Goal: Task Accomplishment & Management: Use online tool/utility

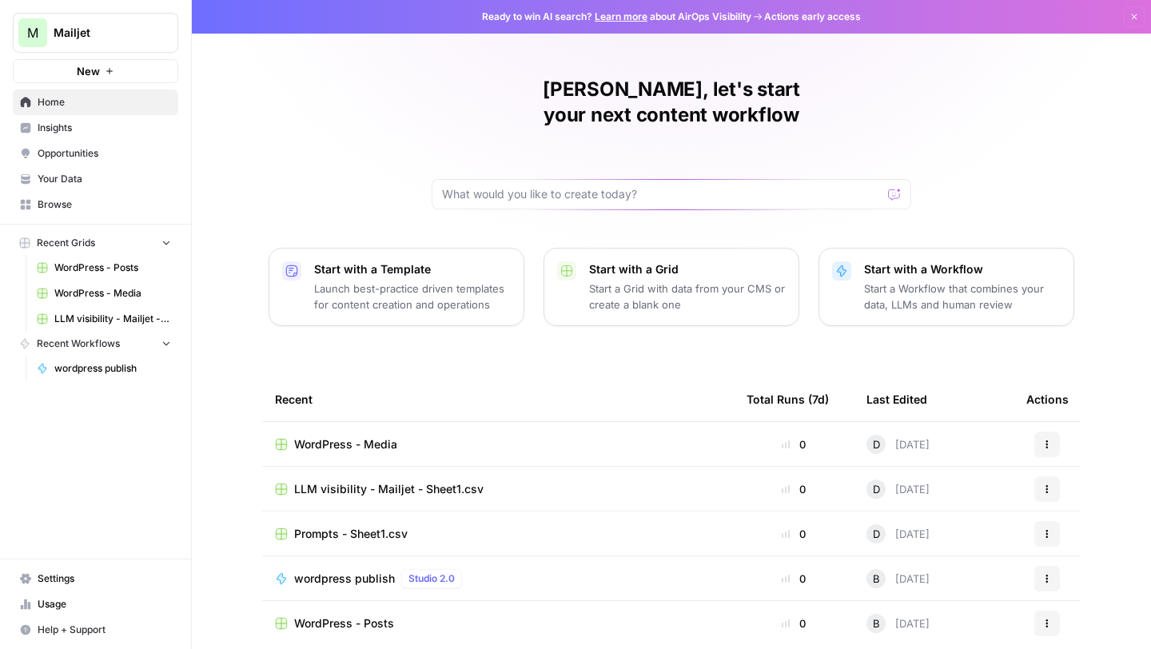
click at [65, 576] on span "Settings" at bounding box center [104, 578] width 133 height 14
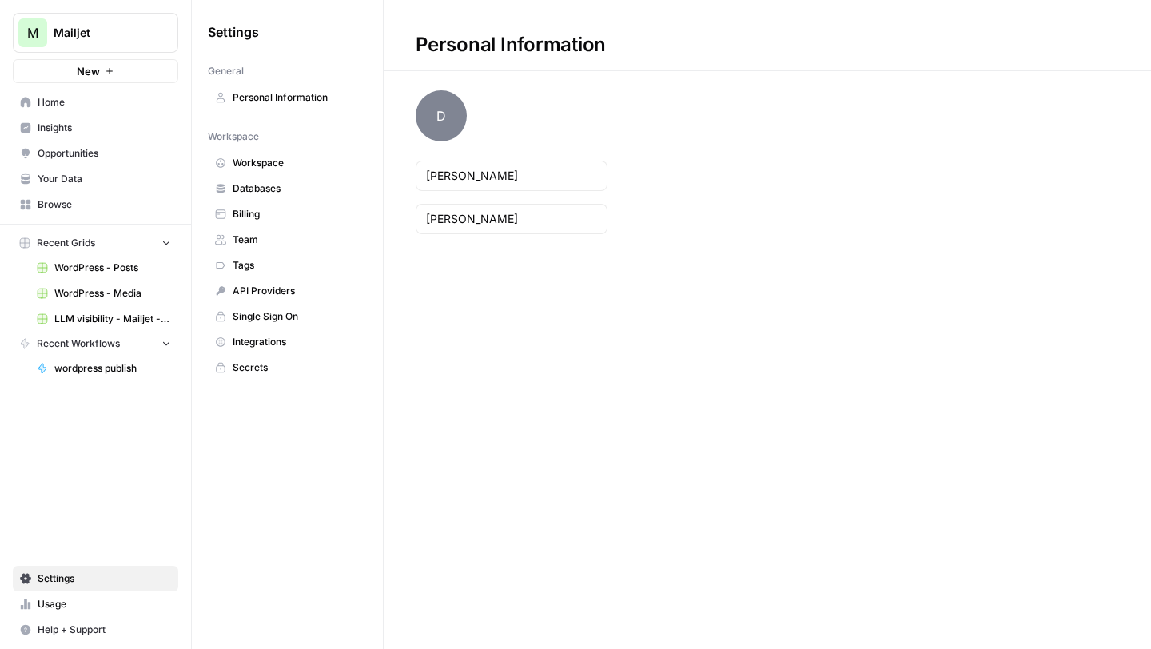
click at [273, 231] on link "Team" at bounding box center [287, 240] width 159 height 26
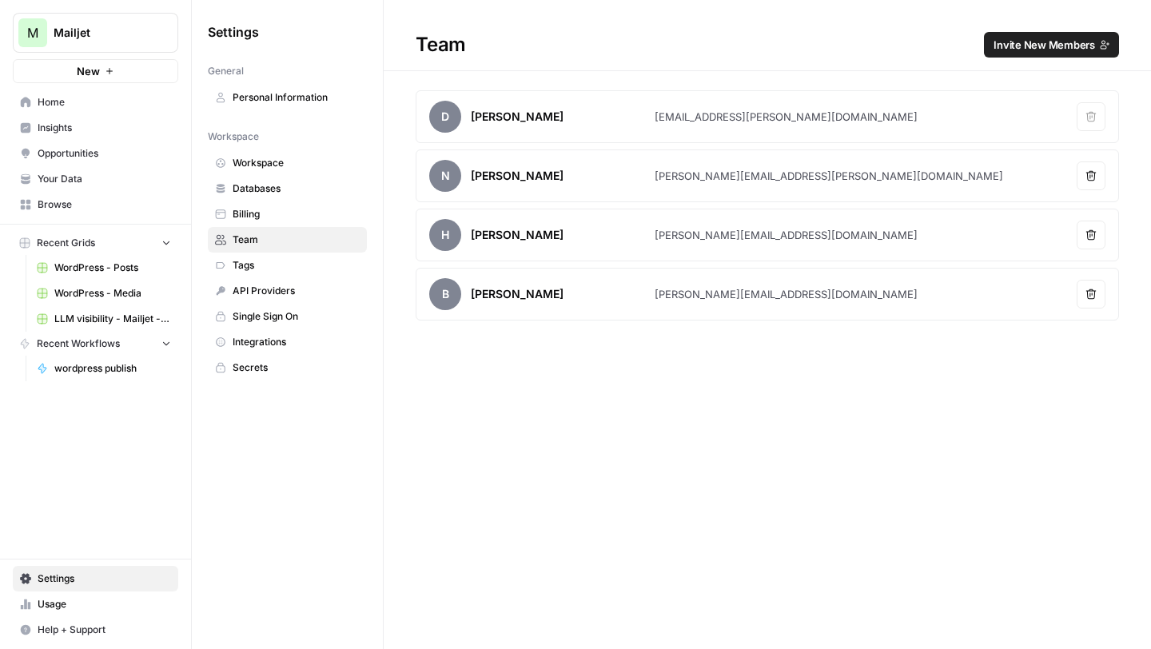
click at [93, 106] on span "Home" at bounding box center [104, 102] width 133 height 14
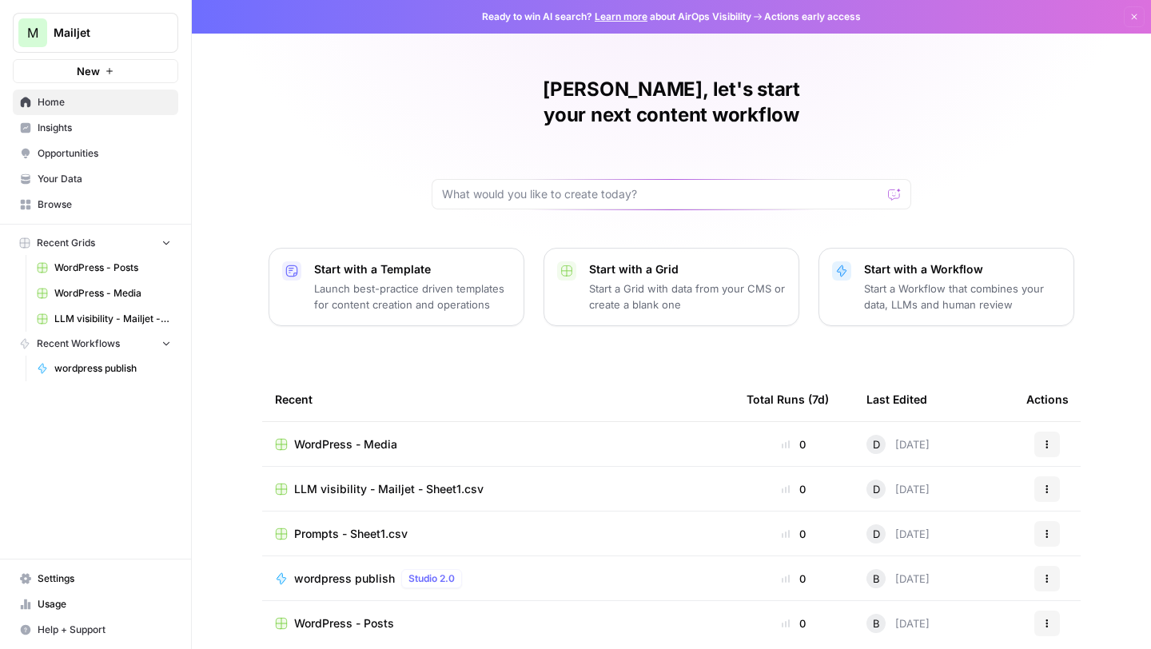
click at [652, 281] on p "Start a Grid with data from your CMS or create a blank one" at bounding box center [687, 297] width 197 height 32
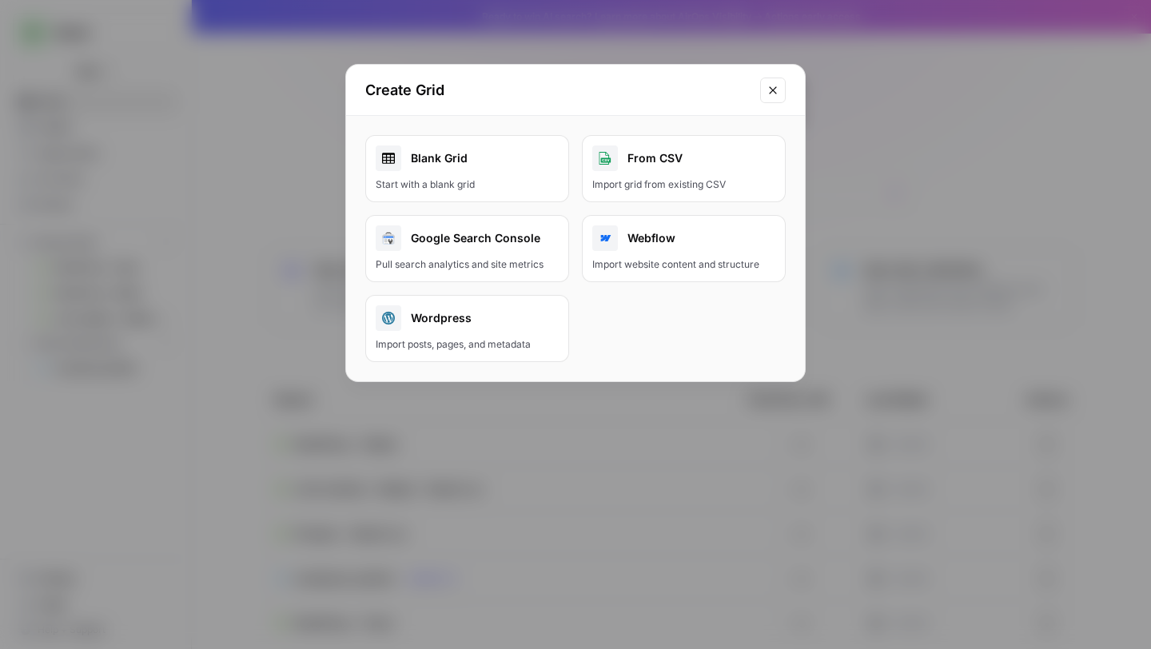
click at [674, 161] on div "From CSV" at bounding box center [683, 158] width 183 height 26
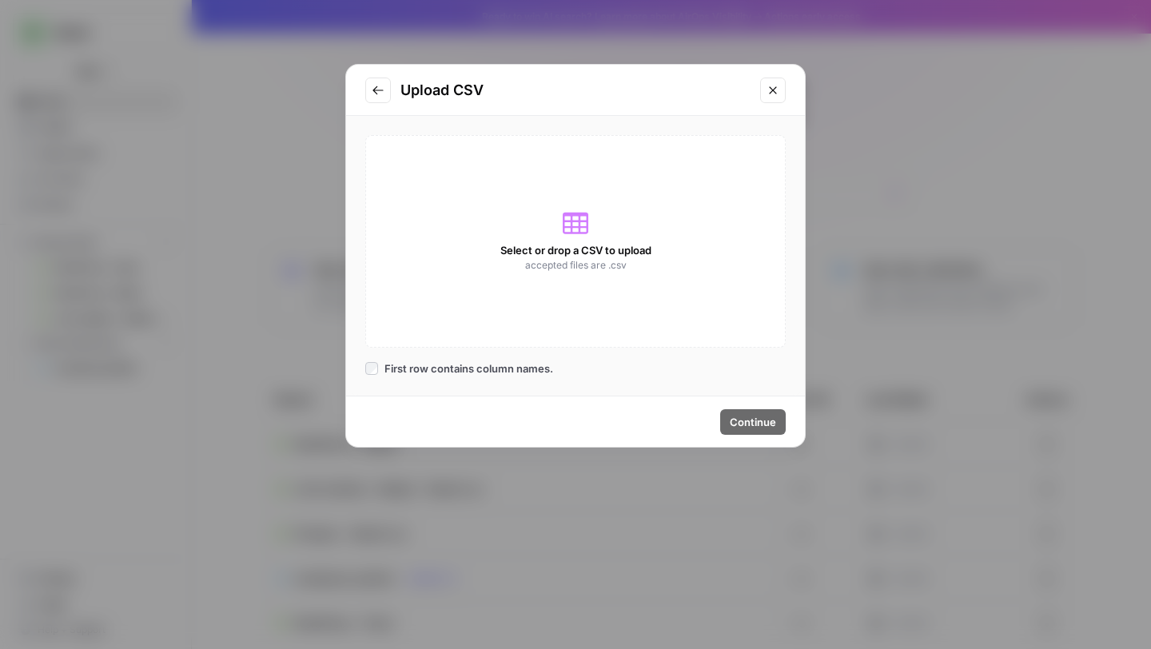
click at [575, 242] on span "Select or drop a CSV to upload" at bounding box center [575, 250] width 151 height 16
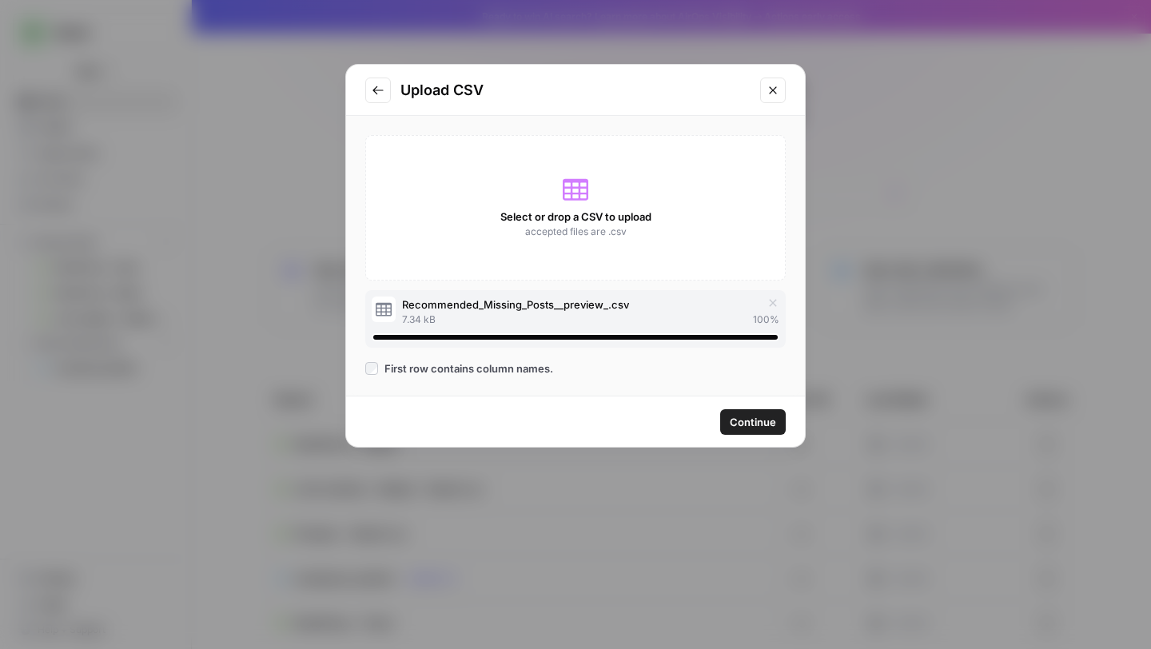
click at [750, 422] on span "Continue" at bounding box center [753, 422] width 46 height 16
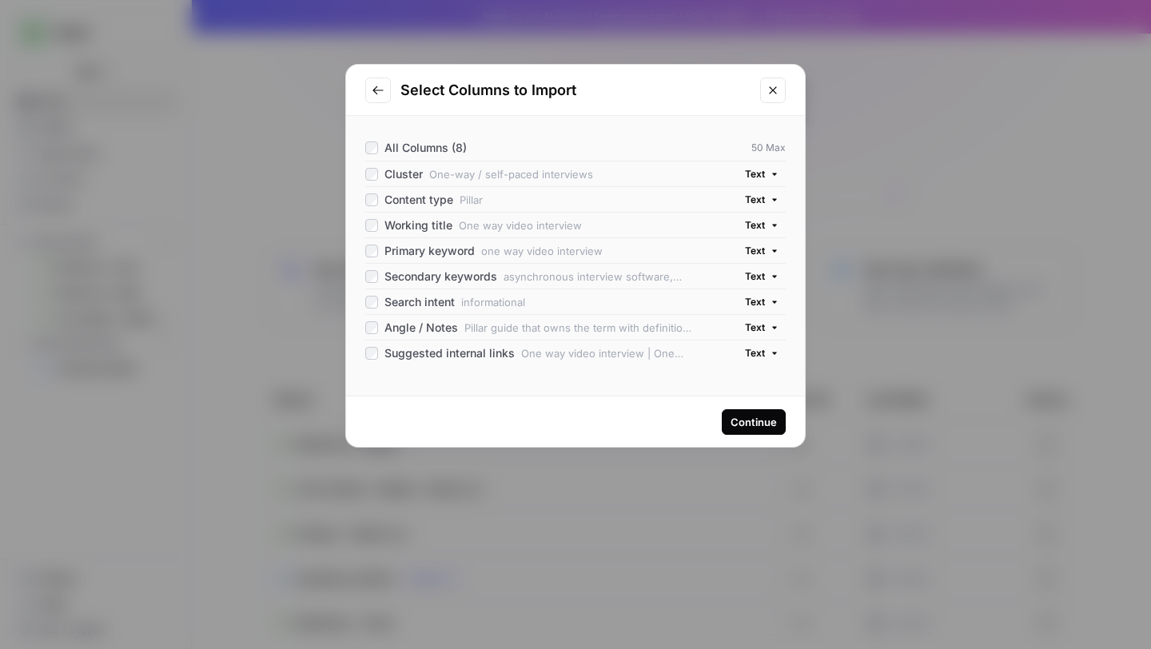
click at [751, 419] on div "Continue" at bounding box center [753, 422] width 46 height 16
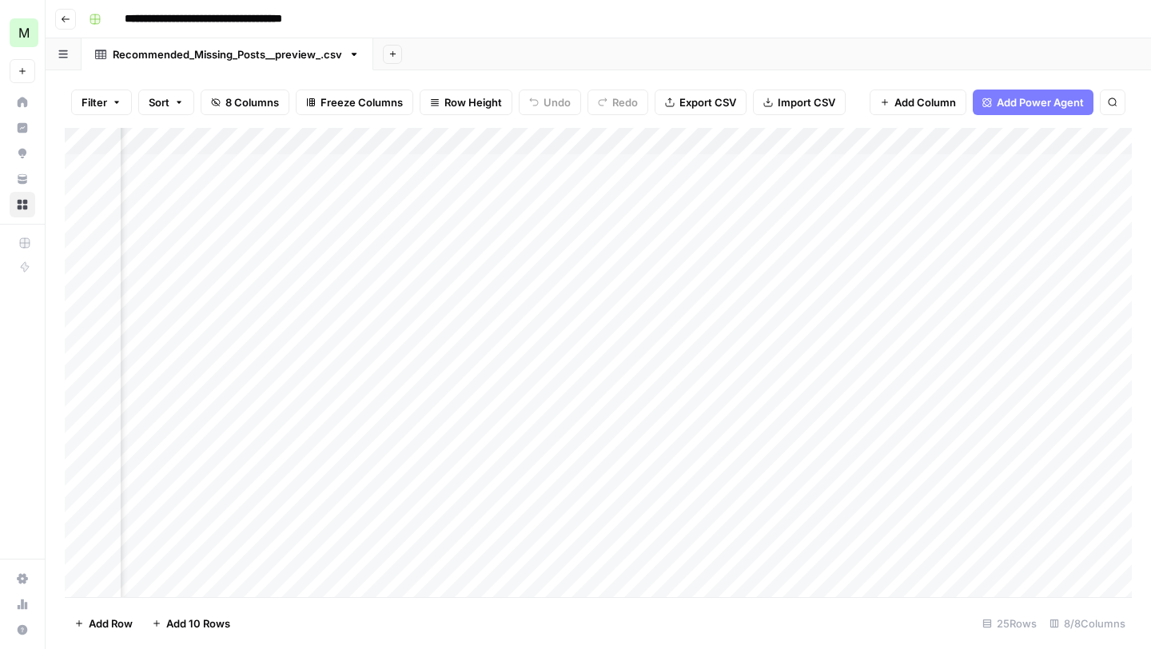
scroll to position [0, 920]
click at [1095, 143] on span "Add Column" at bounding box center [1095, 141] width 56 height 14
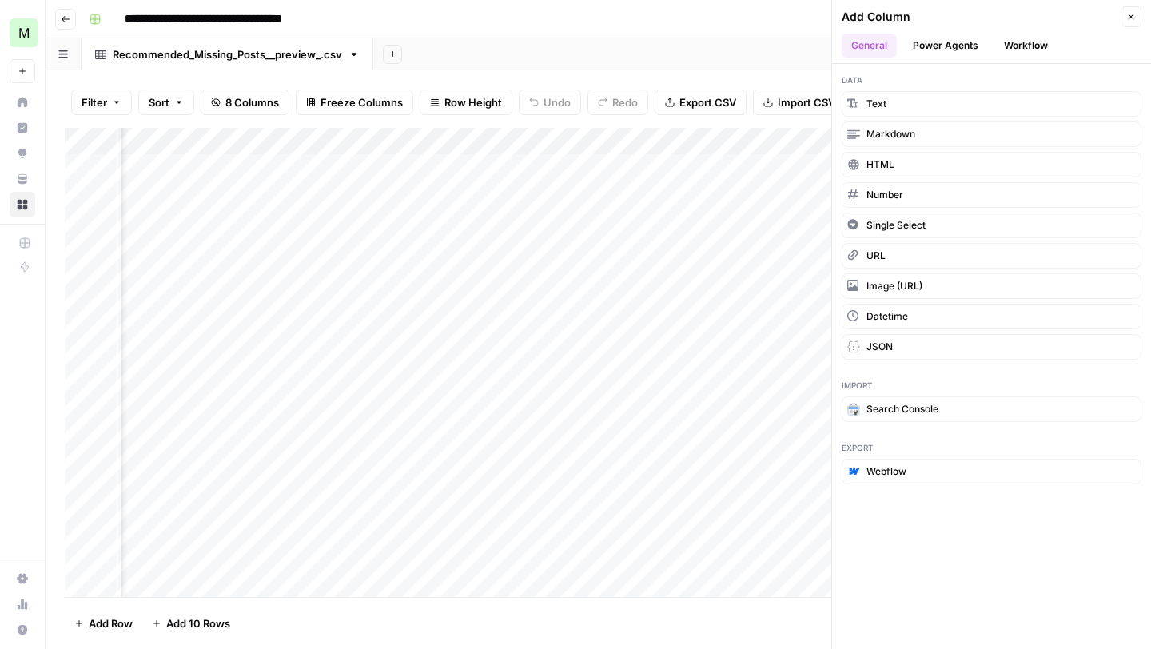
click at [949, 47] on button "Power Agents" at bounding box center [945, 46] width 85 height 24
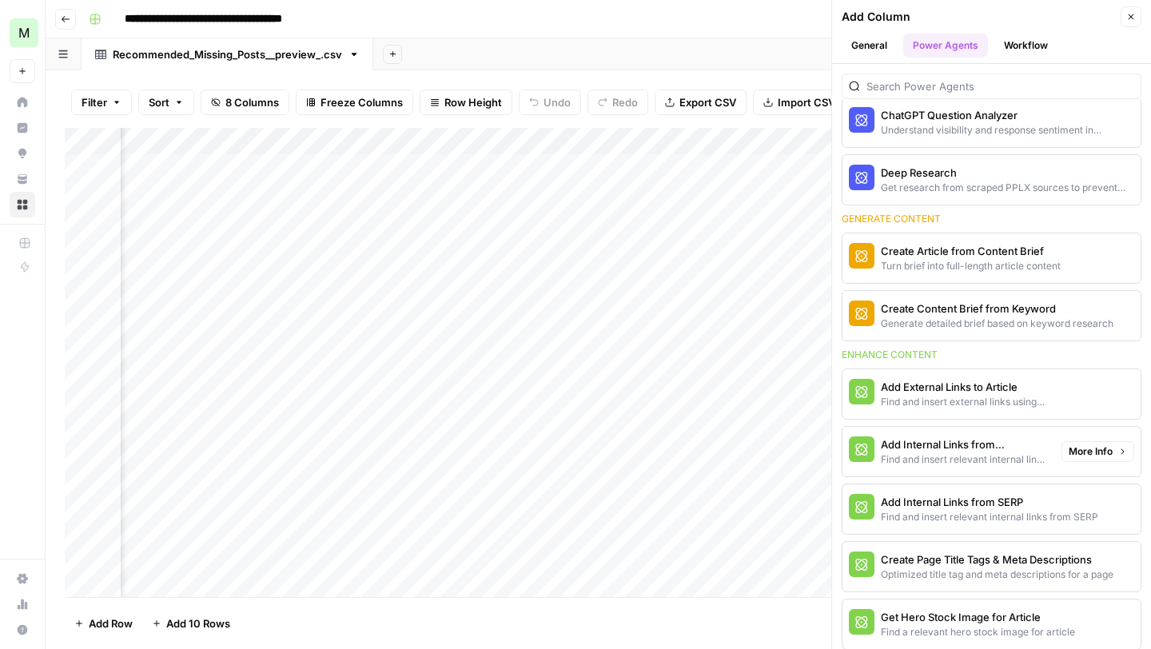
scroll to position [109, 0]
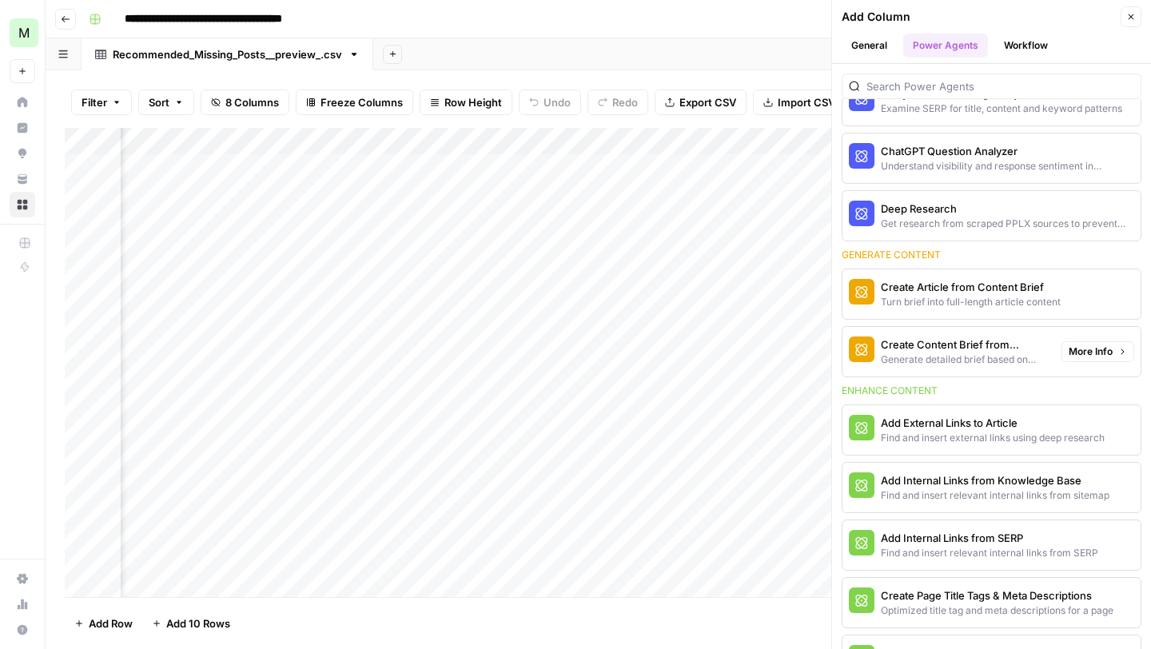
click at [961, 354] on div "Generate detailed brief based on keyword research" at bounding box center [965, 359] width 168 height 14
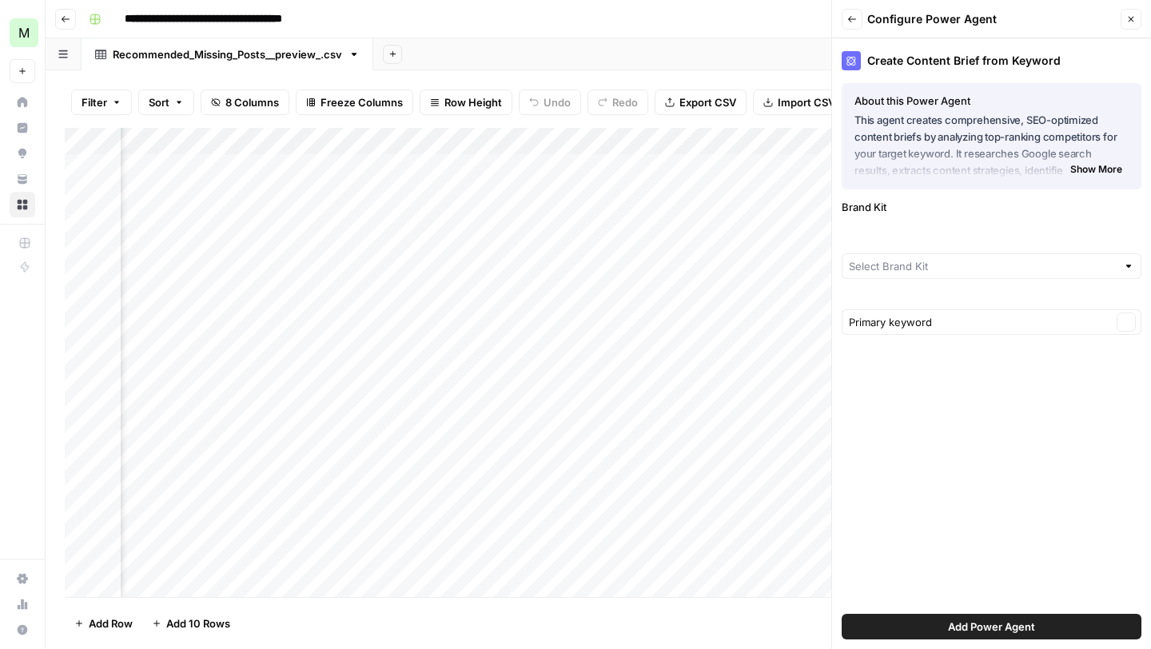
type input "Mailjet"
click at [903, 239] on input "Brand Kit" at bounding box center [980, 239] width 263 height 16
type input "Mailjet"
click at [921, 198] on div "Create Content Brief from Keyword About this Power Agent This agent creates com…" at bounding box center [991, 343] width 319 height 611
click at [963, 625] on span "Add Power Agent" at bounding box center [991, 627] width 87 height 16
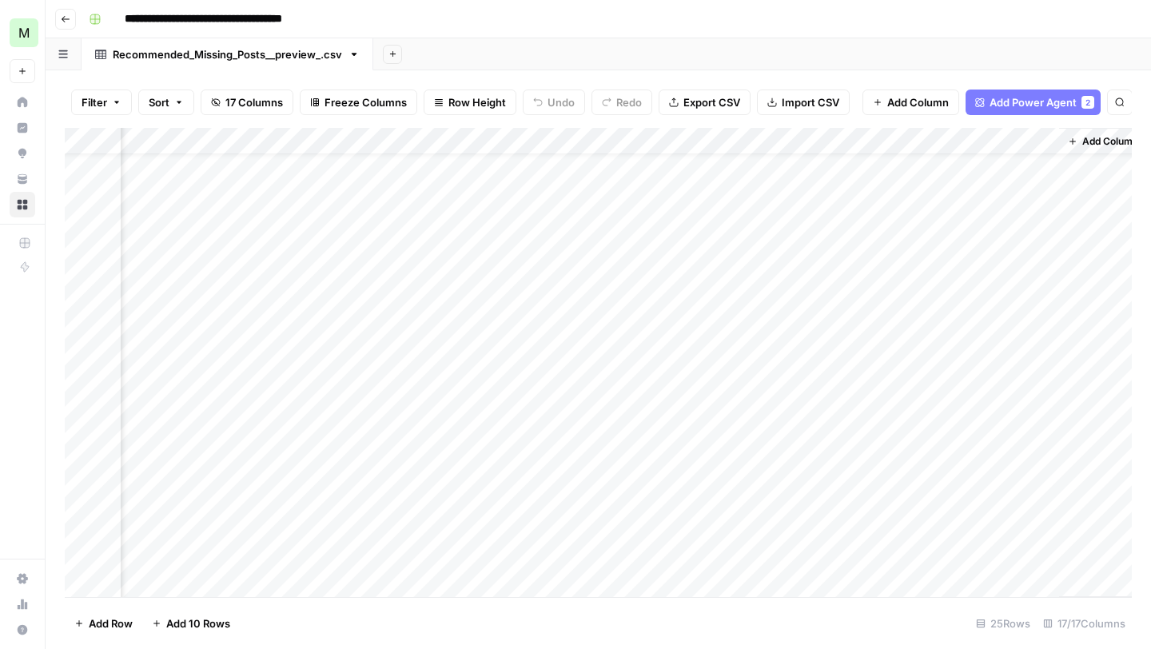
scroll to position [38, 2320]
click at [1090, 144] on span "Add Column" at bounding box center [1095, 141] width 56 height 14
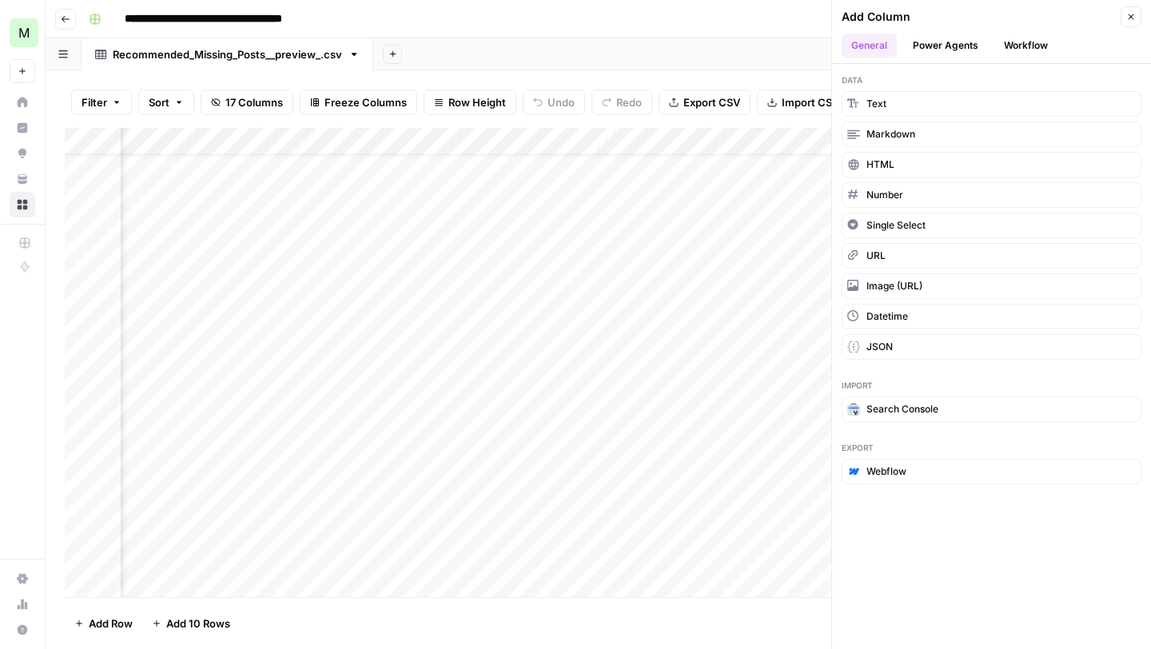
click at [975, 41] on button "Power Agents" at bounding box center [945, 46] width 85 height 24
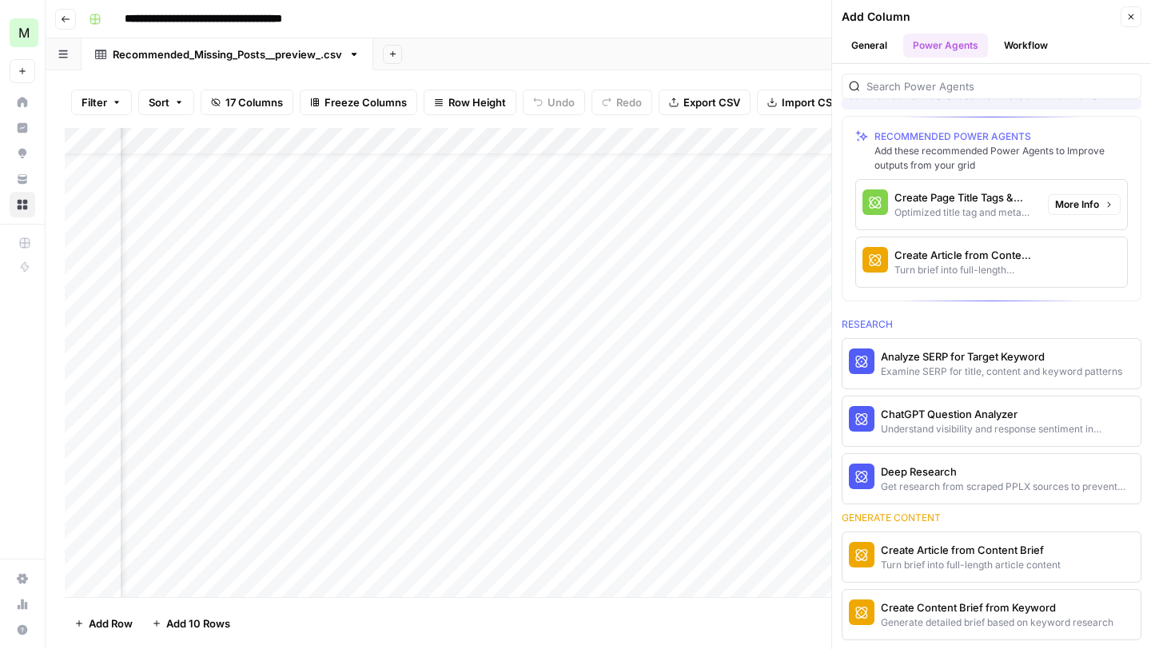
scroll to position [229, 0]
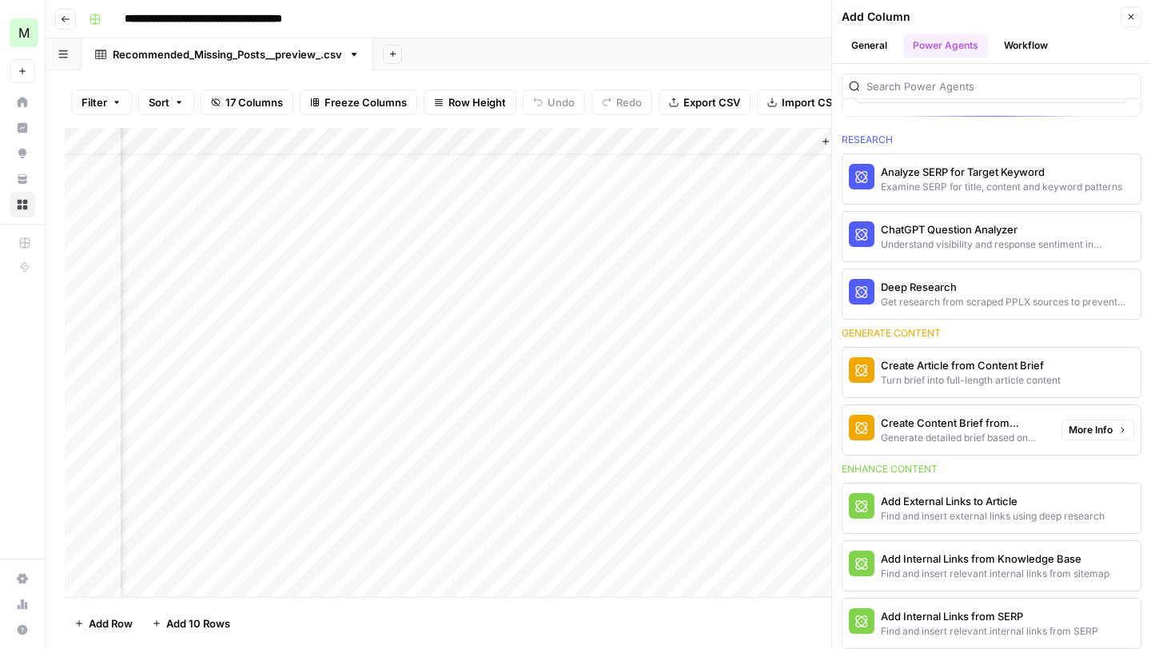
click at [973, 436] on div "Generate detailed brief based on keyword research" at bounding box center [965, 438] width 168 height 14
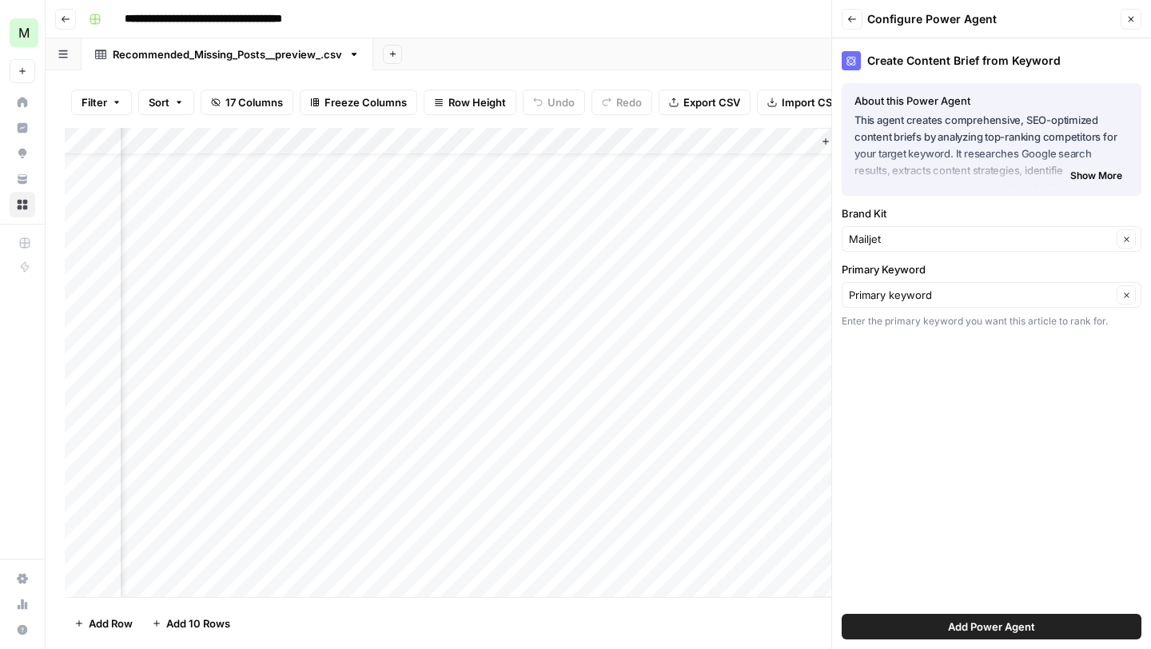
click at [856, 14] on icon "button" at bounding box center [852, 19] width 10 height 10
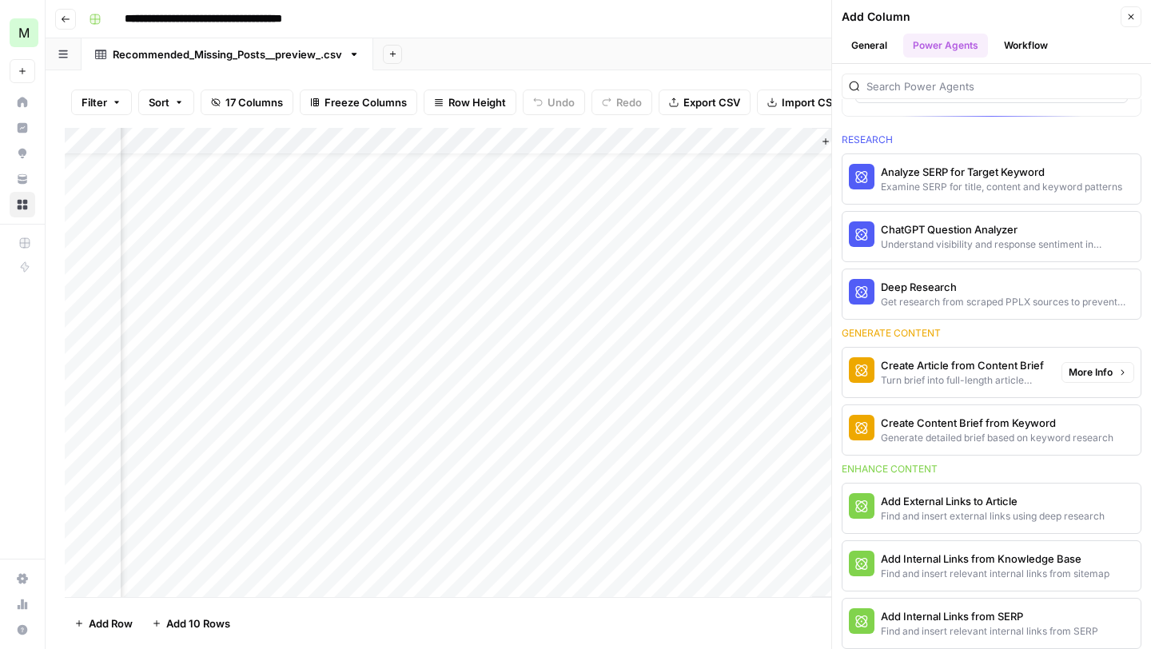
click at [949, 376] on div "Turn brief into full-length article content" at bounding box center [965, 380] width 168 height 14
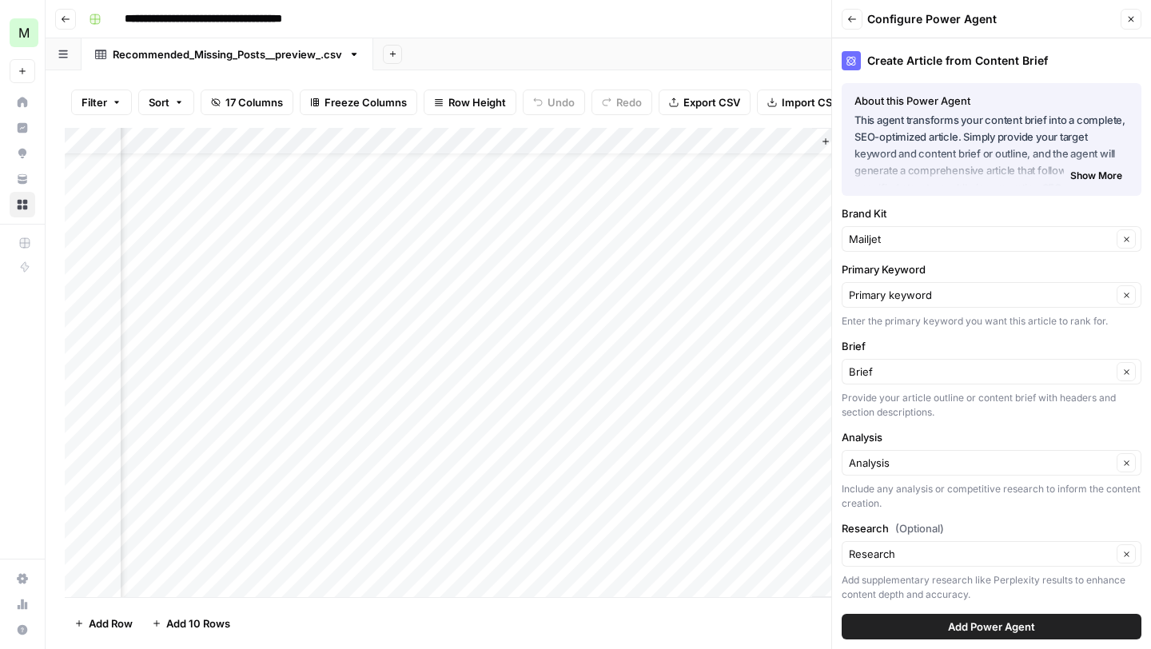
scroll to position [7, 0]
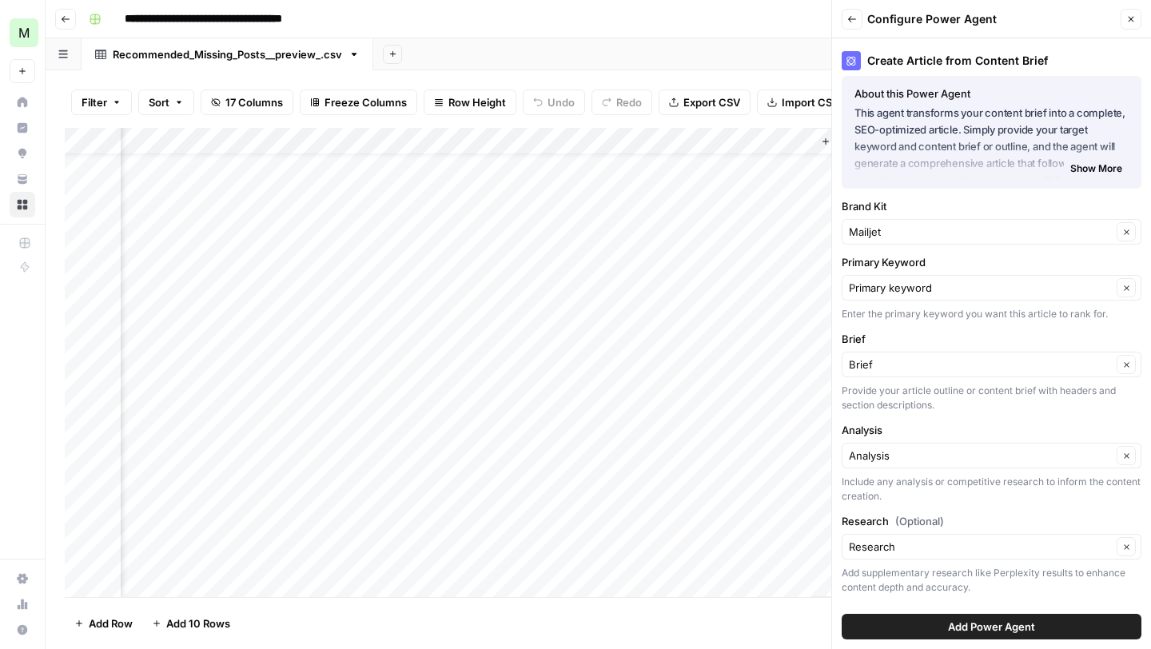
click at [983, 633] on span "Add Power Agent" at bounding box center [991, 627] width 87 height 16
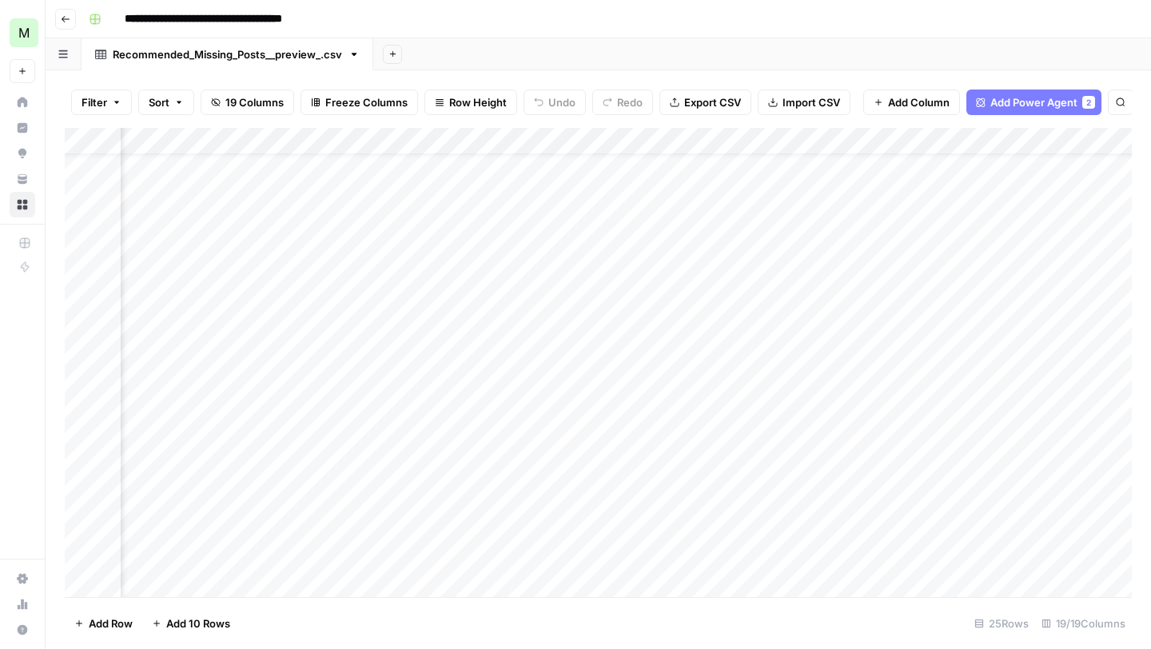
scroll to position [38, 1501]
click at [699, 141] on div "Add Column" at bounding box center [598, 362] width 1067 height 469
click at [734, 167] on button "All Rows" at bounding box center [757, 178] width 120 height 22
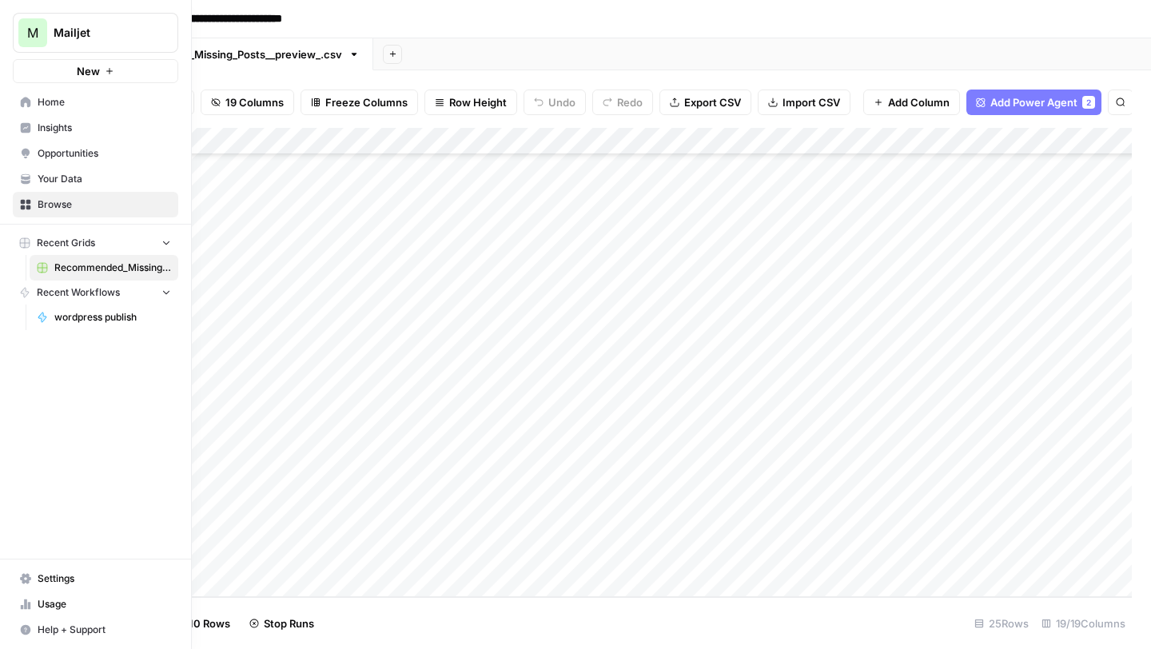
click at [26, 104] on icon at bounding box center [25, 102] width 11 height 11
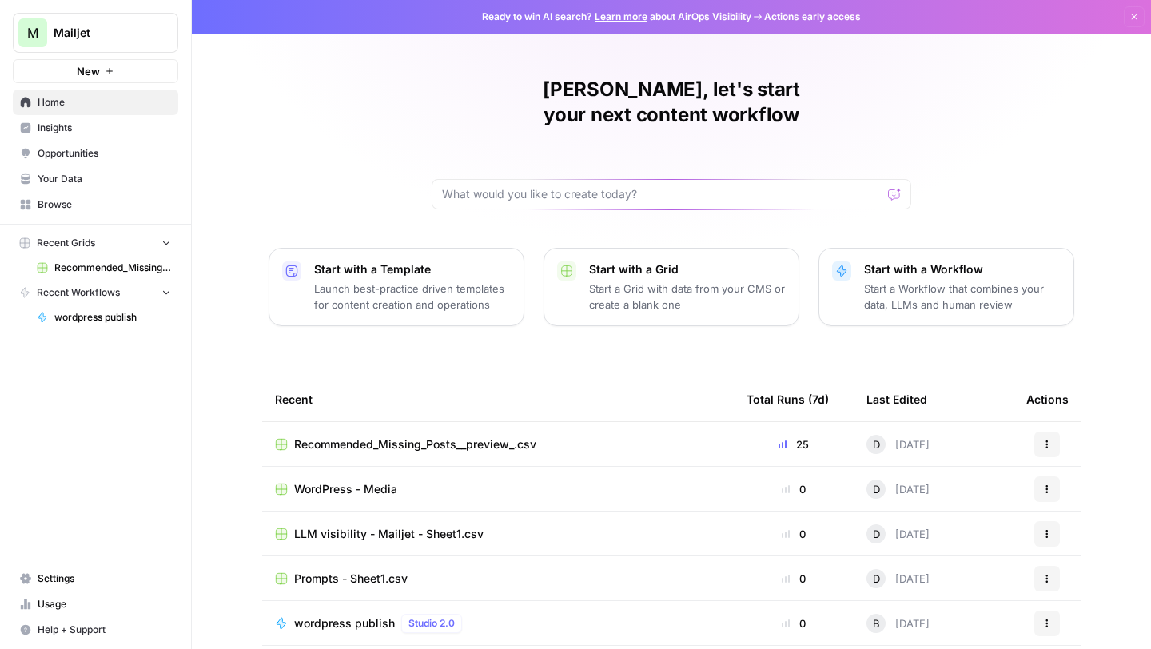
click at [58, 132] on span "Insights" at bounding box center [104, 128] width 133 height 14
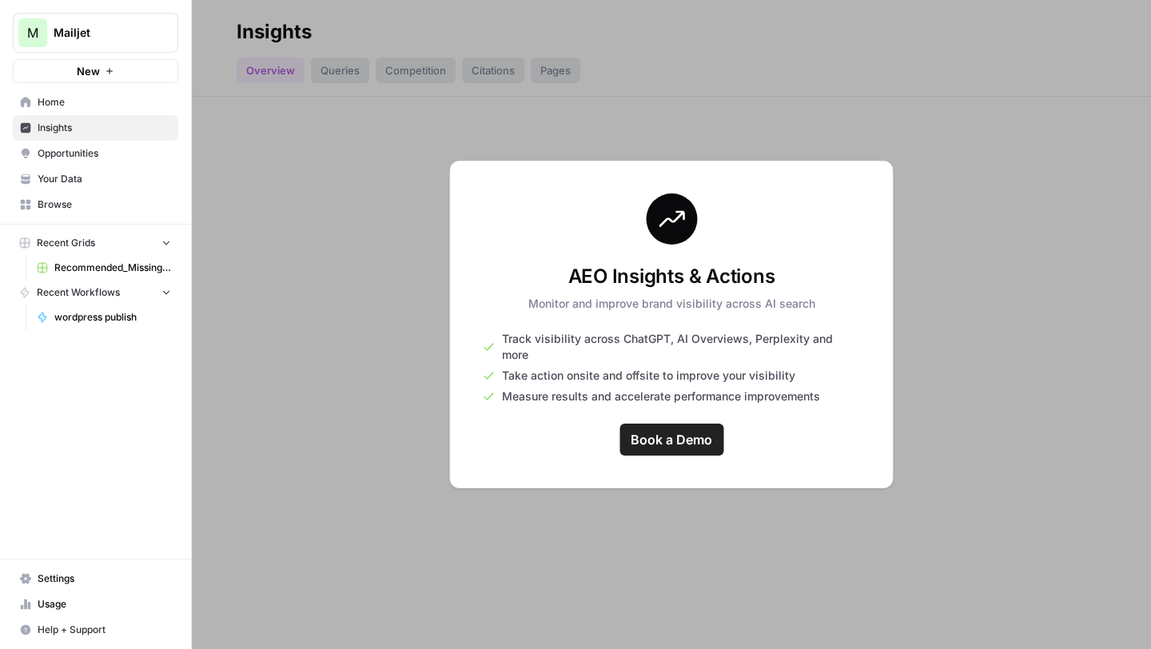
click at [50, 197] on span "Browse" at bounding box center [104, 204] width 133 height 14
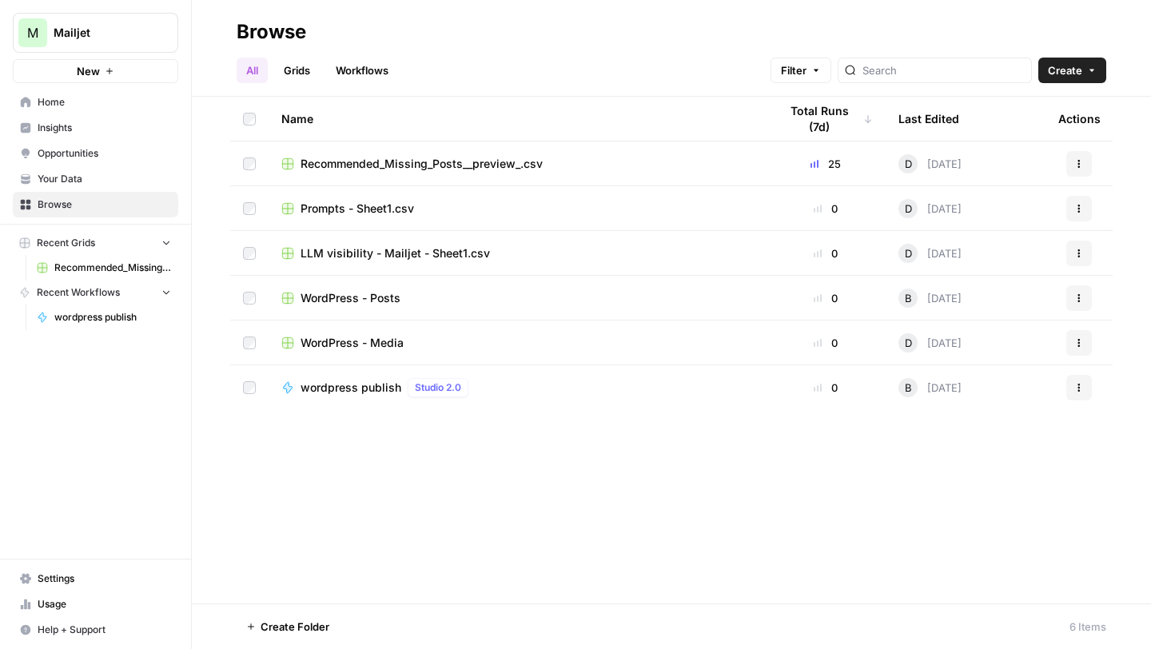
click at [75, 174] on span "Your Data" at bounding box center [104, 179] width 133 height 14
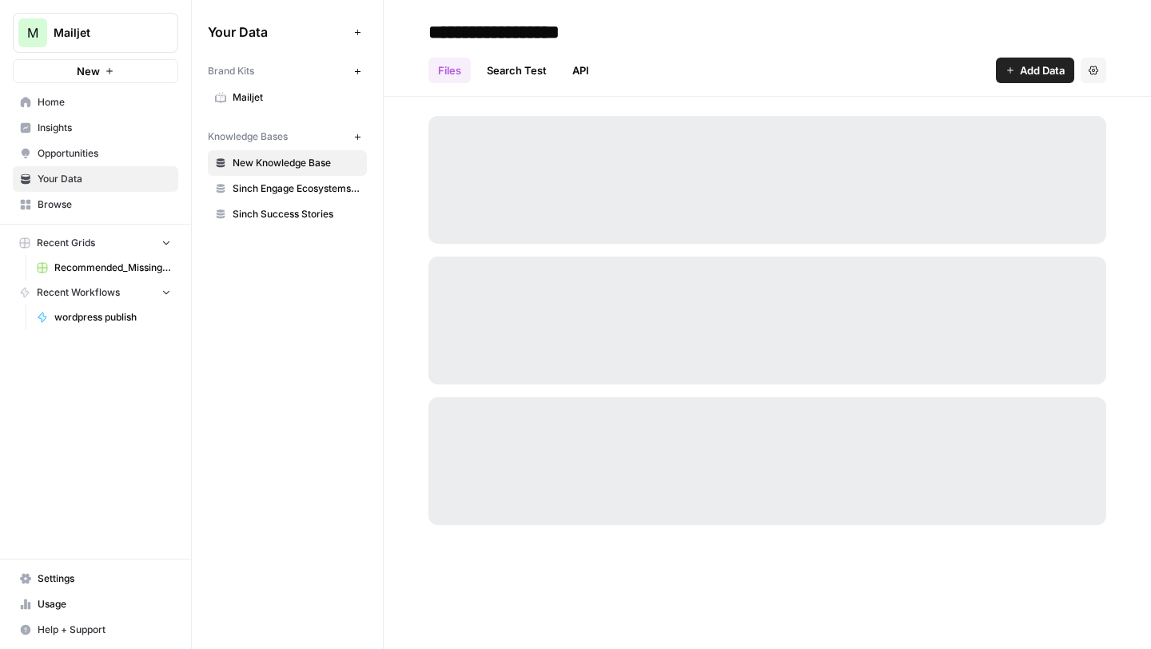
click at [90, 589] on link "Settings" at bounding box center [95, 579] width 165 height 26
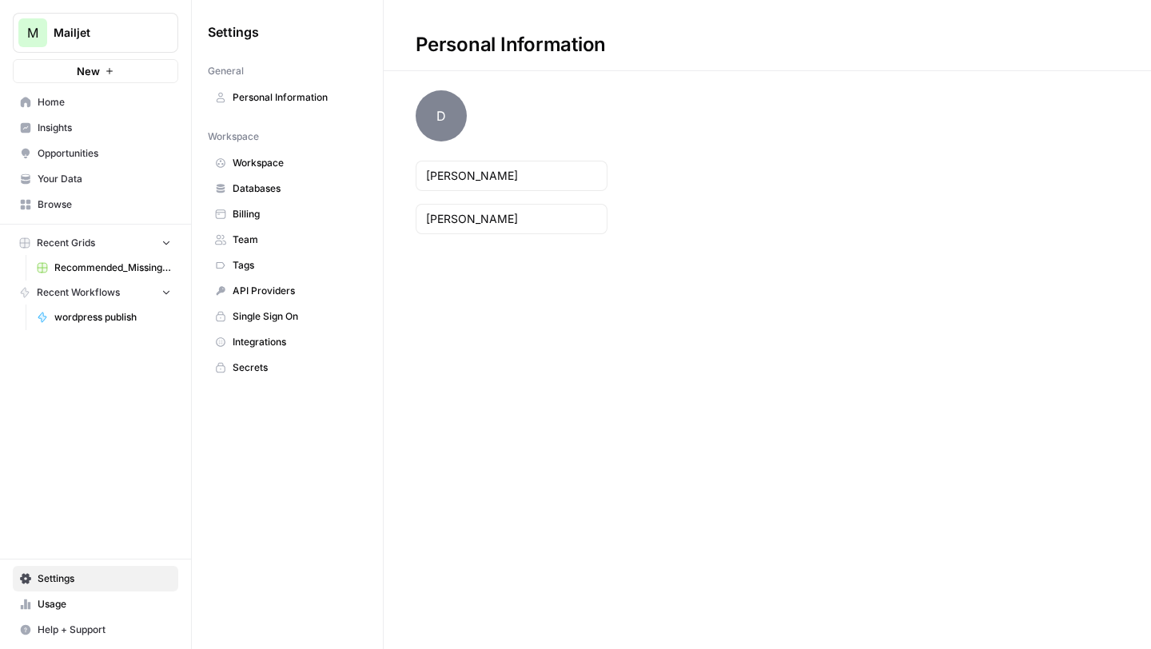
click at [76, 611] on link "Usage" at bounding box center [95, 604] width 165 height 26
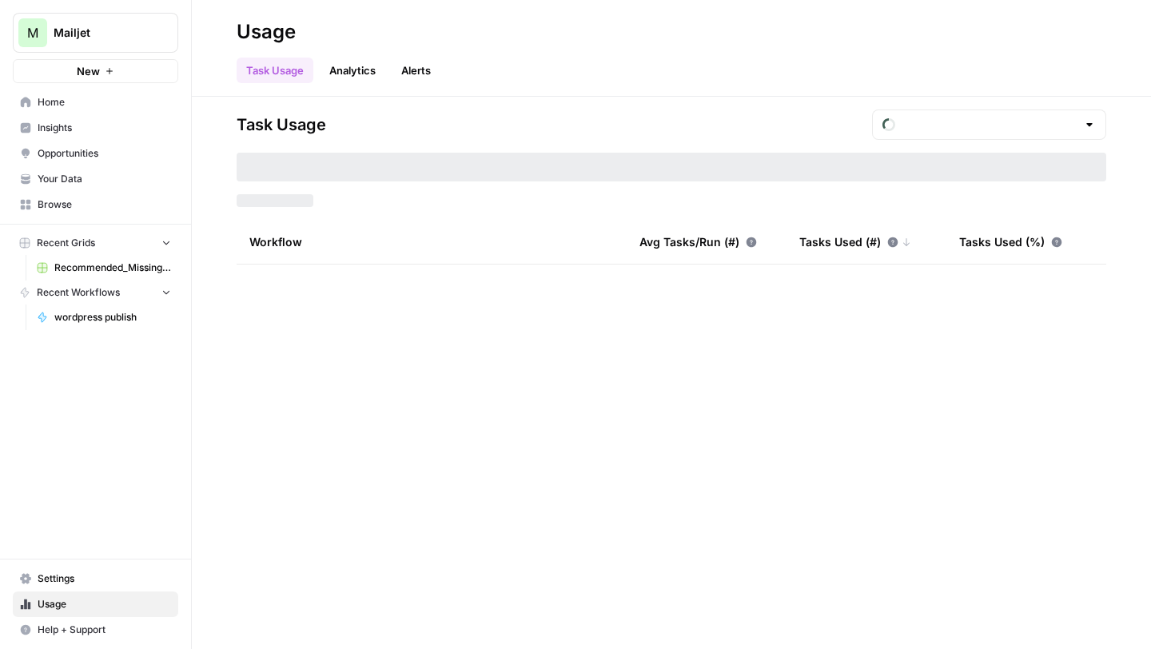
type input "September Included Tasks"
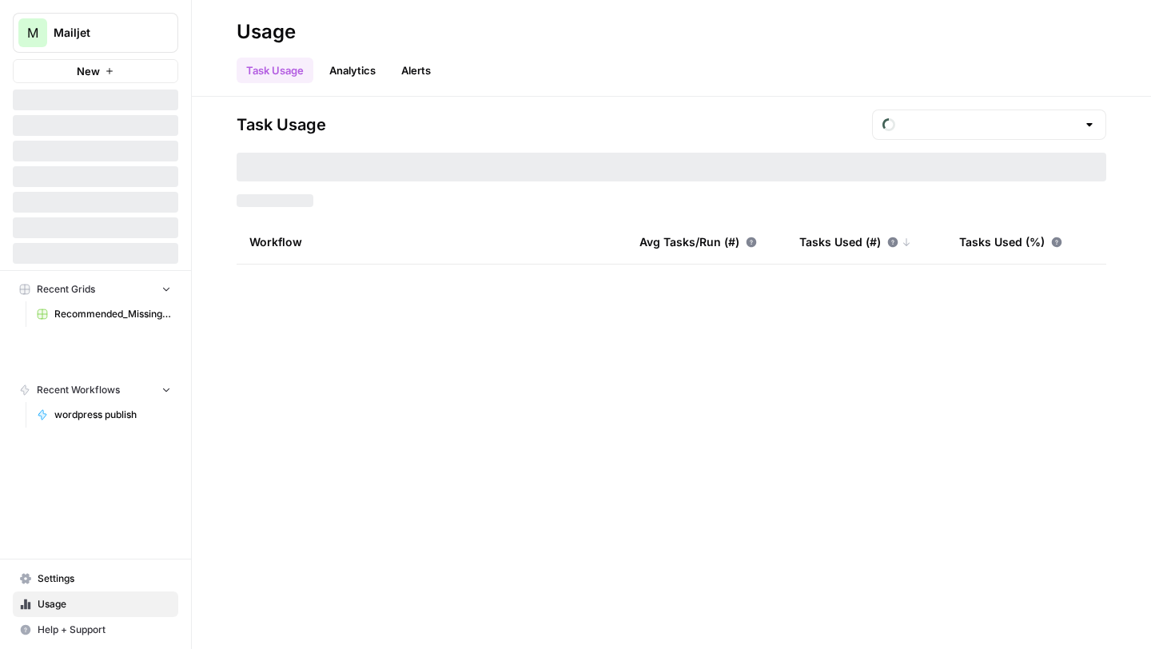
type input "September Included Tasks"
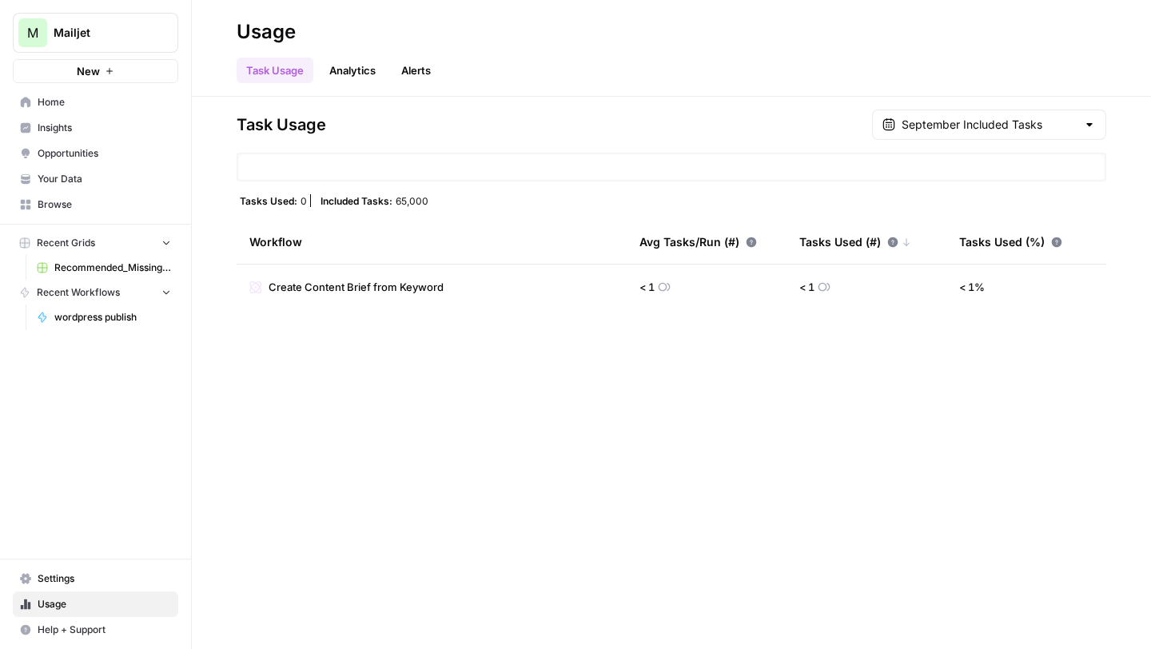
click at [76, 103] on span "Home" at bounding box center [104, 102] width 133 height 14
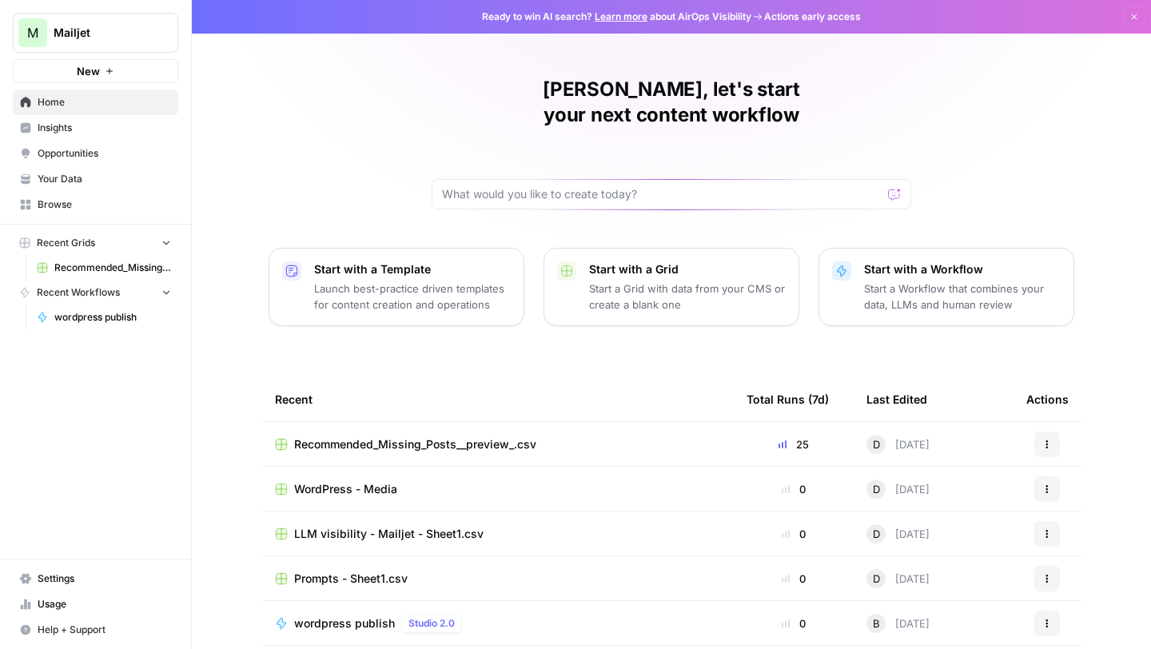
click at [448, 436] on span "Recommended_Missing_Posts__preview_.csv" at bounding box center [415, 444] width 242 height 16
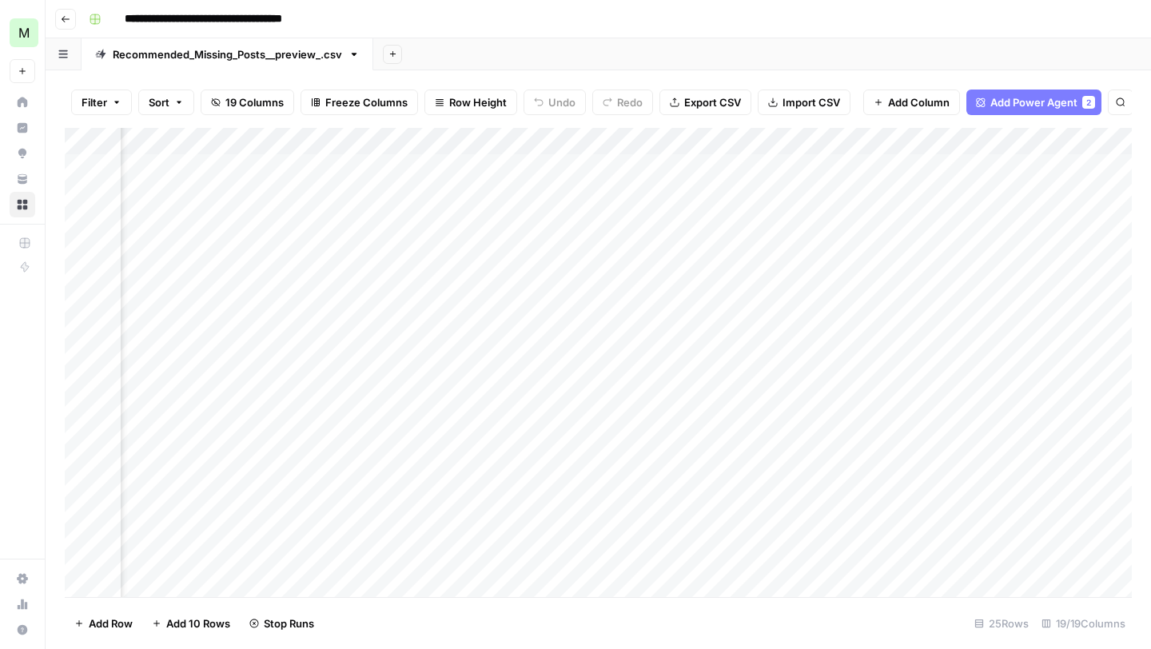
scroll to position [0, 1145]
click at [916, 167] on div "Add Column" at bounding box center [598, 362] width 1067 height 469
click at [1051, 167] on div "Add Column" at bounding box center [598, 362] width 1067 height 469
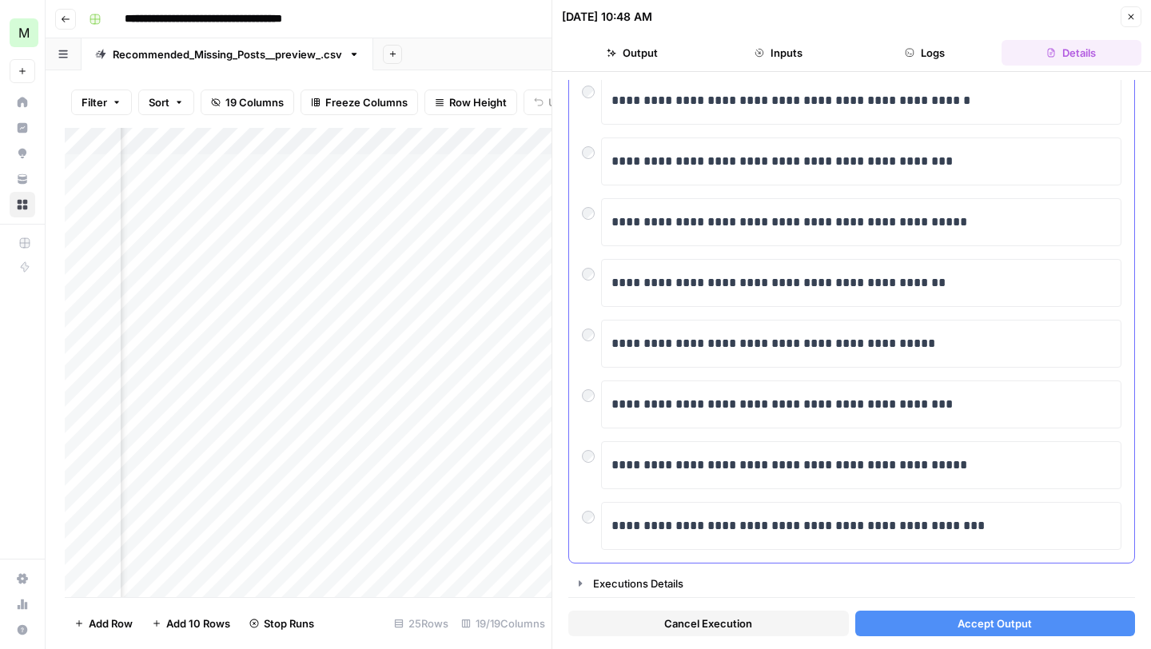
scroll to position [190, 0]
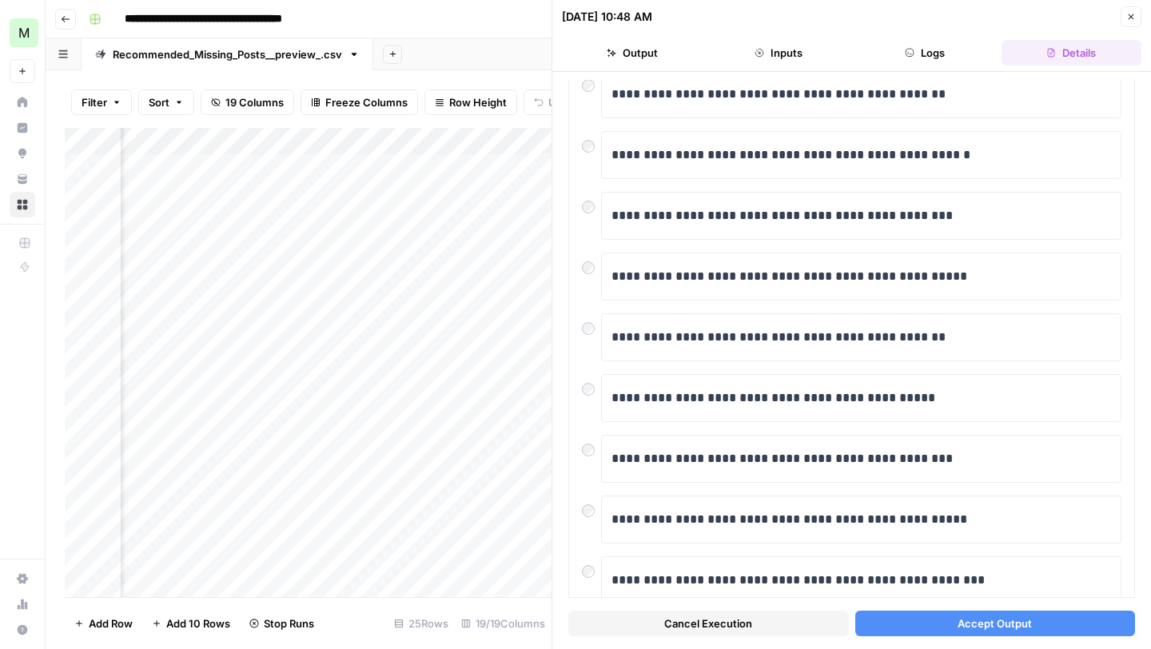
click at [948, 633] on button "Accept Output" at bounding box center [995, 624] width 281 height 26
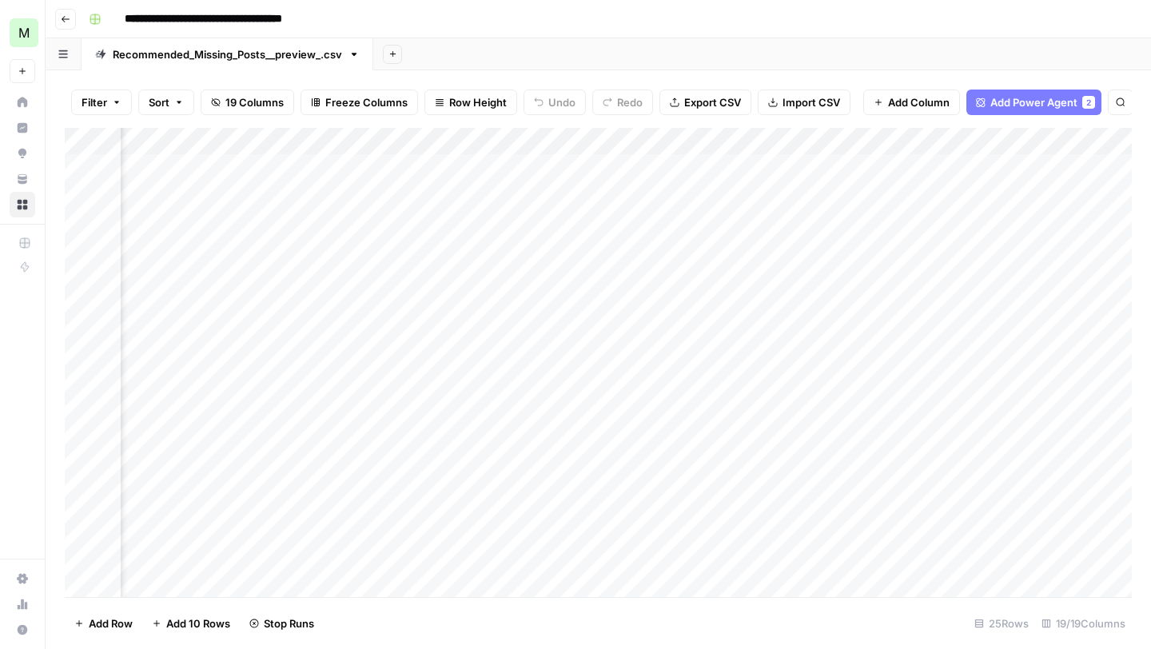
click at [1047, 194] on div "Add Column" at bounding box center [598, 362] width 1067 height 469
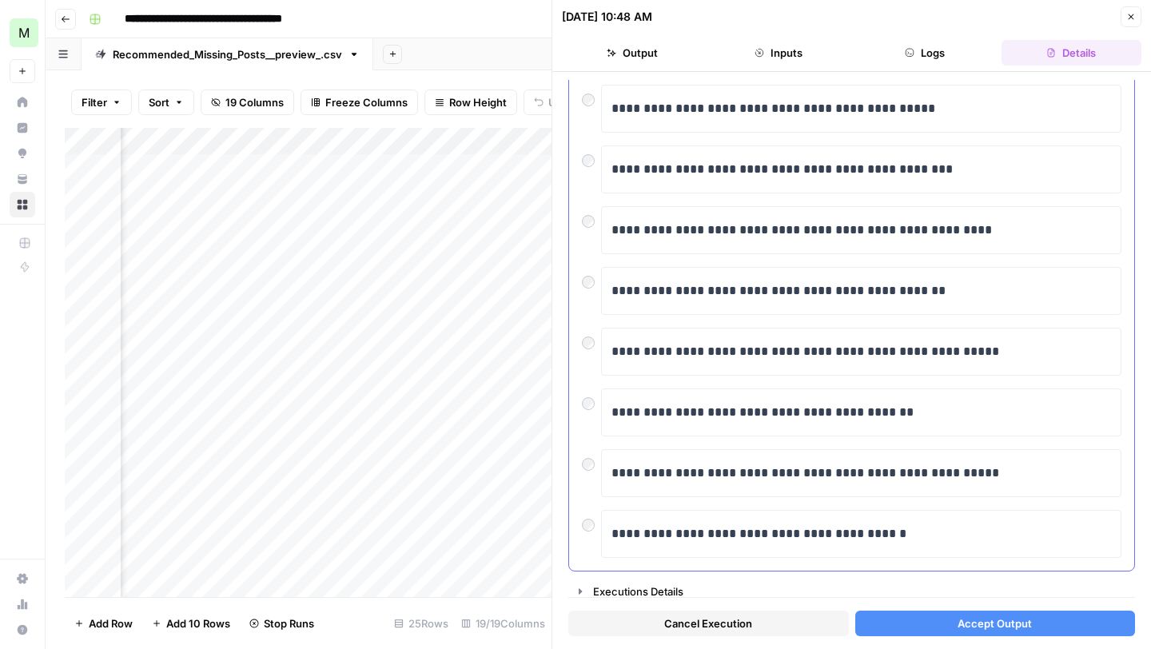
scroll to position [245, 0]
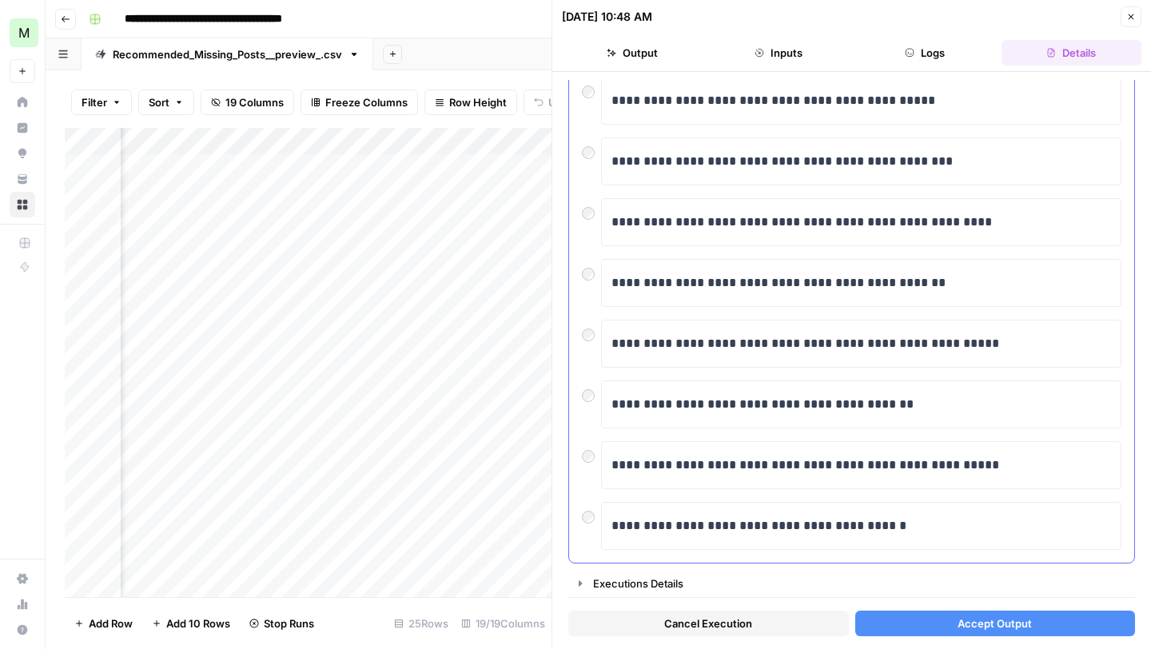
click at [595, 209] on div at bounding box center [591, 209] width 19 height 22
click at [1040, 622] on button "Accept Output" at bounding box center [995, 624] width 281 height 26
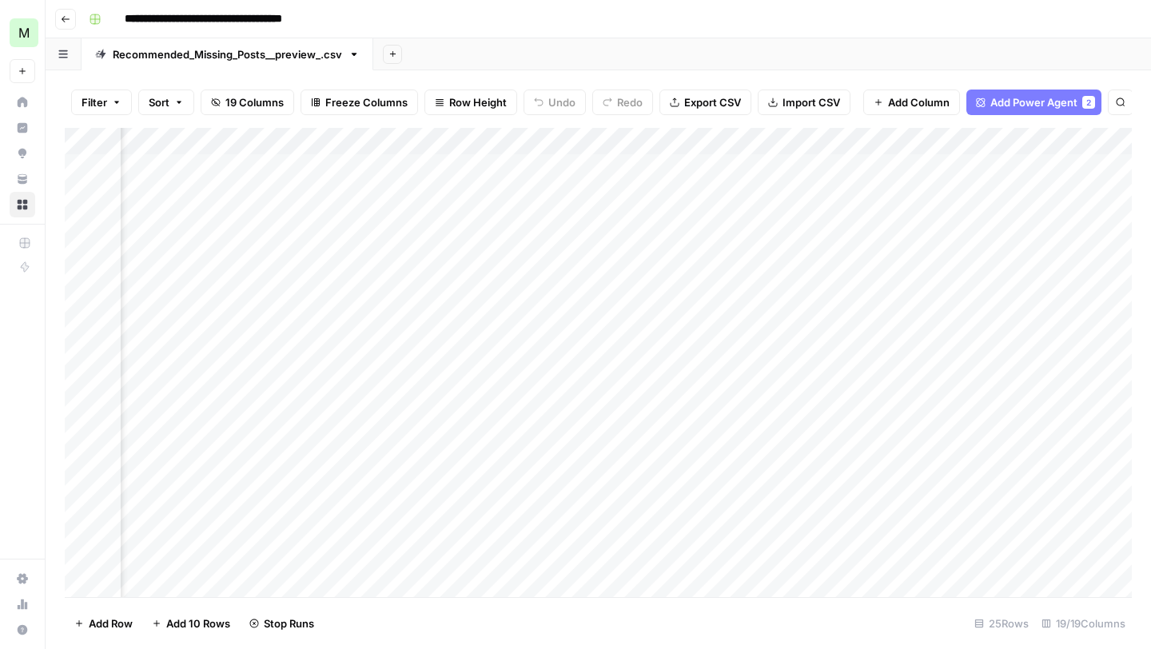
click at [1043, 219] on div "Add Column" at bounding box center [598, 362] width 1067 height 469
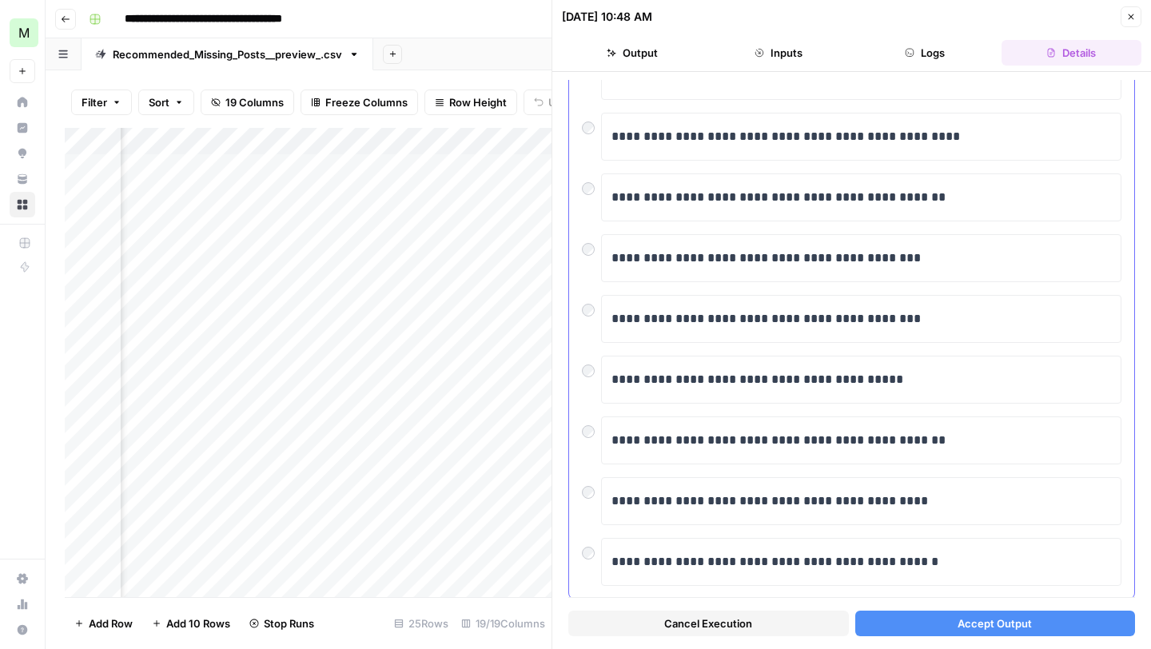
scroll to position [245, 0]
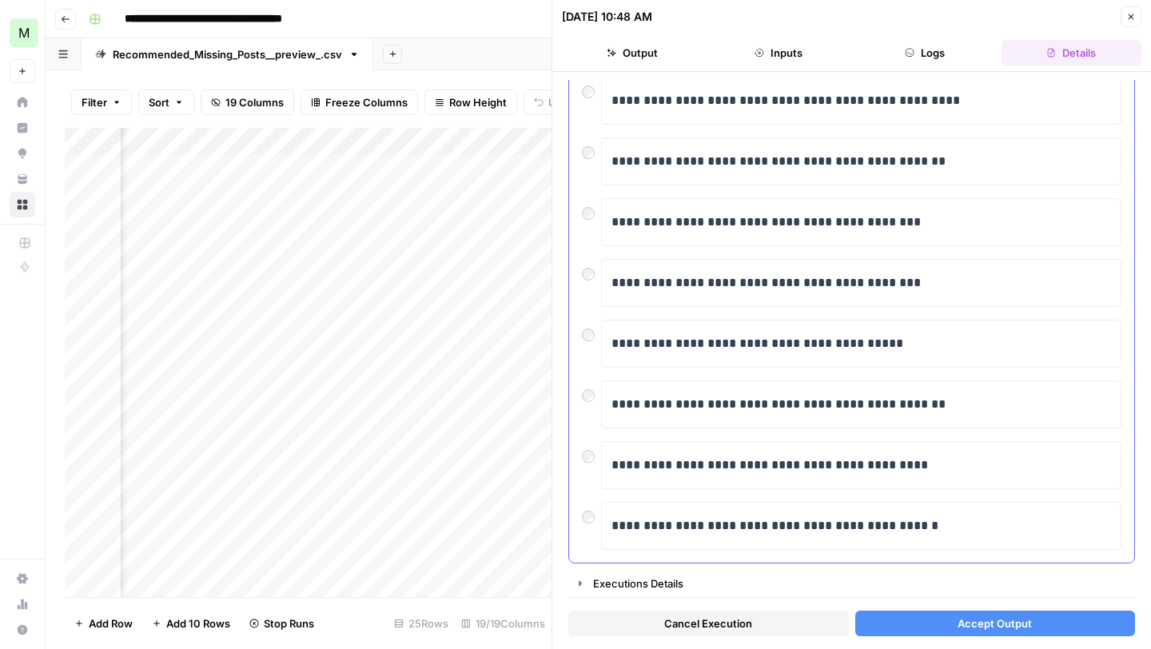
click at [576, 400] on div "**********" at bounding box center [851, 230] width 565 height 665
click at [591, 388] on div at bounding box center [591, 391] width 19 height 22
click at [978, 629] on span "Accept Output" at bounding box center [994, 623] width 74 height 16
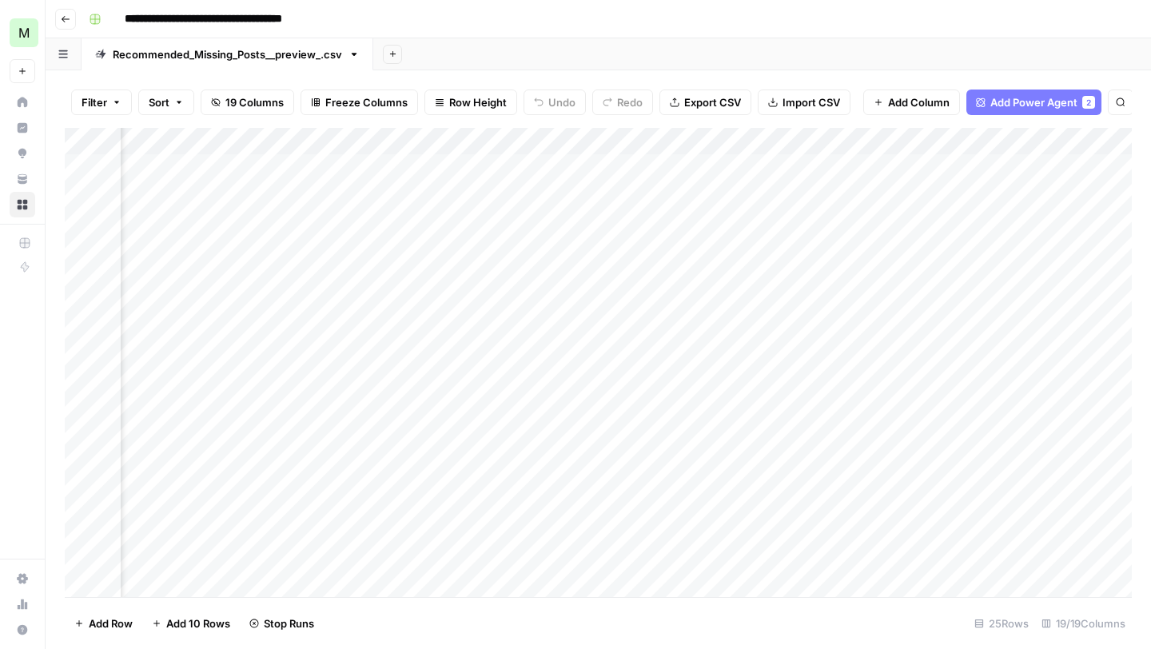
click at [1053, 252] on div "Add Column" at bounding box center [598, 362] width 1067 height 469
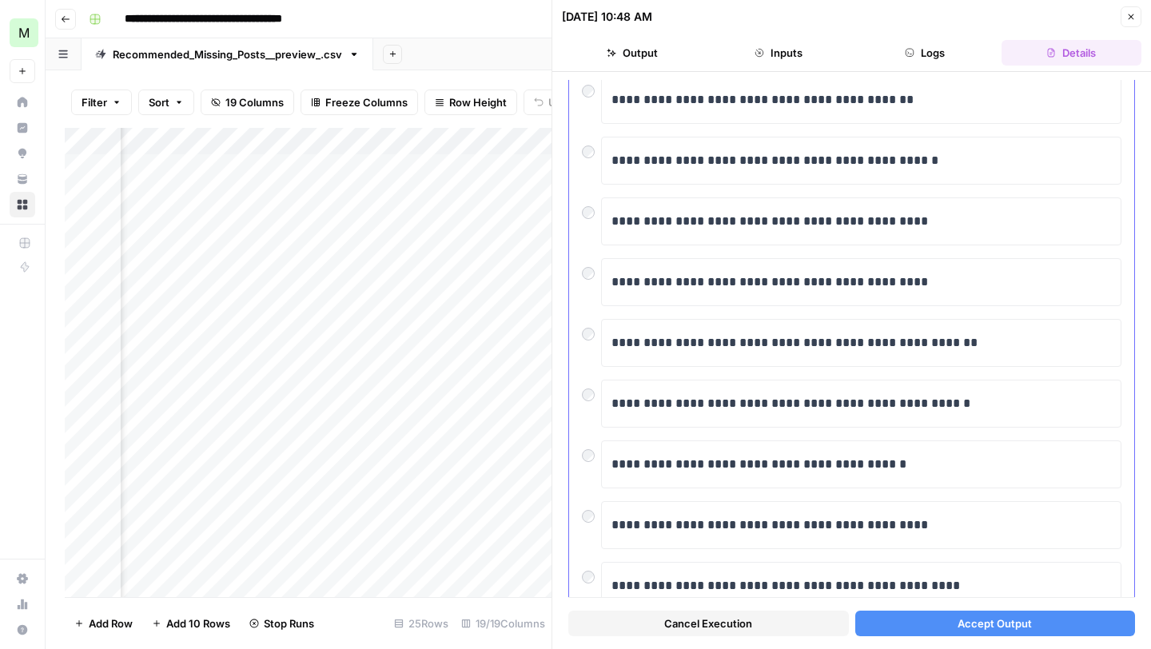
scroll to position [245, 0]
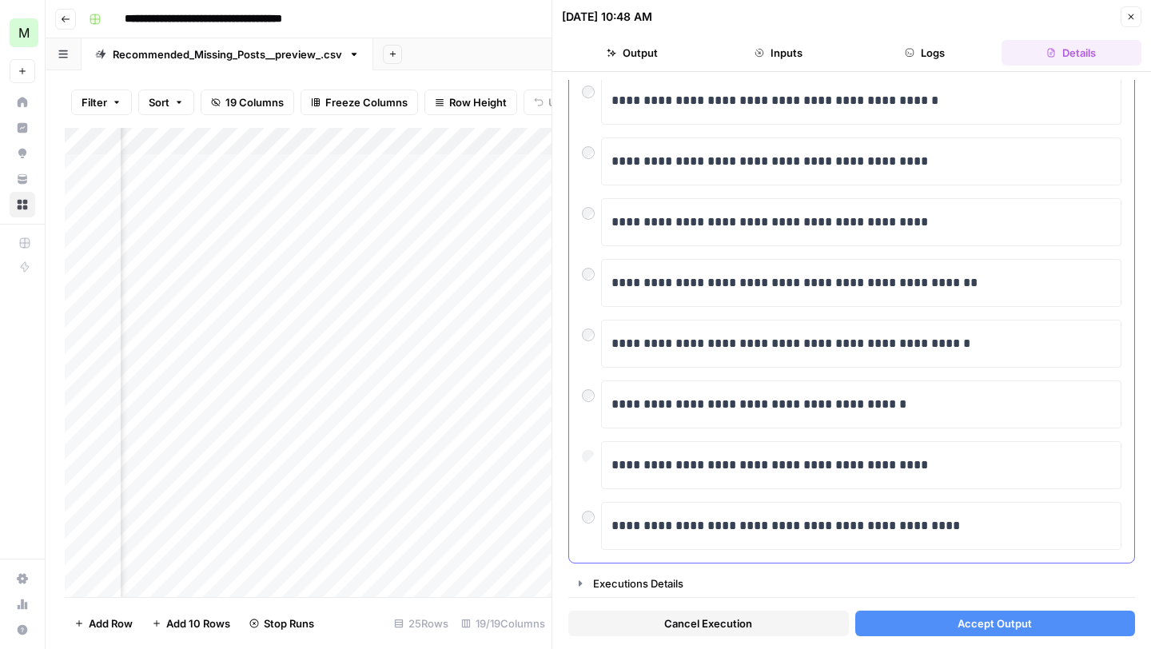
click at [584, 450] on div at bounding box center [591, 452] width 19 height 22
click at [962, 611] on button "Accept Output" at bounding box center [995, 624] width 281 height 26
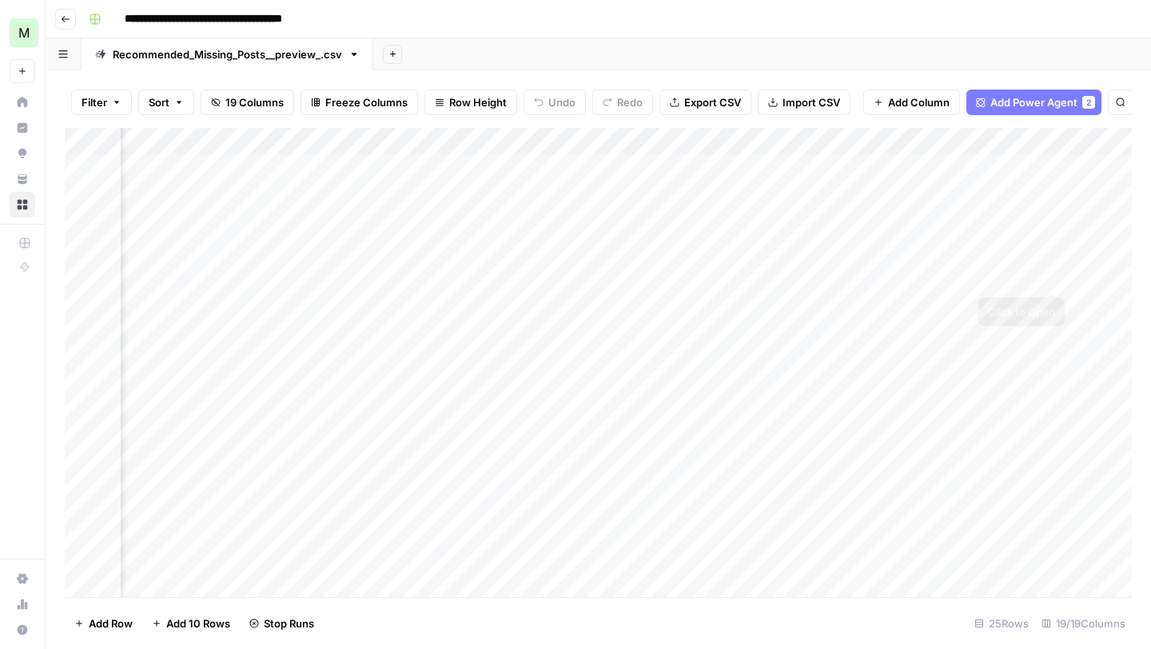
click at [1048, 276] on div "Add Column" at bounding box center [598, 362] width 1067 height 469
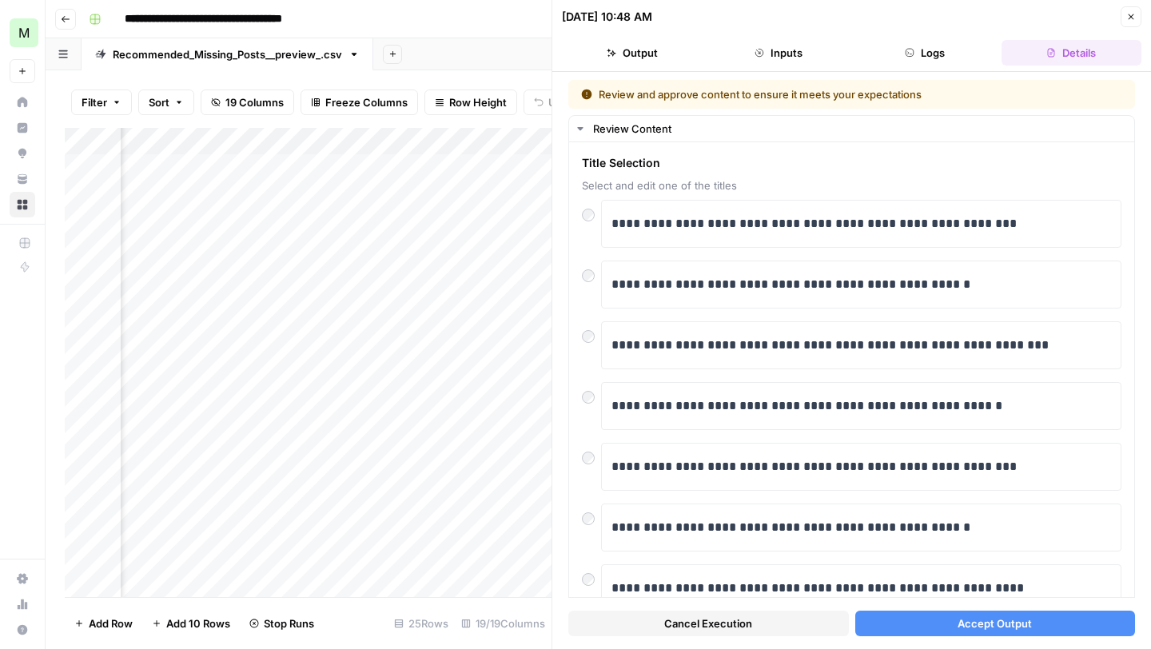
click at [936, 621] on button "Accept Output" at bounding box center [995, 624] width 281 height 26
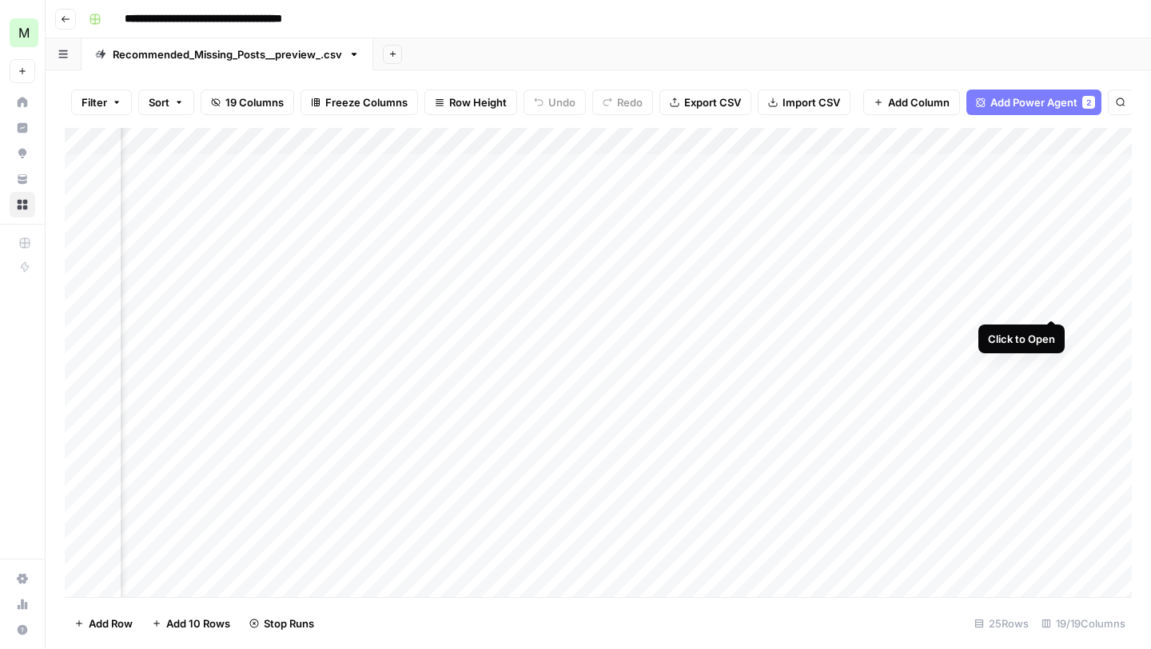
click at [1051, 299] on div "Add Column" at bounding box center [598, 362] width 1067 height 469
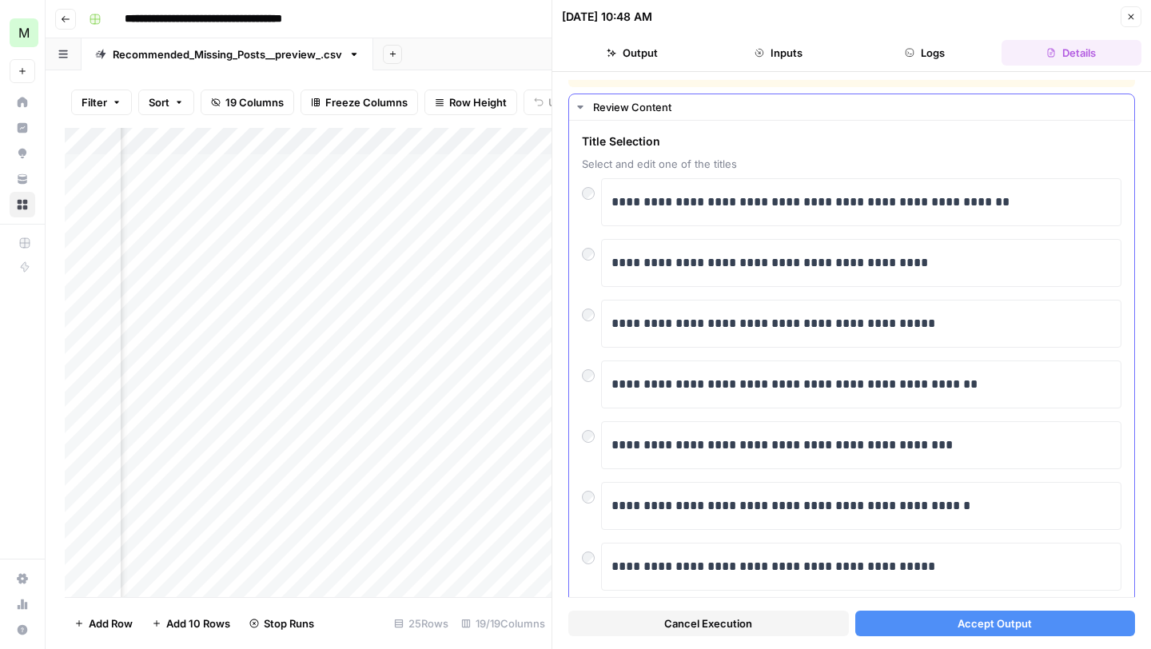
scroll to position [23, 0]
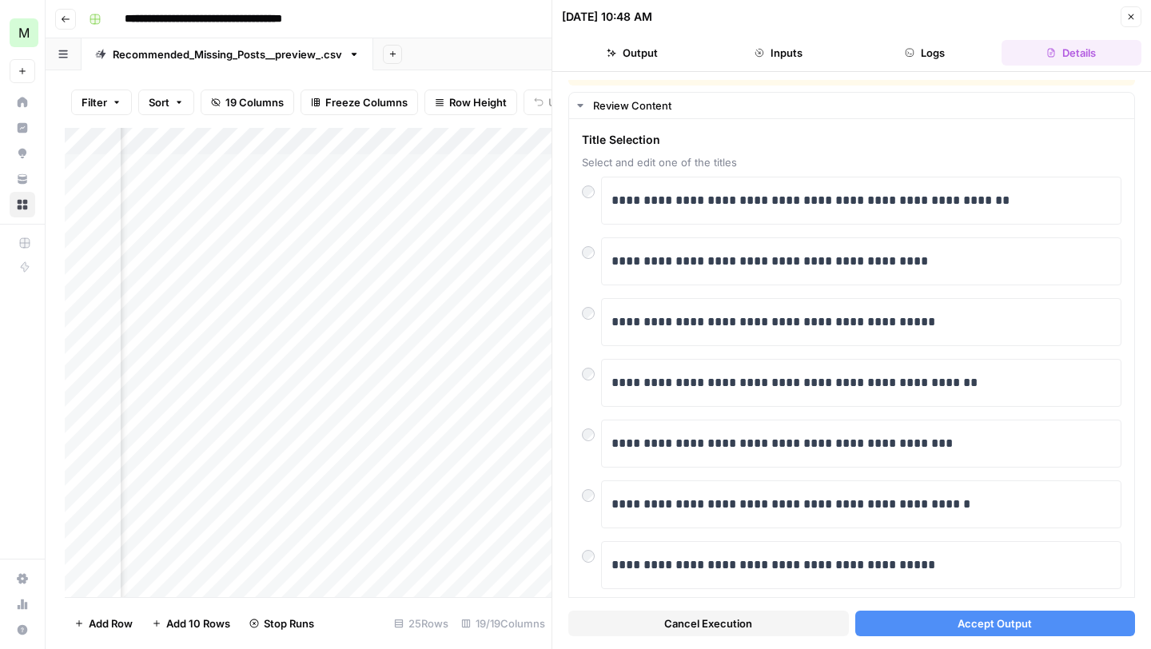
click at [967, 646] on div "**********" at bounding box center [851, 360] width 599 height 577
click at [965, 626] on span "Accept Output" at bounding box center [994, 623] width 74 height 16
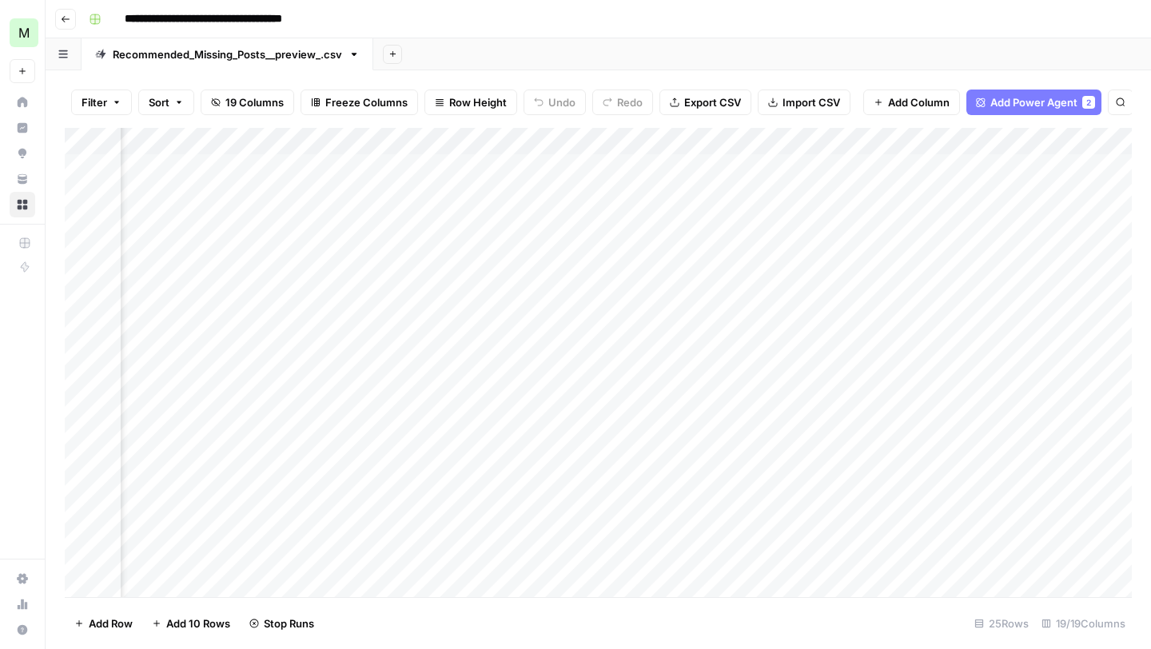
click at [1044, 331] on div "Add Column" at bounding box center [598, 362] width 1067 height 469
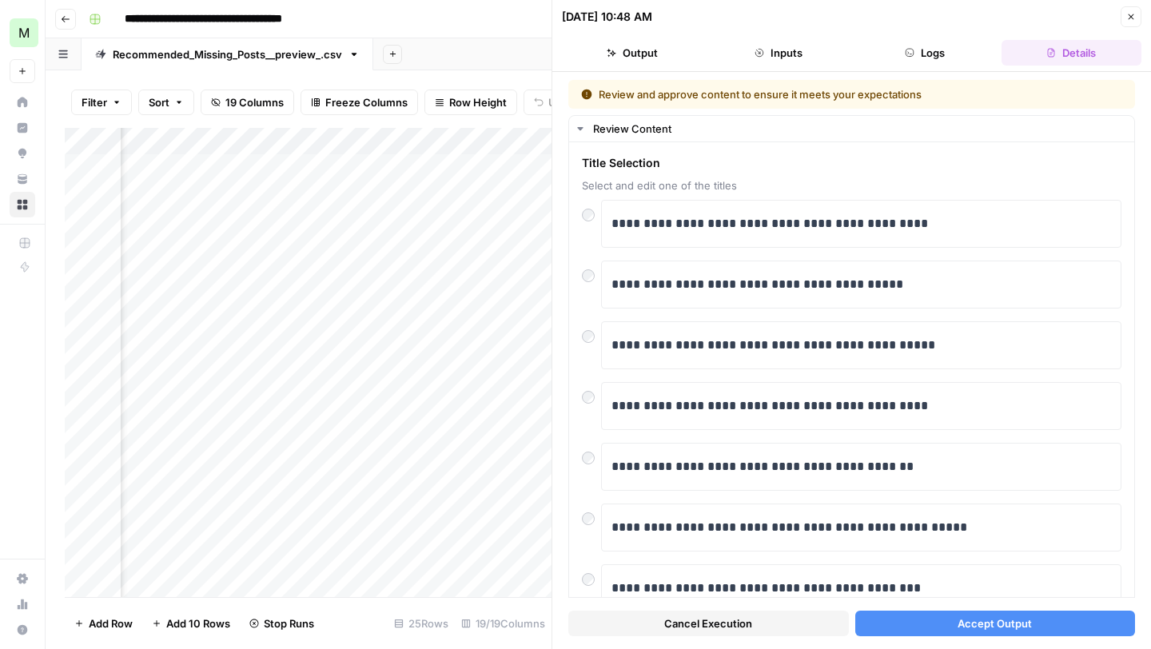
click at [989, 634] on button "Accept Output" at bounding box center [995, 624] width 281 height 26
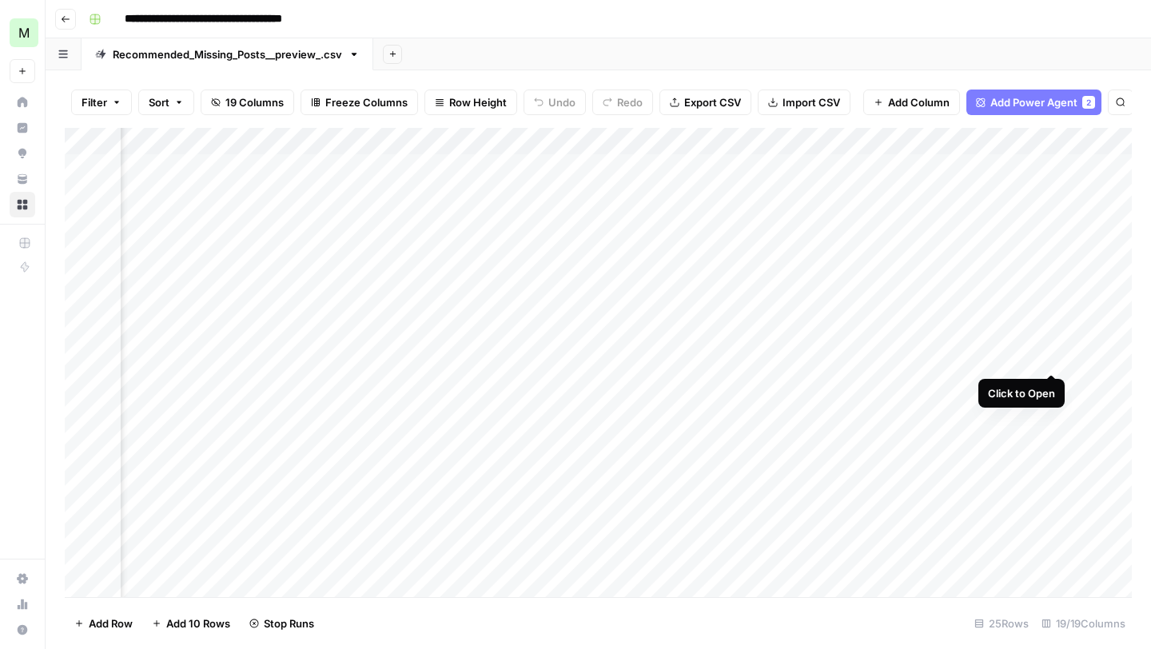
click at [1046, 358] on div "Add Column" at bounding box center [598, 362] width 1067 height 469
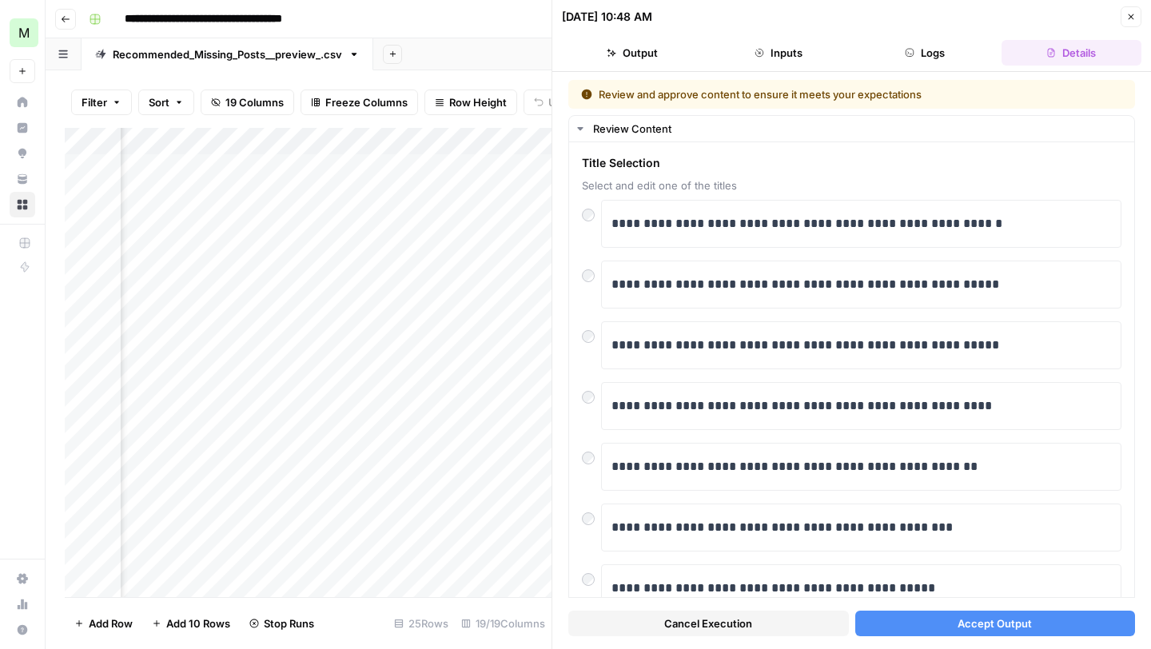
click at [942, 621] on button "Accept Output" at bounding box center [995, 624] width 281 height 26
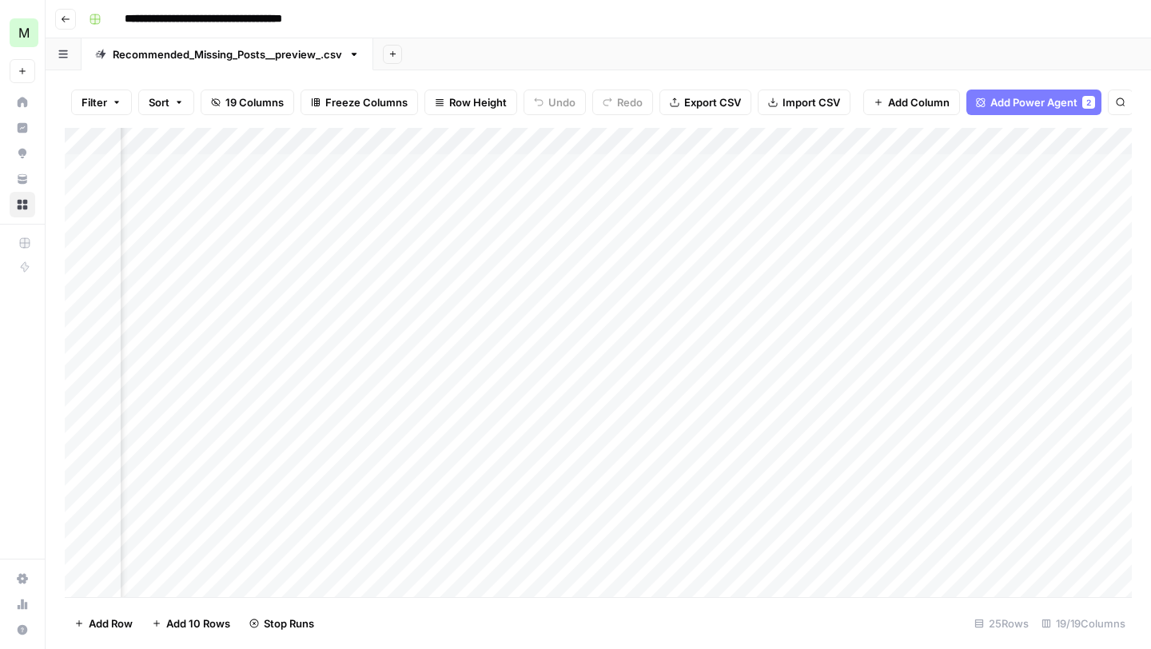
click at [1044, 383] on div "Add Column" at bounding box center [598, 362] width 1067 height 469
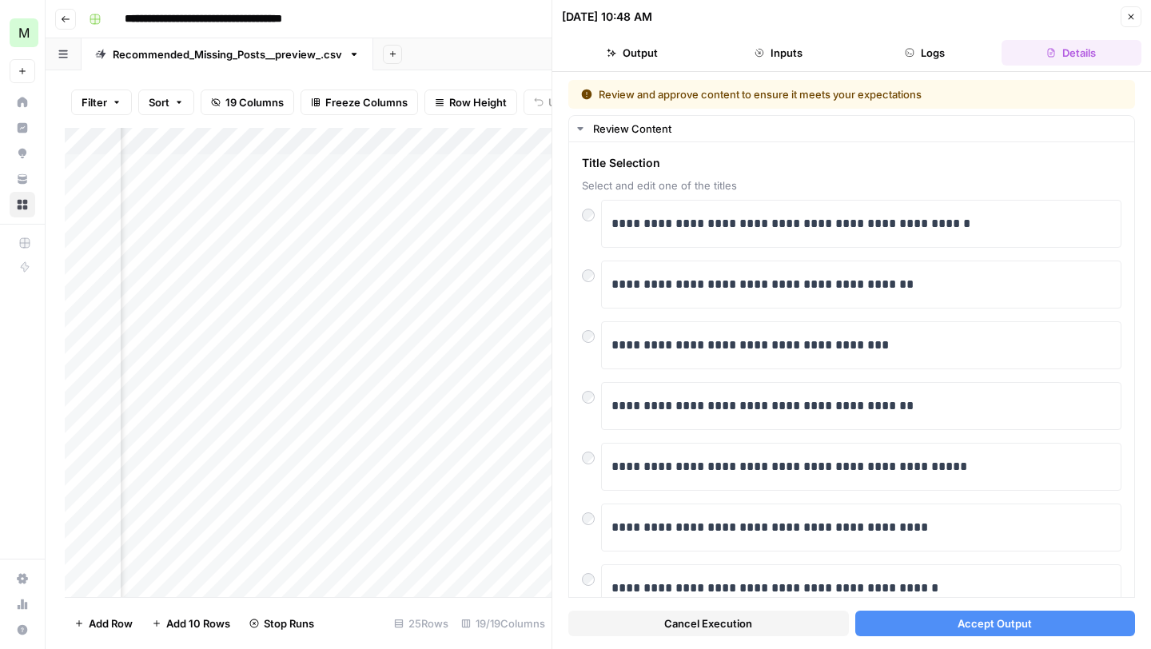
click at [999, 617] on span "Accept Output" at bounding box center [994, 623] width 74 height 16
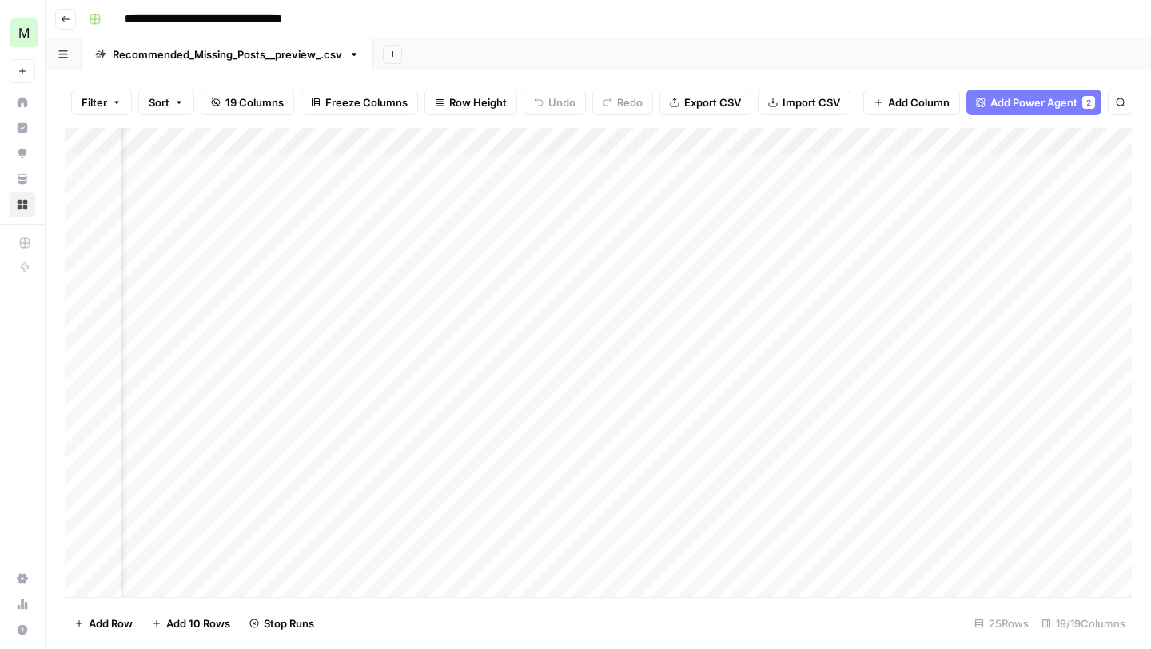
click at [1049, 413] on div "Add Column" at bounding box center [598, 362] width 1067 height 469
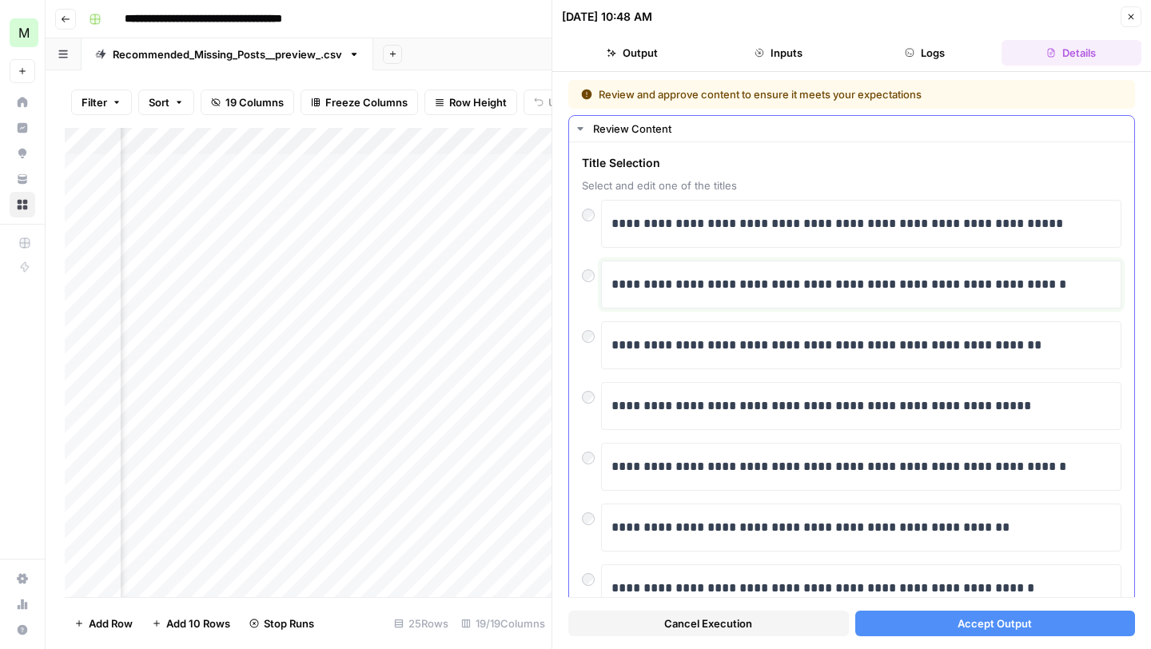
click at [892, 290] on p "**********" at bounding box center [861, 284] width 500 height 21
click at [994, 626] on span "Accept Output" at bounding box center [994, 623] width 74 height 16
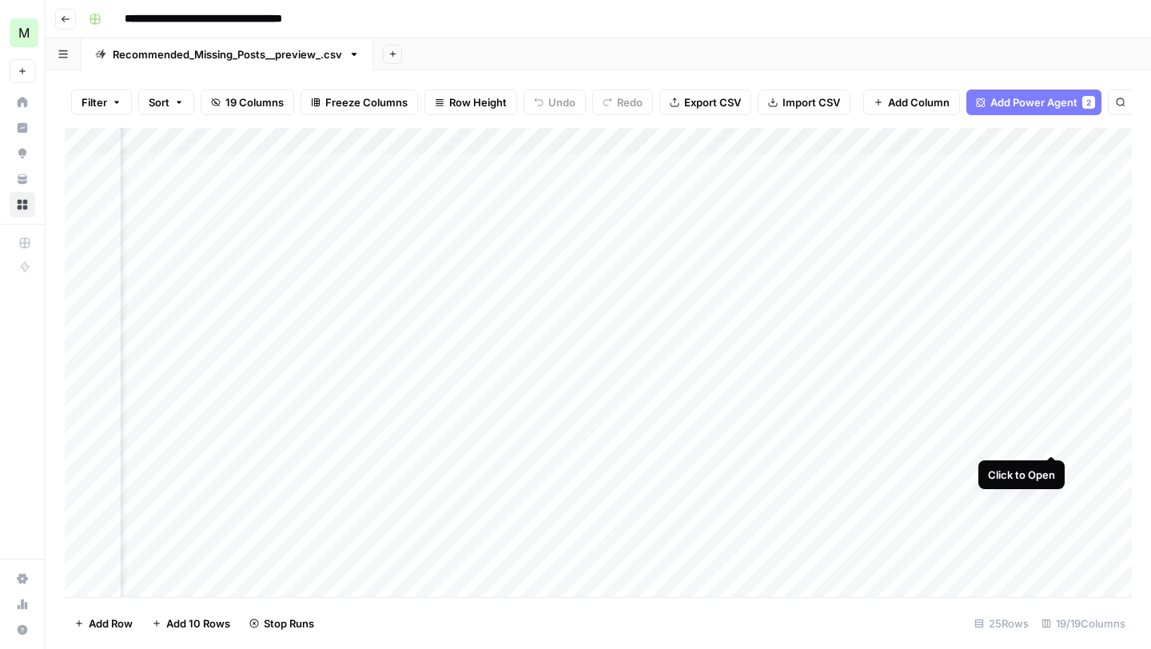
click at [1052, 437] on div "Add Column" at bounding box center [598, 362] width 1067 height 469
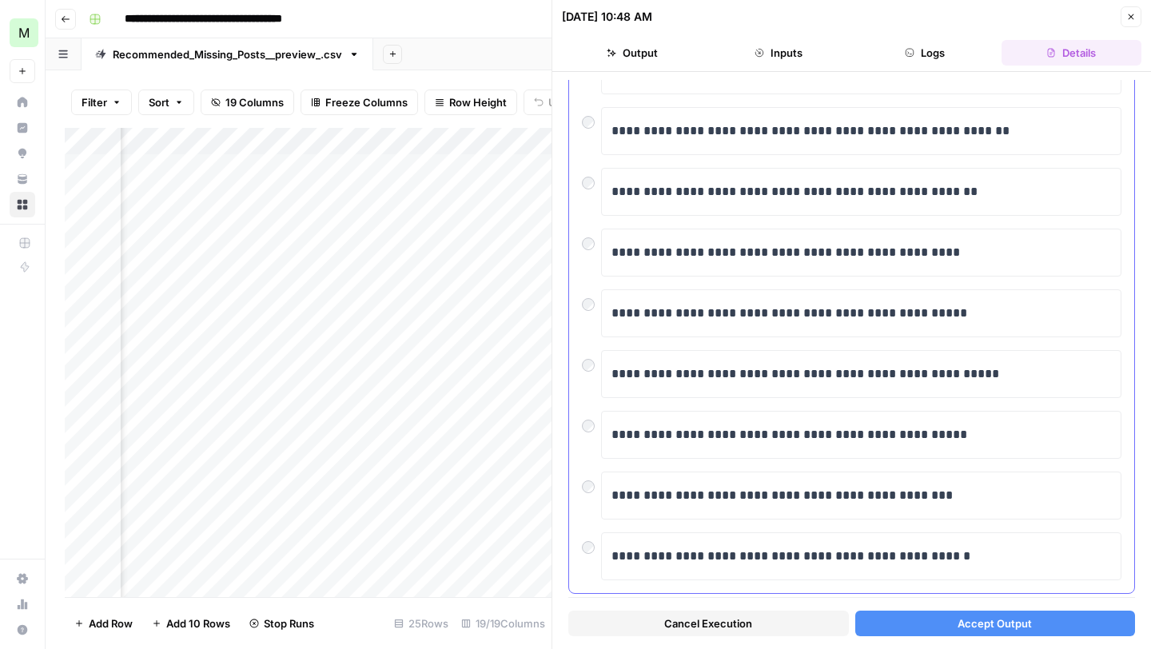
scroll to position [245, 0]
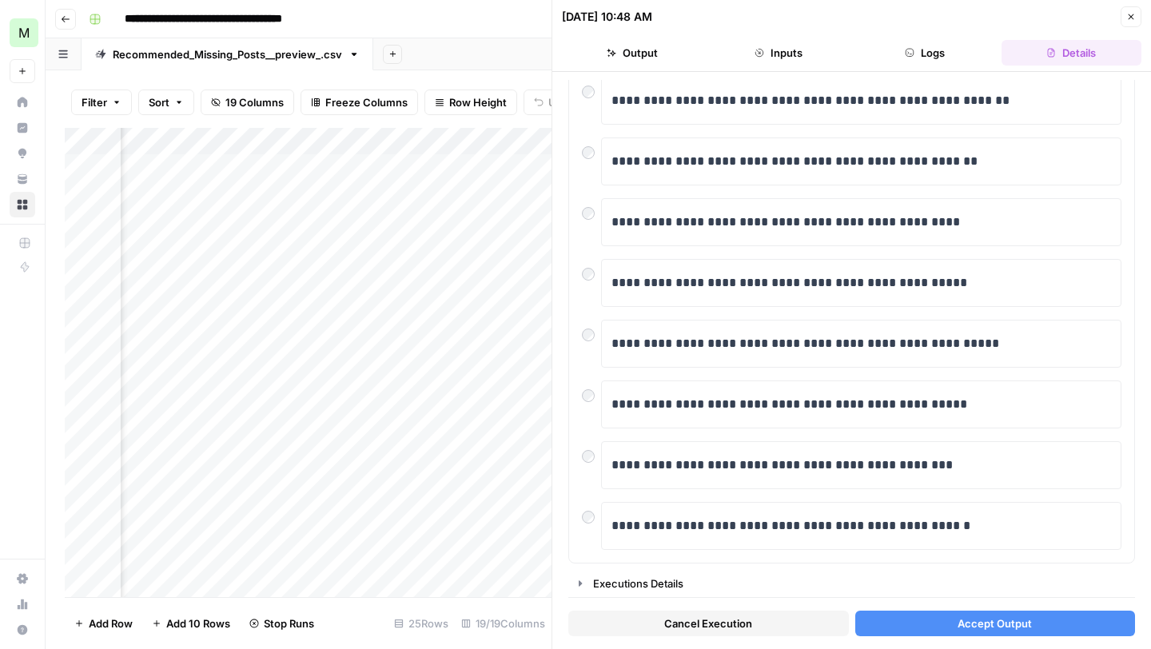
click at [1017, 616] on span "Accept Output" at bounding box center [994, 623] width 74 height 16
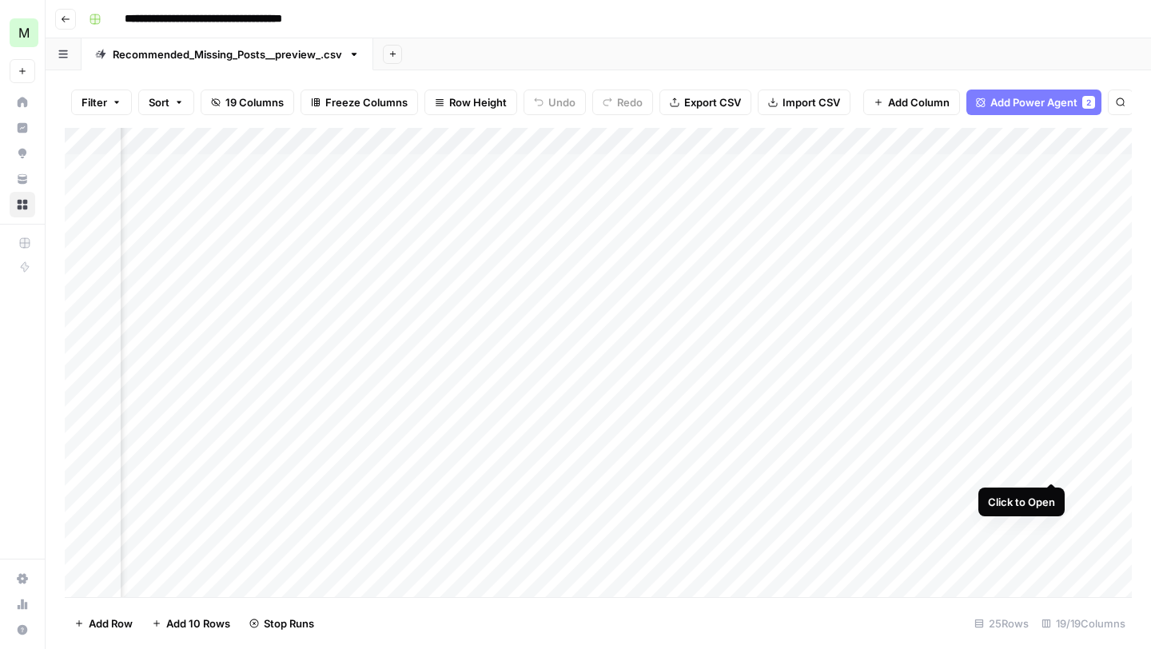
click at [1048, 466] on div "Add Column" at bounding box center [598, 362] width 1067 height 469
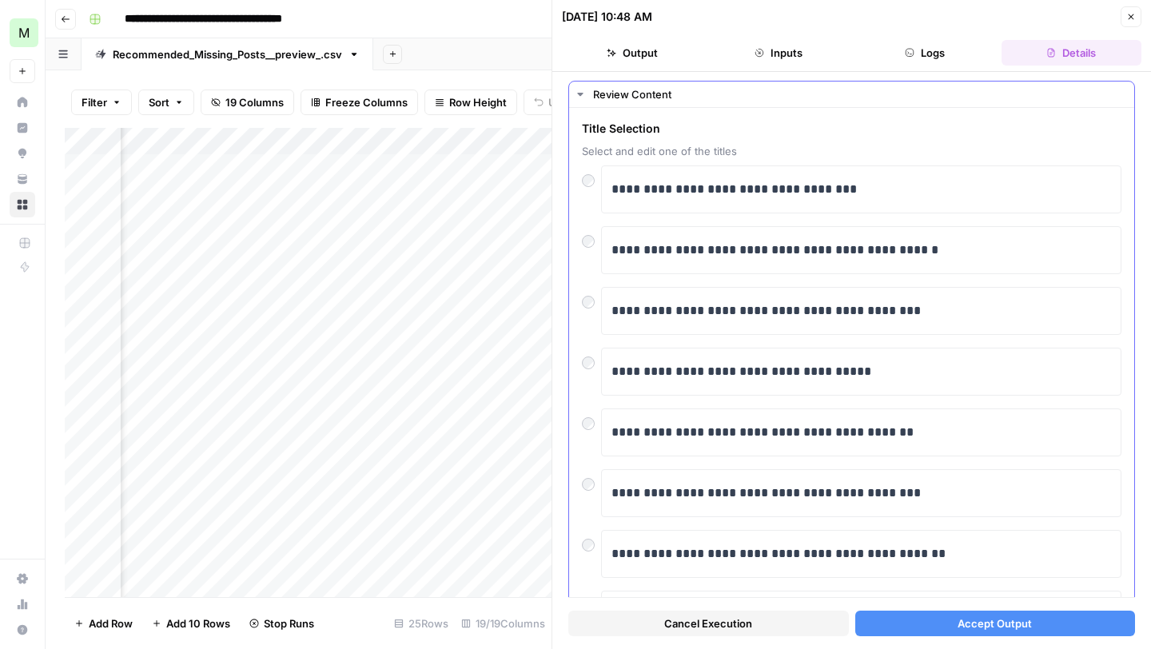
scroll to position [35, 0]
click at [843, 427] on p "**********" at bounding box center [861, 431] width 500 height 21
click at [1002, 618] on span "Accept Output" at bounding box center [994, 623] width 74 height 16
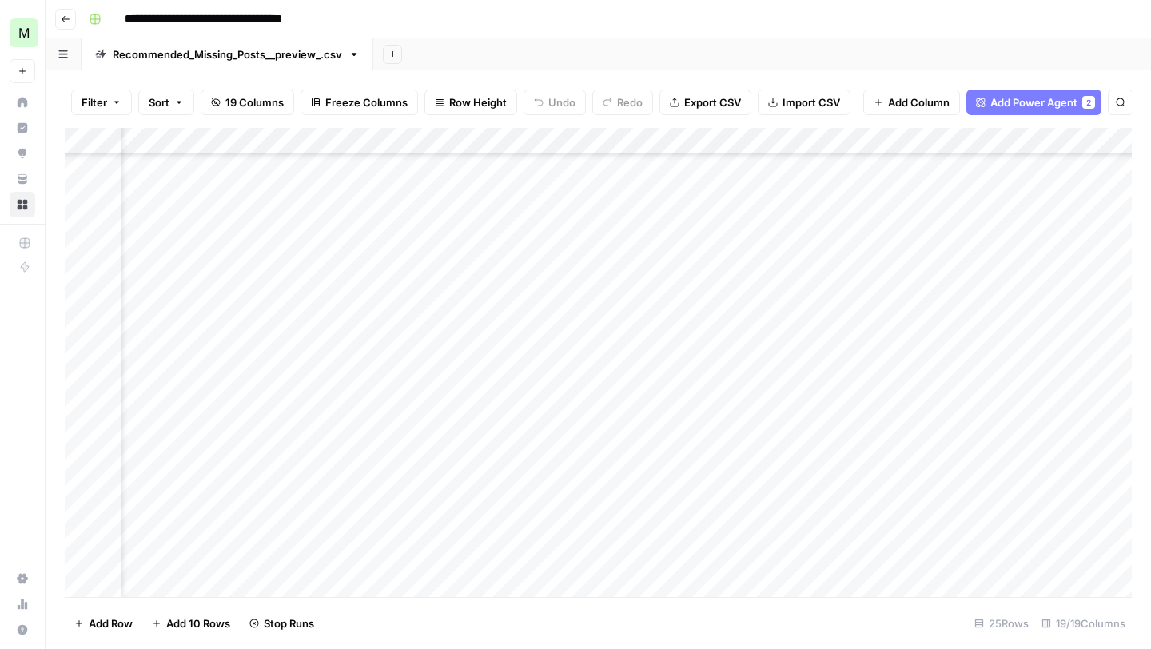
scroll to position [253, 1145]
click at [1051, 236] on div "Add Column" at bounding box center [598, 362] width 1067 height 469
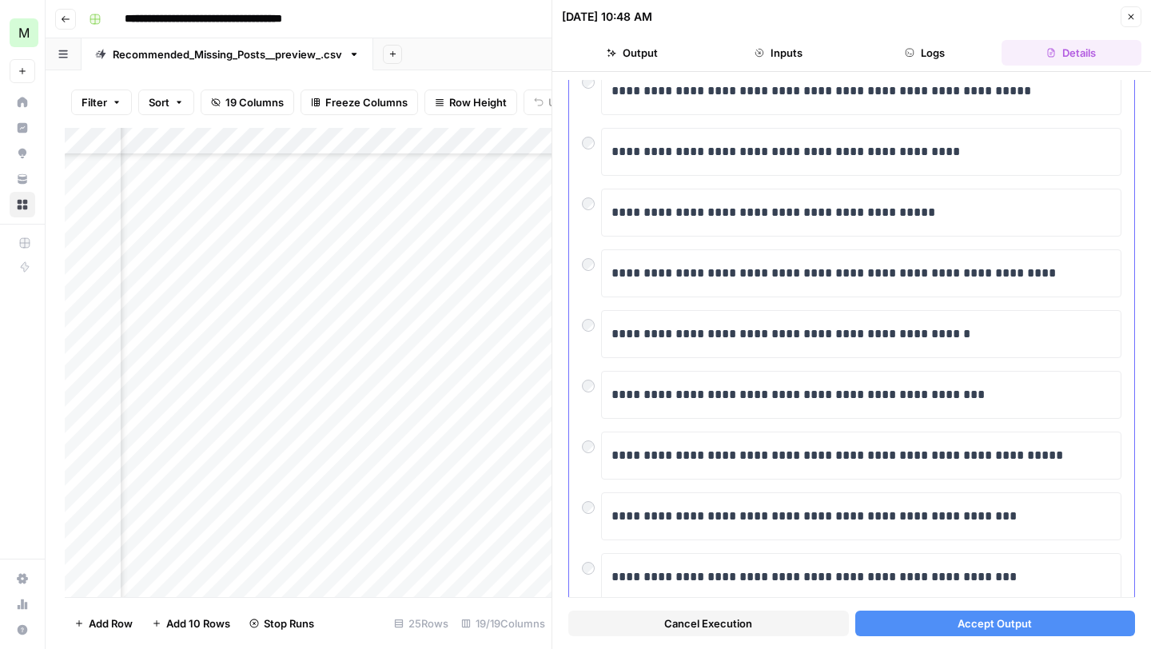
scroll to position [245, 0]
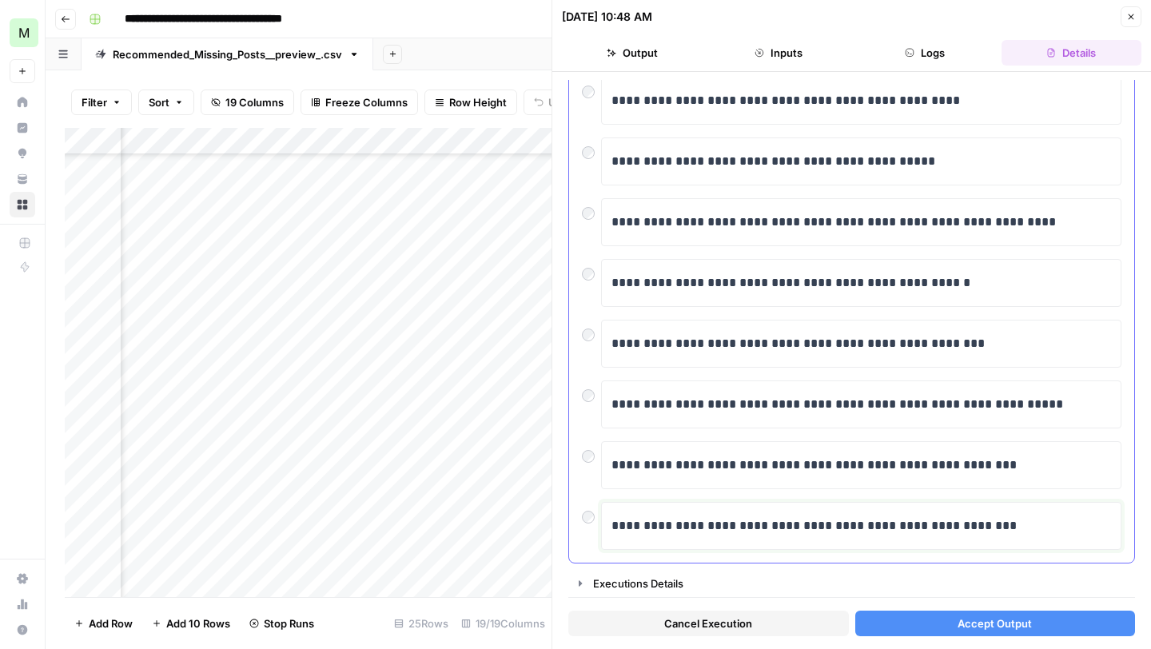
click at [657, 522] on p "**********" at bounding box center [861, 525] width 500 height 21
click at [590, 523] on div at bounding box center [591, 513] width 19 height 22
click at [1004, 614] on button "Accept Output" at bounding box center [995, 624] width 281 height 26
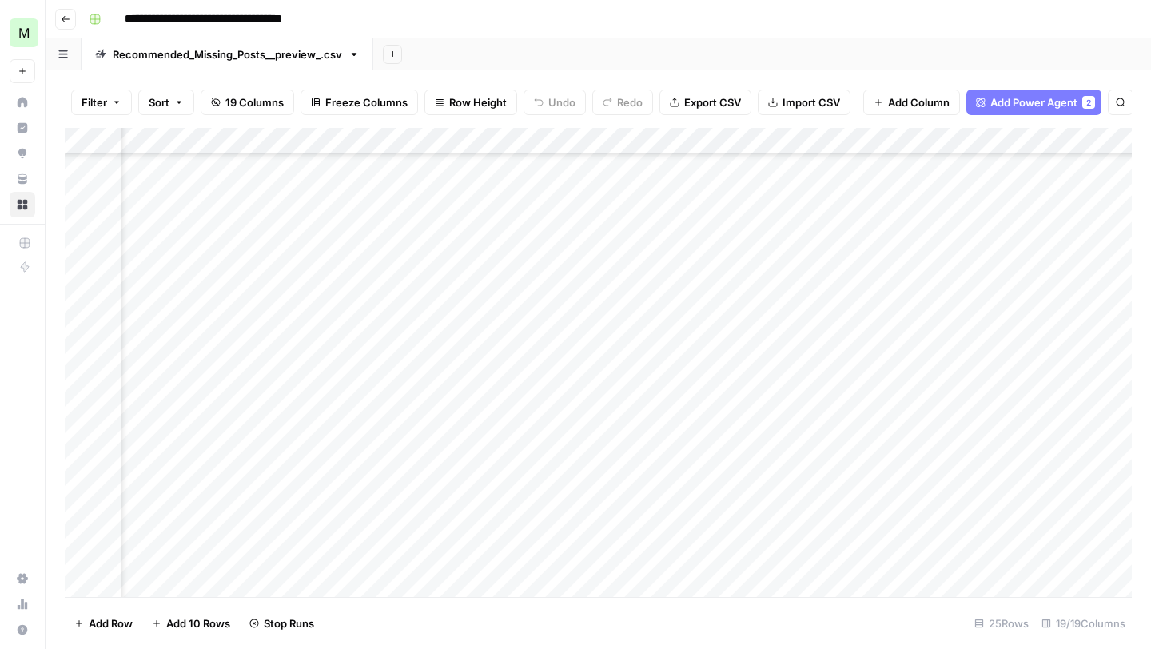
click at [1050, 265] on div "Add Column" at bounding box center [598, 362] width 1067 height 469
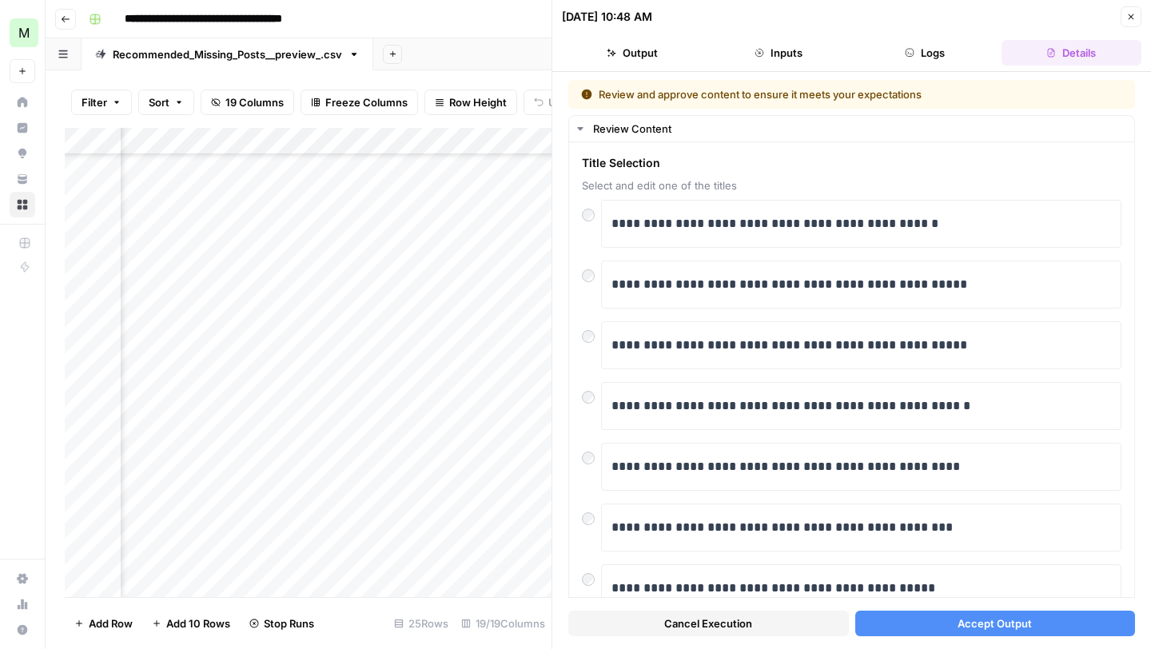
click at [1005, 627] on span "Accept Output" at bounding box center [994, 623] width 74 height 16
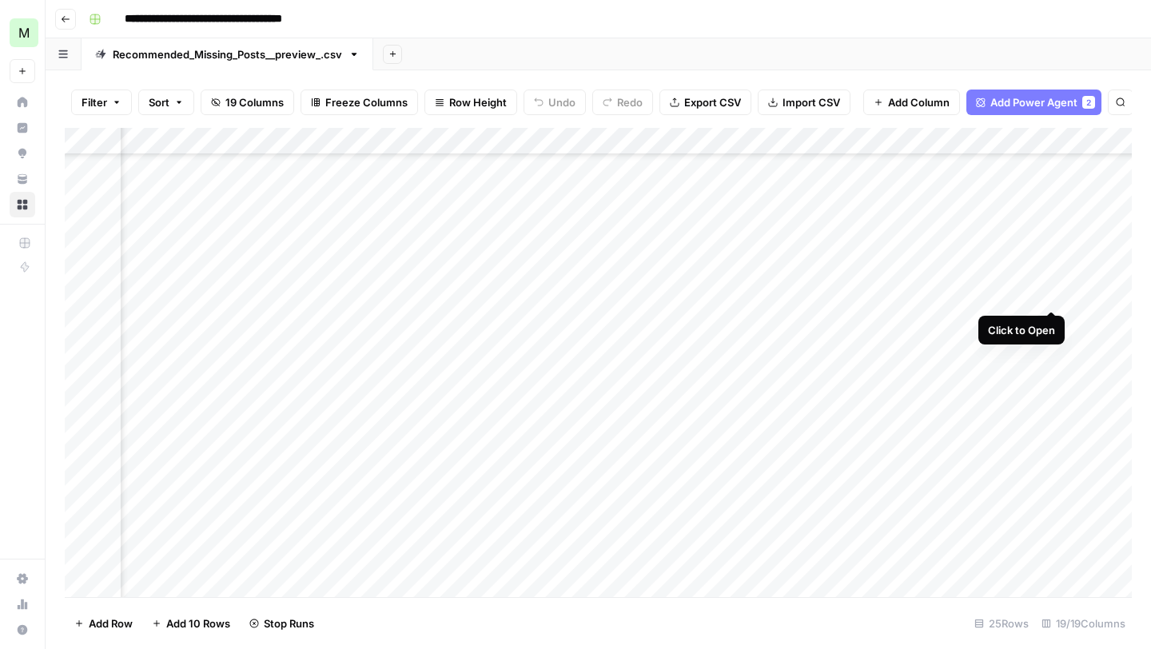
click at [1051, 292] on div "Add Column" at bounding box center [598, 362] width 1067 height 469
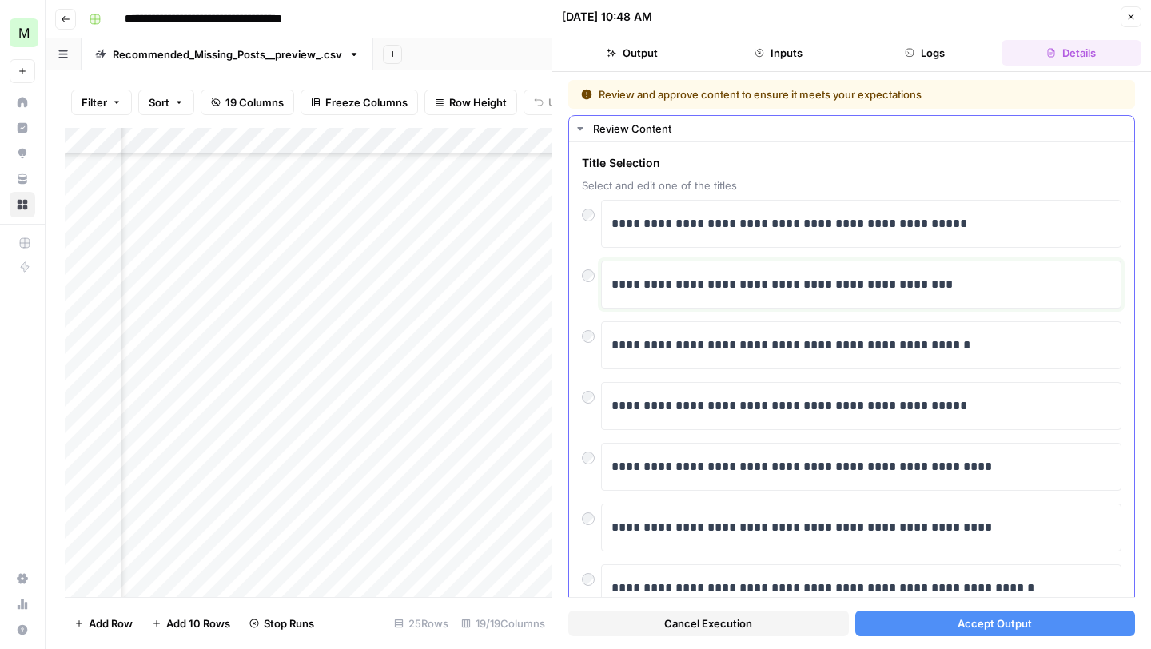
click at [897, 282] on p "**********" at bounding box center [861, 284] width 500 height 21
click at [584, 282] on div at bounding box center [591, 272] width 19 height 22
click at [1029, 627] on span "Accept Output" at bounding box center [994, 623] width 74 height 16
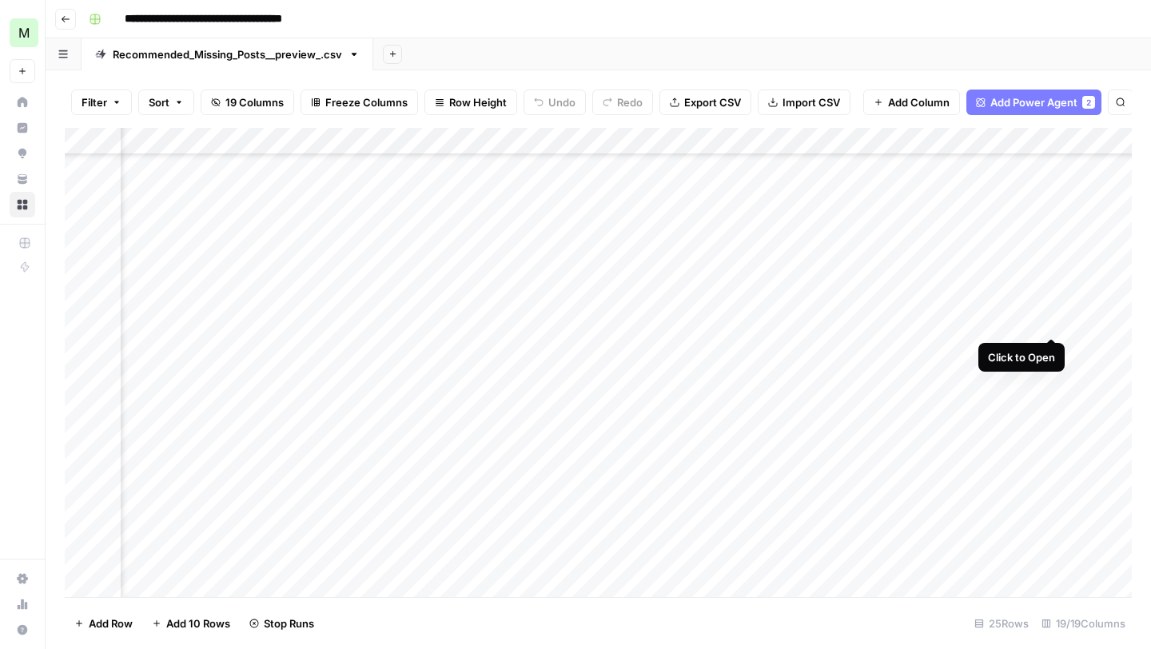
click at [1052, 316] on div "Add Column" at bounding box center [598, 362] width 1067 height 469
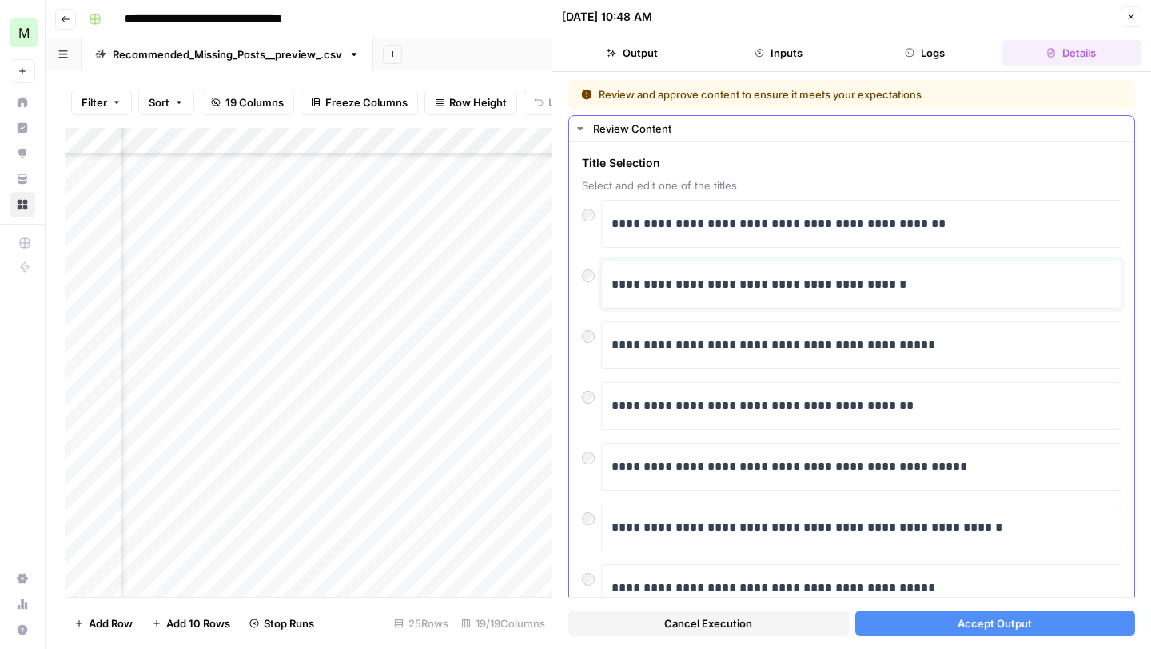
click at [788, 284] on p "**********" at bounding box center [861, 284] width 500 height 21
click at [1010, 635] on button "Accept Output" at bounding box center [995, 624] width 281 height 26
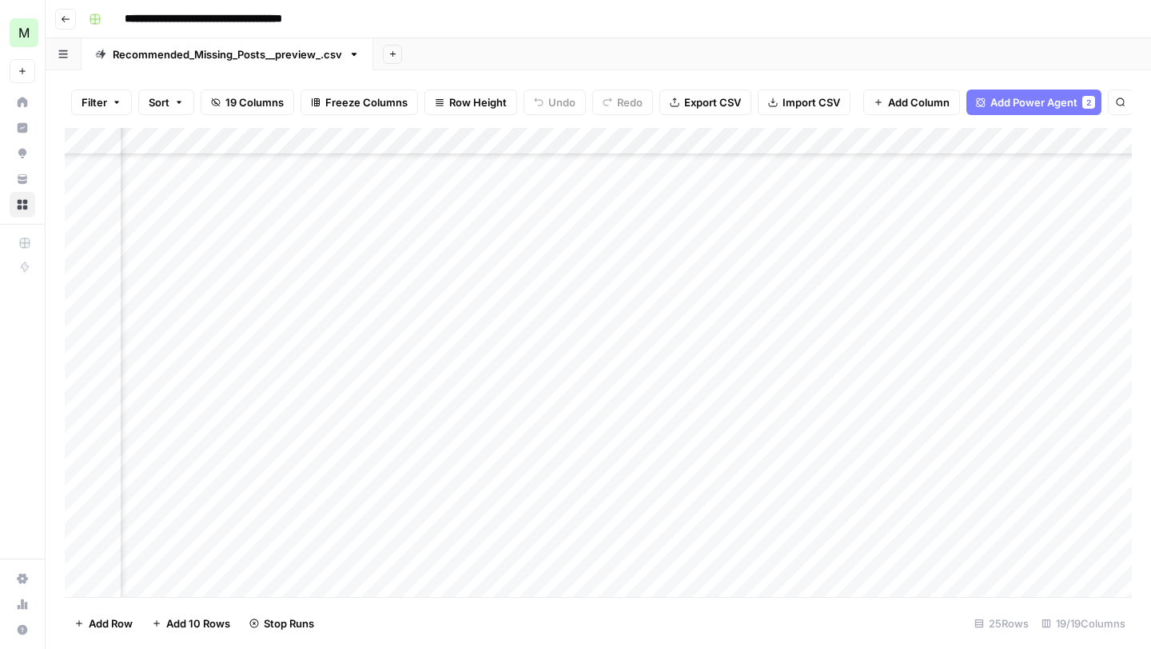
scroll to position [263, 1145]
click at [1053, 339] on div "Add Column" at bounding box center [598, 362] width 1067 height 469
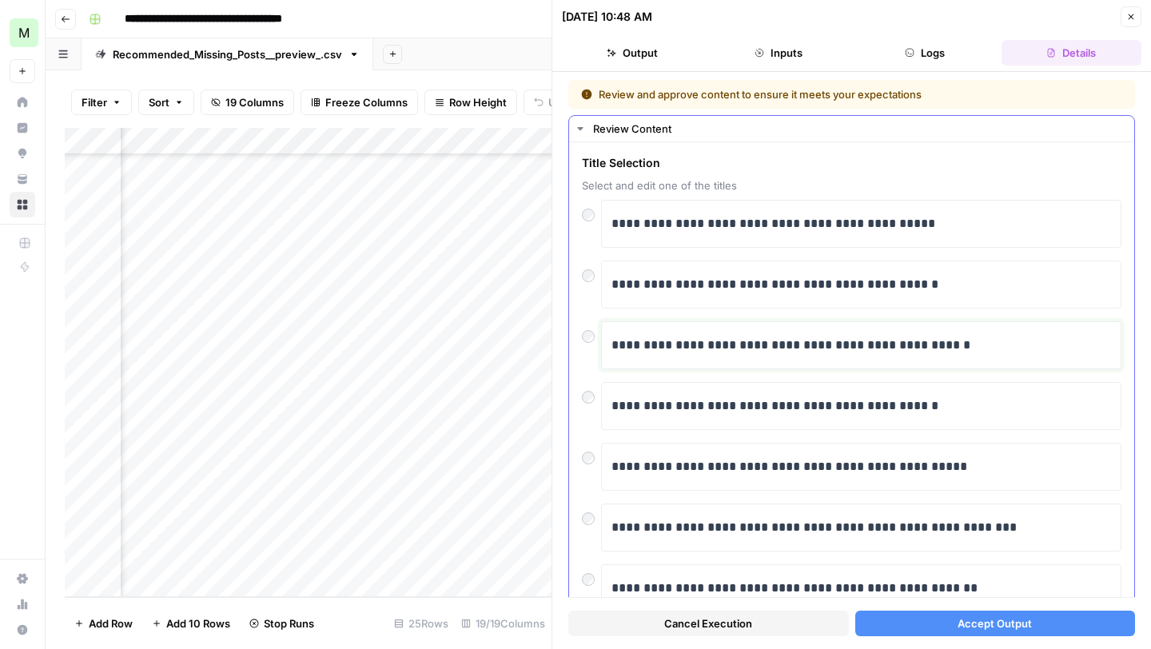
click at [861, 347] on p "**********" at bounding box center [861, 345] width 500 height 21
click at [985, 618] on span "Accept Output" at bounding box center [994, 623] width 74 height 16
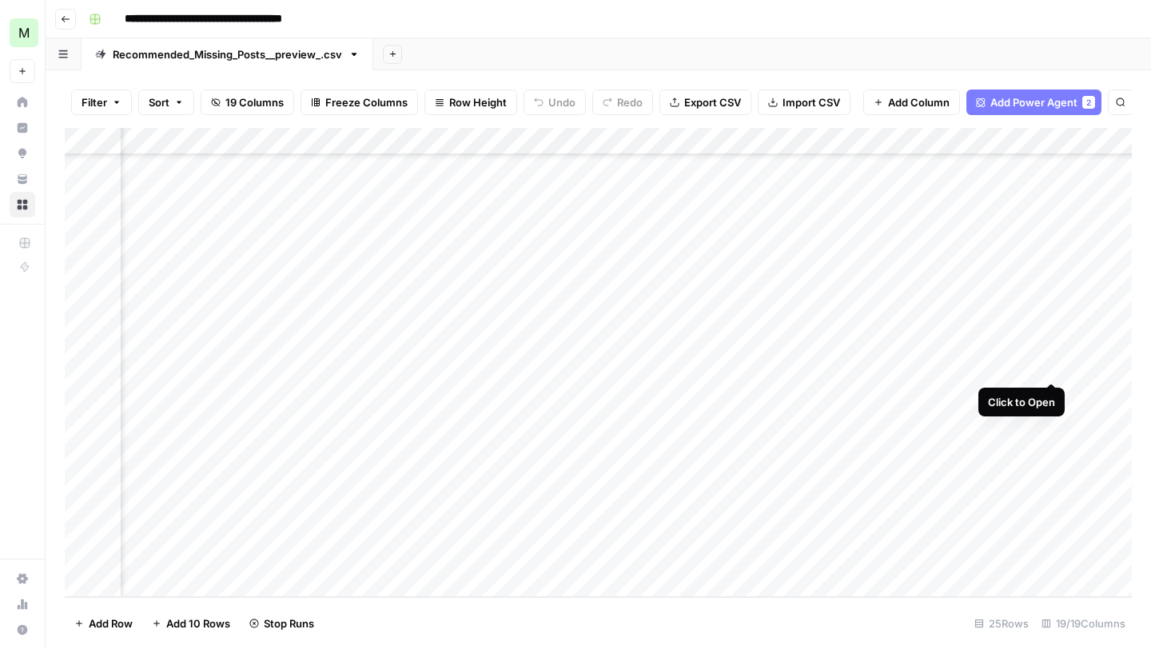
click at [1049, 362] on div "Add Column" at bounding box center [598, 362] width 1067 height 469
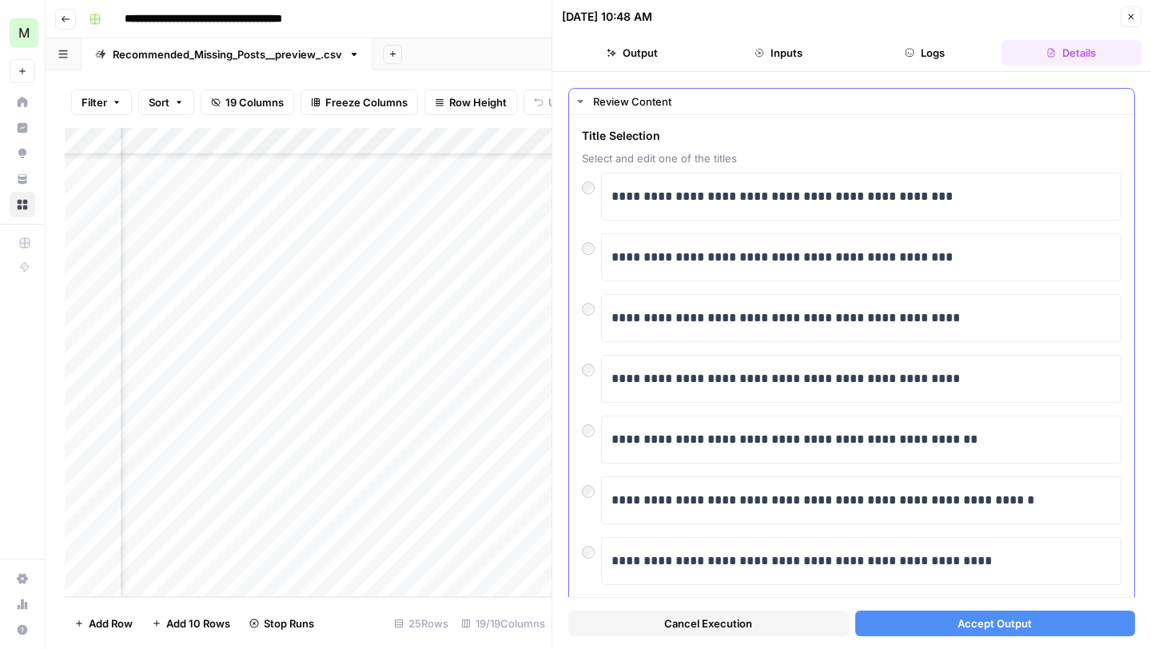
scroll to position [78, 0]
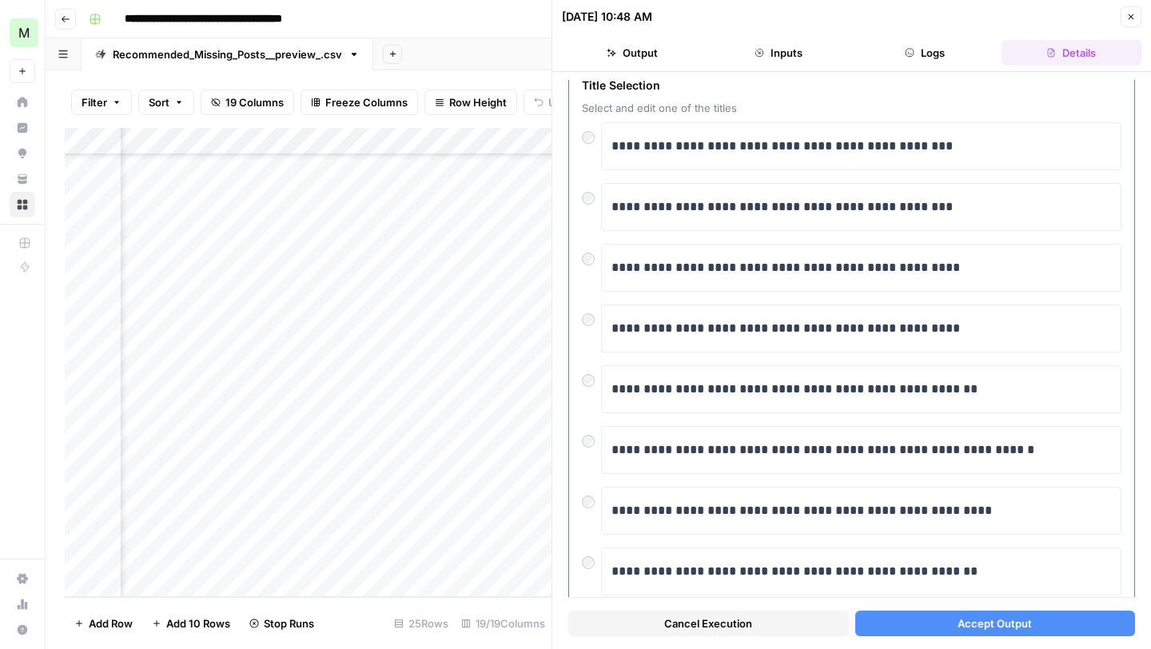
click at [598, 456] on div "**********" at bounding box center [851, 450] width 539 height 48
click at [1011, 623] on span "Accept Output" at bounding box center [994, 623] width 74 height 16
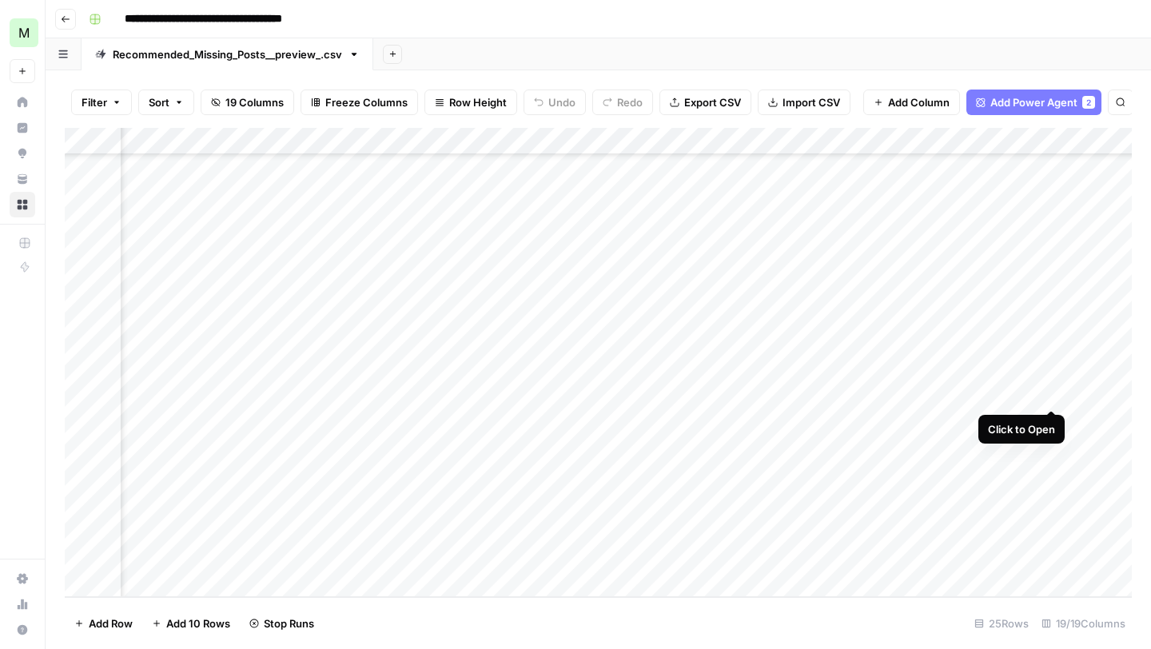
click at [1044, 392] on div "Add Column" at bounding box center [598, 362] width 1067 height 469
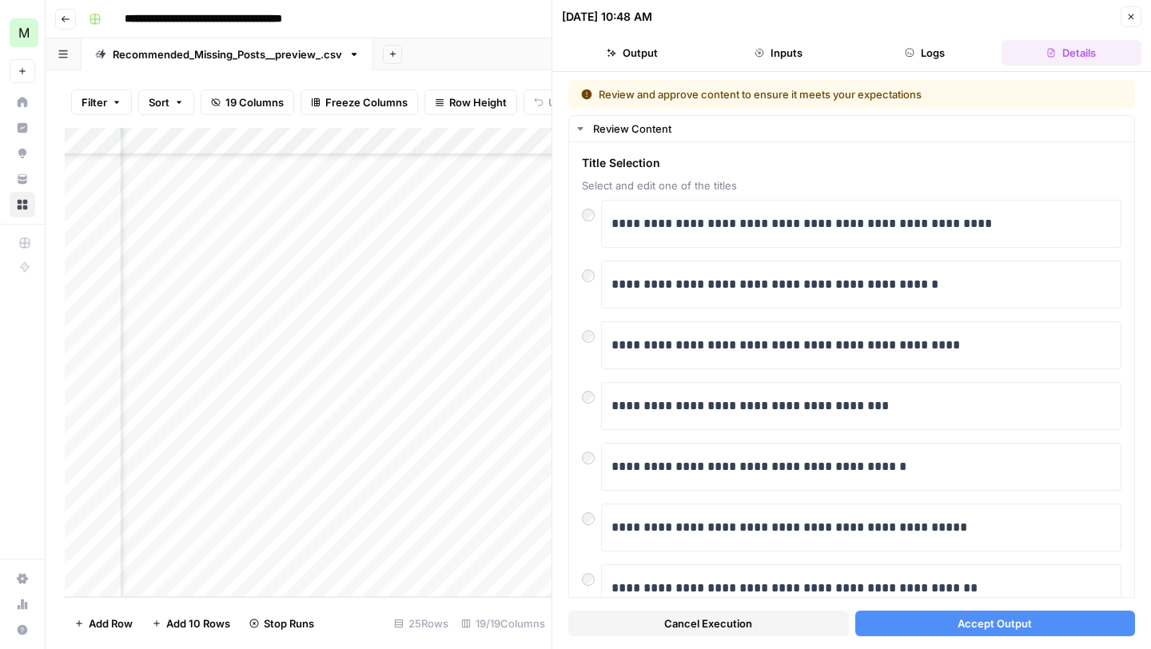
click at [981, 635] on div "Cancel Execution Accept Output" at bounding box center [851, 619] width 567 height 43
click at [980, 625] on span "Accept Output" at bounding box center [994, 623] width 74 height 16
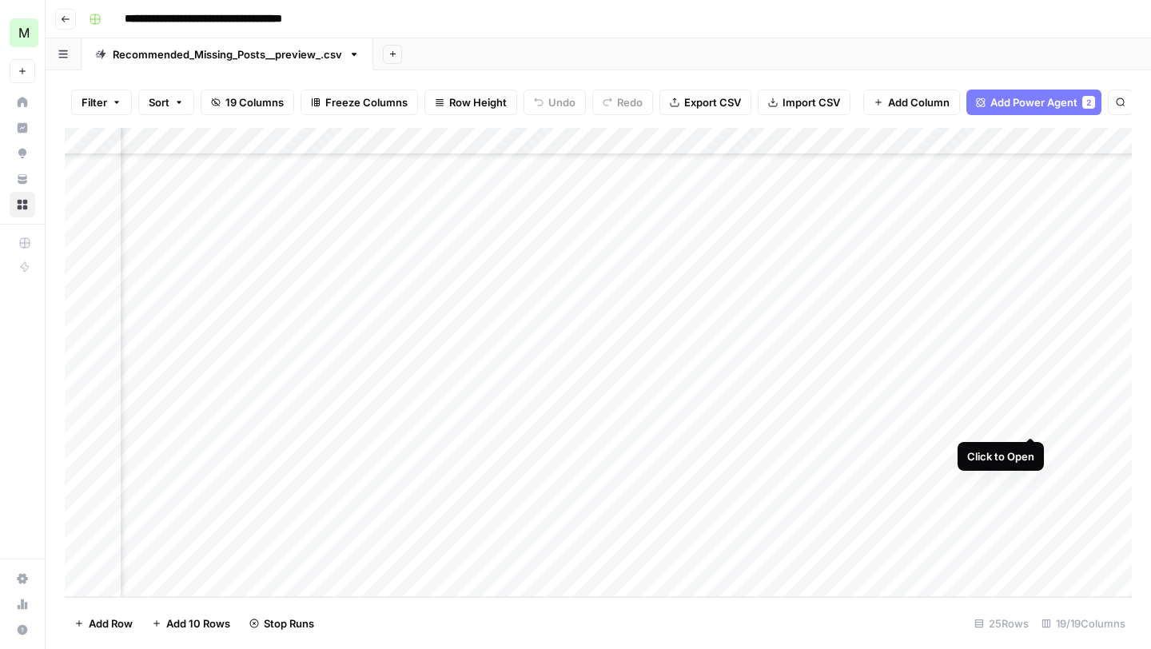
click at [1032, 420] on div "Add Column" at bounding box center [598, 362] width 1067 height 469
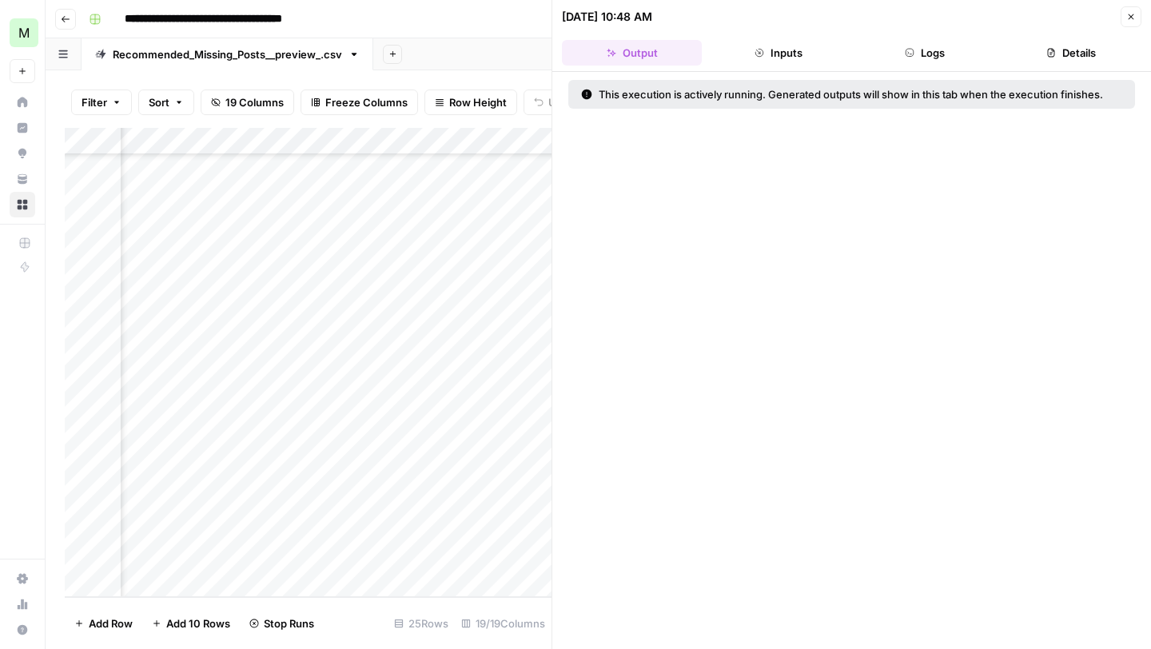
click at [1136, 10] on button "Close" at bounding box center [1130, 16] width 21 height 21
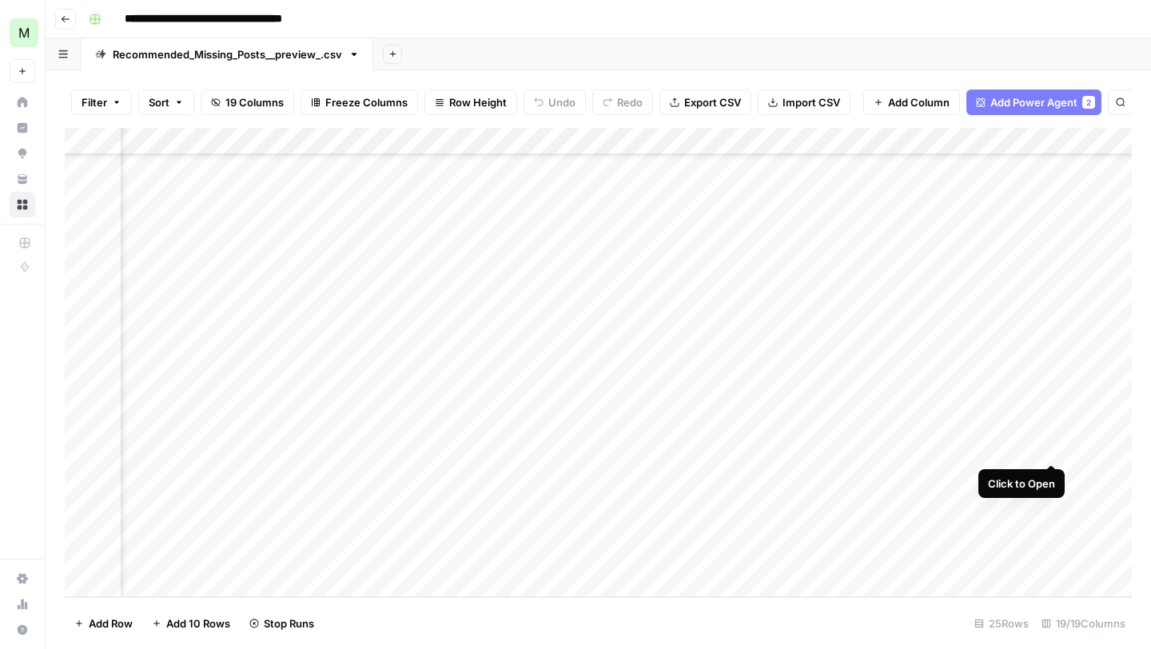
click at [1044, 449] on div "Add Column" at bounding box center [598, 362] width 1067 height 469
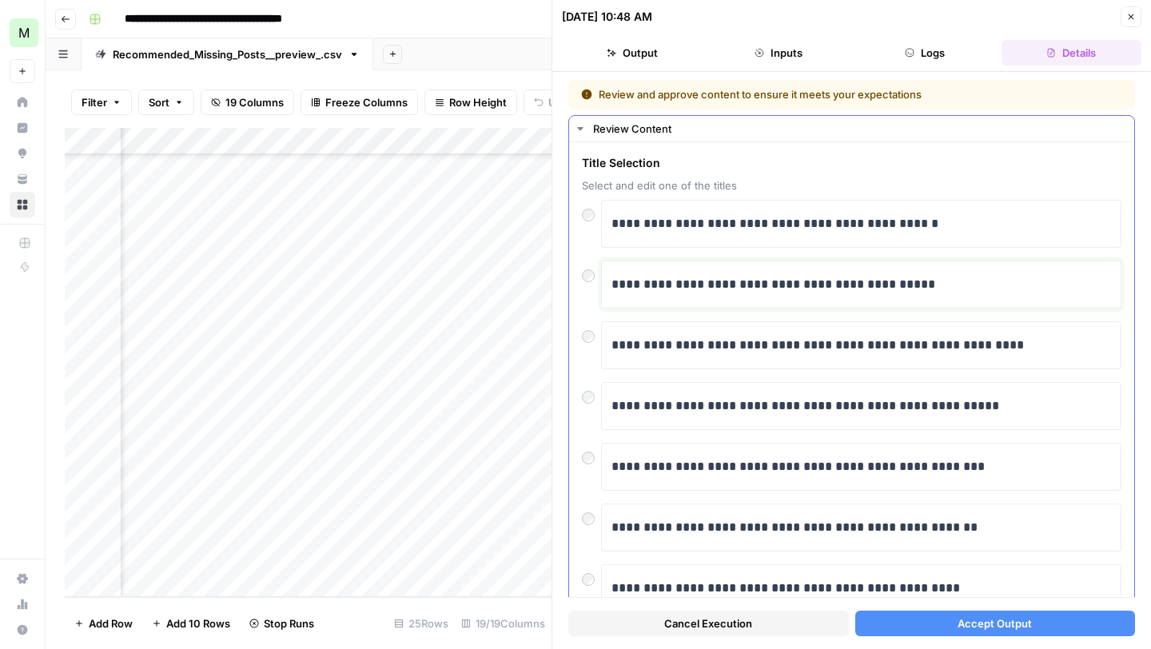
click at [853, 287] on p "**********" at bounding box center [861, 284] width 500 height 21
click at [1001, 632] on button "Accept Output" at bounding box center [995, 624] width 281 height 26
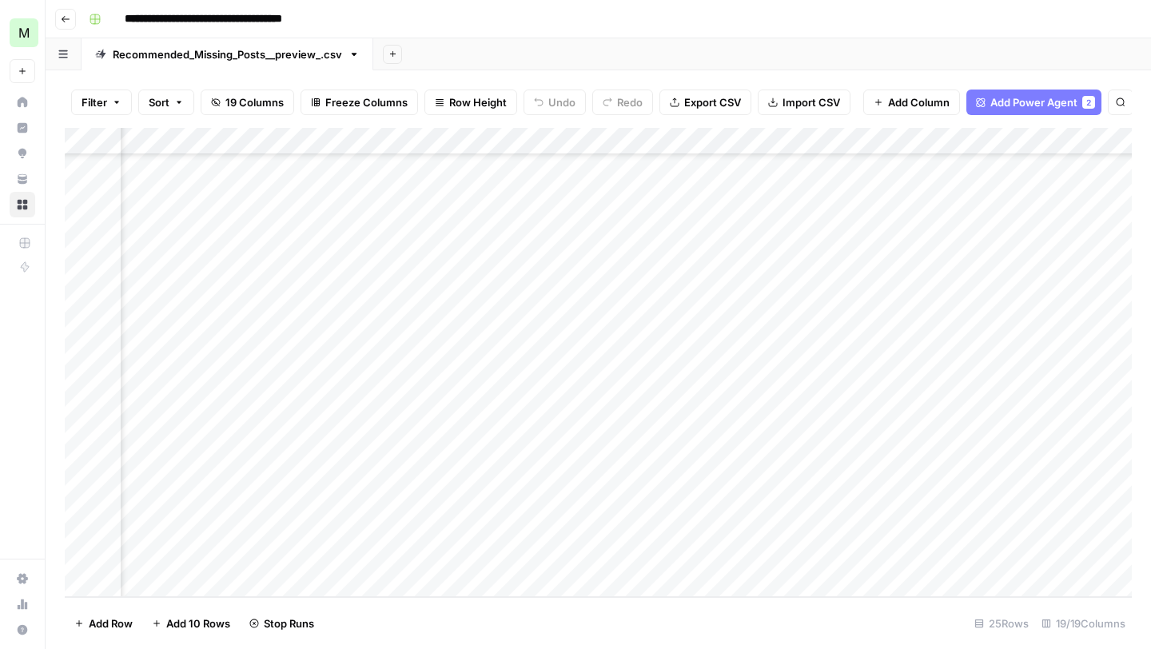
click at [1050, 473] on div "Add Column" at bounding box center [598, 362] width 1067 height 469
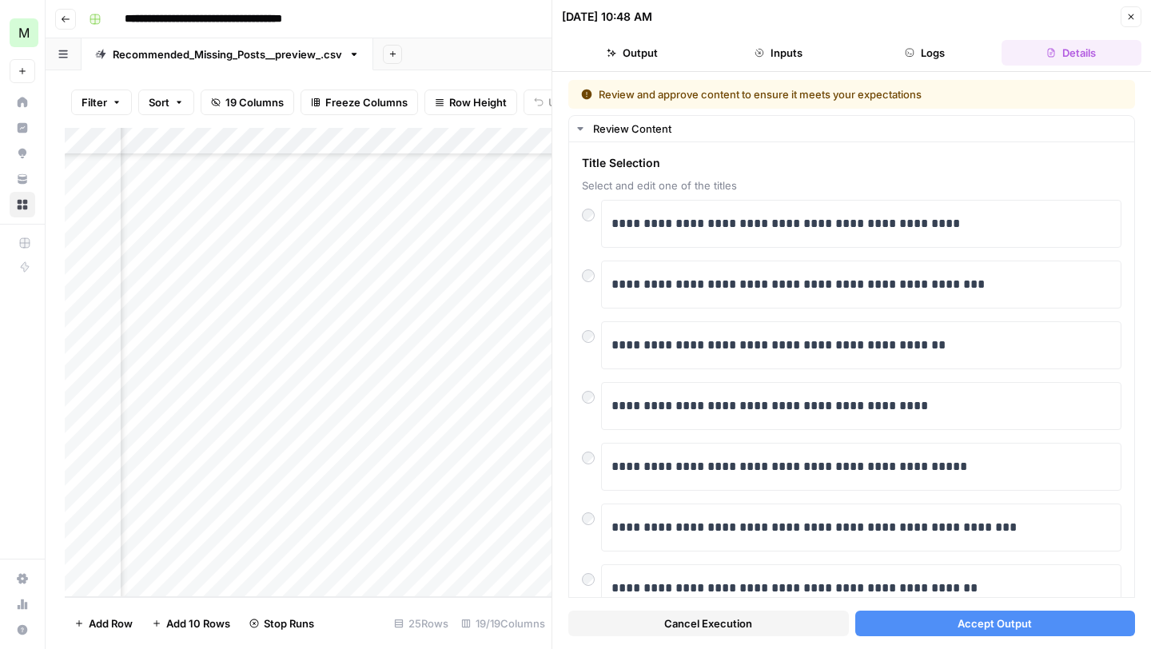
click at [1045, 626] on button "Accept Output" at bounding box center [995, 624] width 281 height 26
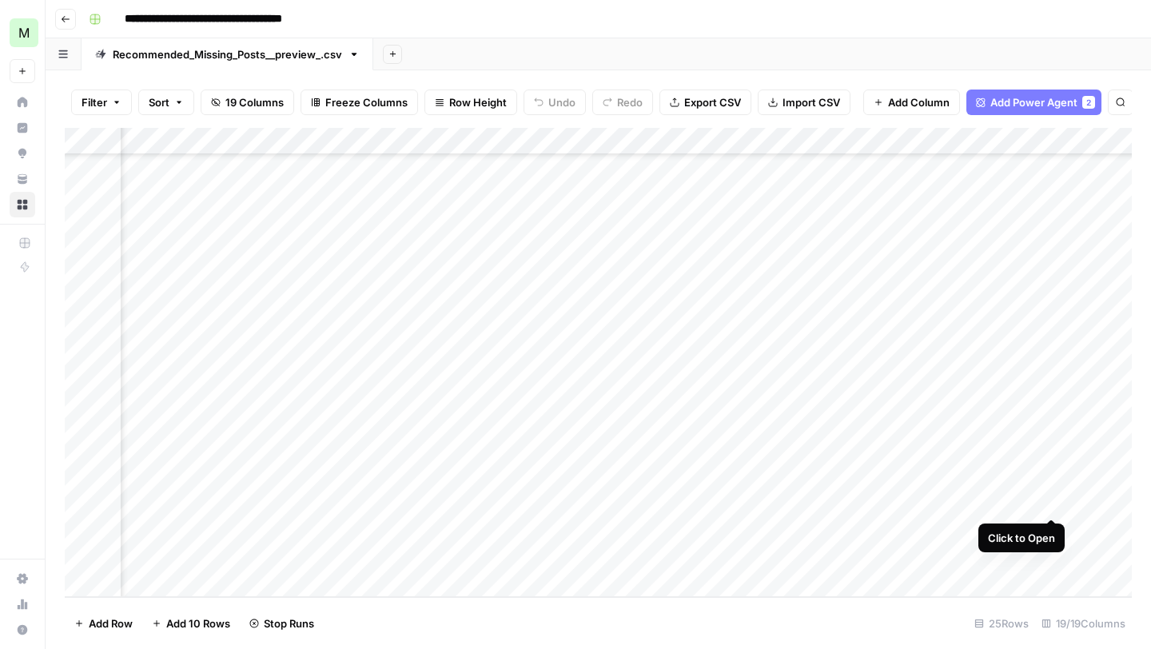
click at [1051, 499] on div "Add Column" at bounding box center [598, 362] width 1067 height 469
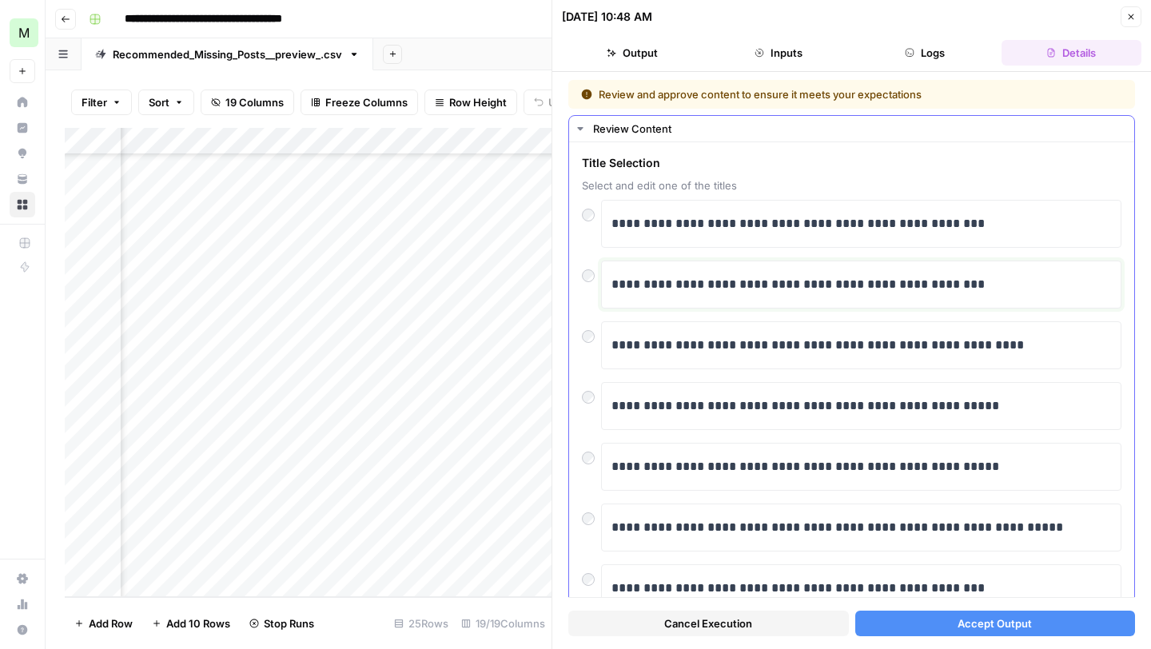
click at [827, 276] on p "**********" at bounding box center [861, 284] width 500 height 21
click at [1012, 632] on button "Accept Output" at bounding box center [995, 624] width 281 height 26
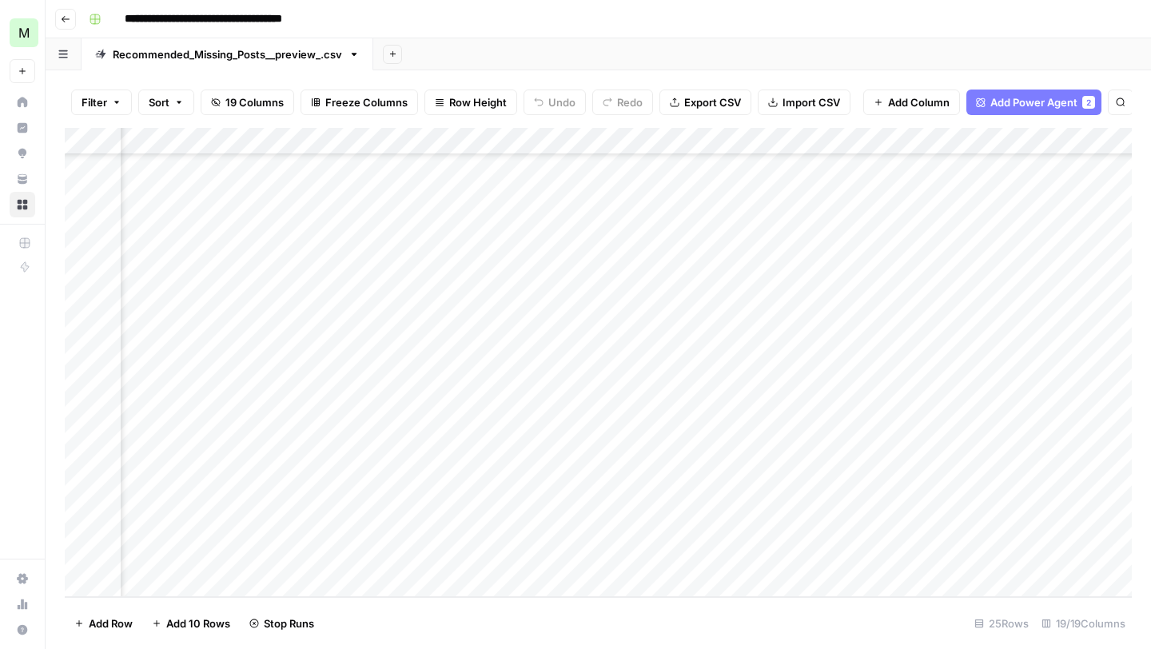
click at [1056, 551] on div "Add Column" at bounding box center [598, 362] width 1067 height 469
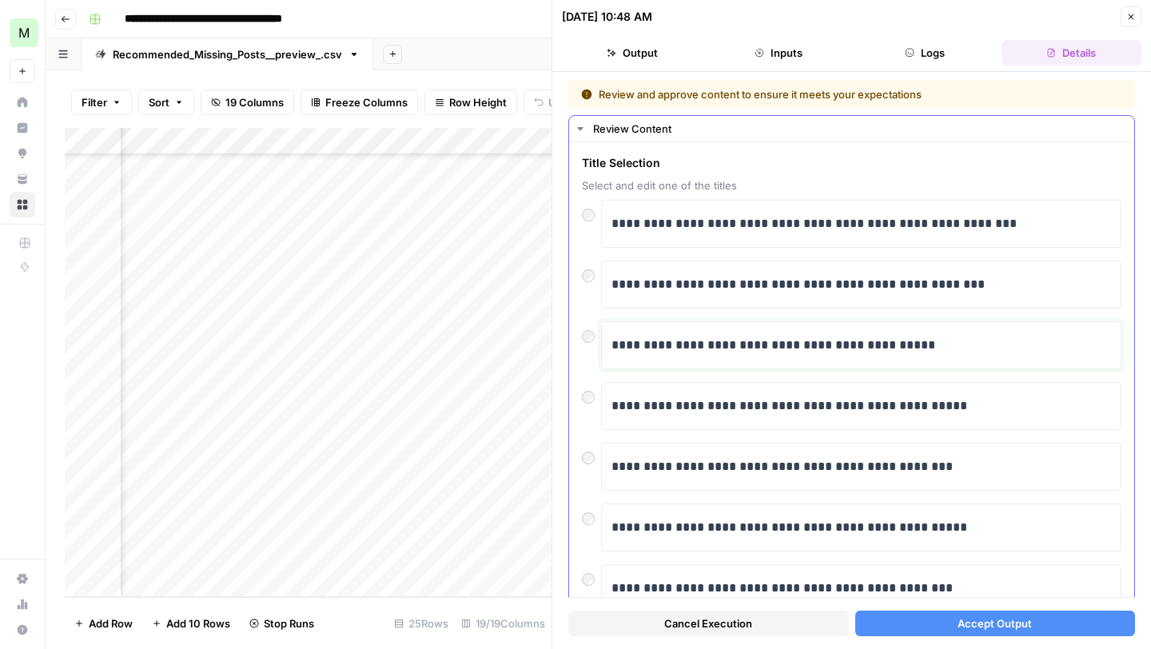
click at [834, 344] on p "**********" at bounding box center [861, 345] width 500 height 21
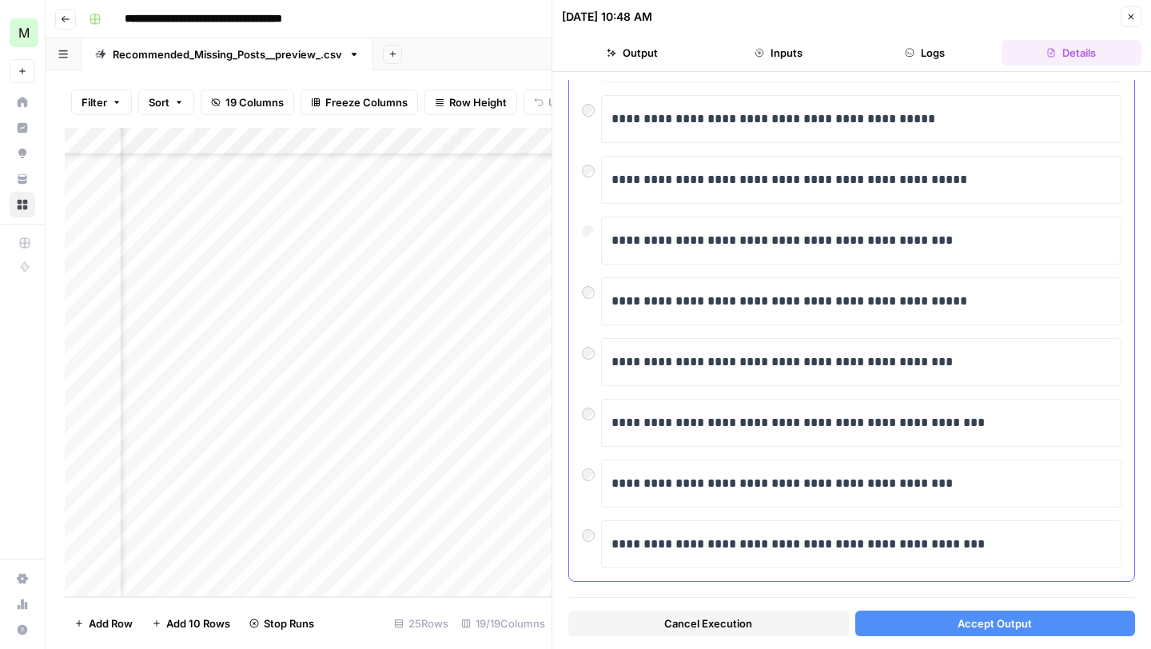
scroll to position [245, 0]
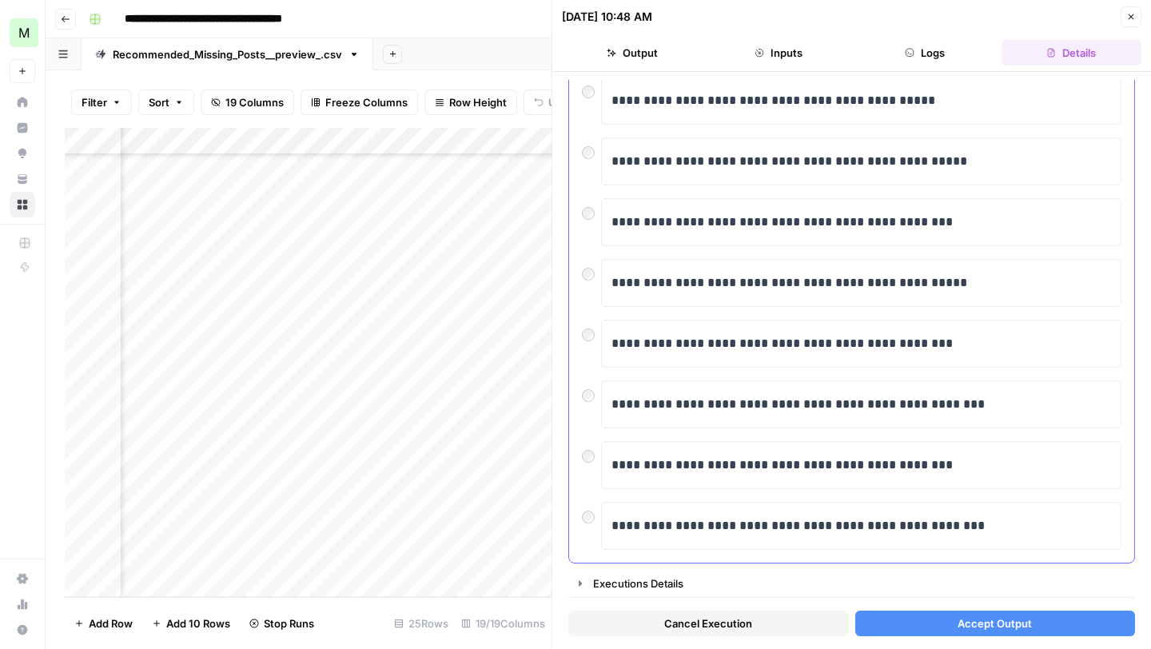
click at [593, 443] on div at bounding box center [591, 452] width 19 height 22
click at [1061, 631] on button "Accept Output" at bounding box center [995, 624] width 281 height 26
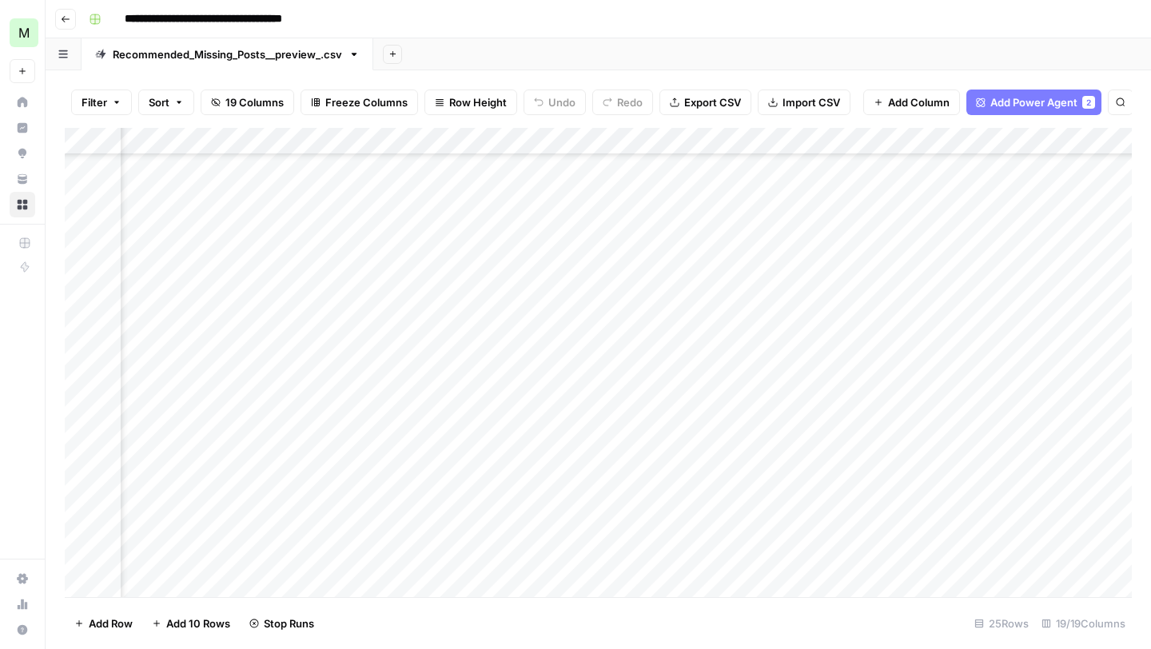
scroll to position [263, 1145]
click at [1048, 416] on div "Add Column" at bounding box center [598, 362] width 1067 height 469
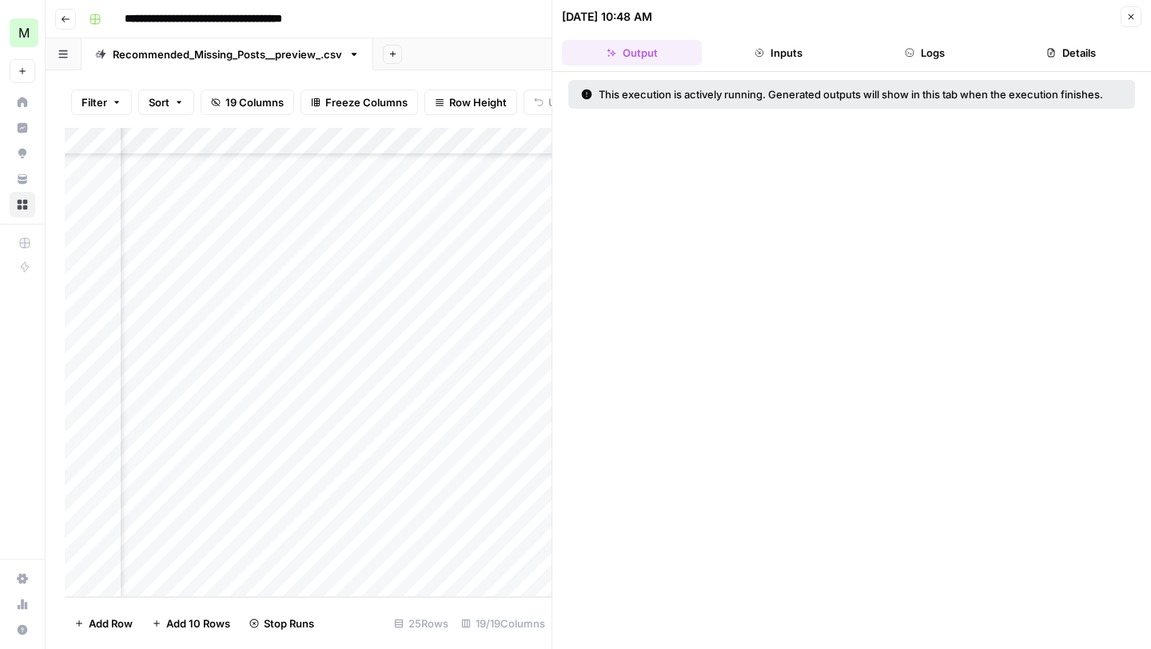
click at [967, 45] on button "Logs" at bounding box center [925, 53] width 140 height 26
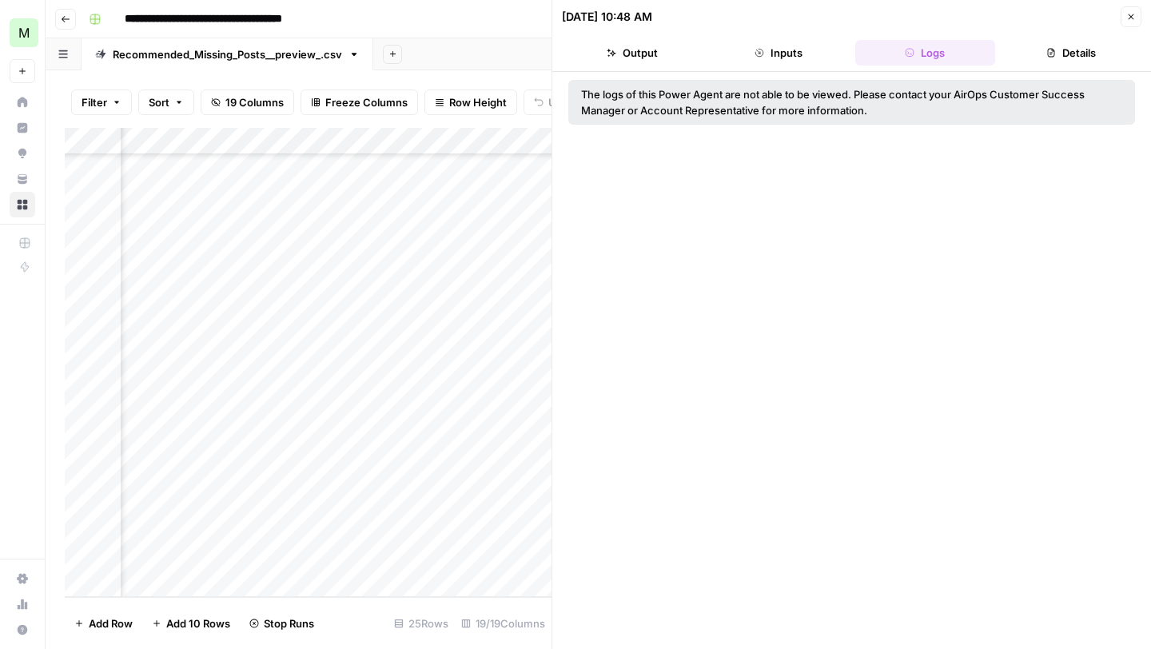
click at [813, 49] on button "Inputs" at bounding box center [778, 53] width 140 height 26
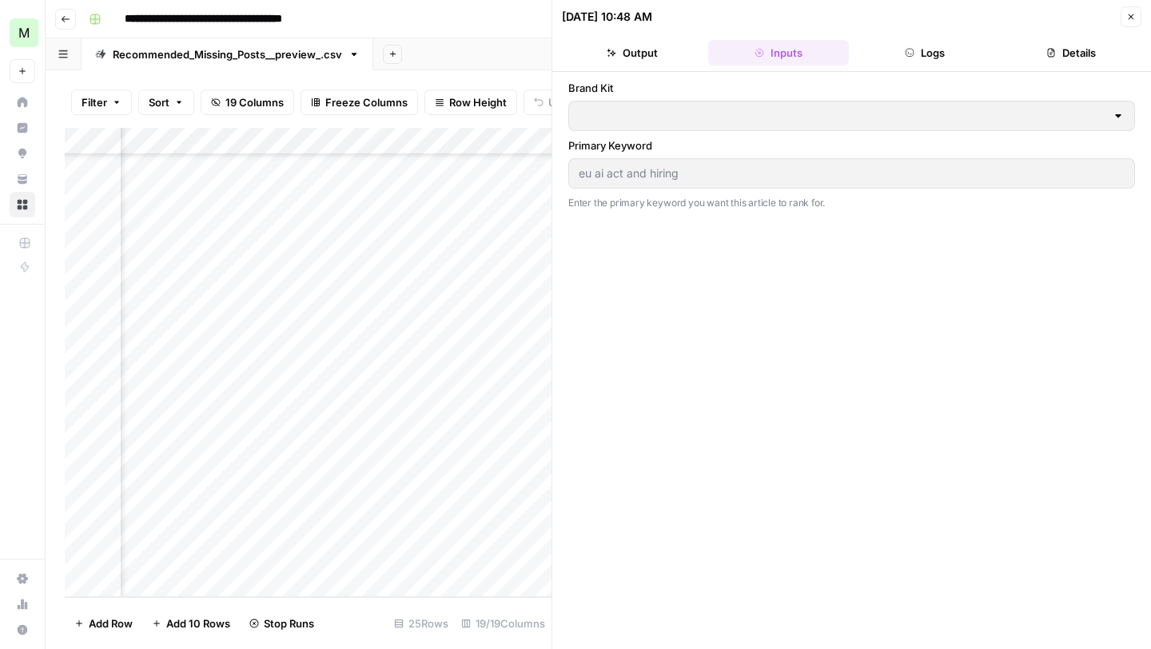
type input "Mailjet"
click at [646, 58] on button "Output" at bounding box center [632, 53] width 140 height 26
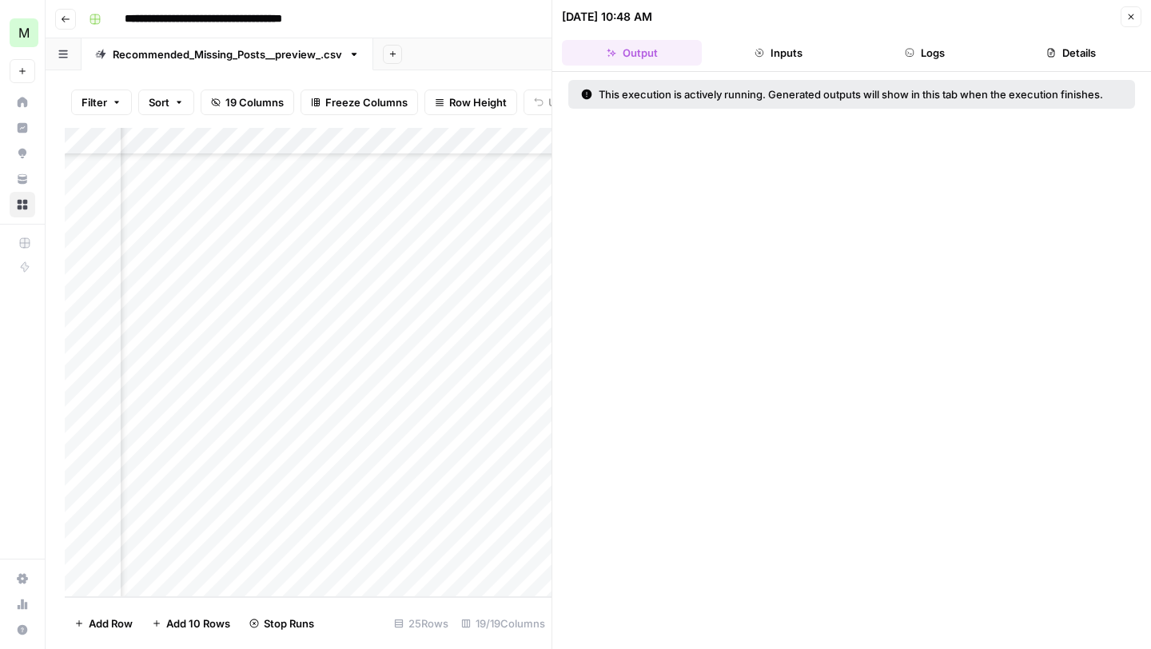
click at [1069, 53] on button "Details" at bounding box center [1071, 53] width 140 height 26
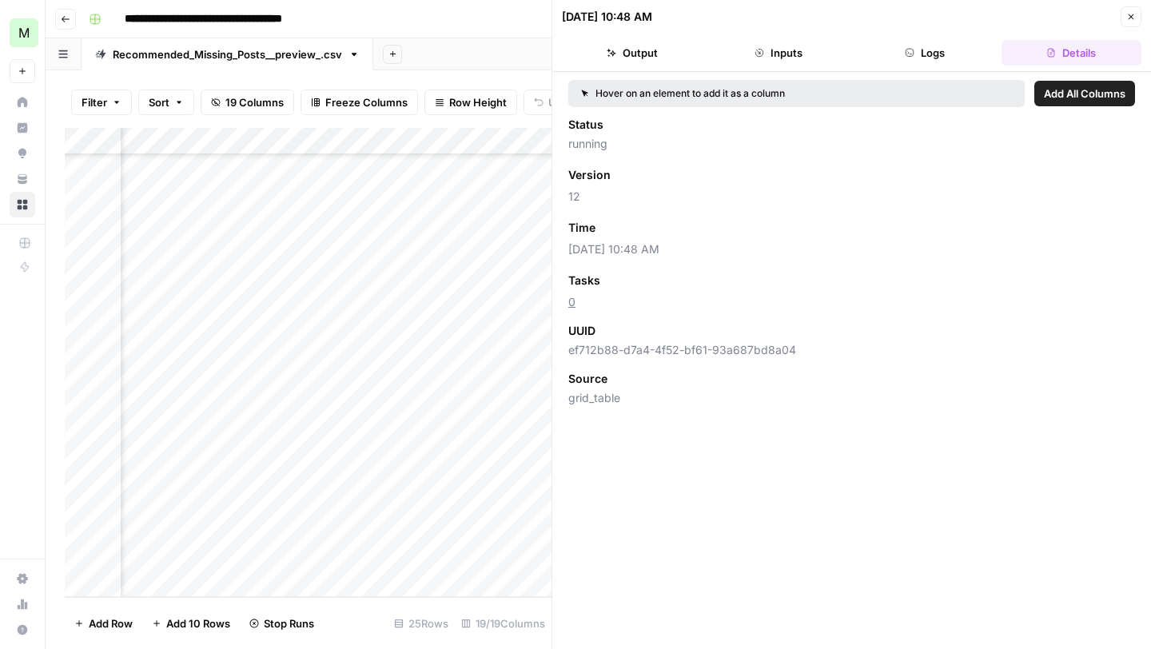
click at [1124, 15] on button "Close" at bounding box center [1130, 16] width 21 height 21
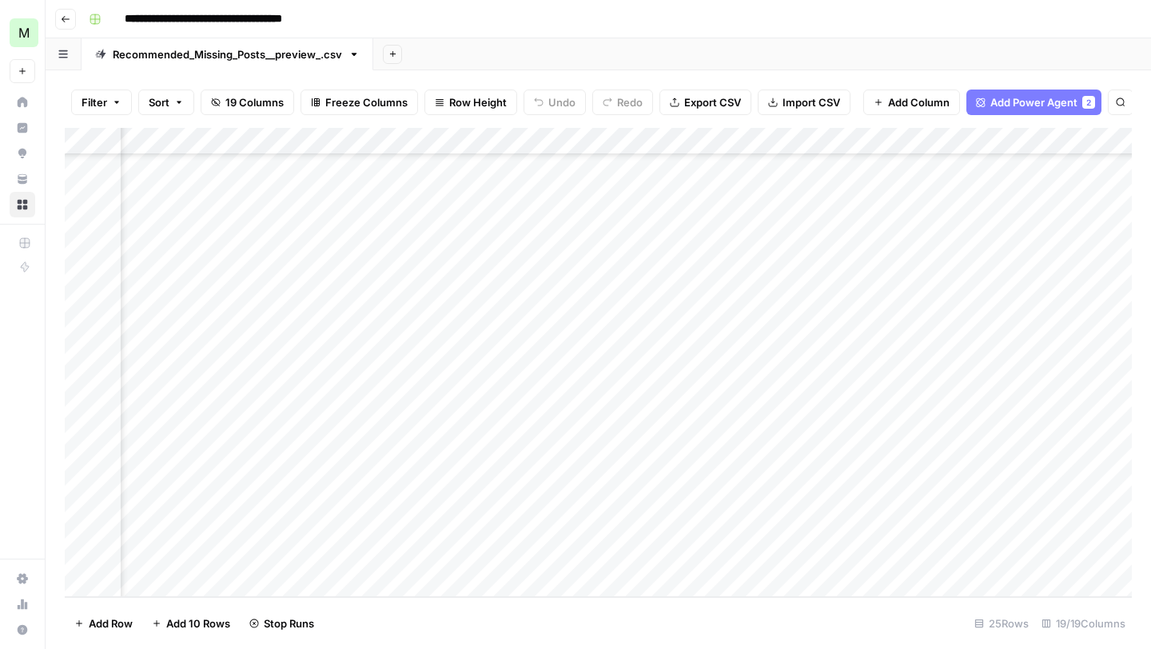
click at [1051, 417] on div "Add Column" at bounding box center [598, 362] width 1067 height 469
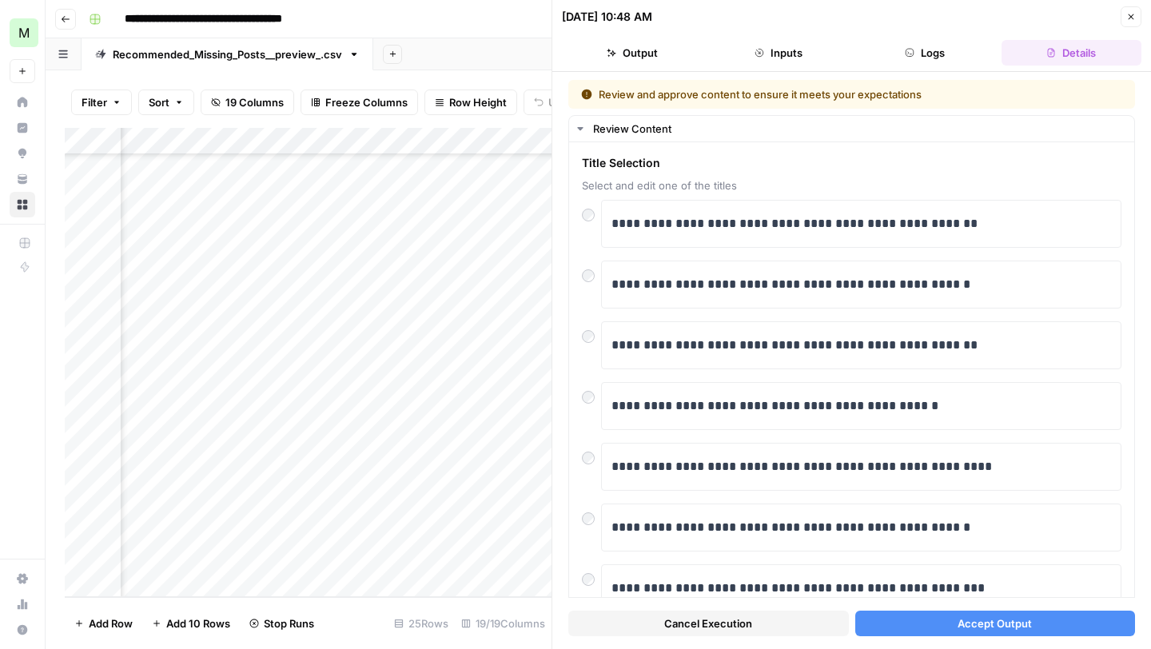
click at [956, 622] on button "Accept Output" at bounding box center [995, 624] width 281 height 26
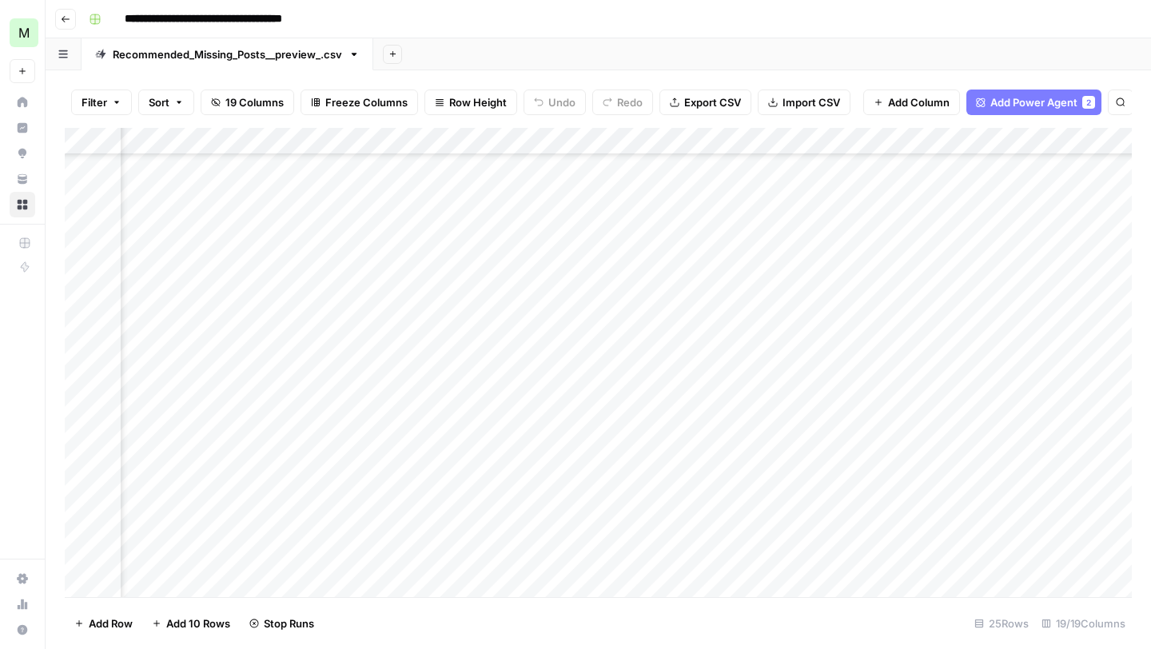
scroll to position [178, 1630]
click at [85, 237] on div "Add Column" at bounding box center [598, 362] width 1067 height 469
click at [84, 257] on div "Add Column" at bounding box center [598, 362] width 1067 height 469
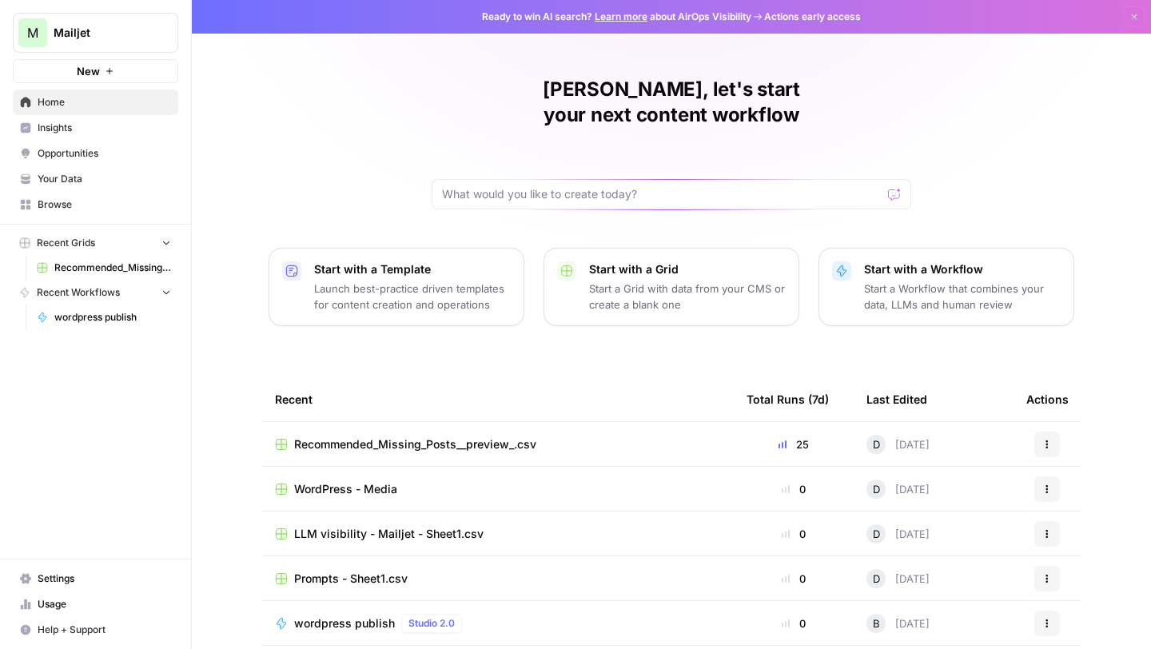
click at [85, 192] on link "Browse" at bounding box center [95, 205] width 165 height 26
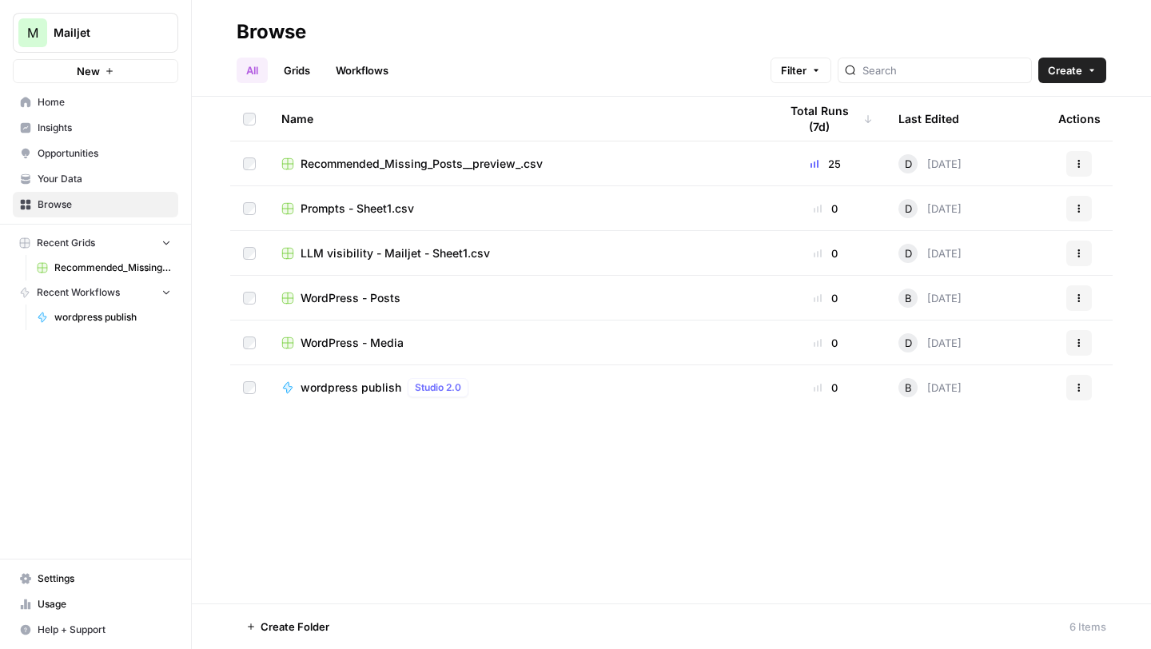
click at [117, 182] on span "Your Data" at bounding box center [104, 179] width 133 height 14
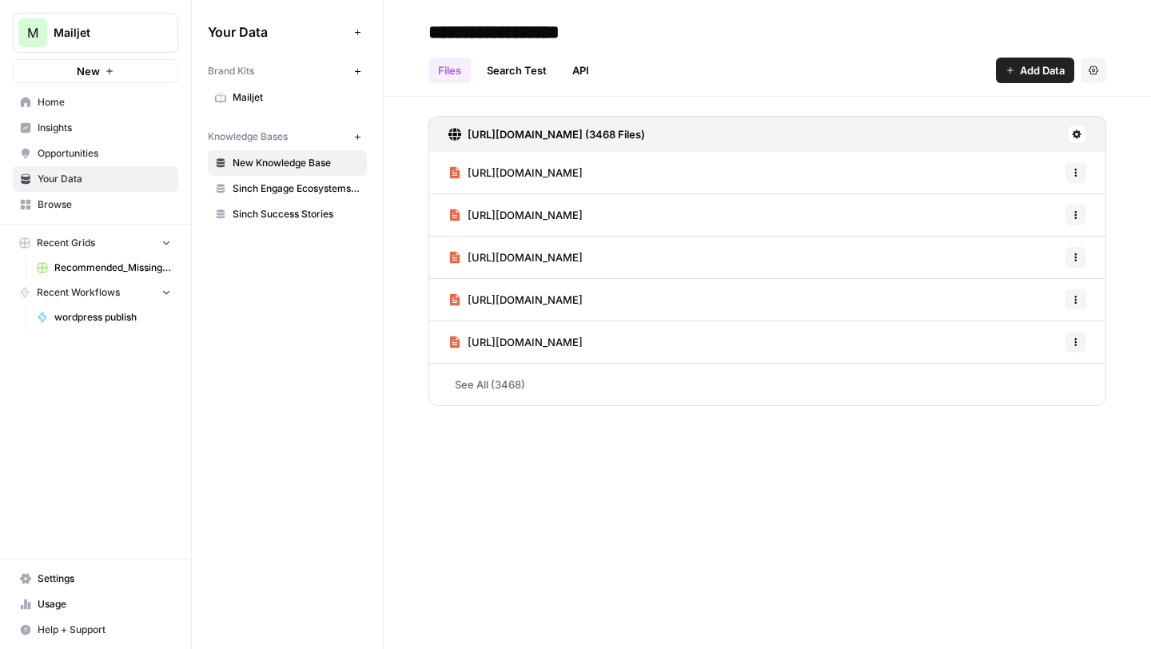
click at [111, 101] on span "Home" at bounding box center [104, 102] width 133 height 14
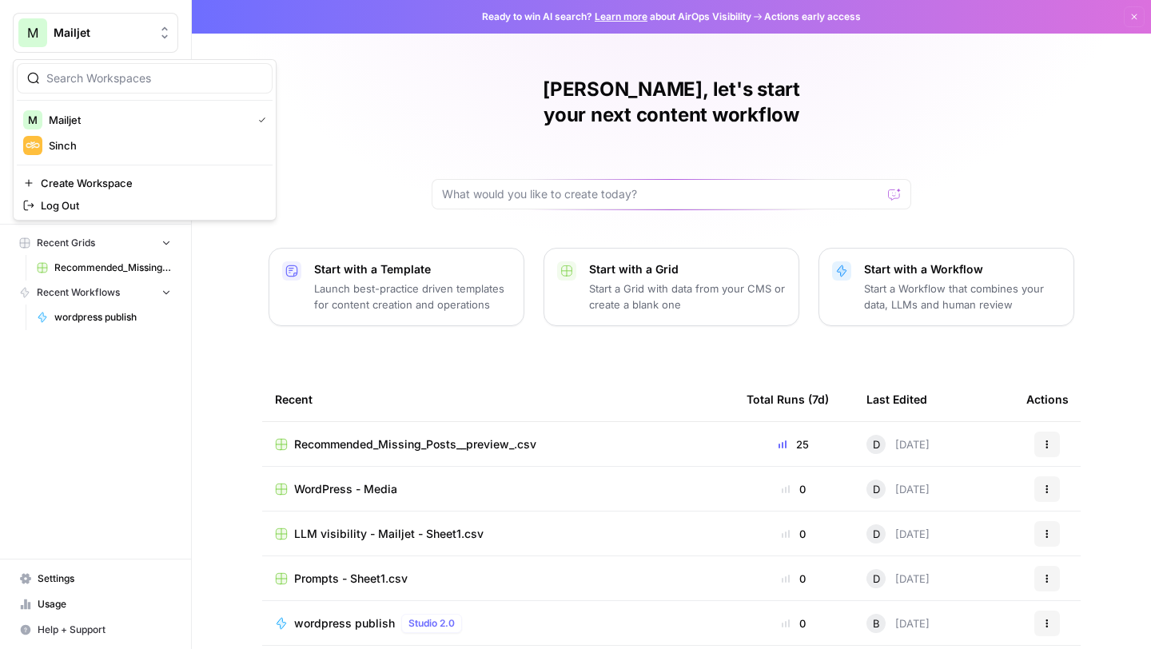
click at [133, 28] on span "Mailjet" at bounding box center [102, 33] width 97 height 16
click at [43, 607] on span "Usage" at bounding box center [104, 604] width 133 height 14
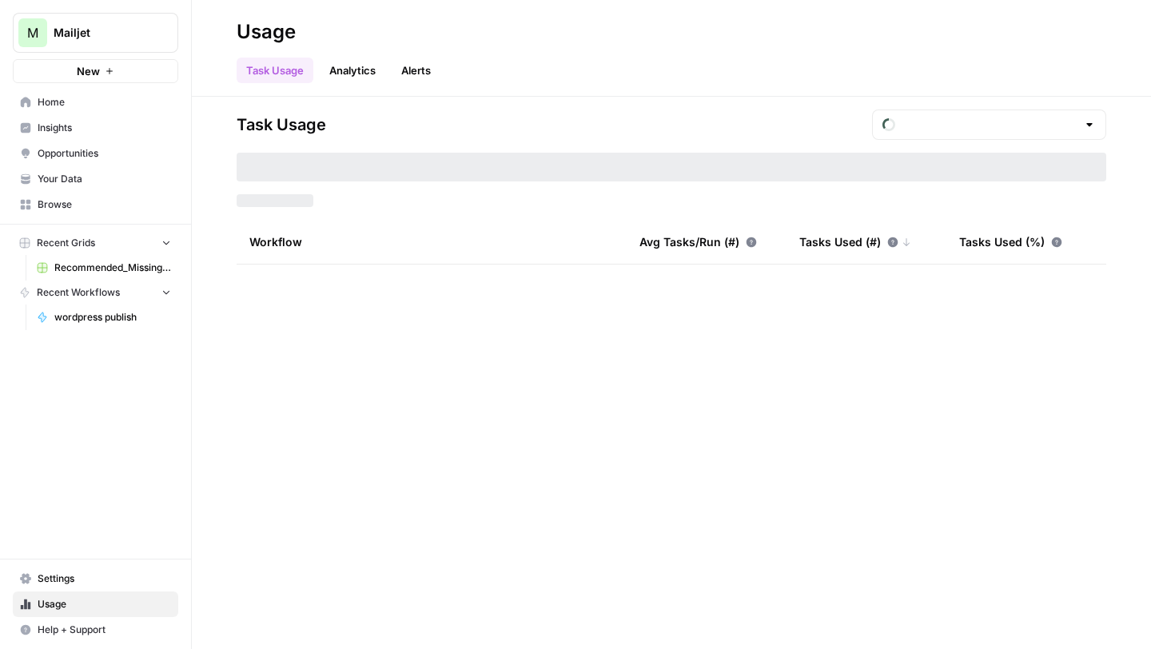
type input "September Included Tasks"
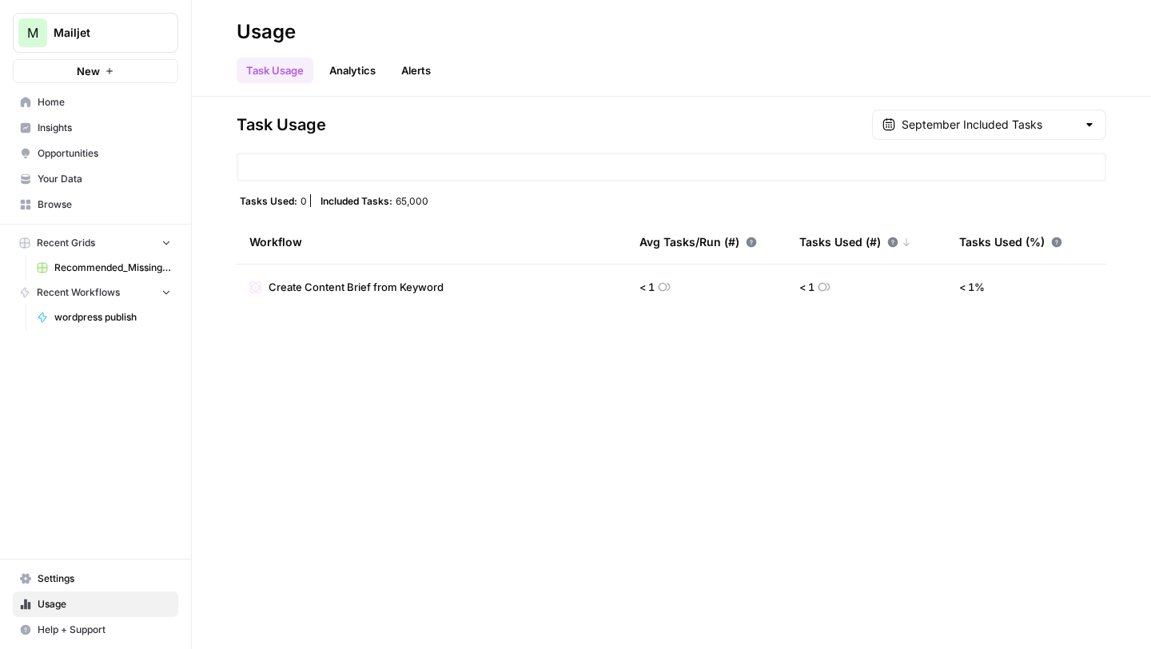
click at [408, 281] on span "Create Content Brief from Keyword" at bounding box center [356, 287] width 175 height 16
click at [373, 71] on link "Analytics" at bounding box center [353, 71] width 66 height 26
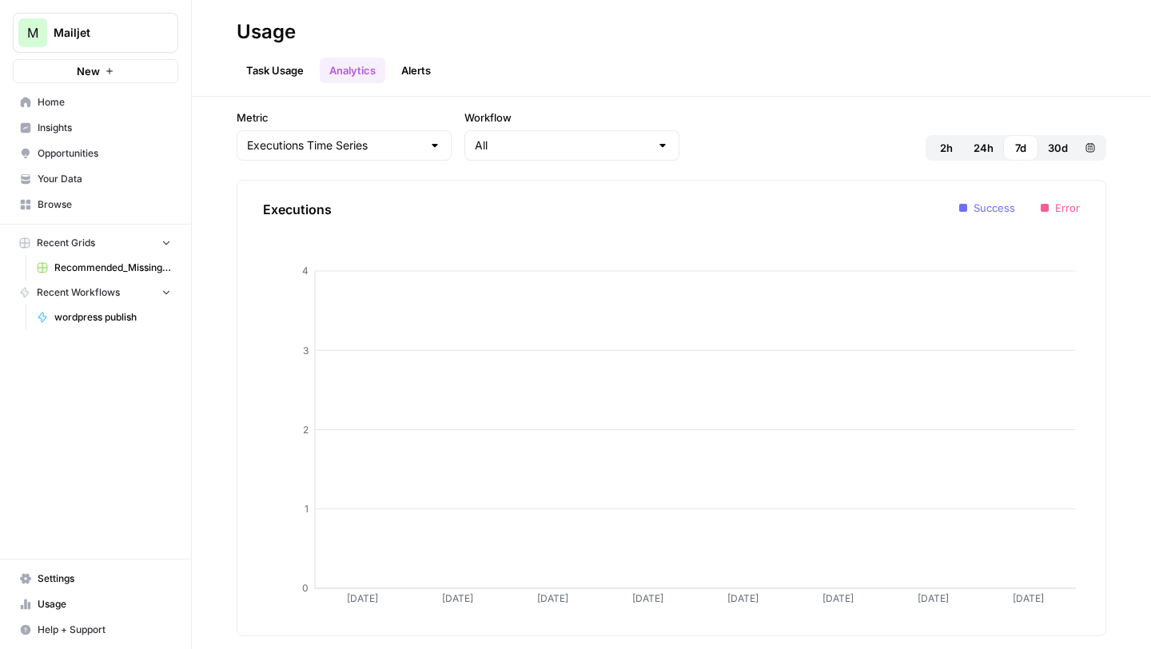
click at [432, 66] on link "Alerts" at bounding box center [416, 71] width 49 height 26
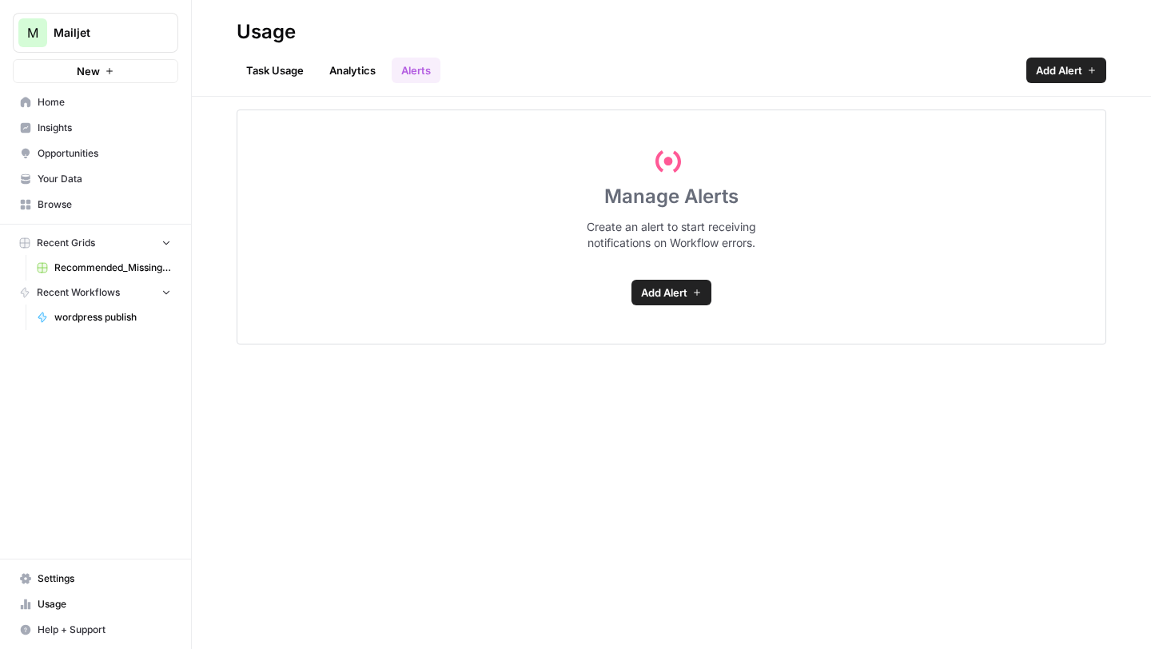
click at [271, 68] on link "Task Usage" at bounding box center [275, 71] width 77 height 26
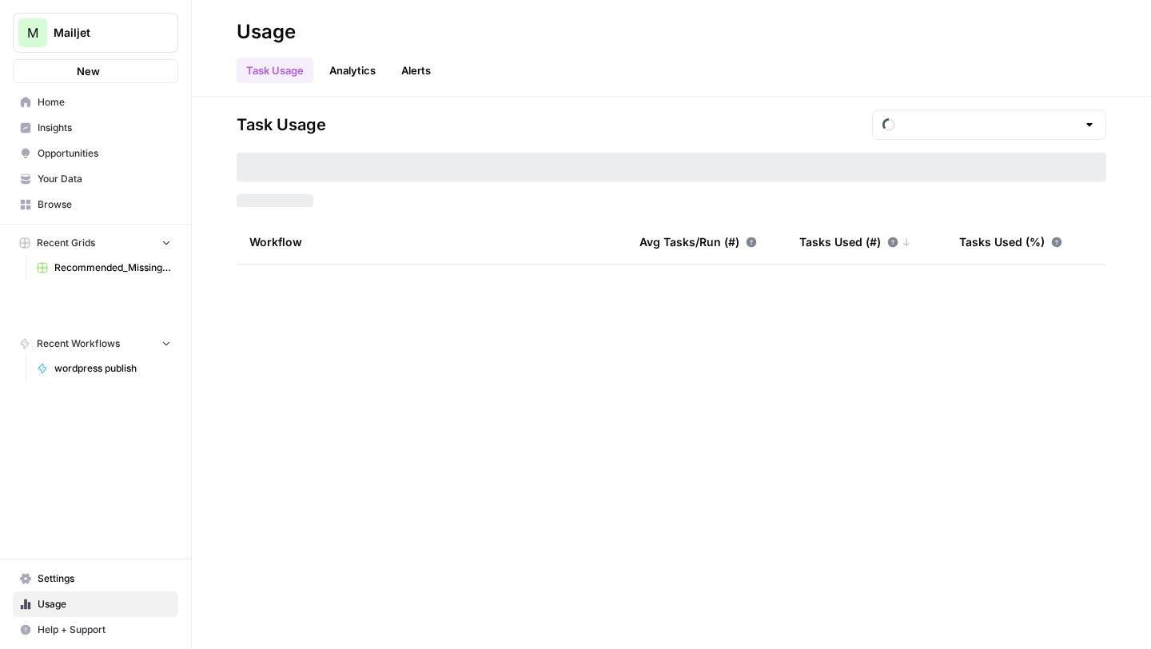
type input "September Included Tasks"
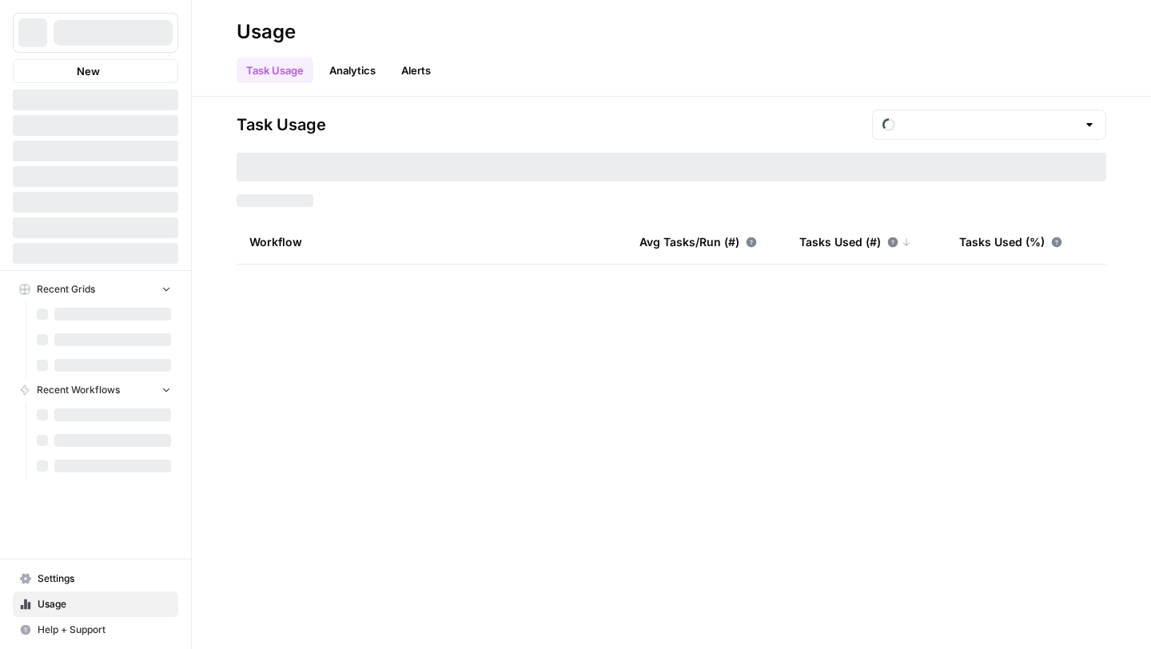
type input "September Included Tasks"
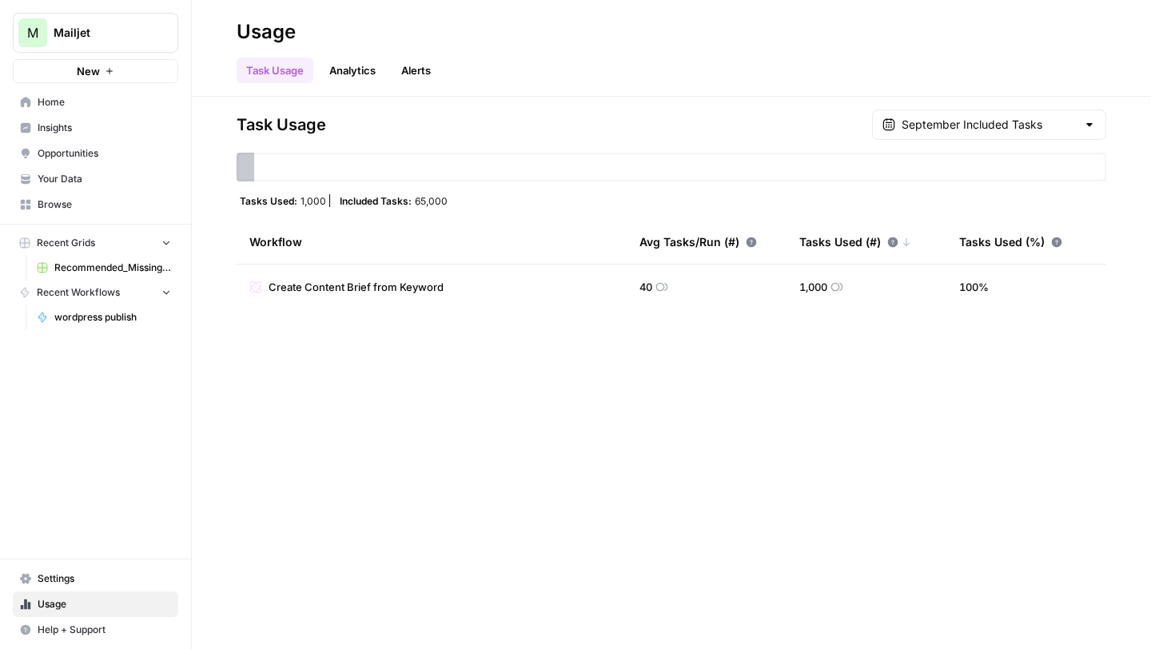
click at [374, 293] on span "Create Content Brief from Keyword" at bounding box center [356, 287] width 175 height 16
click at [95, 174] on span "Your Data" at bounding box center [104, 179] width 133 height 14
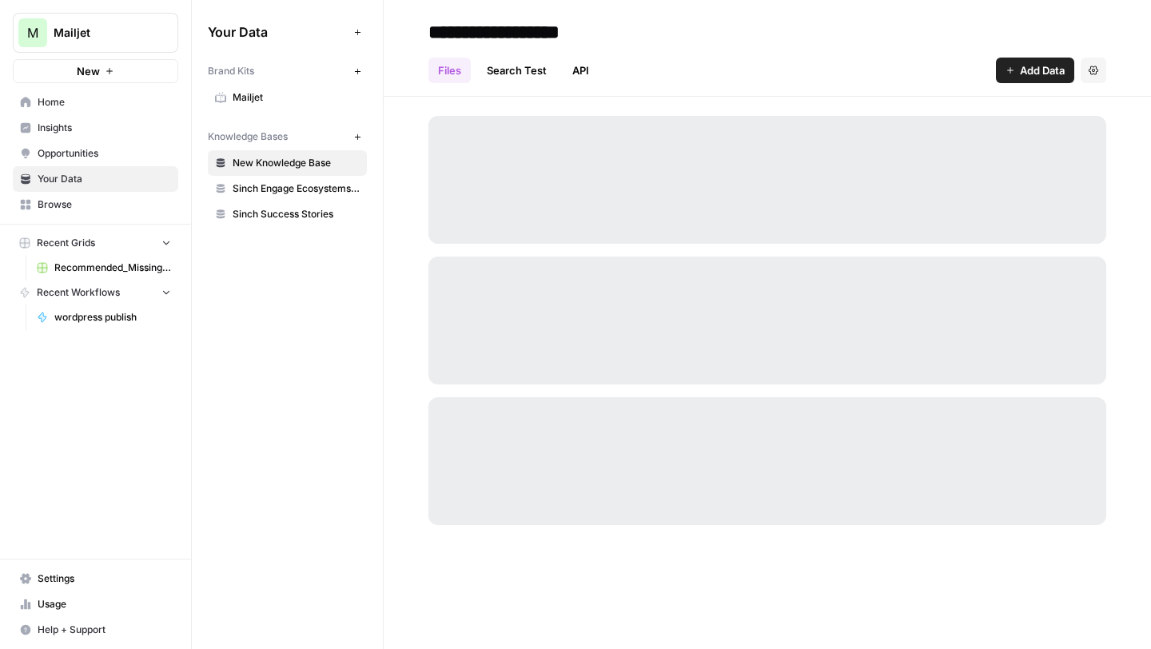
click at [75, 104] on span "Home" at bounding box center [104, 102] width 133 height 14
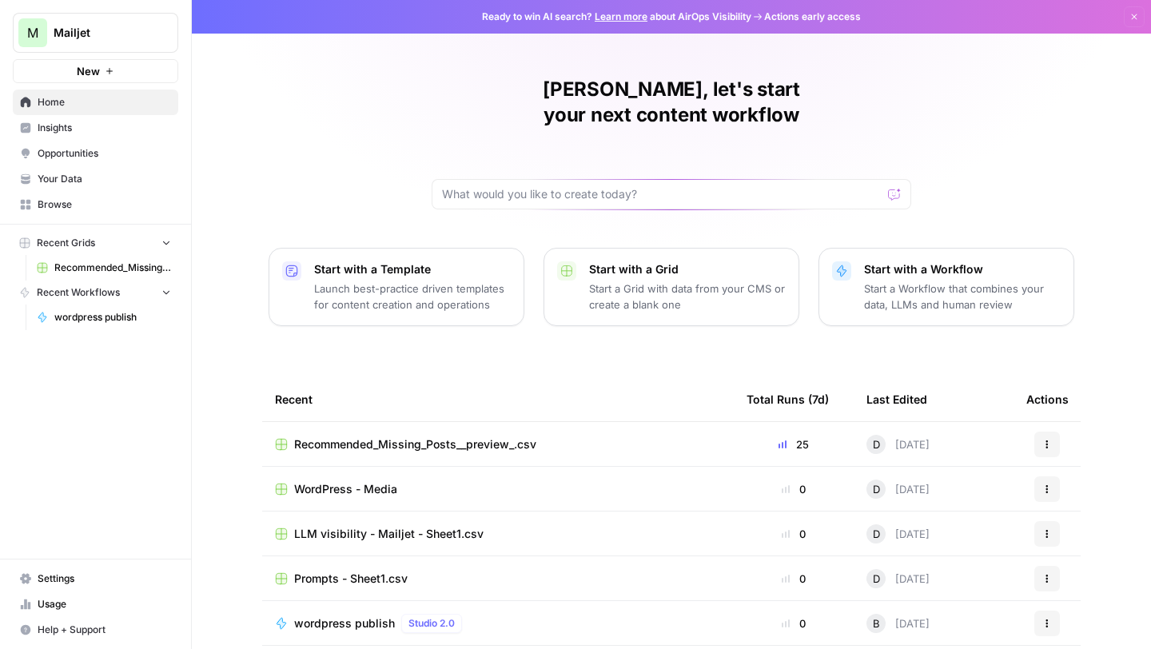
scroll to position [42, 0]
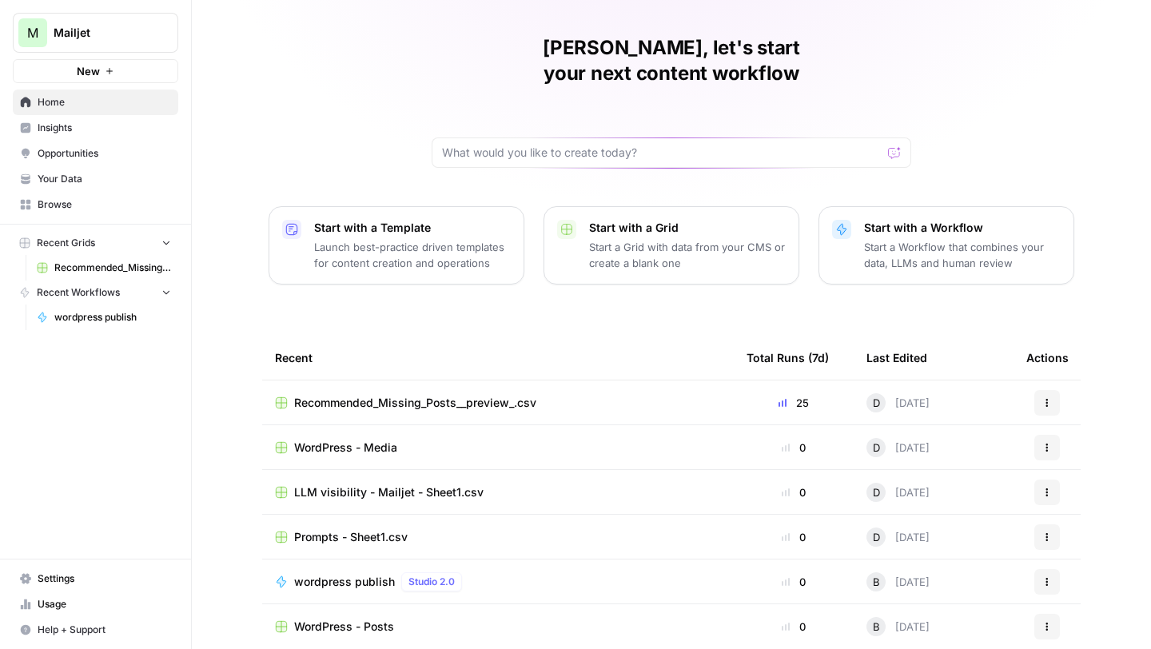
click at [372, 395] on span "Recommended_Missing_Posts__preview_.csv" at bounding box center [415, 403] width 242 height 16
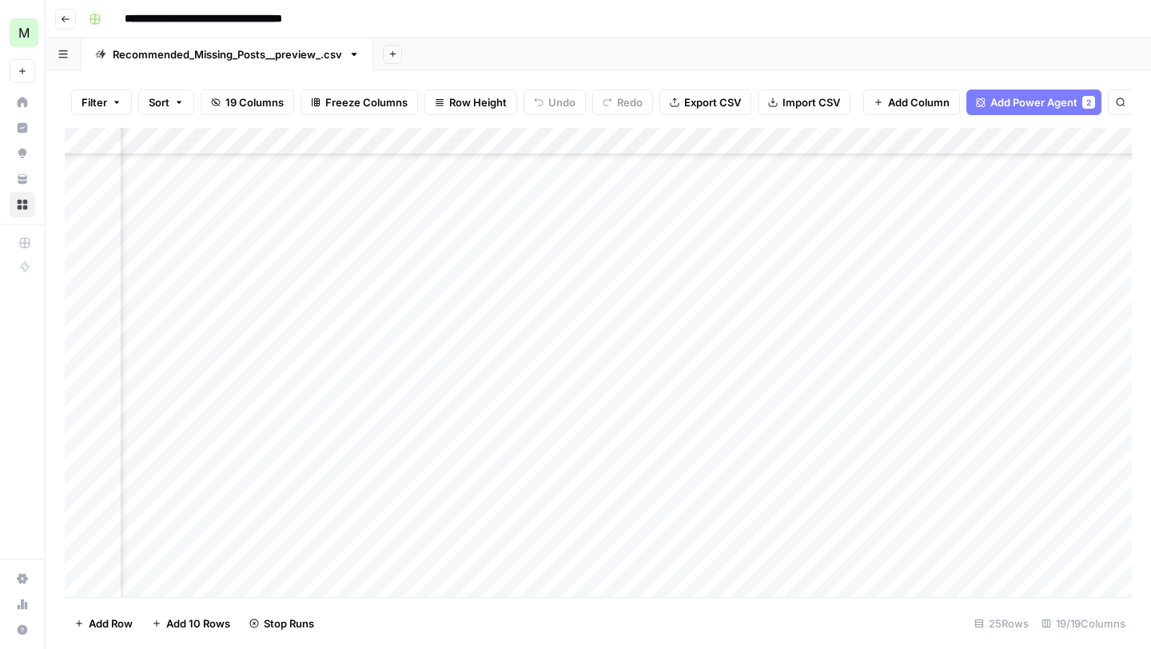
scroll to position [263, 1700]
click at [498, 530] on div "Add Column" at bounding box center [598, 362] width 1067 height 469
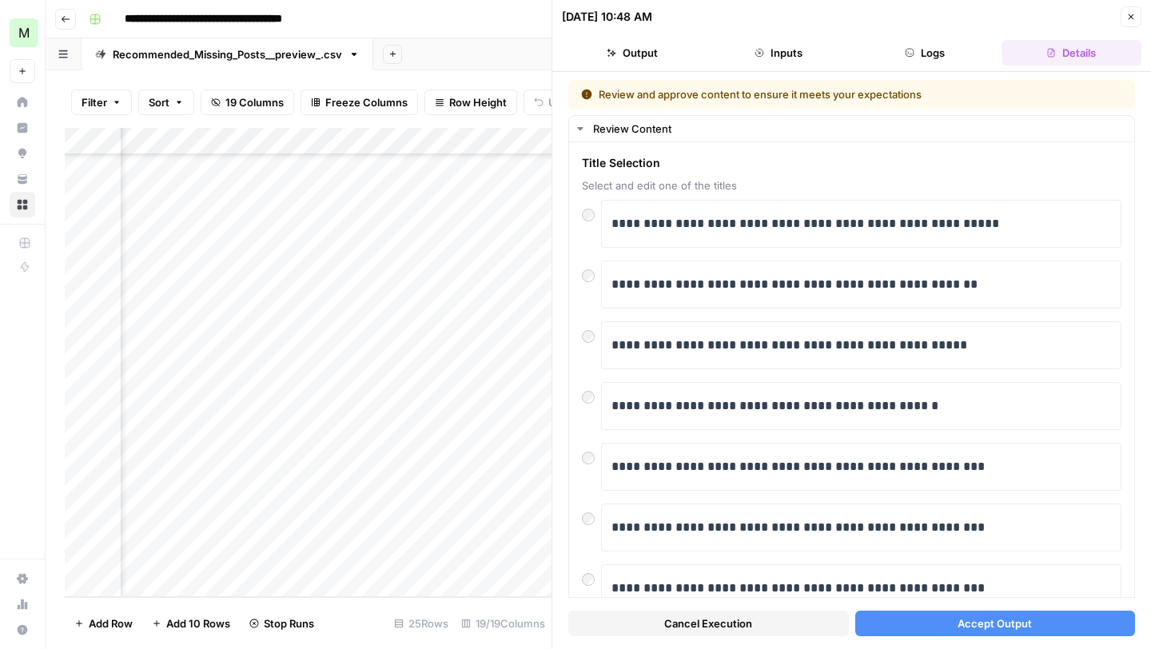
click at [943, 627] on button "Accept Output" at bounding box center [995, 624] width 281 height 26
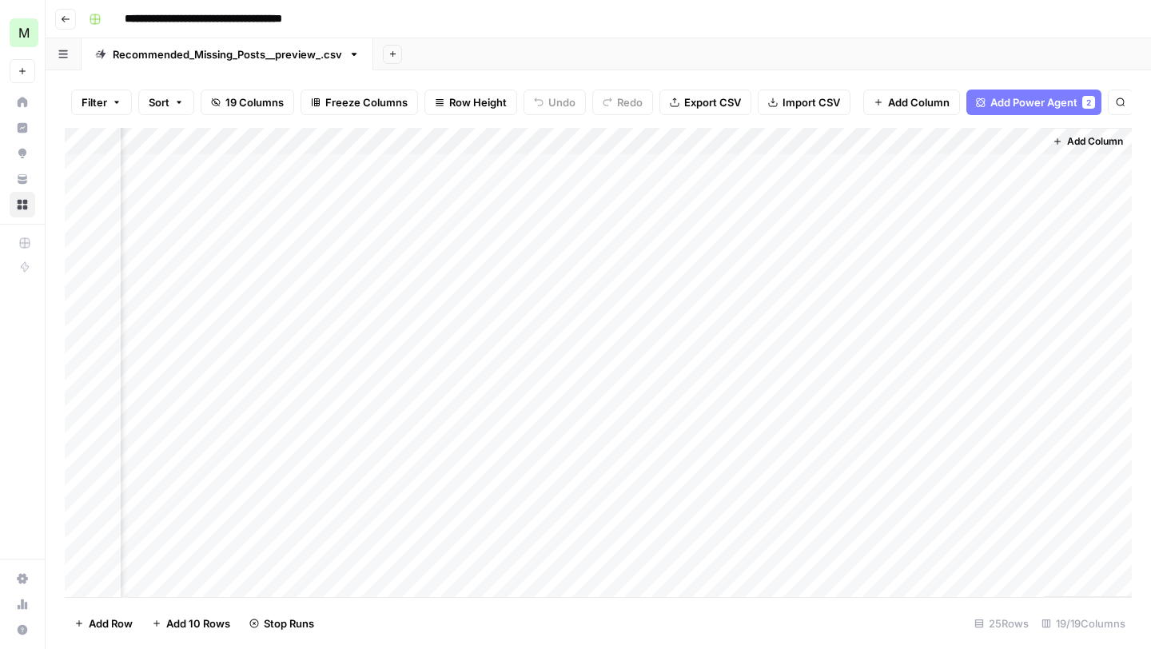
scroll to position [0, 1972]
drag, startPoint x: 382, startPoint y: 138, endPoint x: 534, endPoint y: 138, distance: 151.9
click at [534, 138] on div "Add Column" at bounding box center [598, 362] width 1067 height 469
drag, startPoint x: 575, startPoint y: 136, endPoint x: 678, endPoint y: 136, distance: 102.3
click at [675, 136] on div "Add Column" at bounding box center [598, 362] width 1067 height 469
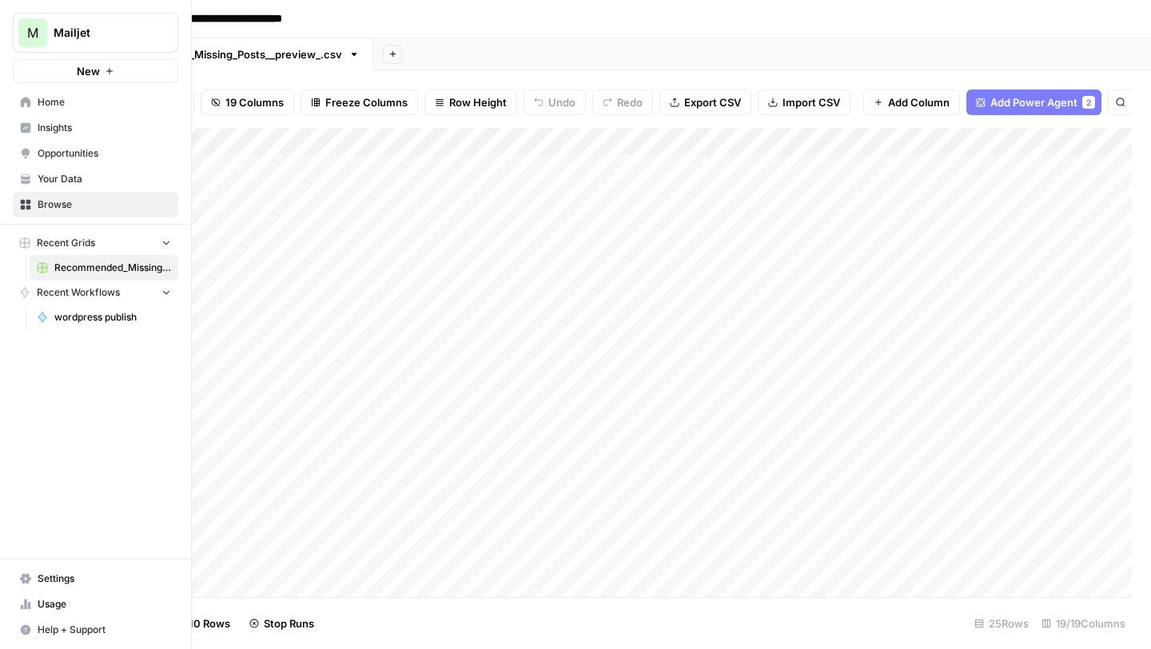
click at [70, 182] on span "Your Data" at bounding box center [104, 179] width 133 height 14
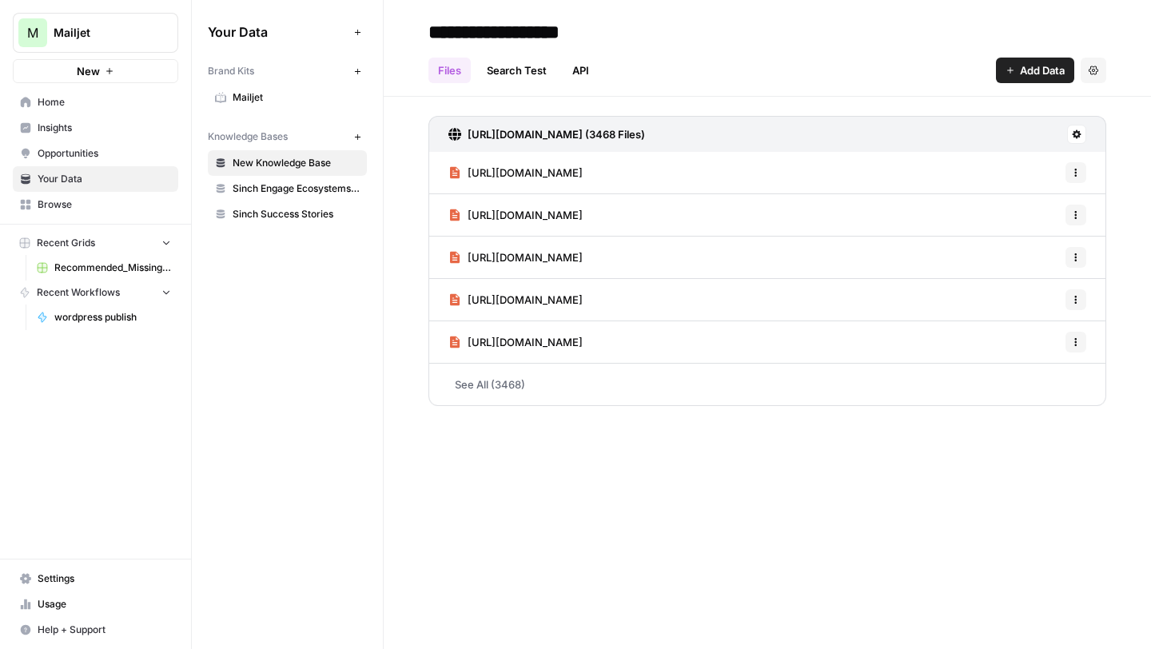
click at [74, 106] on span "Home" at bounding box center [104, 102] width 133 height 14
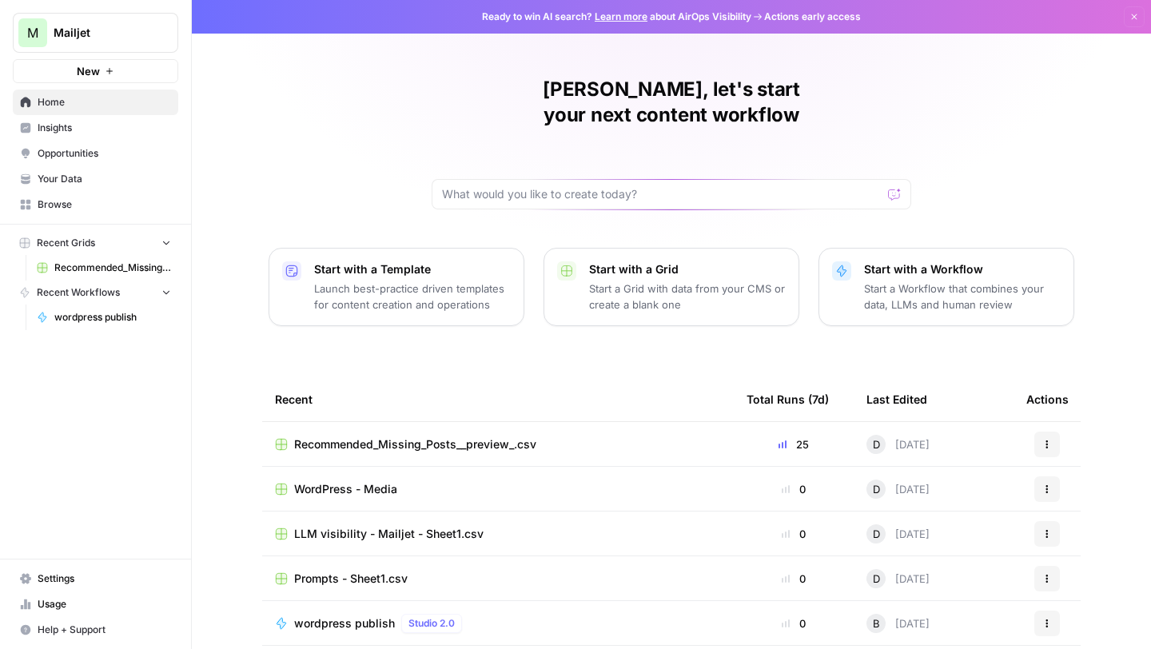
click at [62, 577] on span "Settings" at bounding box center [104, 578] width 133 height 14
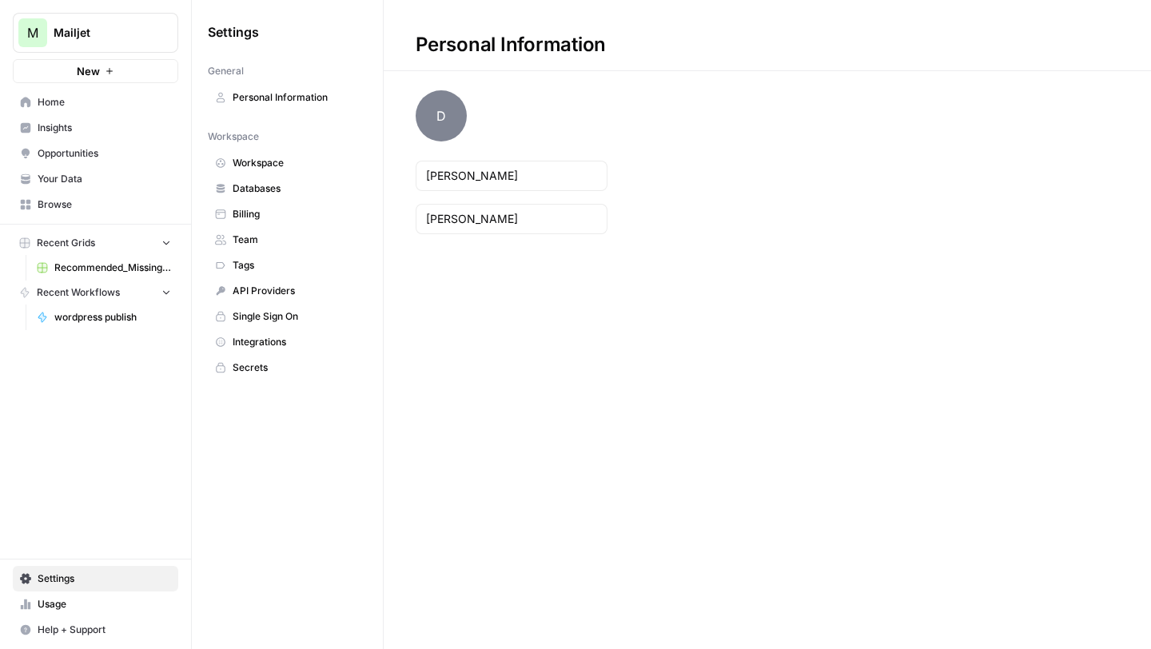
click at [65, 611] on link "Usage" at bounding box center [95, 604] width 165 height 26
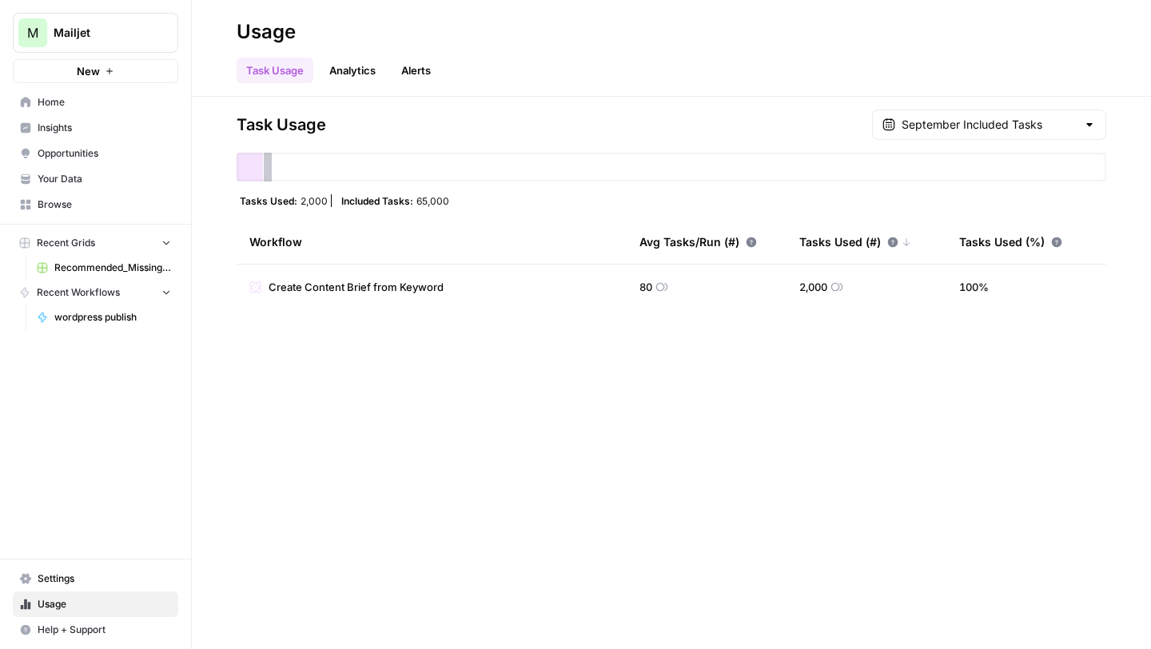
click at [78, 96] on span "Home" at bounding box center [104, 102] width 133 height 14
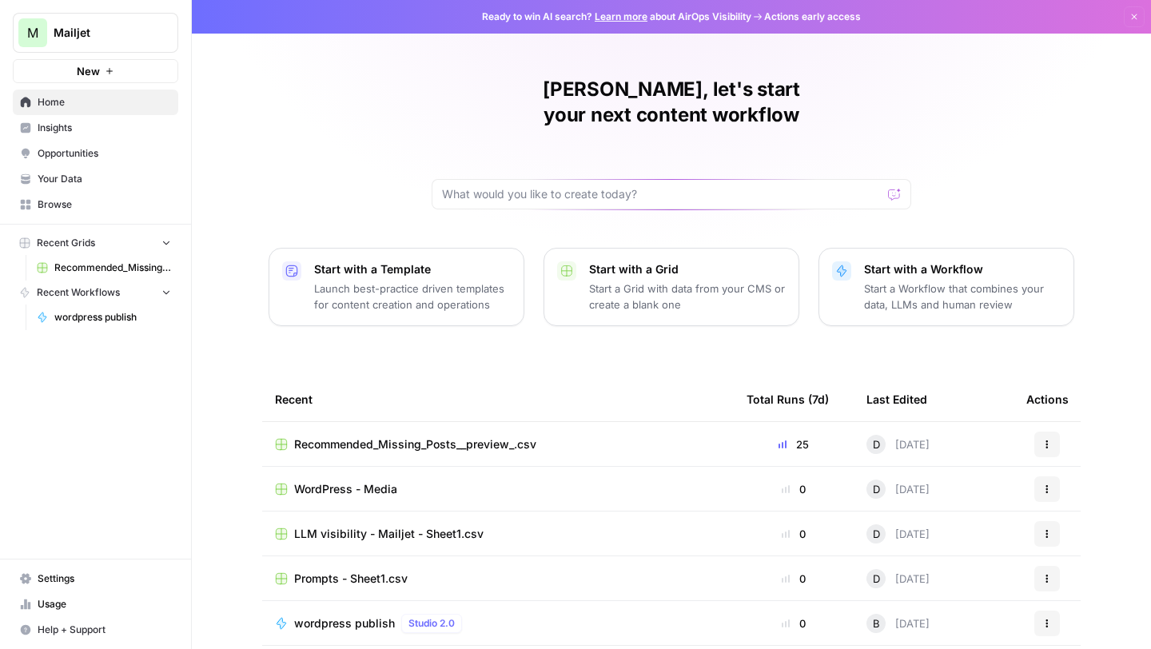
click at [364, 571] on span "Prompts - Sheet1.csv" at bounding box center [350, 579] width 113 height 16
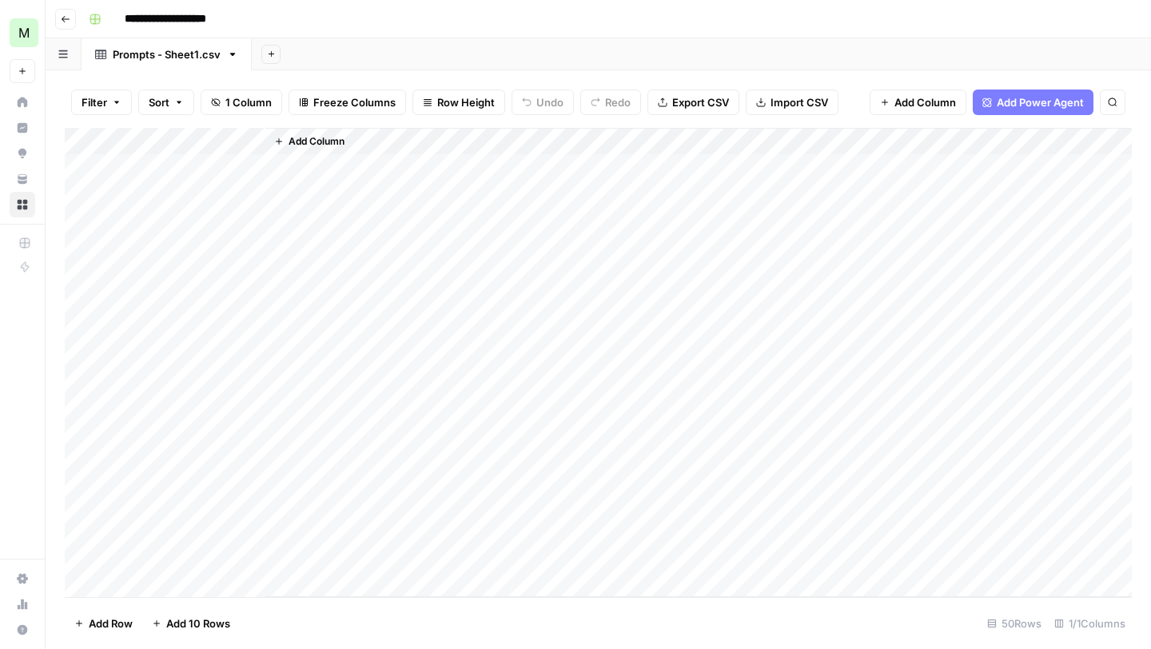
click at [73, 16] on button "Go back" at bounding box center [65, 19] width 21 height 21
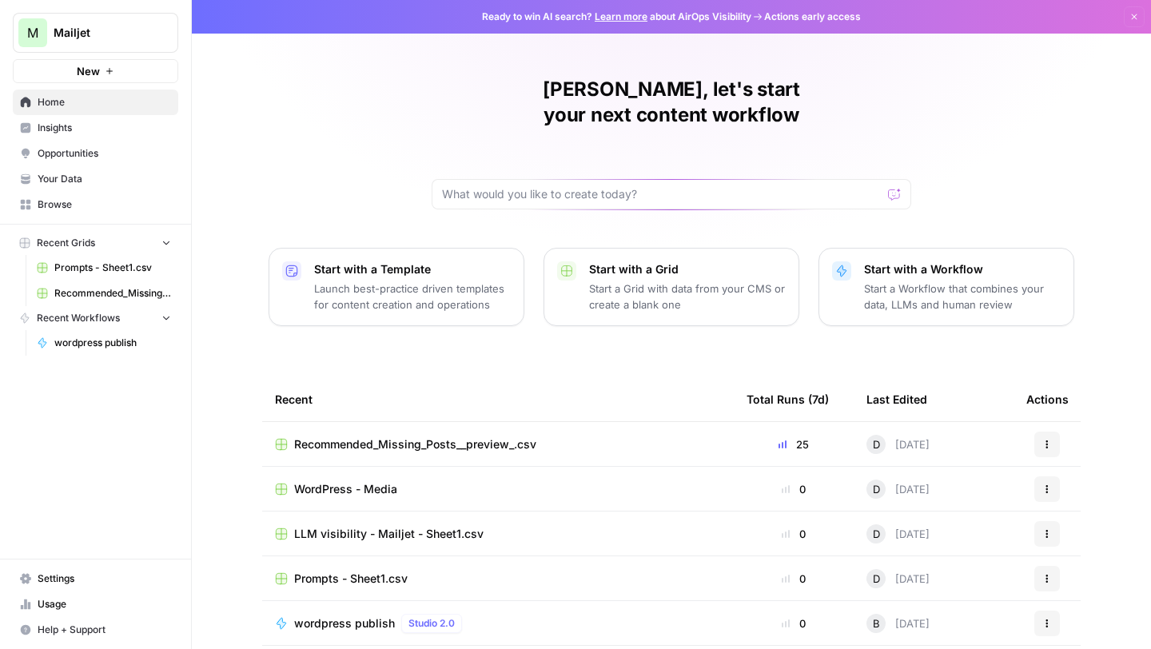
click at [66, 607] on span "Usage" at bounding box center [104, 604] width 133 height 14
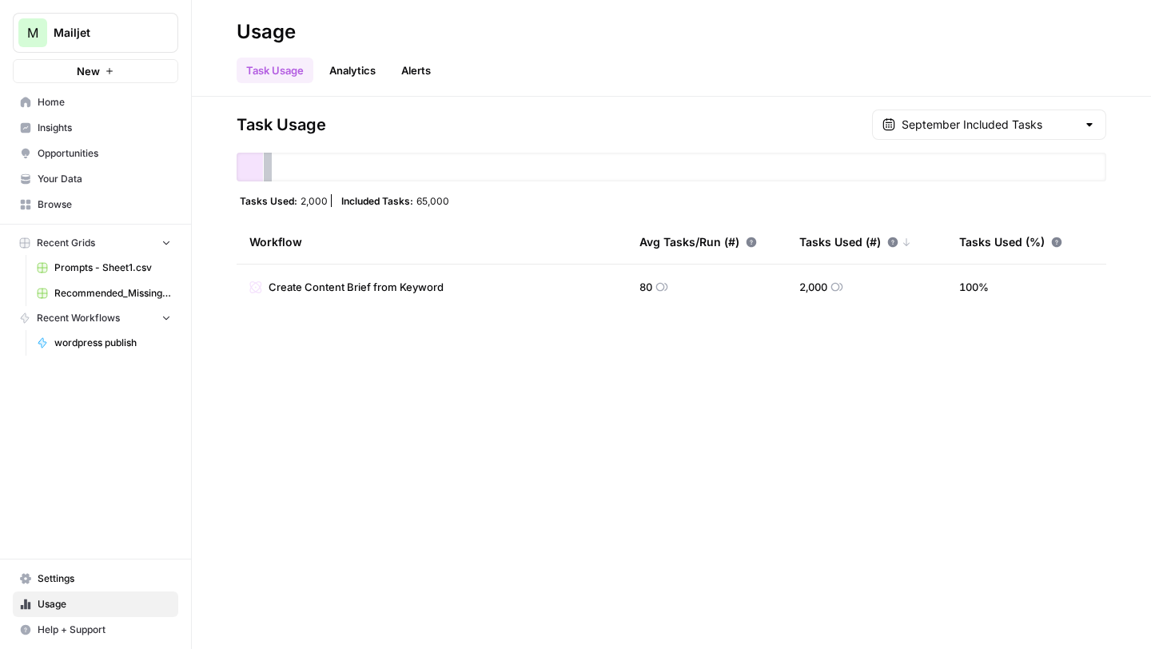
click at [383, 64] on link "Analytics" at bounding box center [353, 71] width 66 height 26
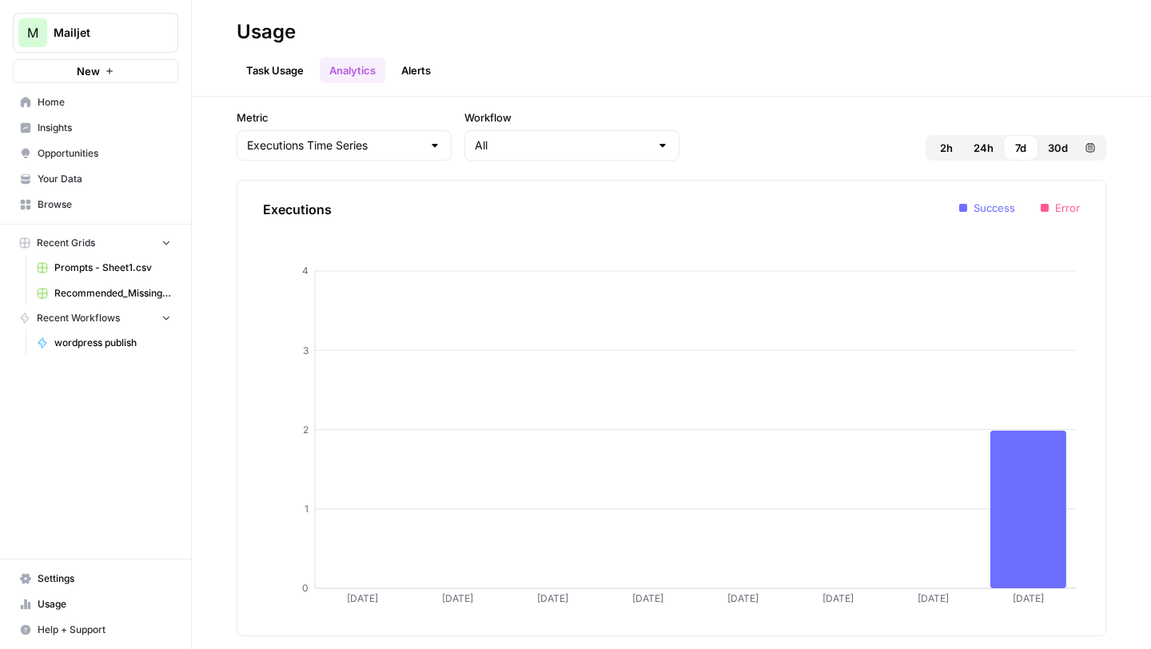
click at [425, 66] on link "Alerts" at bounding box center [416, 71] width 49 height 26
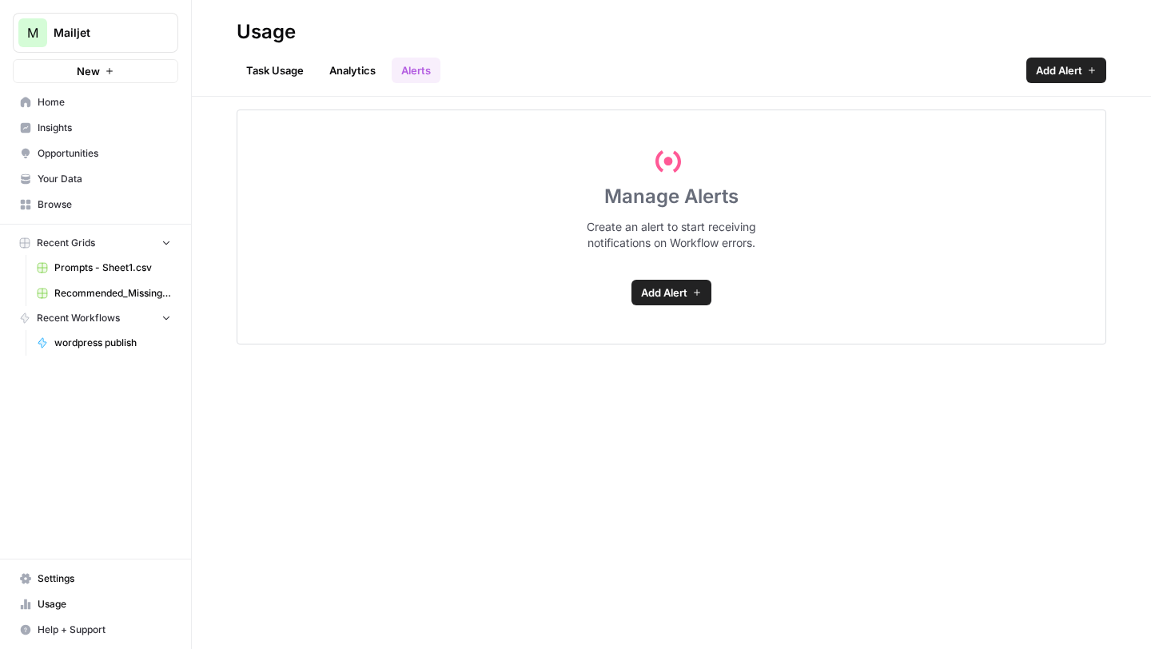
click at [369, 70] on link "Analytics" at bounding box center [353, 71] width 66 height 26
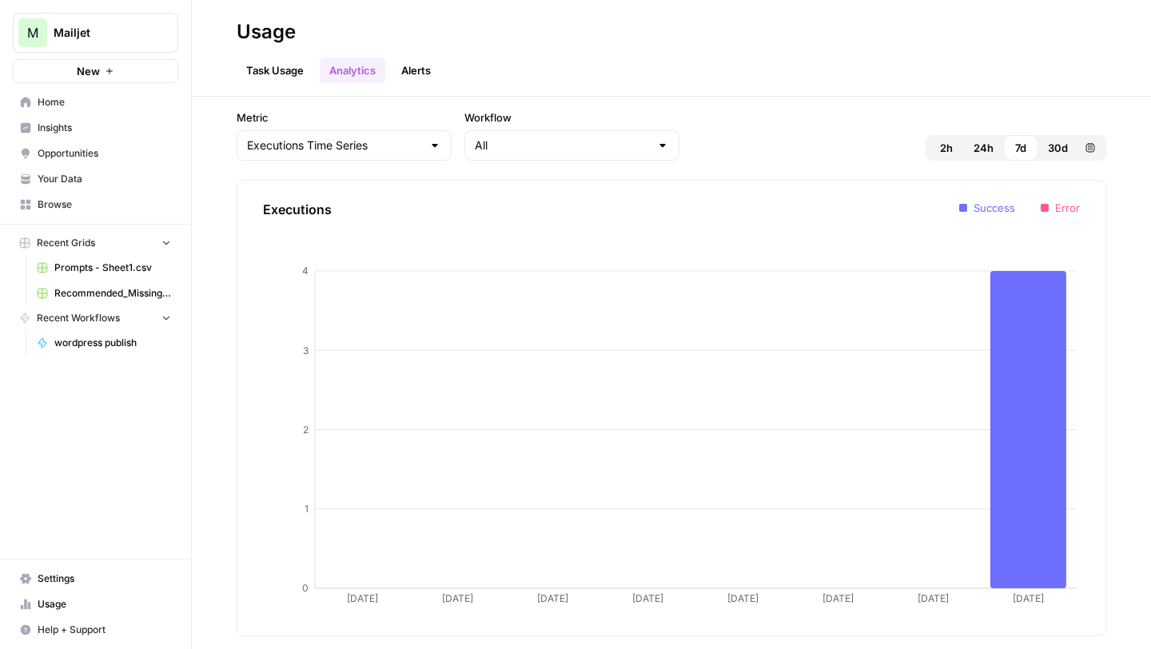
click at [267, 64] on link "Task Usage" at bounding box center [275, 71] width 77 height 26
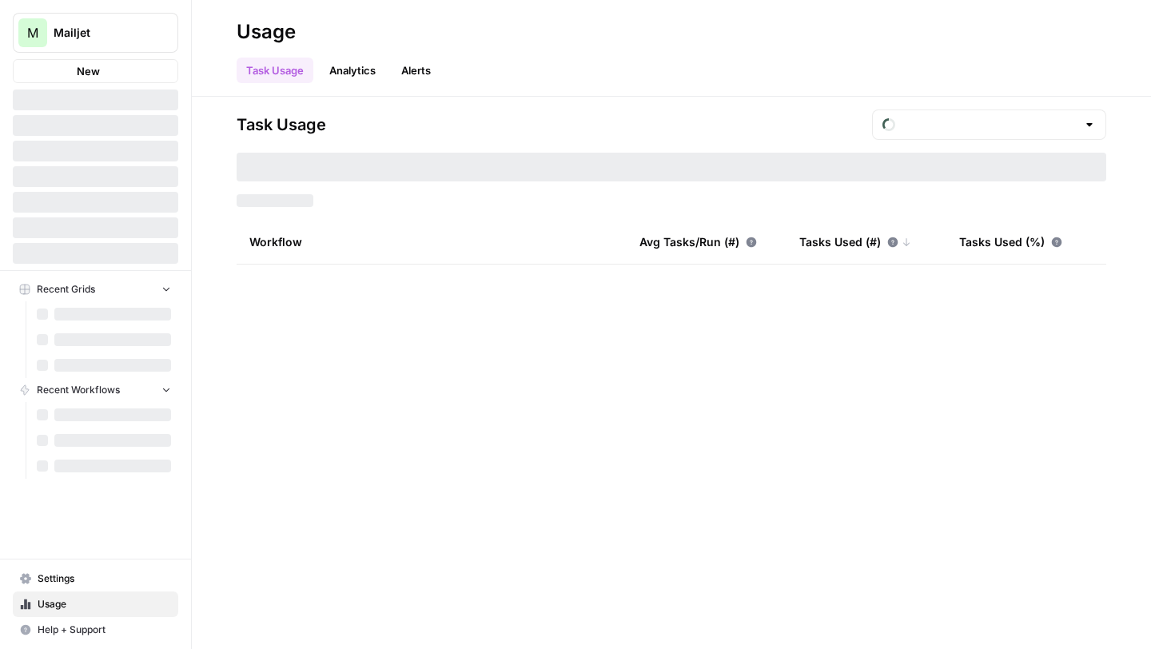
type input "September Included Tasks"
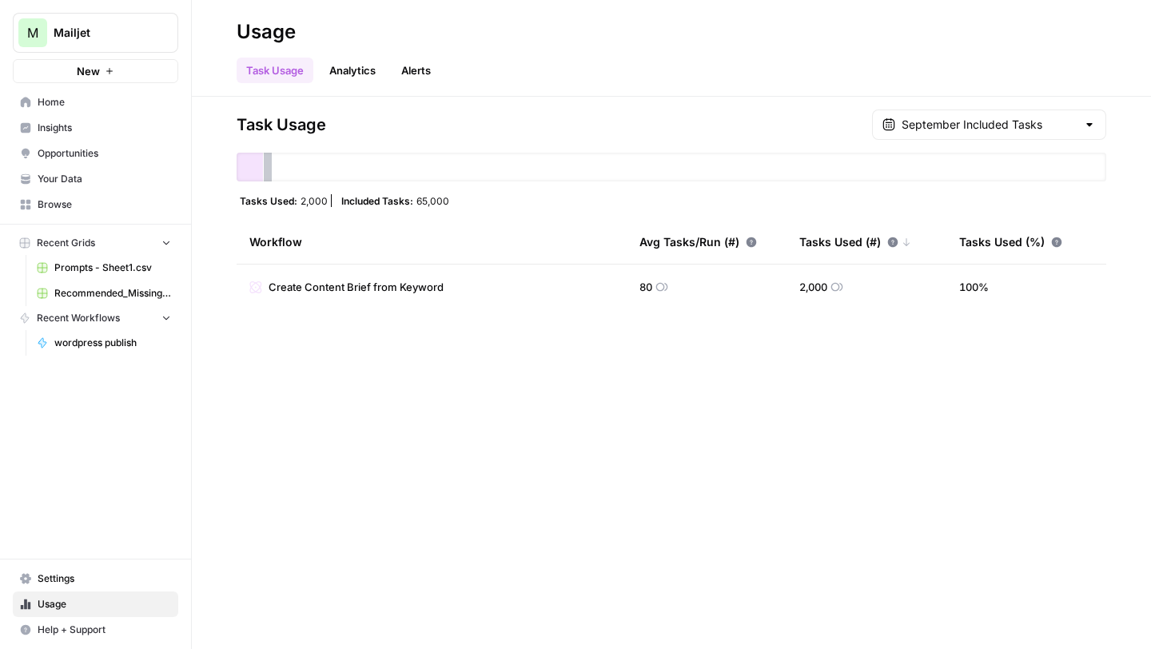
click at [380, 294] on span "Create Content Brief from Keyword" at bounding box center [356, 287] width 175 height 16
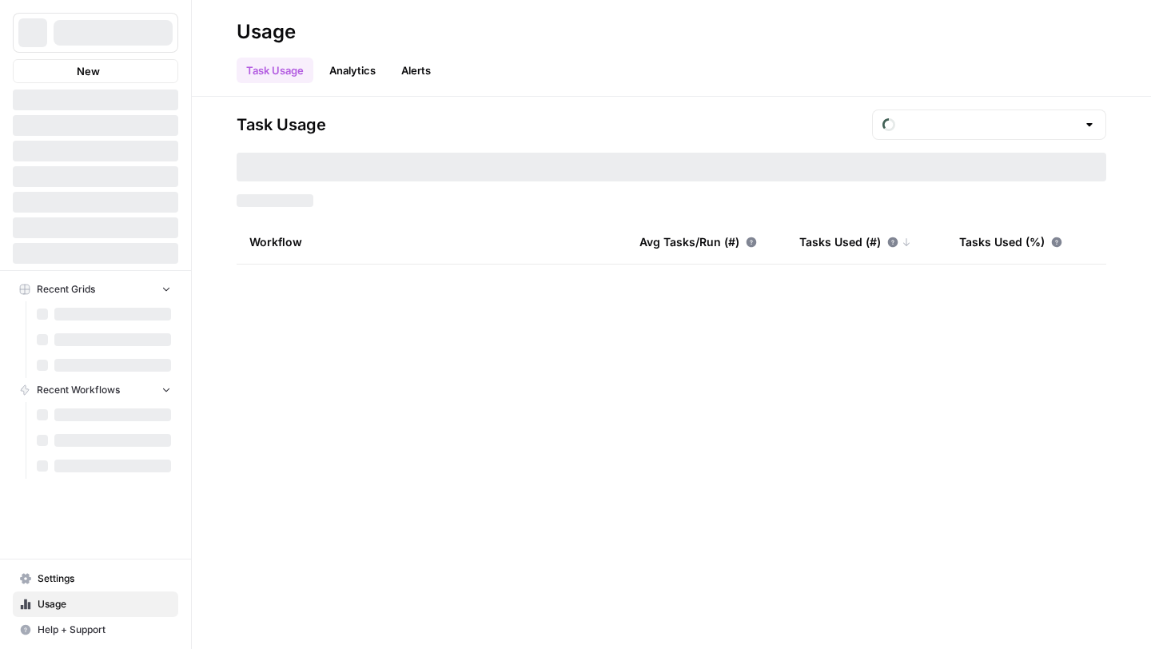
type input "September Included Tasks"
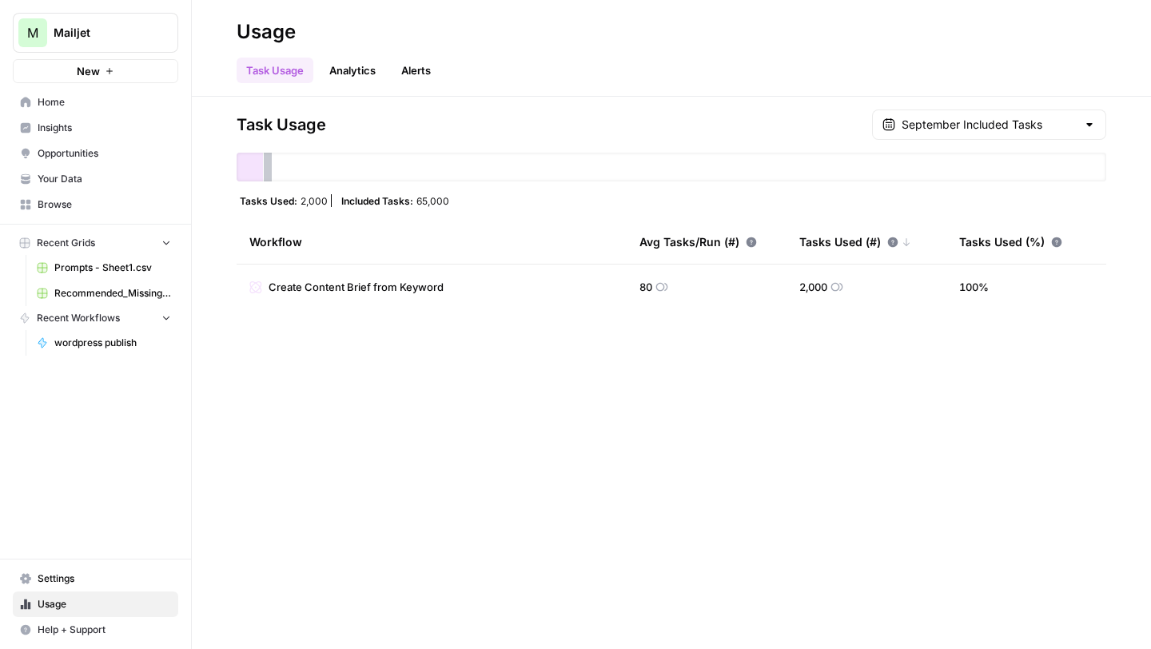
click at [105, 263] on span "Prompts - Sheet1.csv" at bounding box center [112, 268] width 117 height 14
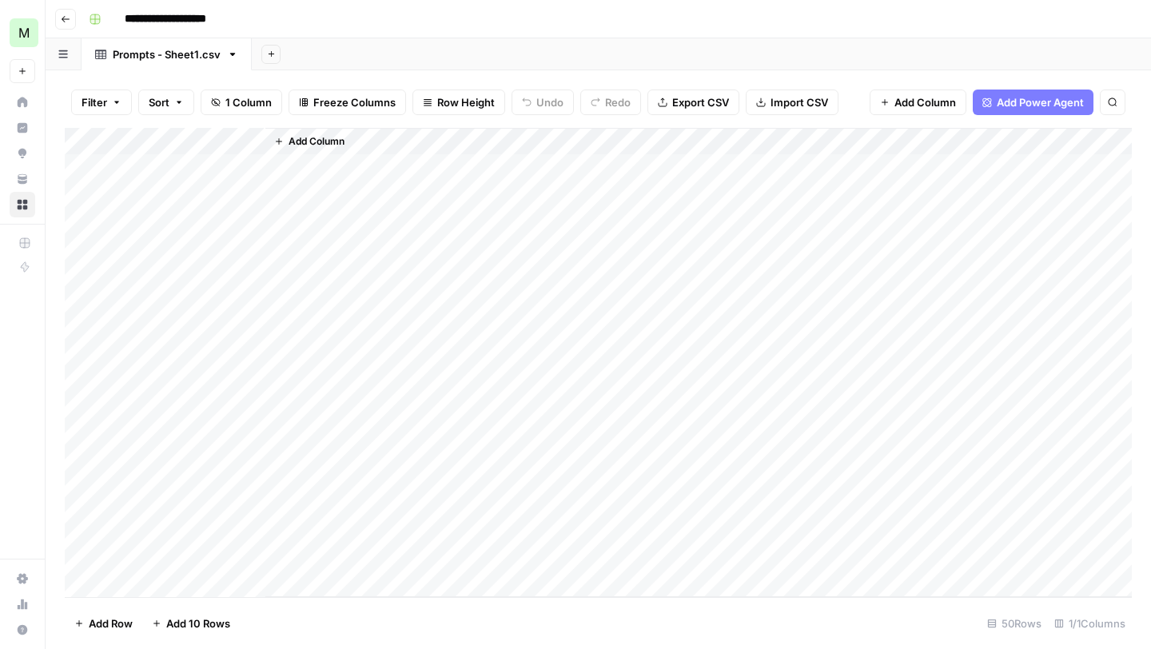
click at [64, 14] on icon "button" at bounding box center [66, 19] width 10 height 10
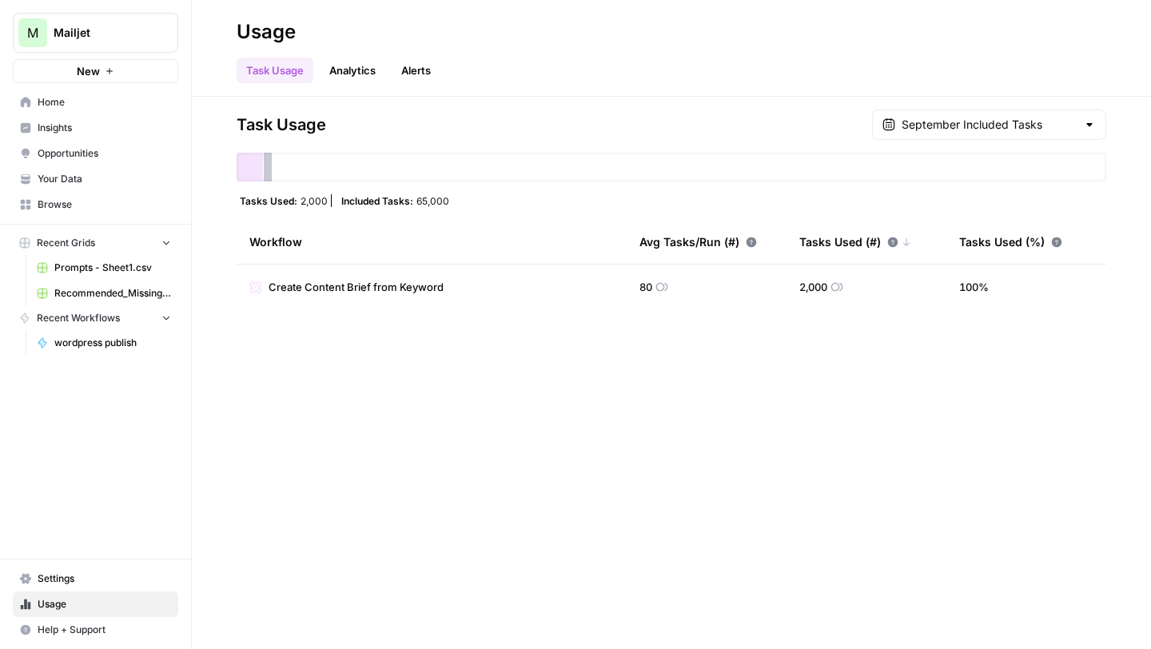
click at [108, 289] on span "Recommended_Missing_Posts__preview_.csv" at bounding box center [112, 293] width 117 height 14
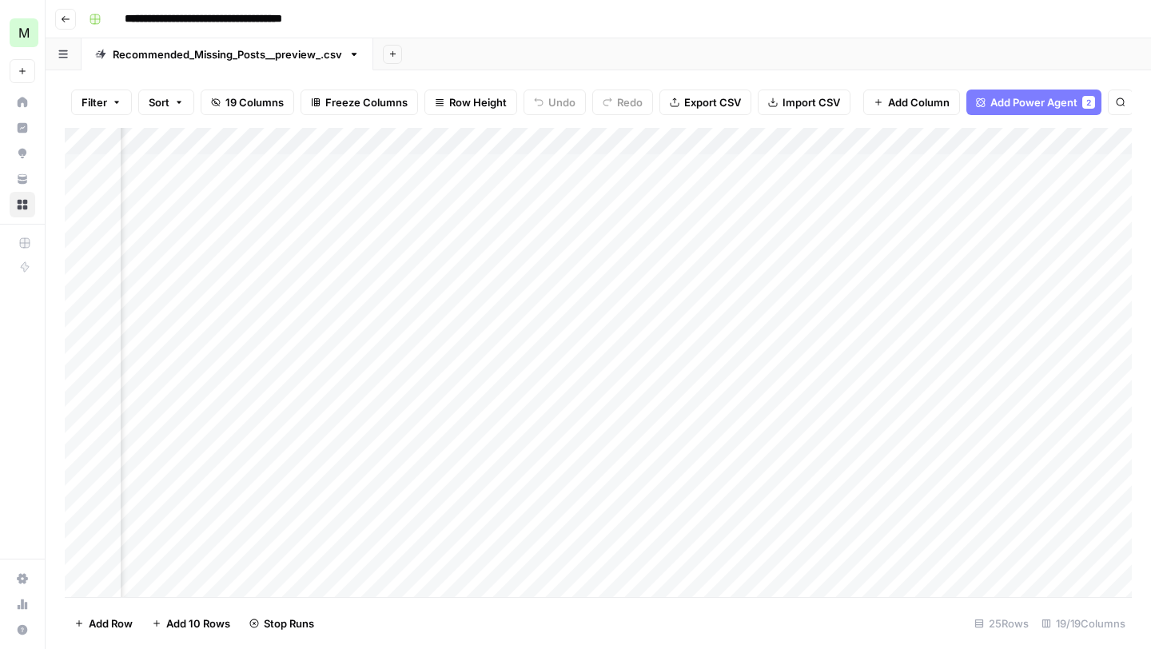
scroll to position [0, 1598]
click at [81, 304] on div "Add Column" at bounding box center [598, 362] width 1067 height 469
click at [123, 620] on span "Delete 1 Row" at bounding box center [106, 623] width 64 height 16
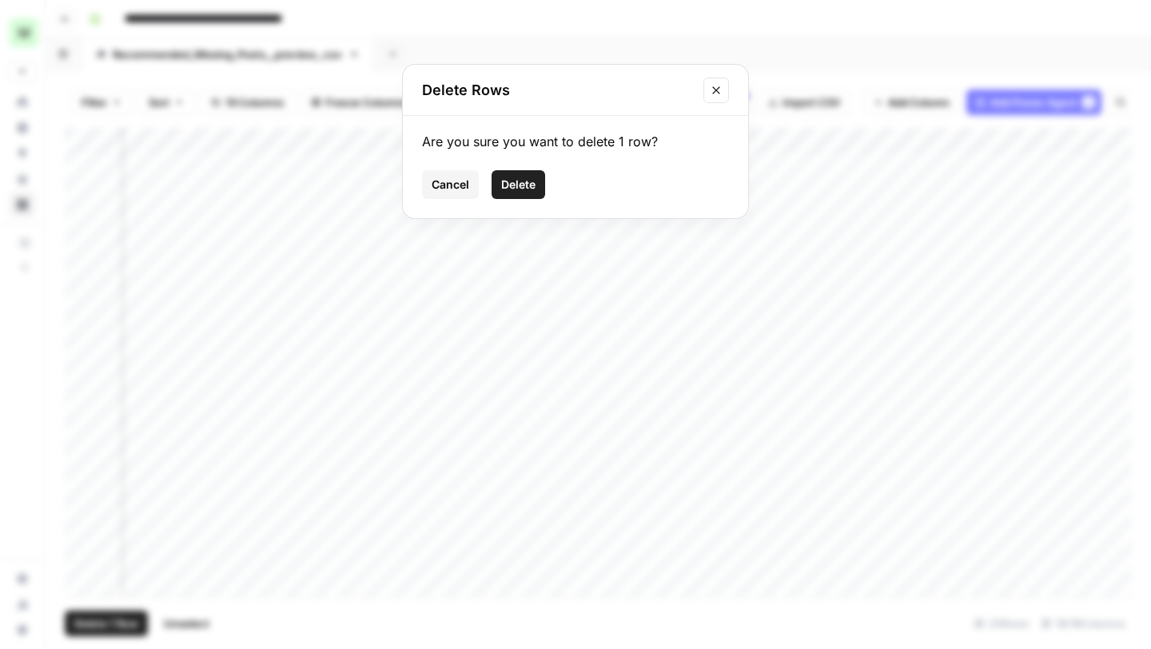
click at [515, 185] on span "Delete" at bounding box center [518, 185] width 34 height 16
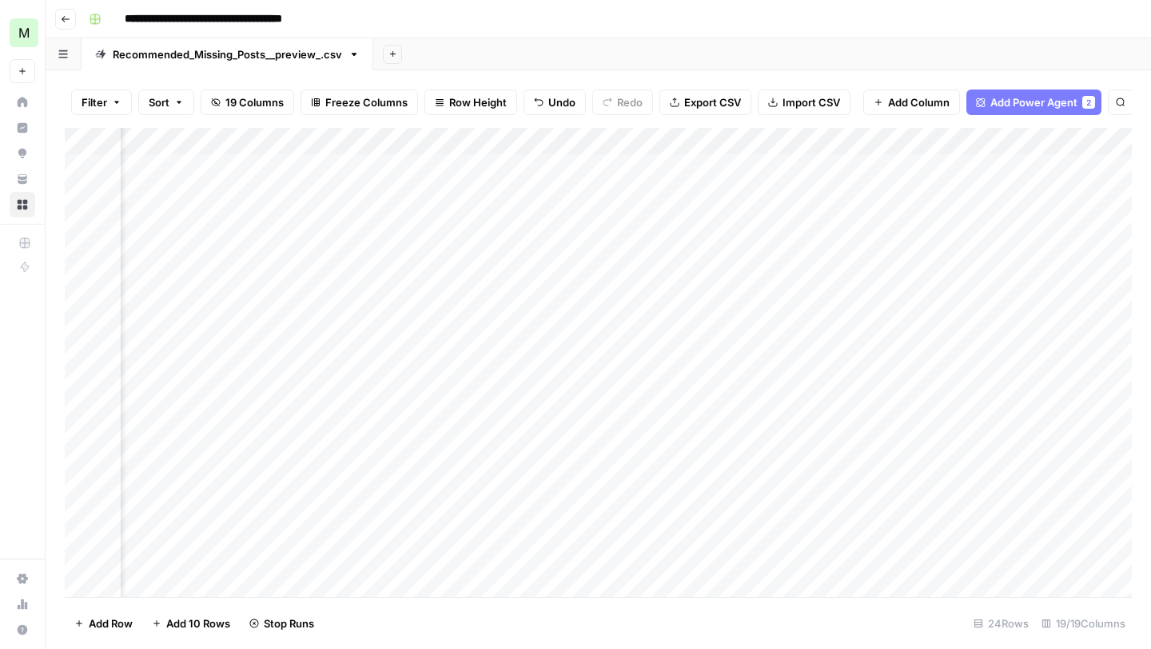
click at [83, 385] on div "Add Column" at bounding box center [598, 362] width 1067 height 469
click at [100, 619] on span "Delete 1 Row" at bounding box center [106, 623] width 64 height 16
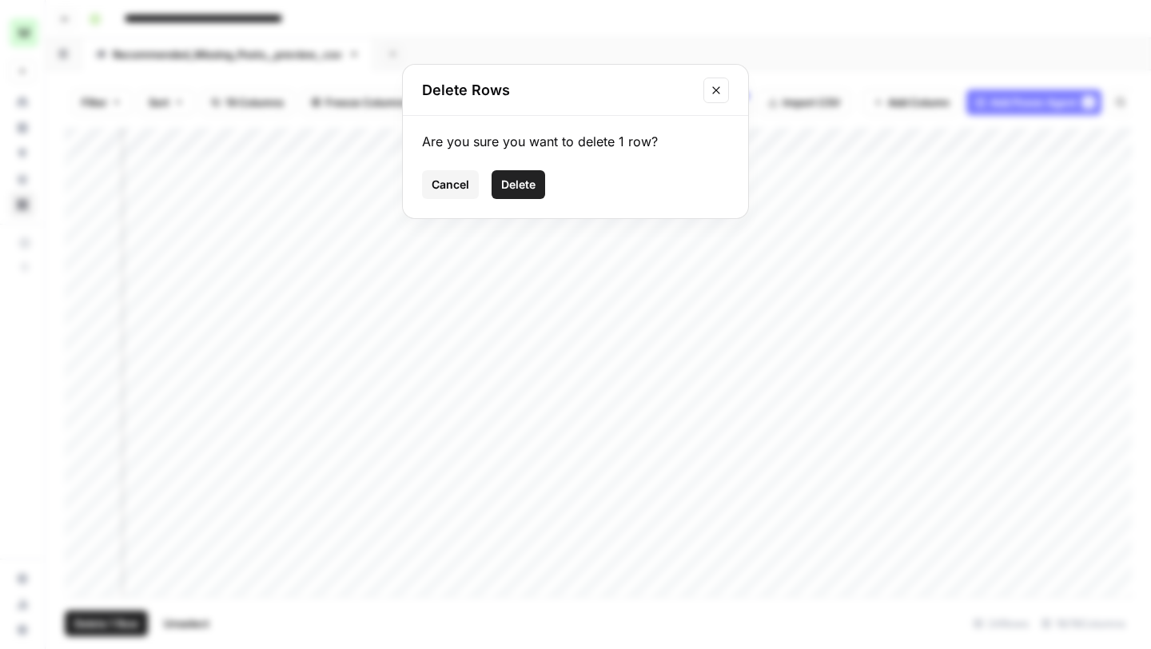
click at [523, 175] on button "Delete" at bounding box center [519, 184] width 54 height 29
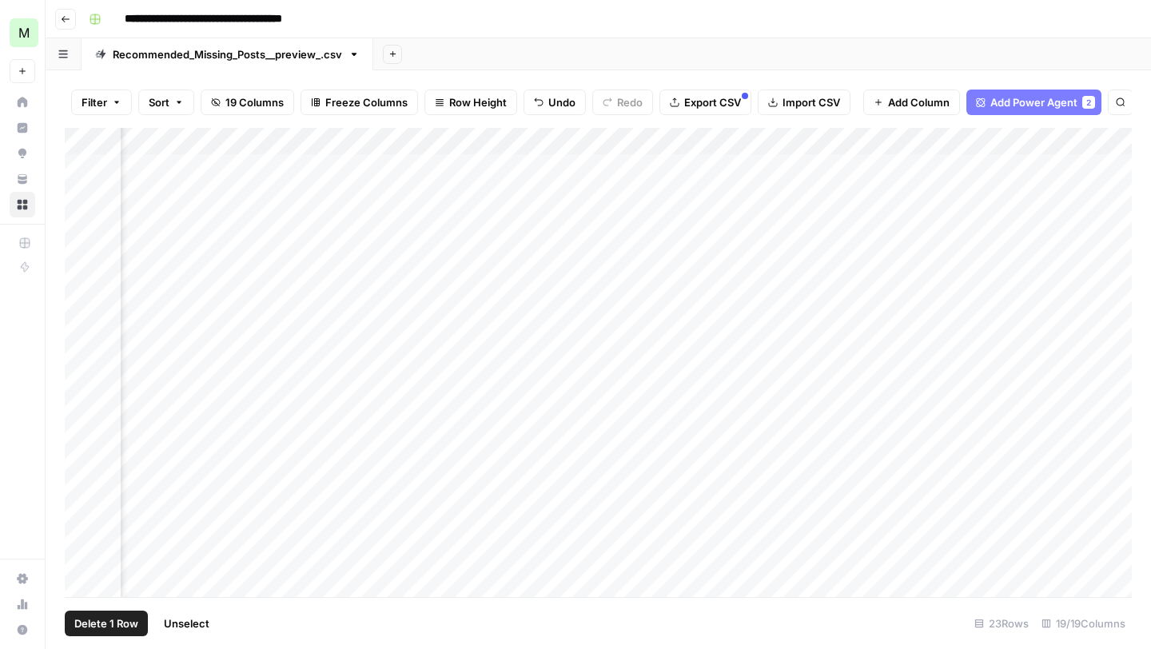
click at [87, 196] on div "Add Column" at bounding box center [598, 362] width 1067 height 469
click at [85, 223] on div "Add Column" at bounding box center [598, 362] width 1067 height 469
click at [140, 630] on span "Delete 2 Rows" at bounding box center [109, 623] width 71 height 16
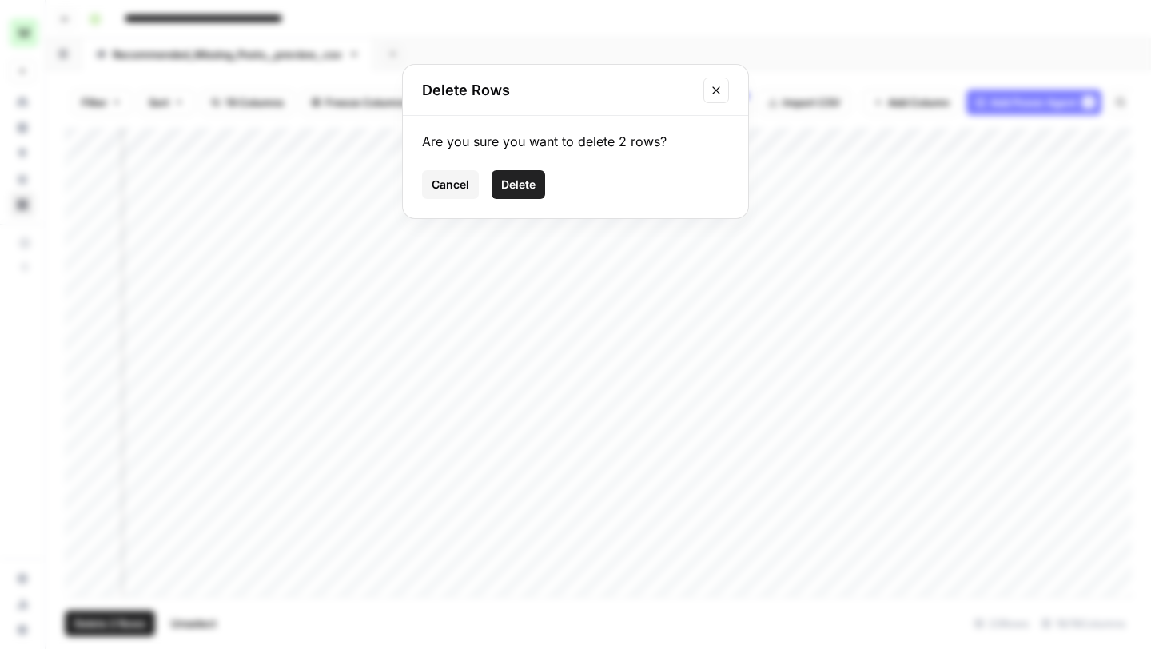
click at [509, 169] on div "Are you sure you want to delete 2 rows? Cancel Delete" at bounding box center [575, 167] width 345 height 102
click at [509, 177] on span "Delete" at bounding box center [518, 185] width 34 height 16
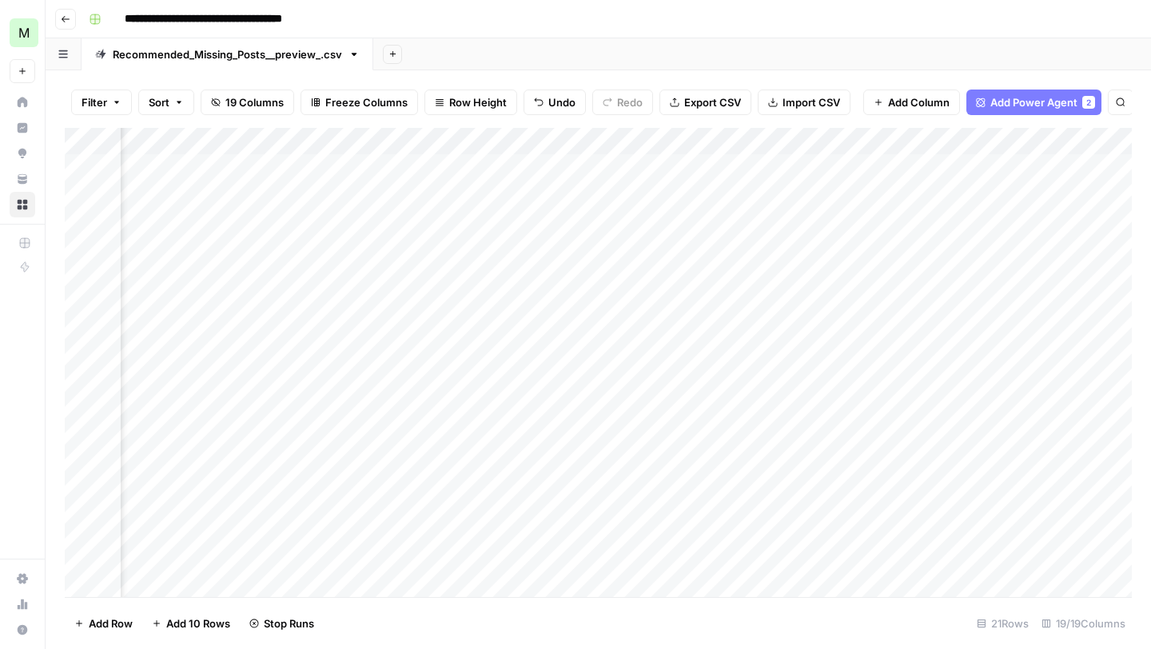
click at [78, 213] on div "Add Column" at bounding box center [598, 362] width 1067 height 469
click at [82, 221] on div "Add Column" at bounding box center [598, 362] width 1067 height 469
click at [117, 615] on span "Delete 1 Row" at bounding box center [106, 623] width 64 height 16
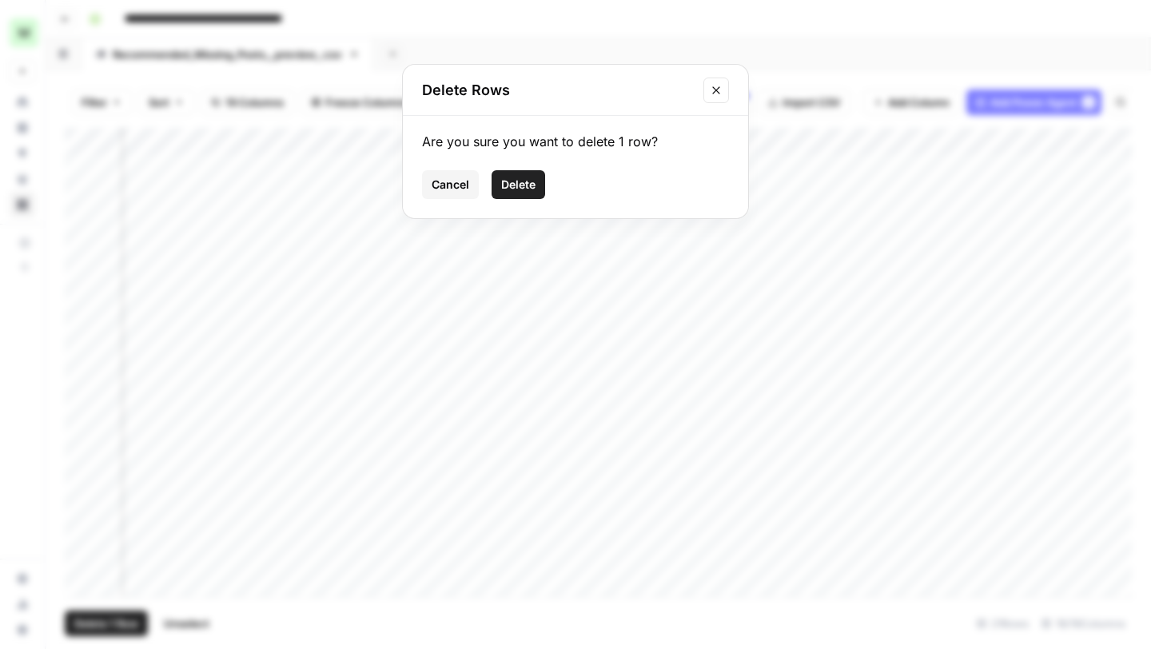
click at [500, 179] on button "Delete" at bounding box center [519, 184] width 54 height 29
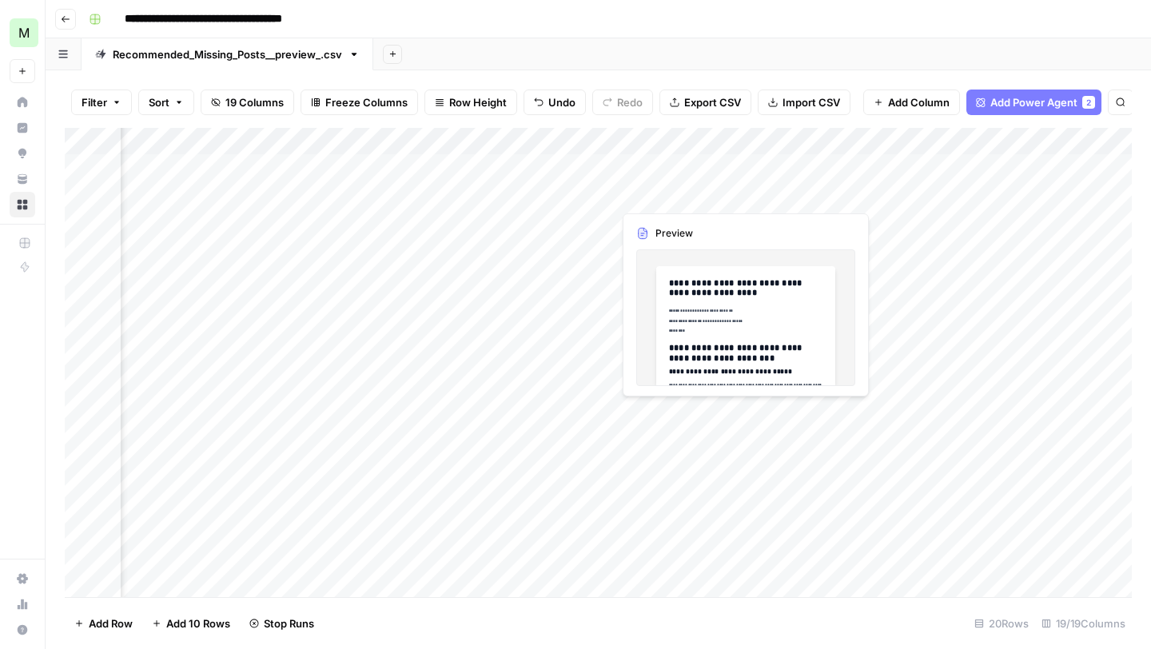
scroll to position [0, 1766]
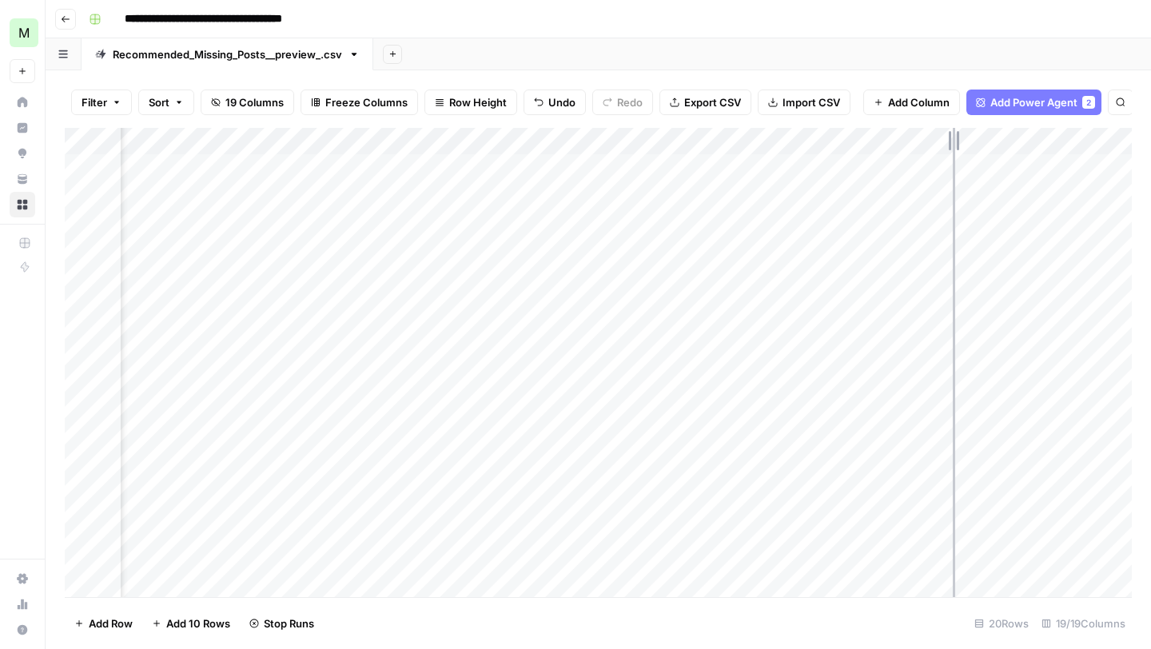
drag, startPoint x: 881, startPoint y: 141, endPoint x: 1017, endPoint y: 141, distance: 136.7
click at [1017, 141] on div "Add Column" at bounding box center [598, 362] width 1067 height 469
drag, startPoint x: 1017, startPoint y: 138, endPoint x: 955, endPoint y: 141, distance: 61.6
click at [955, 141] on div "Add Column" at bounding box center [598, 362] width 1067 height 469
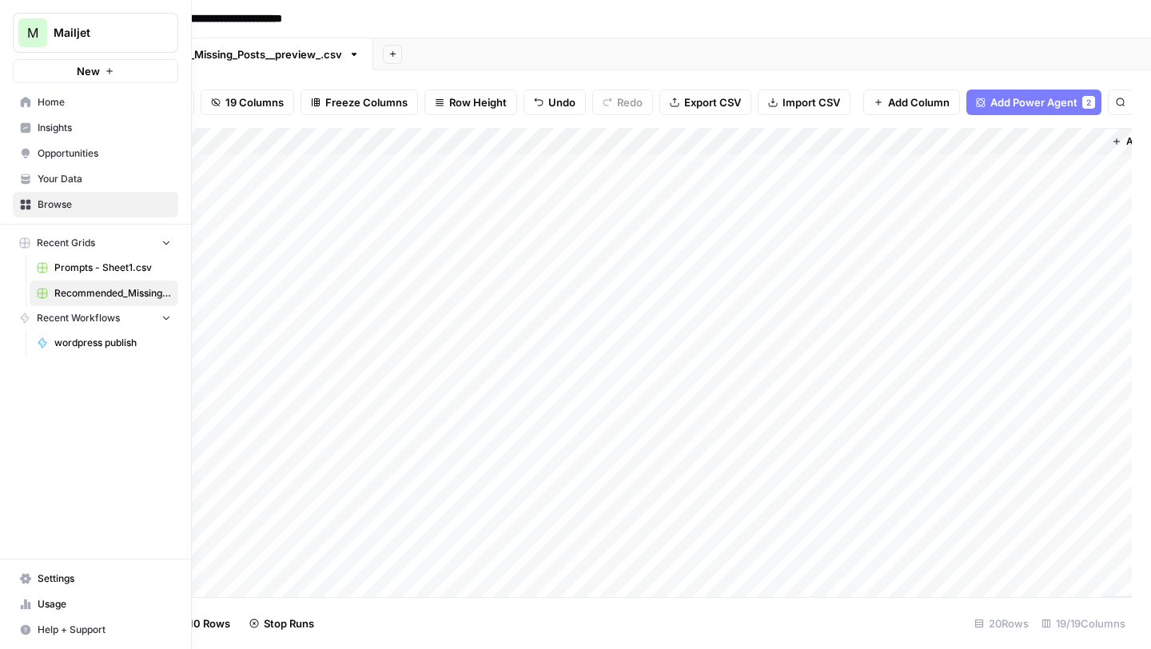
click at [54, 575] on span "Settings" at bounding box center [104, 578] width 133 height 14
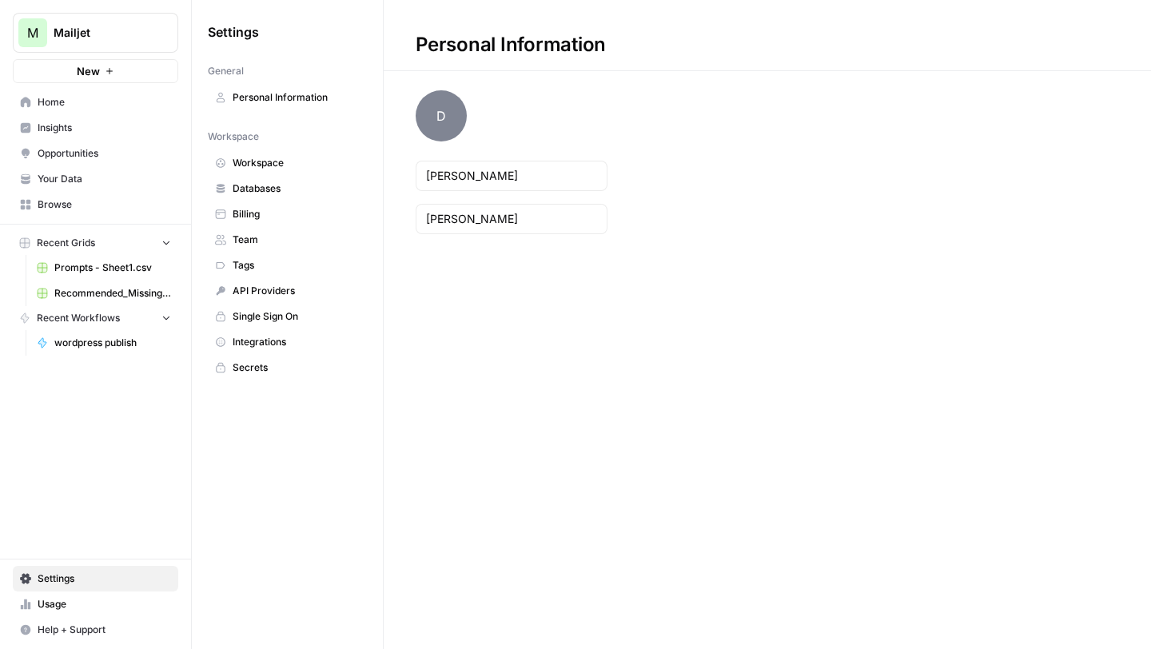
click at [60, 609] on span "Usage" at bounding box center [104, 604] width 133 height 14
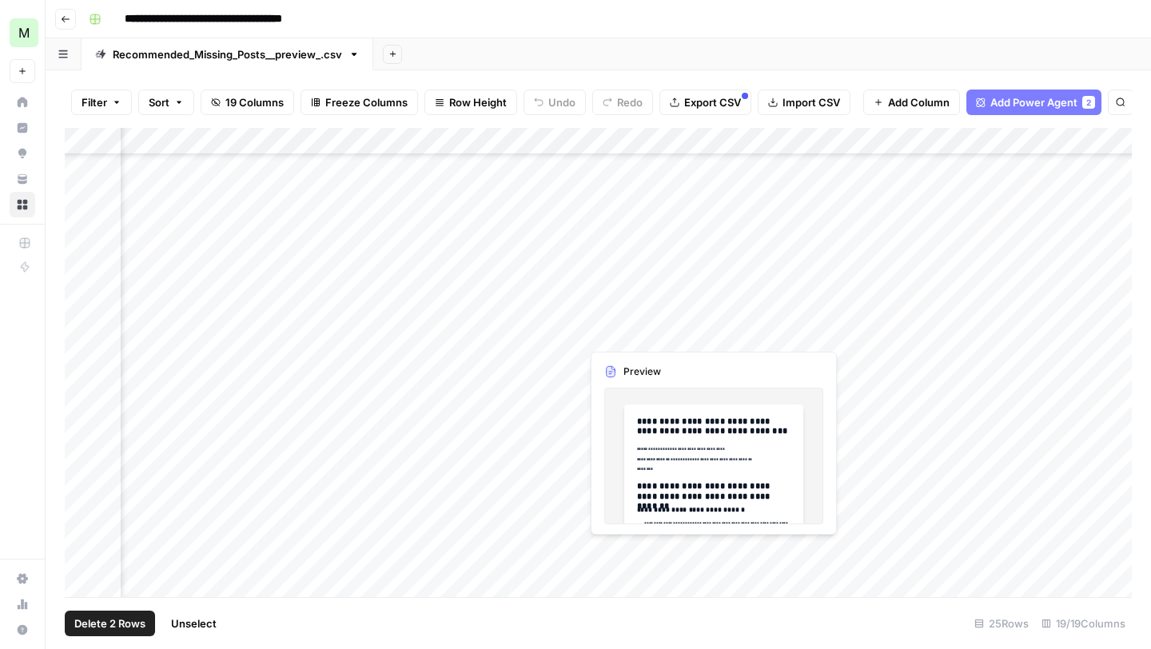
scroll to position [161, 1630]
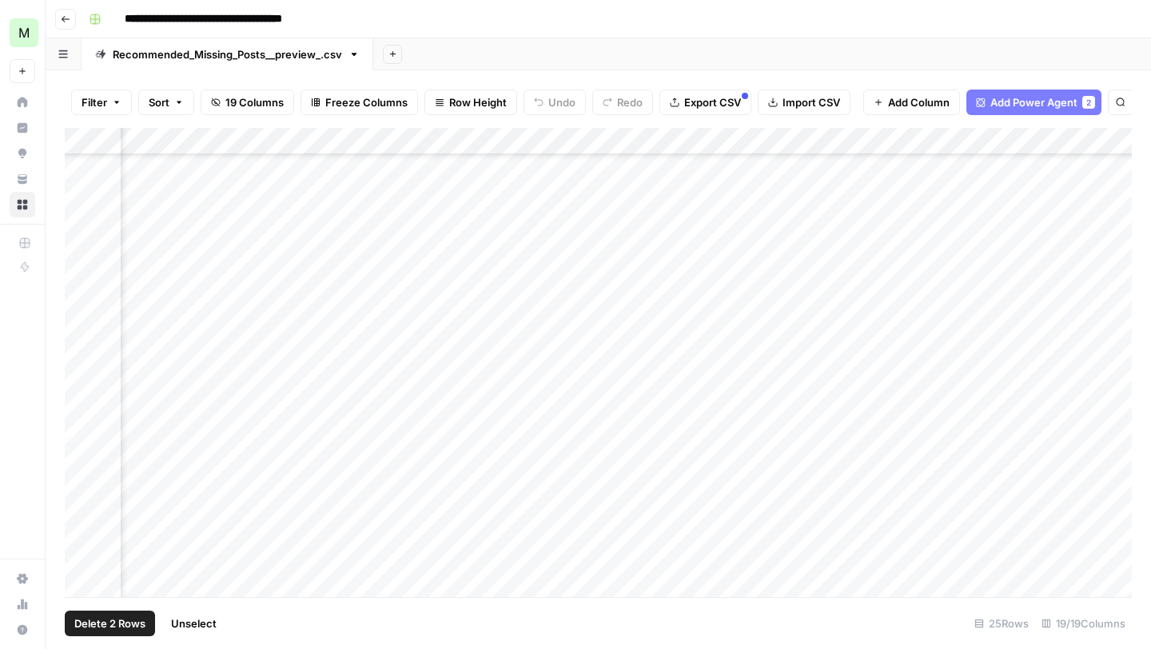
click at [133, 615] on button "Delete 2 Rows" at bounding box center [110, 624] width 90 height 26
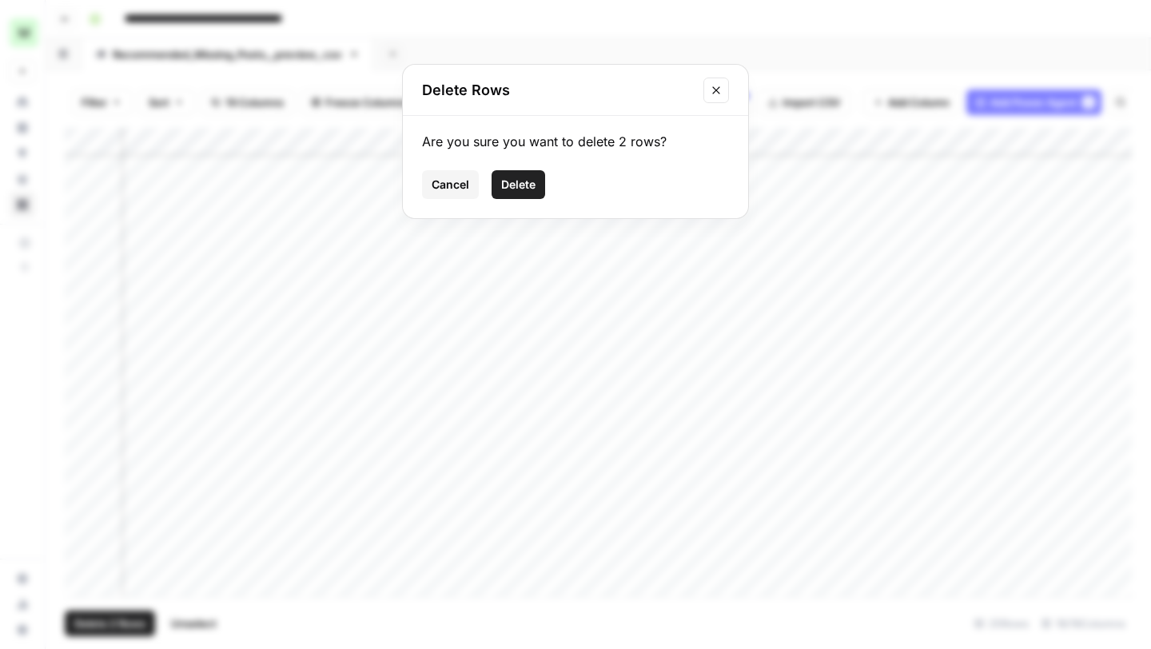
click at [523, 184] on span "Delete" at bounding box center [518, 185] width 34 height 16
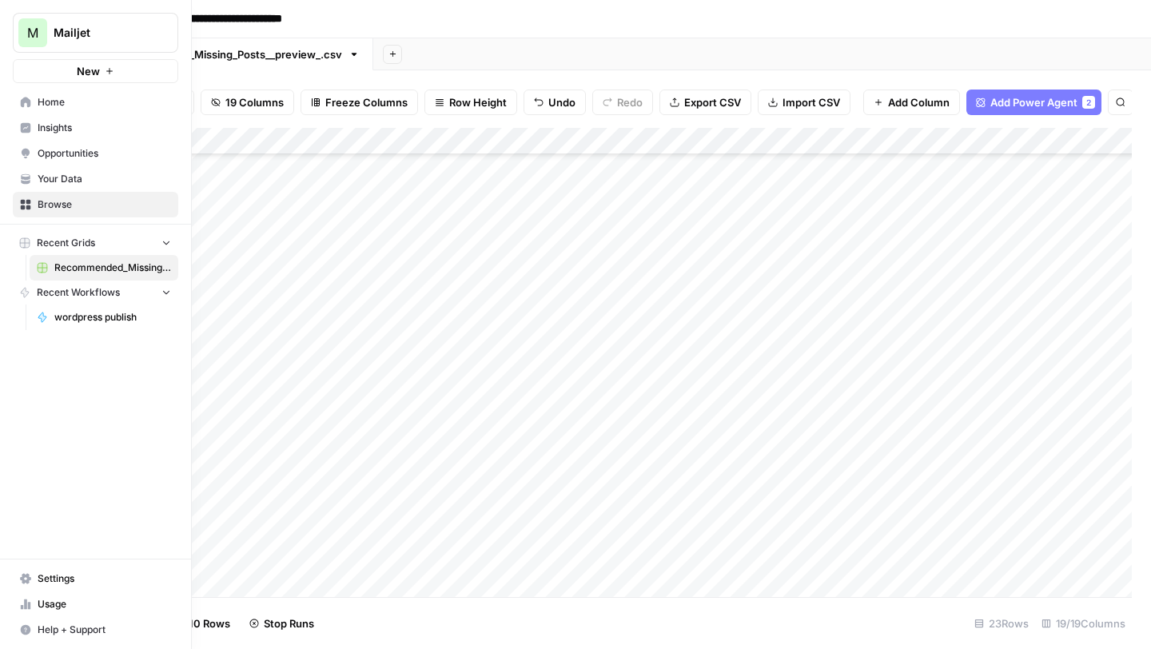
click at [66, 598] on span "Usage" at bounding box center [104, 604] width 133 height 14
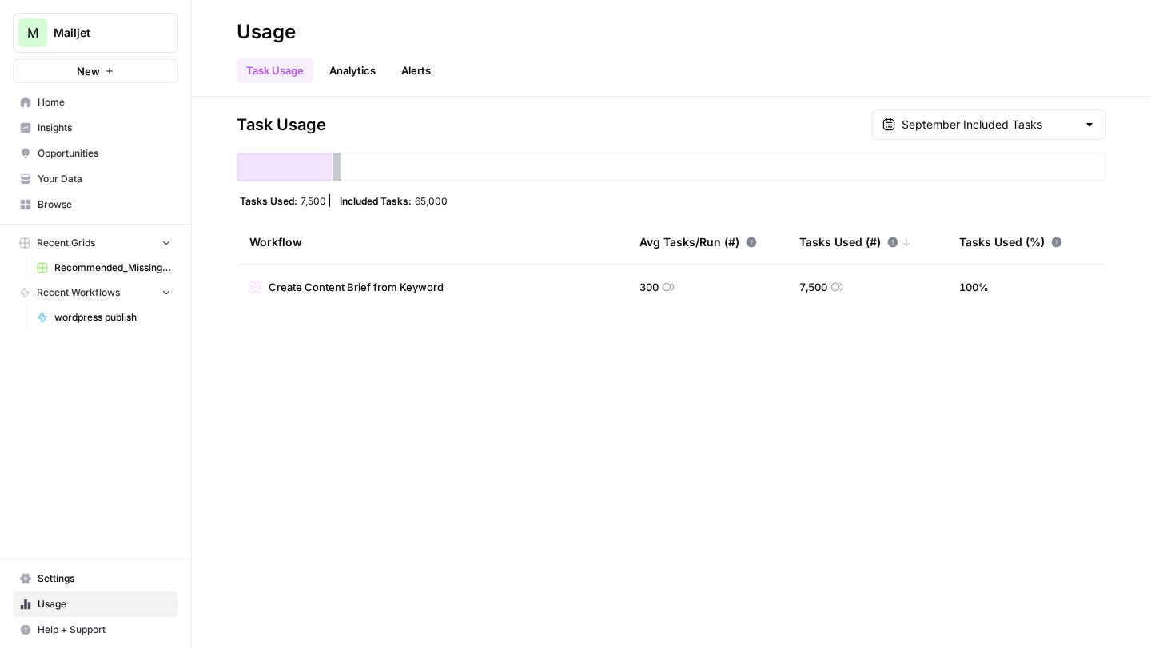
click at [68, 107] on span "Home" at bounding box center [104, 102] width 133 height 14
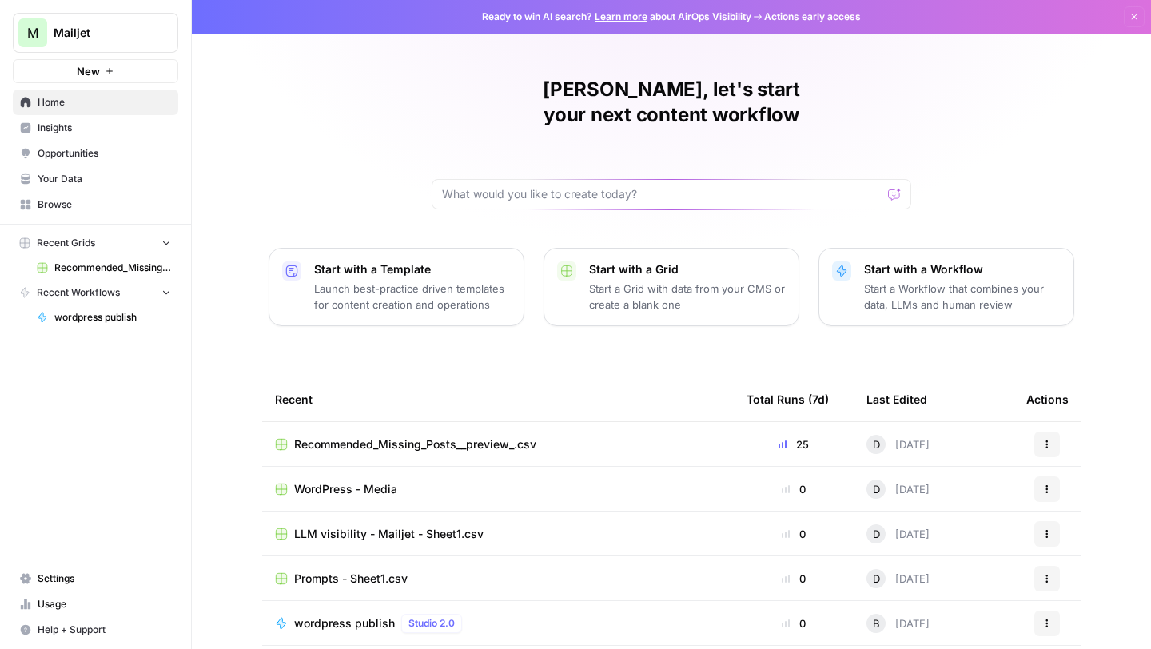
click at [397, 436] on span "Recommended_Missing_Posts__preview_.csv" at bounding box center [415, 444] width 242 height 16
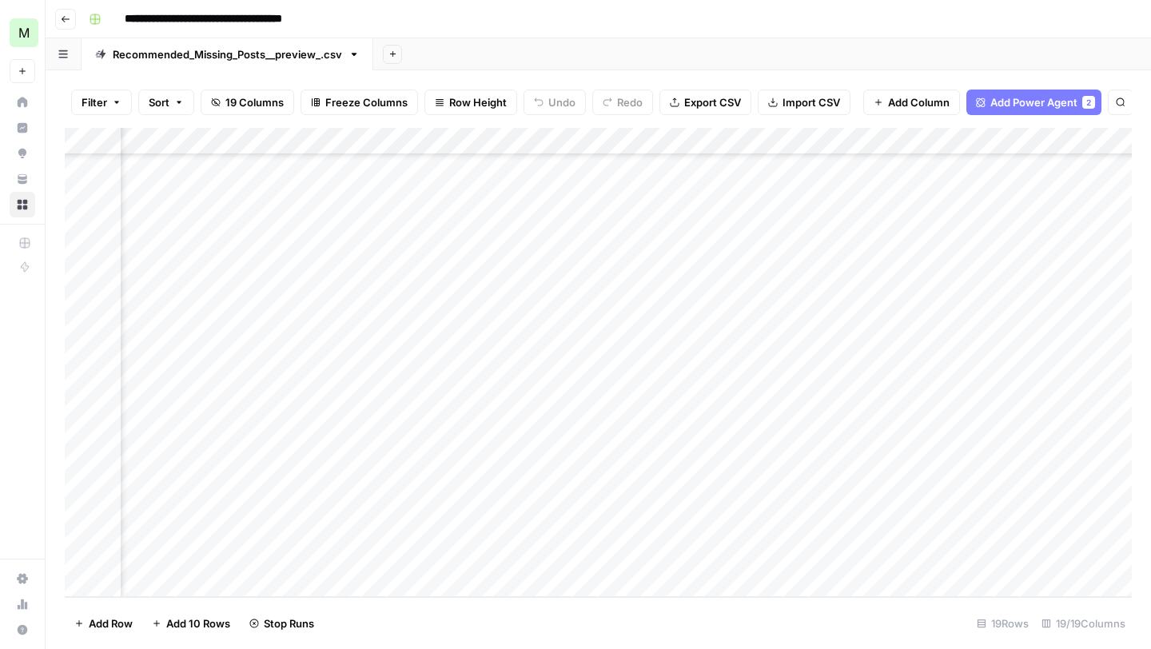
scroll to position [100, 2743]
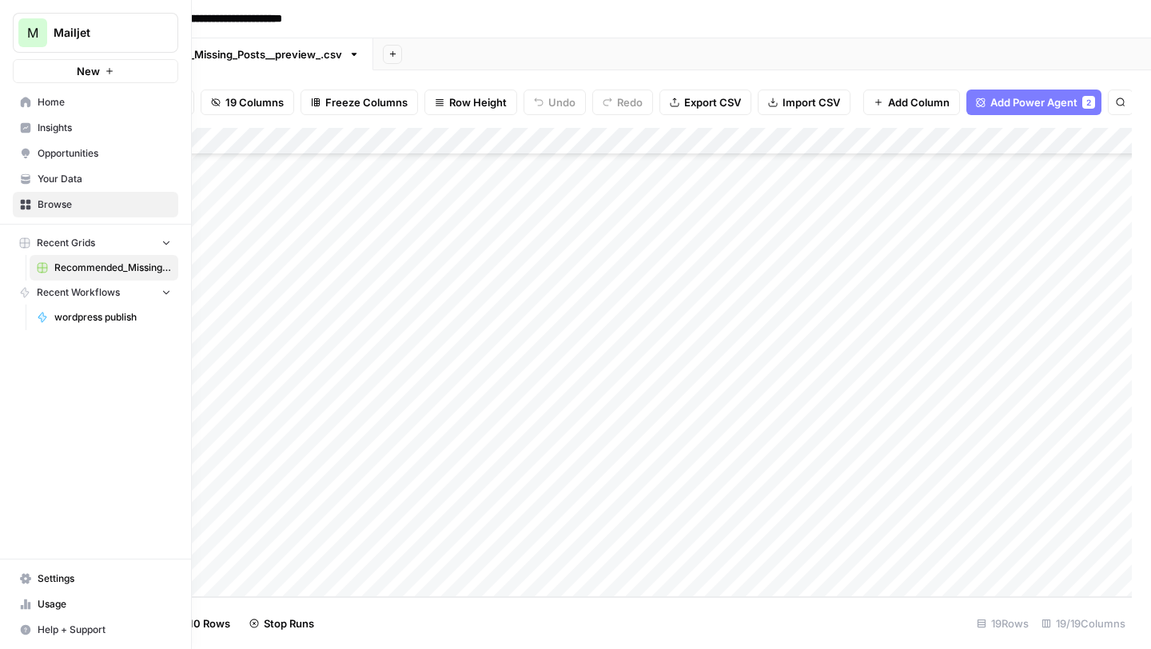
click at [61, 613] on link "Usage" at bounding box center [95, 604] width 165 height 26
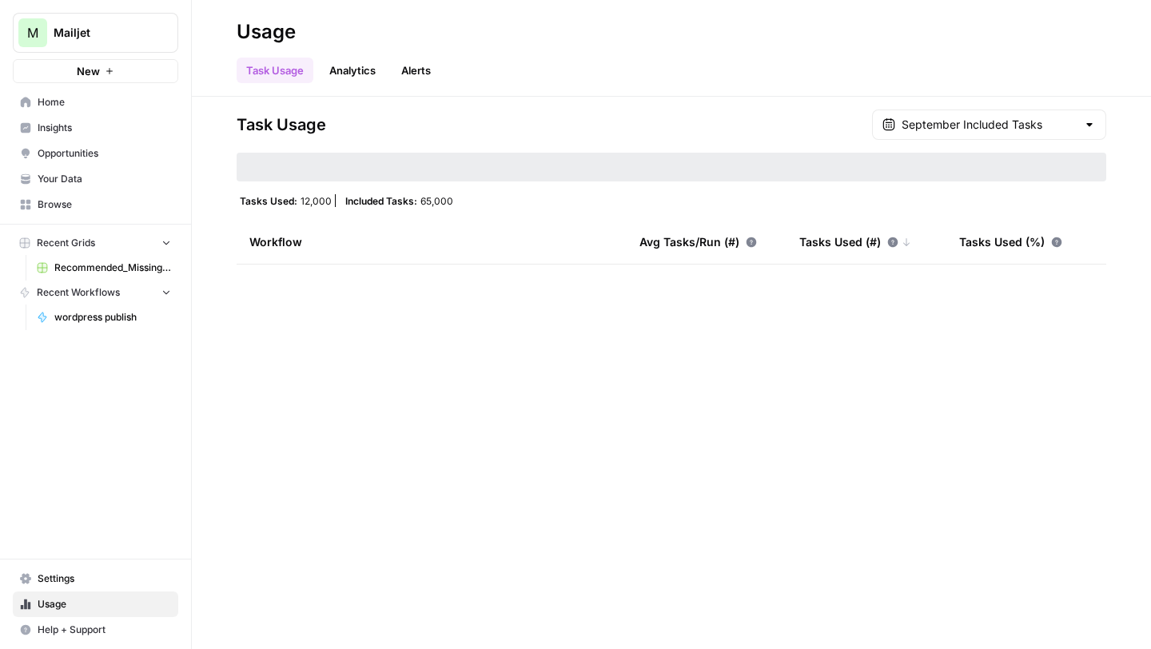
click at [90, 99] on span "Home" at bounding box center [104, 102] width 133 height 14
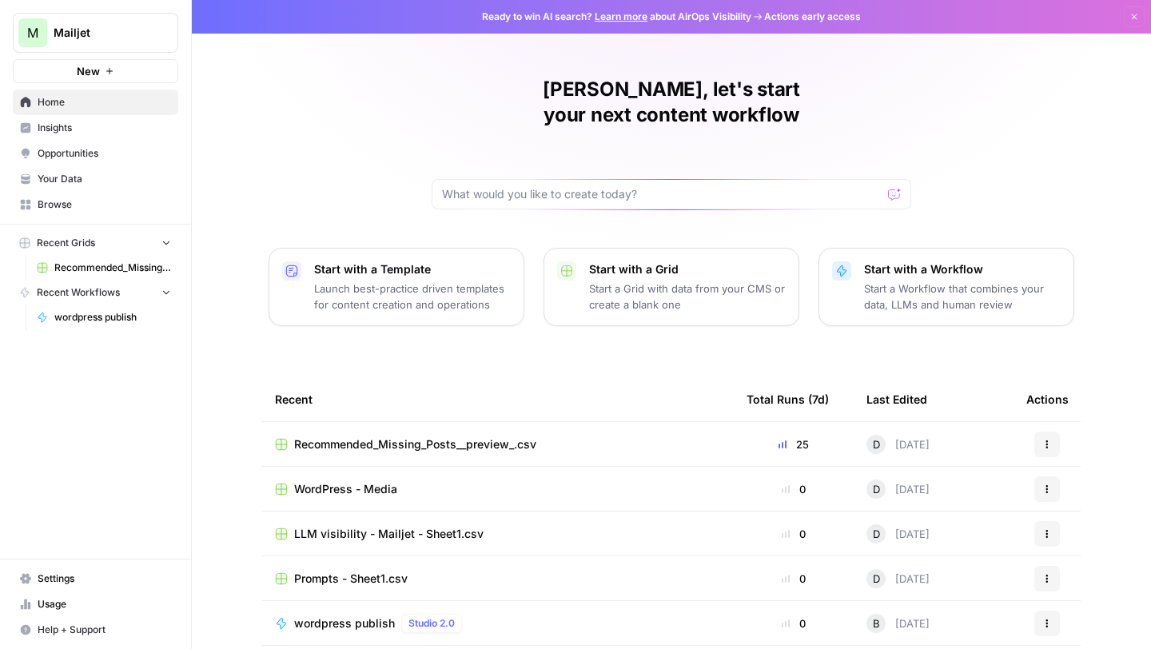
click at [97, 210] on span "Browse" at bounding box center [104, 204] width 133 height 14
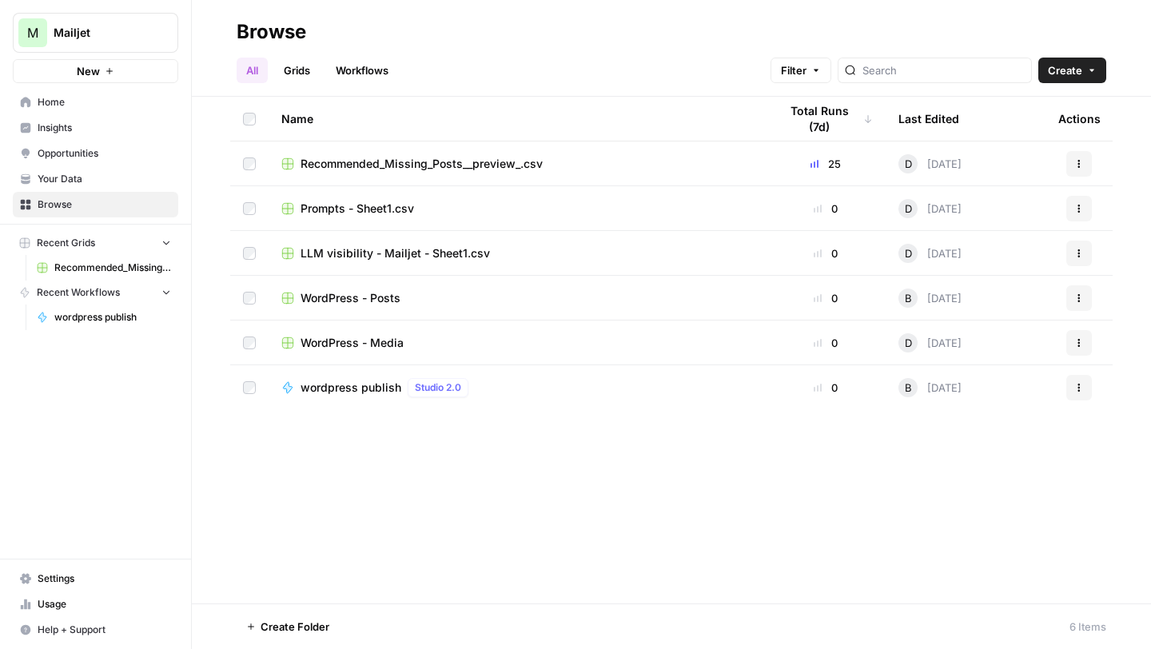
click at [415, 159] on span "Recommended_Missing_Posts__preview_.csv" at bounding box center [422, 164] width 242 height 16
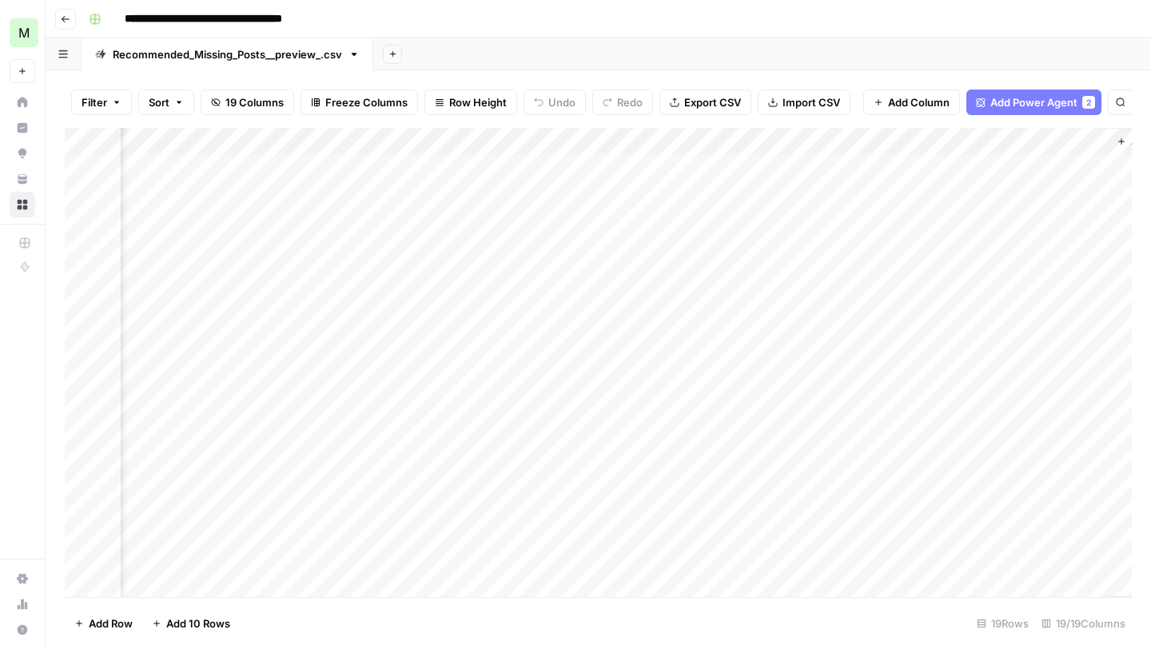
scroll to position [0, 3069]
click at [864, 137] on div "Add Column" at bounding box center [598, 362] width 1067 height 469
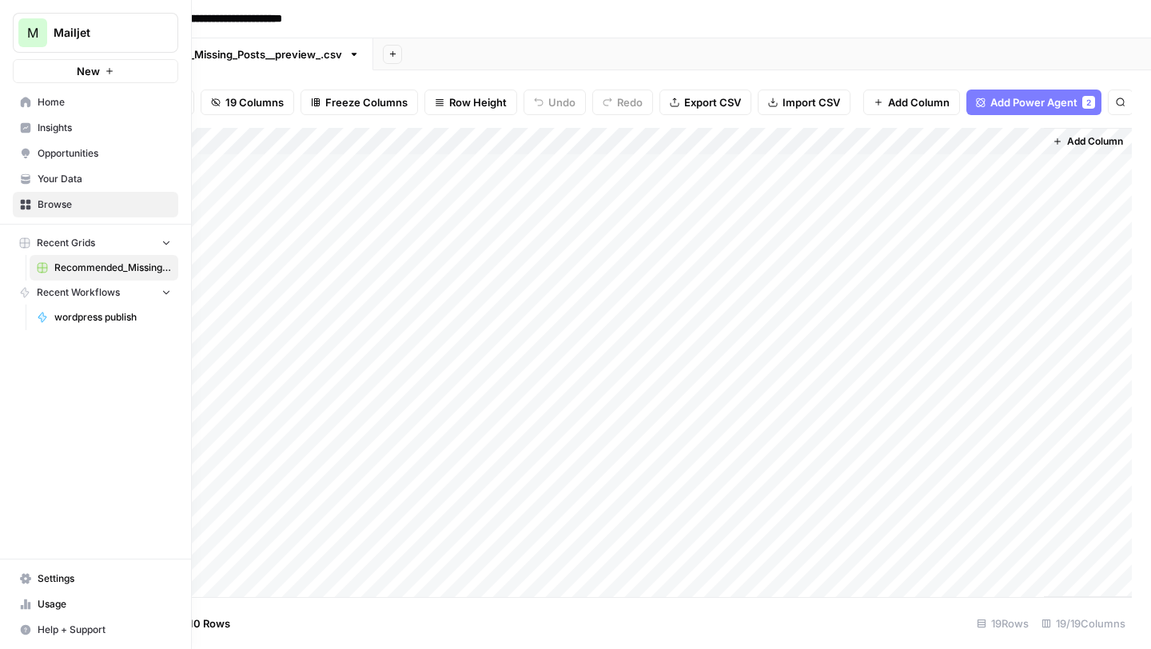
click at [59, 603] on span "Usage" at bounding box center [104, 604] width 133 height 14
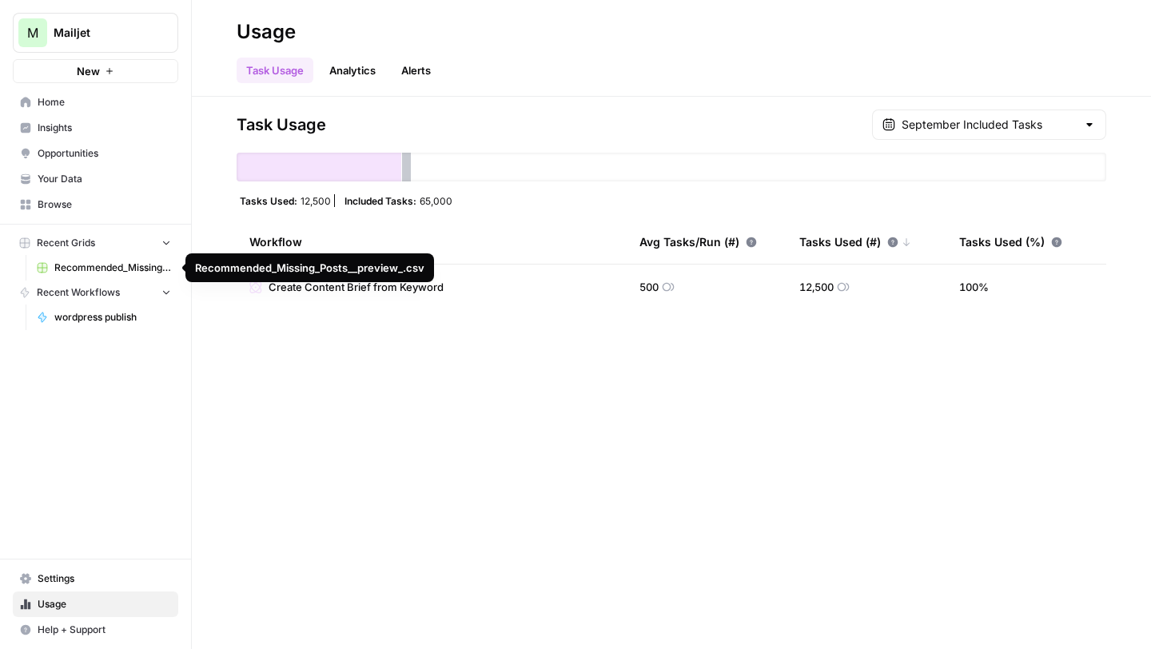
click at [111, 265] on span "Recommended_Missing_Posts__preview_.csv" at bounding box center [112, 268] width 117 height 14
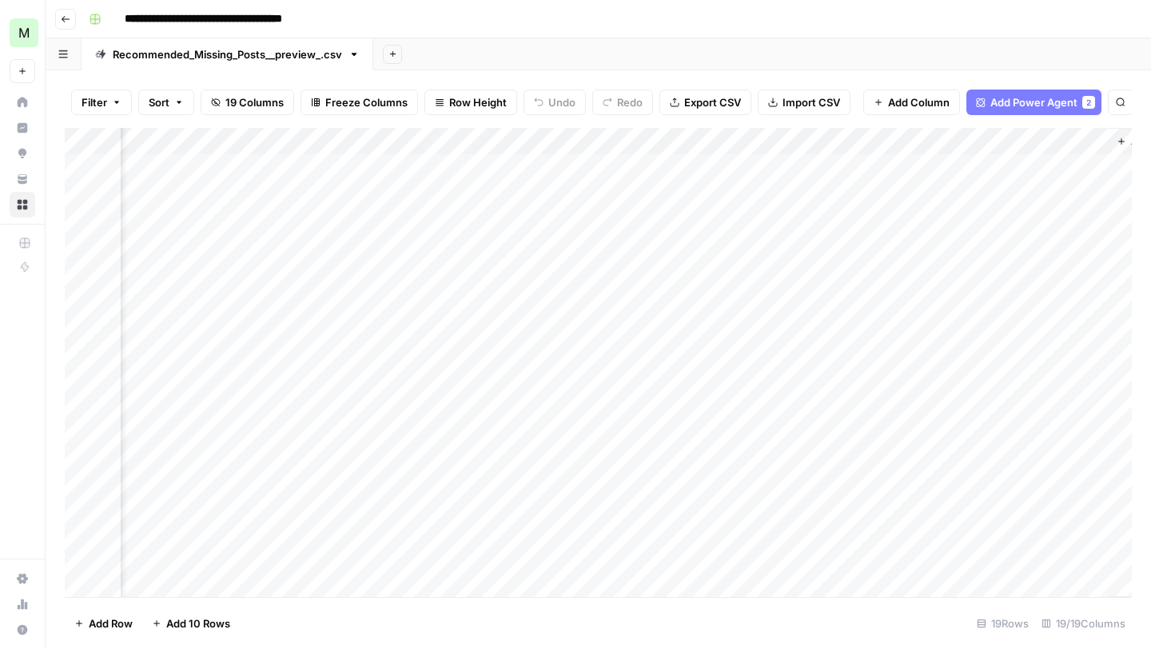
scroll to position [0, 3069]
click at [779, 166] on div "Add Column" at bounding box center [598, 362] width 1067 height 469
click at [909, 166] on div "Add Column" at bounding box center [598, 362] width 1067 height 469
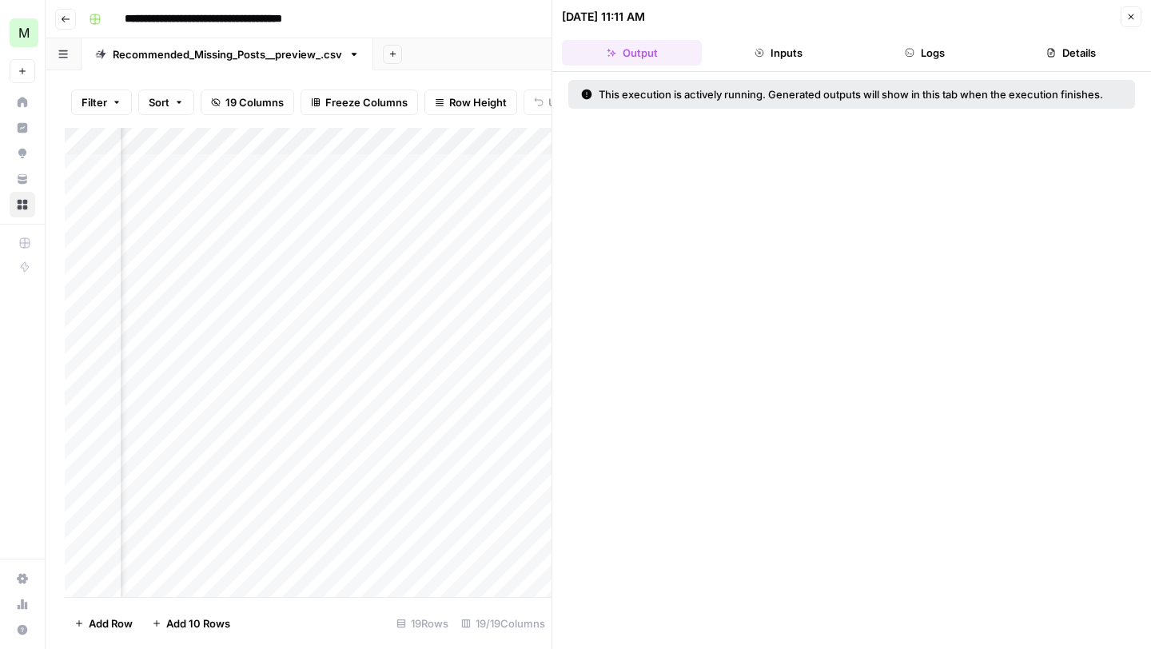
click at [799, 58] on button "Inputs" at bounding box center [778, 53] width 140 height 26
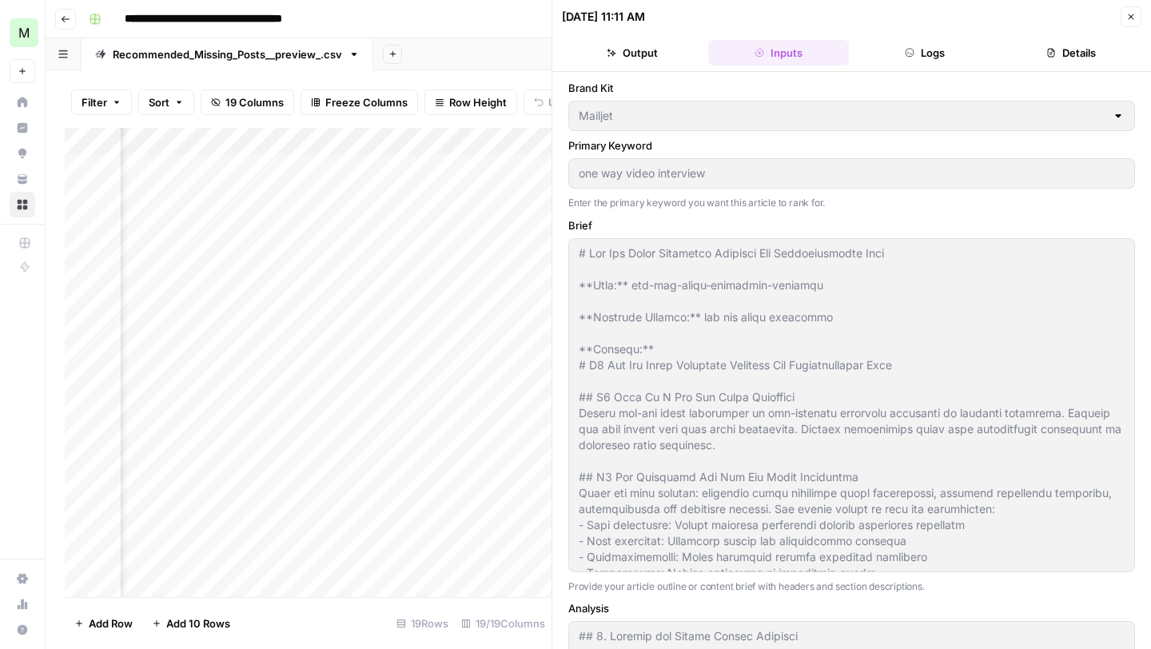
click at [940, 52] on button "Logs" at bounding box center [925, 53] width 140 height 26
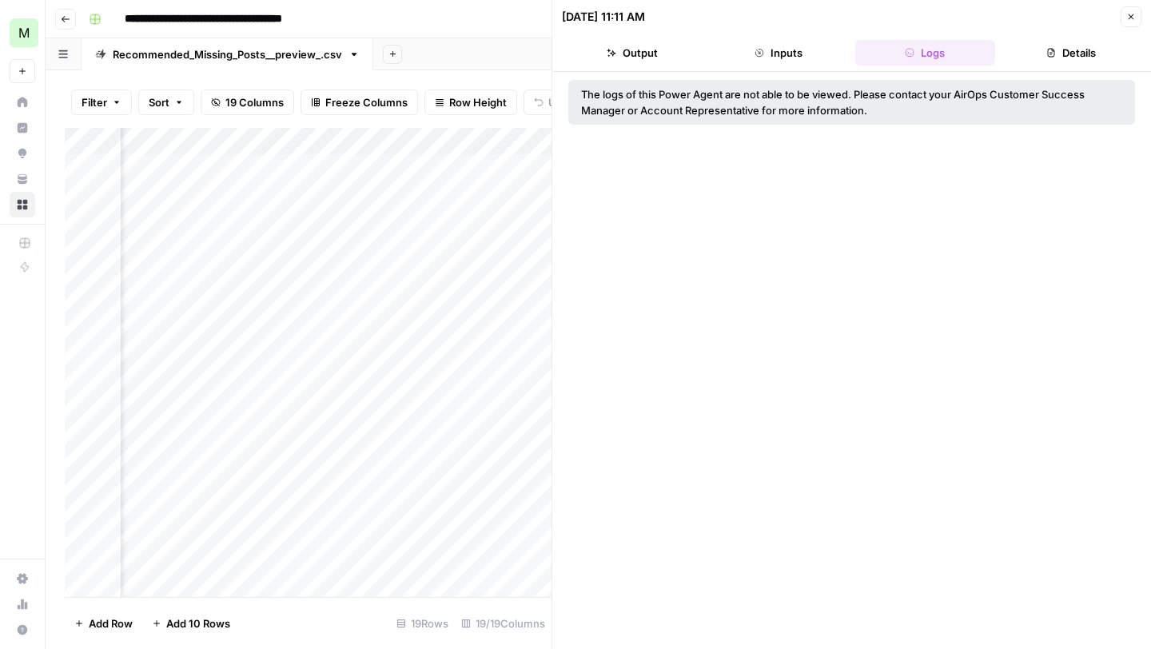
click at [1065, 49] on button "Details" at bounding box center [1071, 53] width 140 height 26
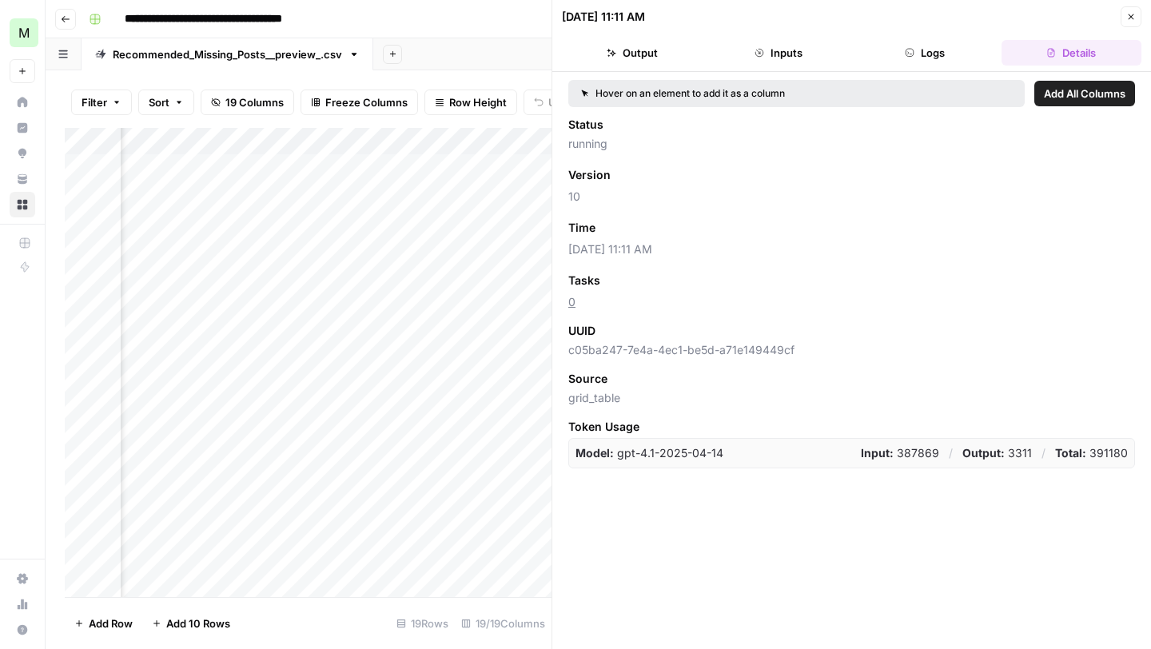
click at [957, 57] on button "Logs" at bounding box center [925, 53] width 140 height 26
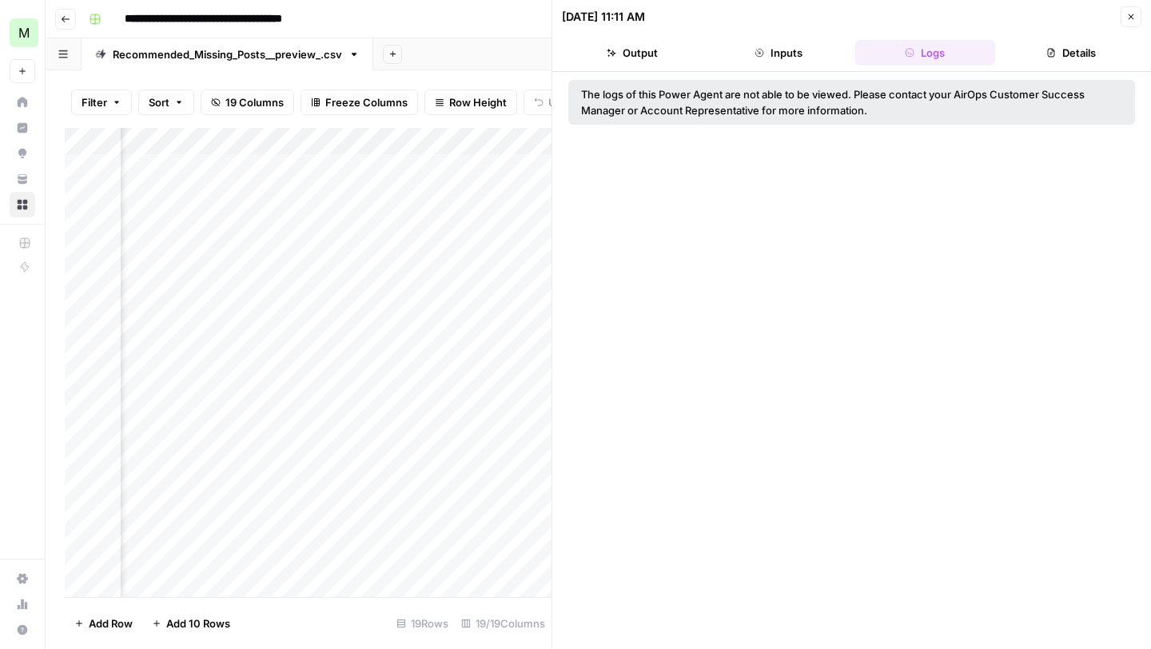
click at [798, 43] on button "Inputs" at bounding box center [778, 53] width 140 height 26
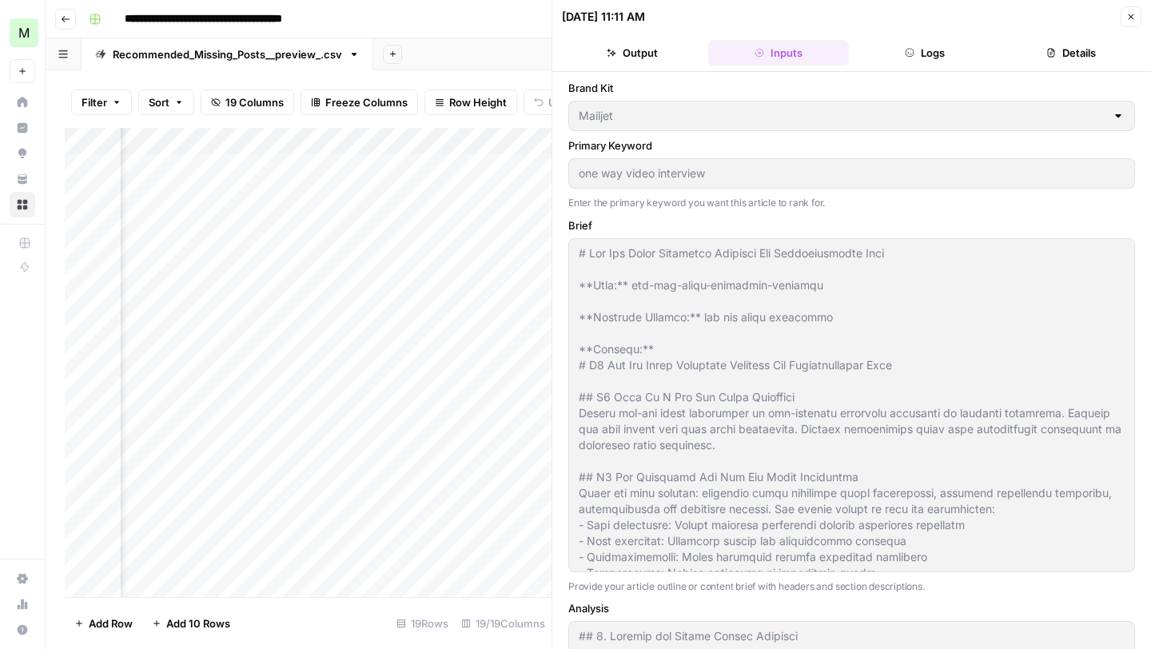
click at [631, 62] on button "Output" at bounding box center [632, 53] width 140 height 26
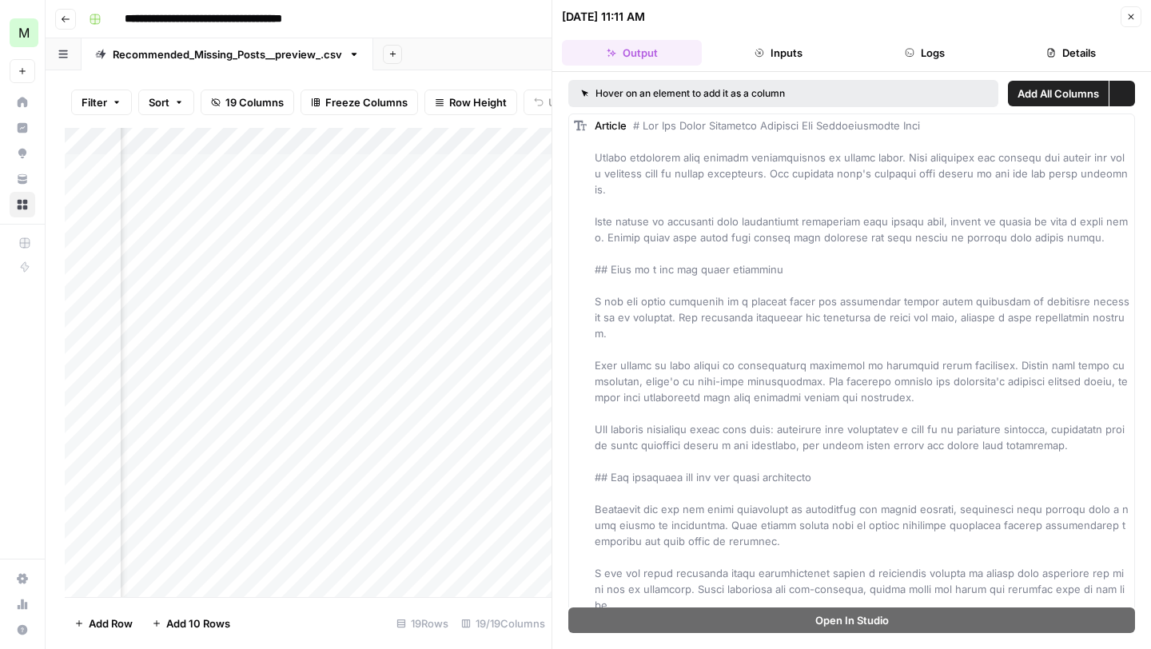
click at [1137, 15] on button "Close" at bounding box center [1130, 16] width 21 height 21
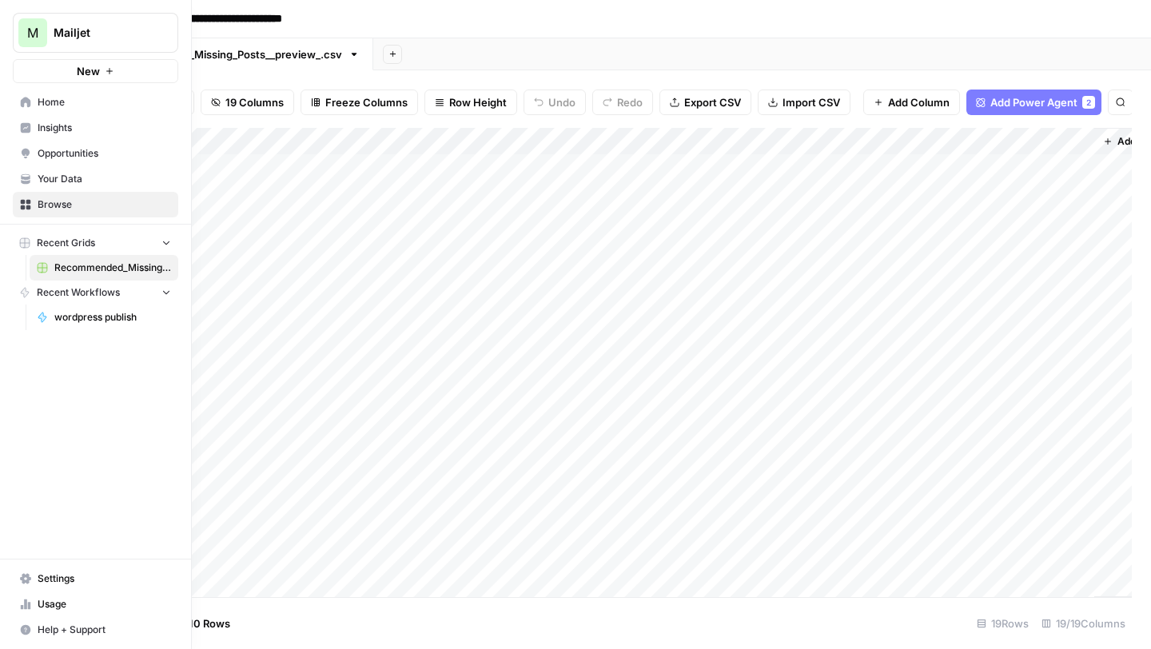
click at [68, 596] on link "Usage" at bounding box center [95, 604] width 165 height 26
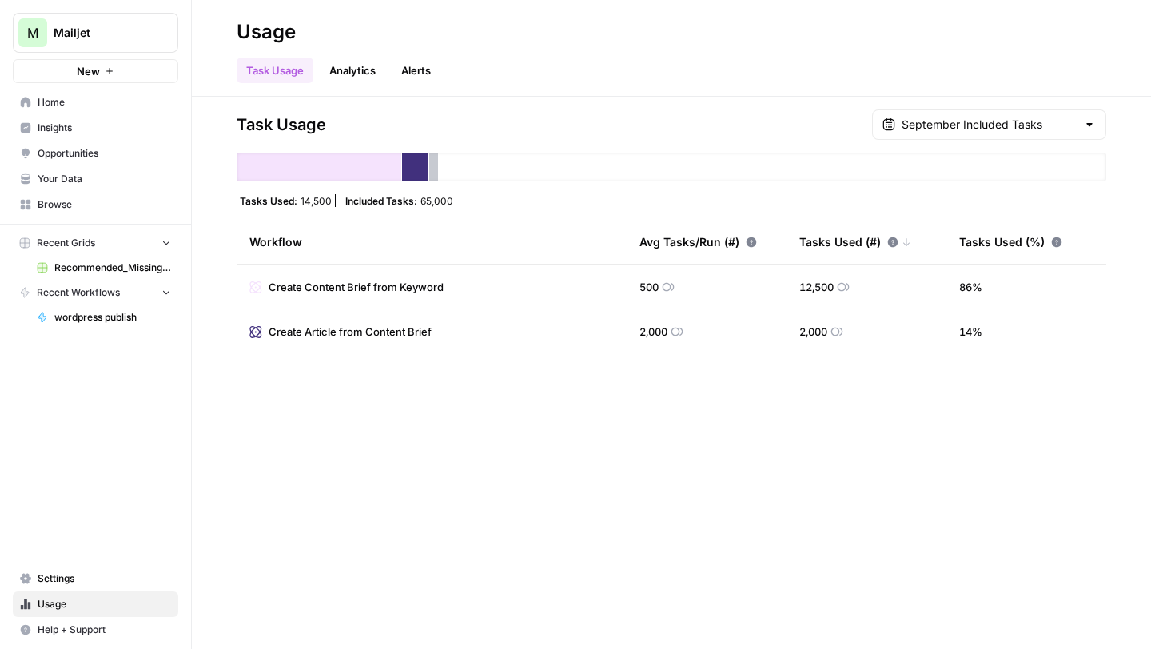
click at [116, 269] on span "Recommended_Missing_Posts__preview_.csv" at bounding box center [112, 268] width 117 height 14
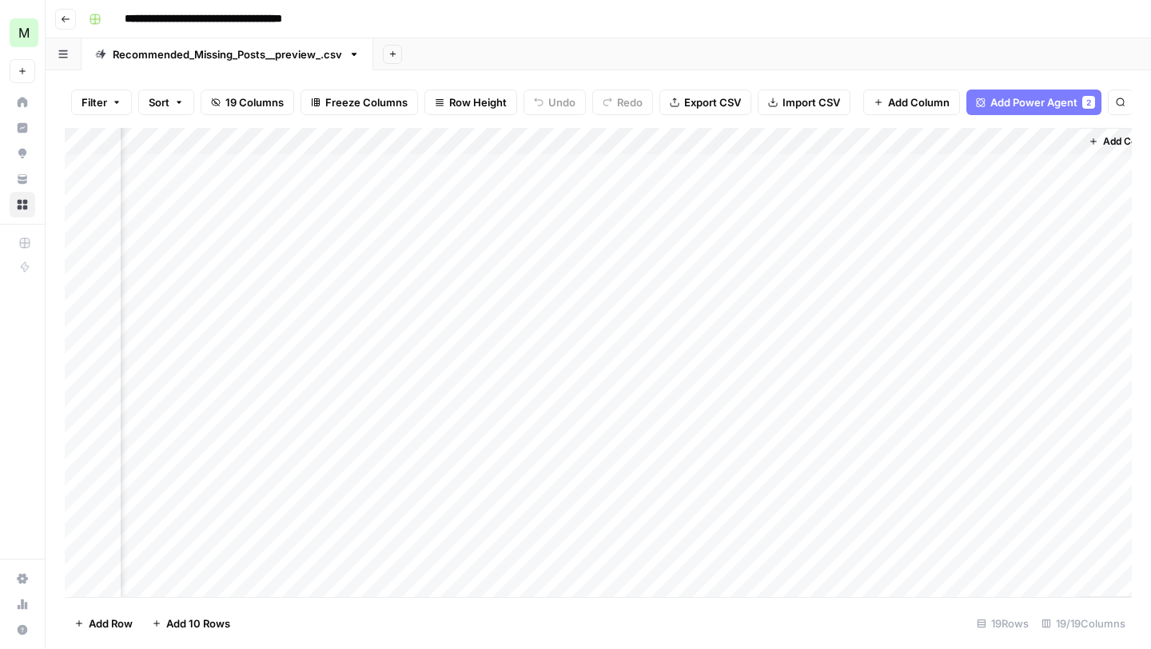
scroll to position [0, 3069]
click at [85, 191] on div "Add Column" at bounding box center [598, 362] width 1067 height 469
click at [85, 221] on div "Add Column" at bounding box center [598, 362] width 1067 height 469
click at [88, 141] on div "Add Column" at bounding box center [598, 362] width 1067 height 469
click at [78, 164] on div "Add Column" at bounding box center [598, 362] width 1067 height 469
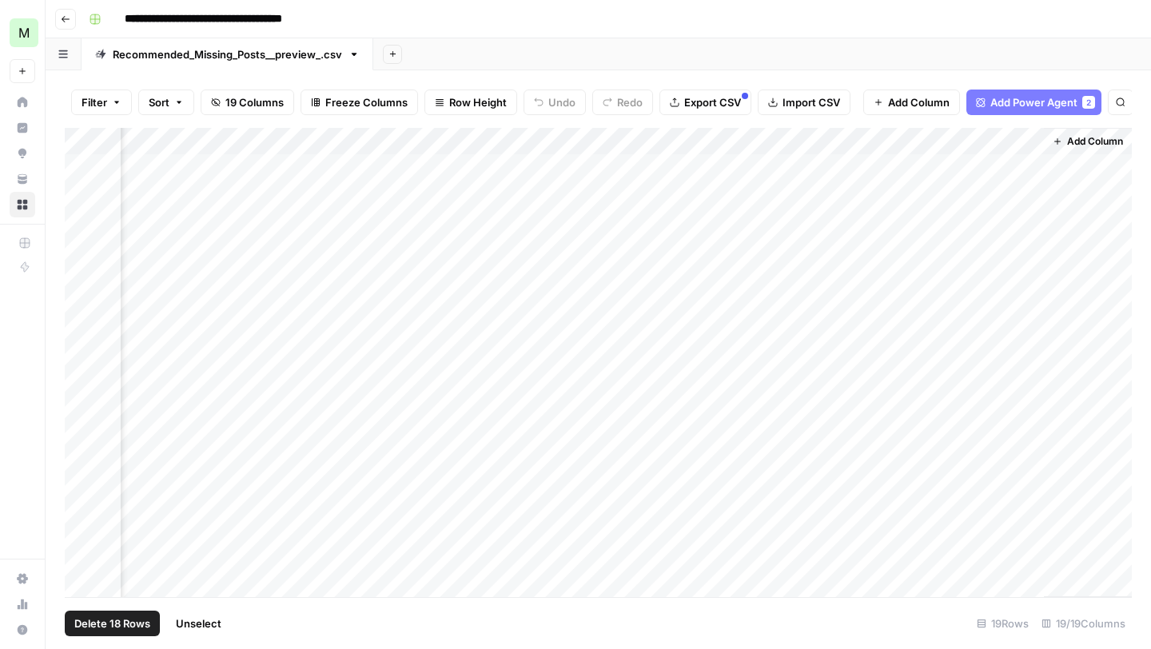
click at [883, 142] on div "Add Column" at bounding box center [598, 362] width 1067 height 469
click at [941, 231] on span "Selected Rows (18)" at bounding box center [941, 235] width 101 height 16
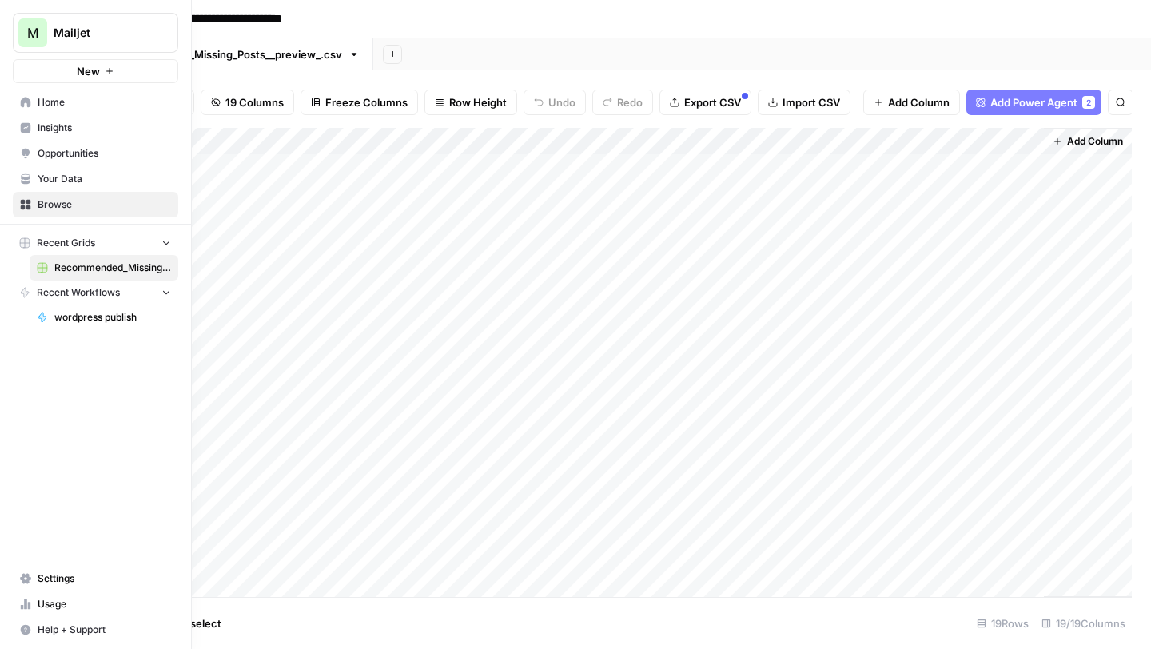
click at [69, 592] on link "Usage" at bounding box center [95, 604] width 165 height 26
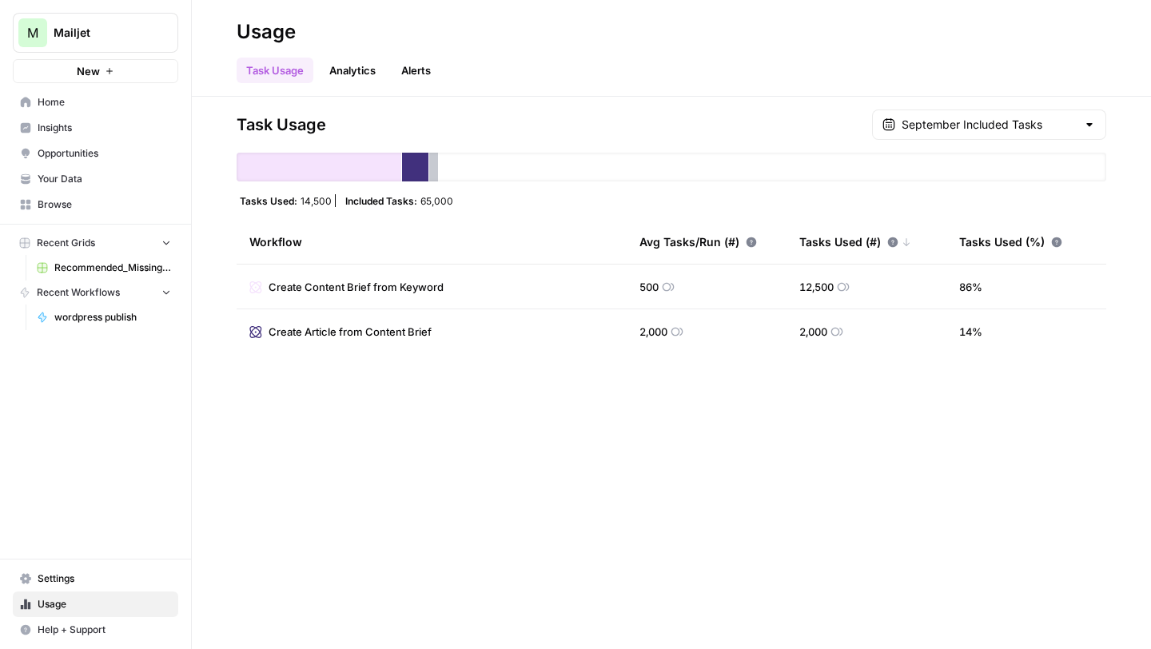
click at [82, 108] on span "Home" at bounding box center [104, 102] width 133 height 14
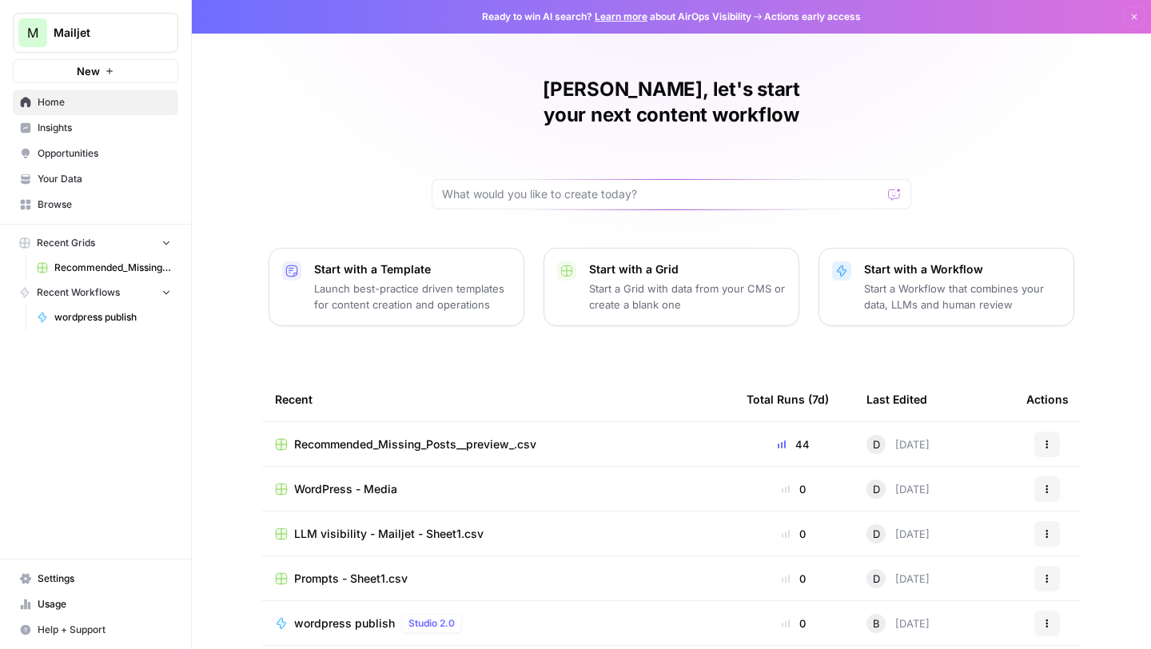
click at [462, 436] on span "Recommended_Missing_Posts__preview_.csv" at bounding box center [415, 444] width 242 height 16
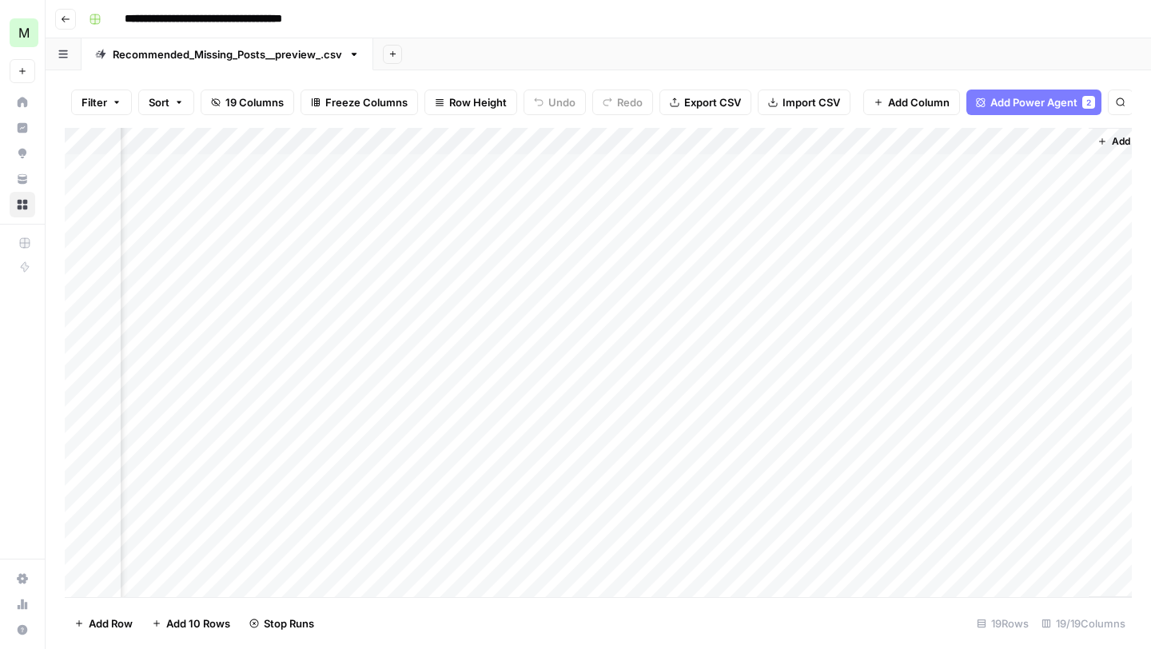
scroll to position [0, 3069]
drag, startPoint x: 1041, startPoint y: 137, endPoint x: 1139, endPoint y: 137, distance: 98.3
click at [1139, 137] on div "Filter Sort 19 Columns Freeze Columns Row Height Undo Redo Export CSV Import CS…" at bounding box center [598, 359] width 1105 height 579
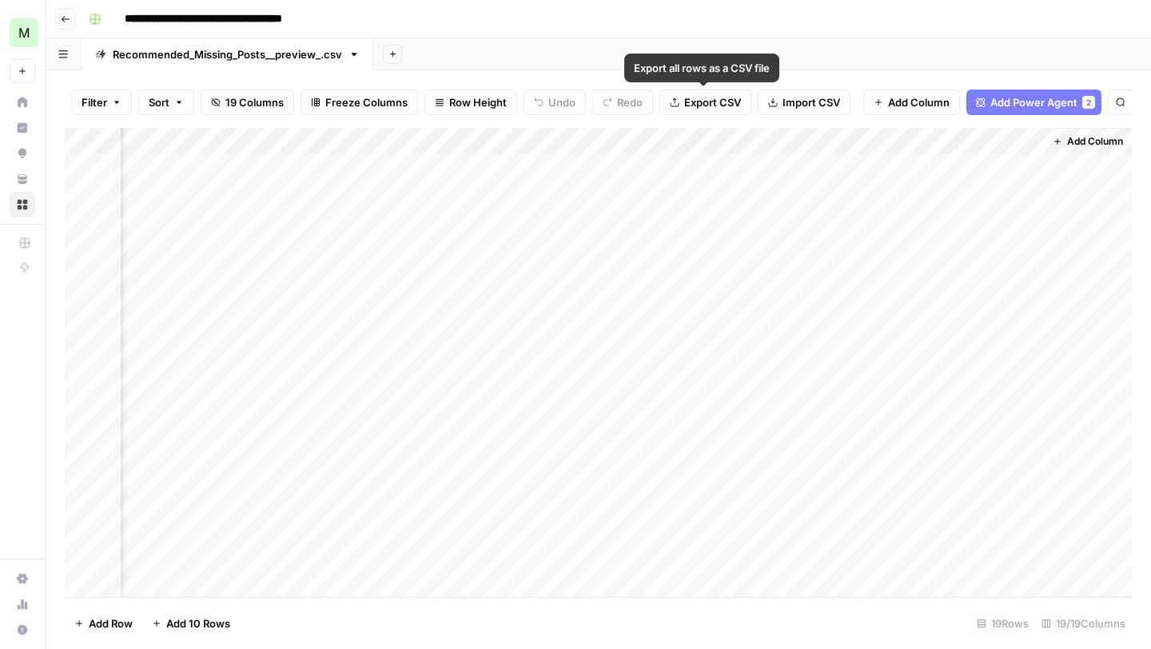
click at [731, 111] on button "Export CSV" at bounding box center [705, 103] width 92 height 26
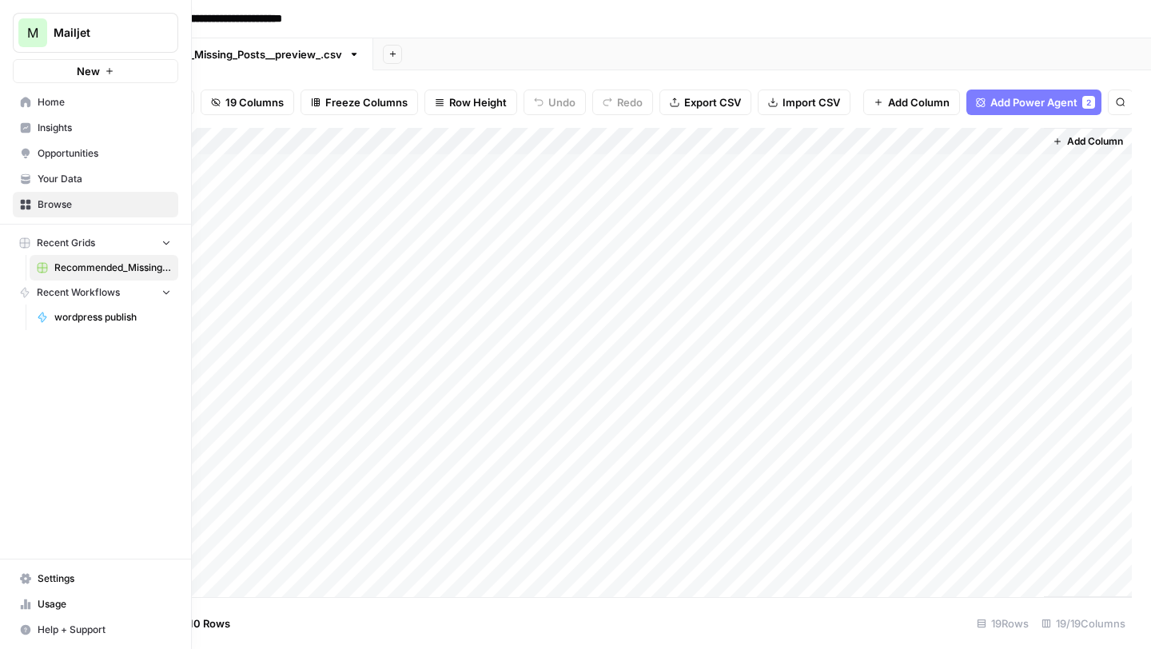
click at [60, 592] on link "Usage" at bounding box center [95, 604] width 165 height 26
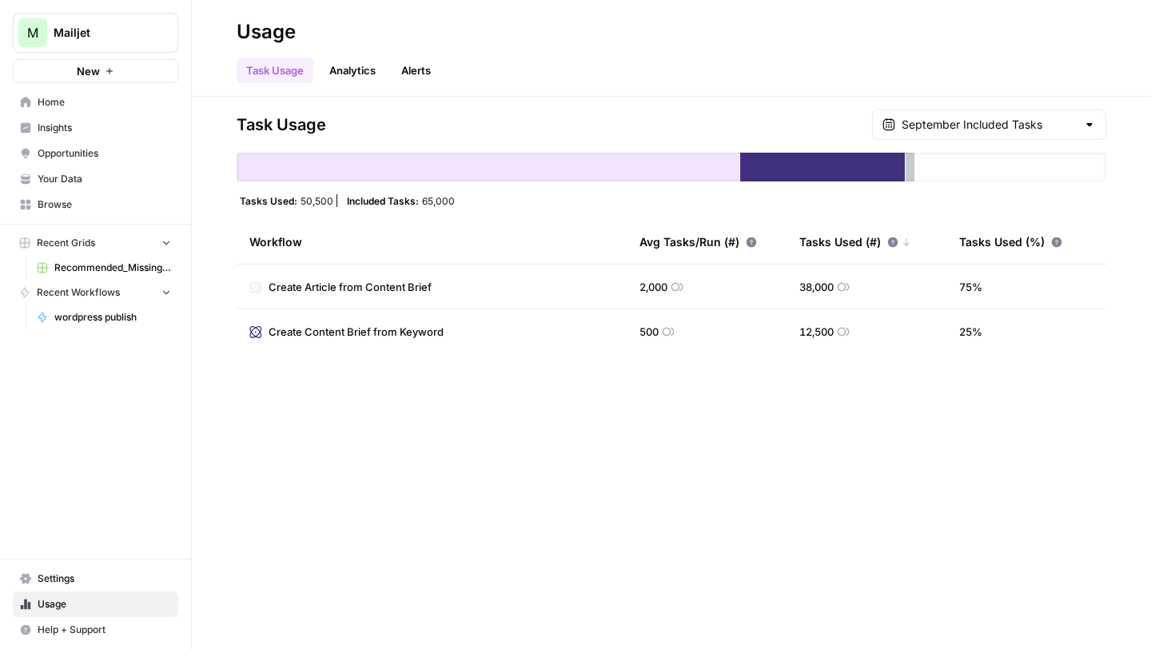
click at [534, 206] on div "Tasks Used: 50,500 Included Tasks: 65,000" at bounding box center [672, 200] width 870 height 13
click at [1032, 50] on div "Task Usage Analytics Alerts" at bounding box center [672, 64] width 870 height 38
click at [995, 20] on h2 "Usage" at bounding box center [672, 32] width 870 height 26
click at [489, 74] on div "Task Usage Analytics Alerts" at bounding box center [672, 64] width 870 height 38
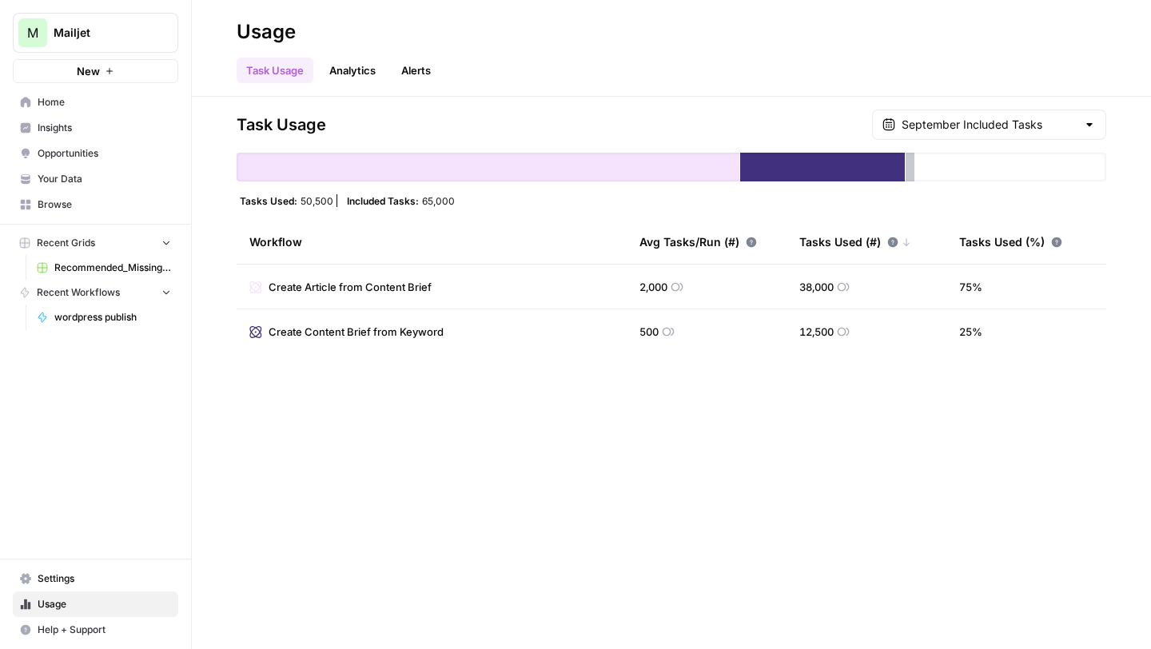
click at [651, 6] on header "Usage Task Usage Analytics Alerts" at bounding box center [671, 48] width 959 height 97
click at [113, 262] on span "Recommended_Missing_Posts__preview_.csv" at bounding box center [112, 268] width 117 height 14
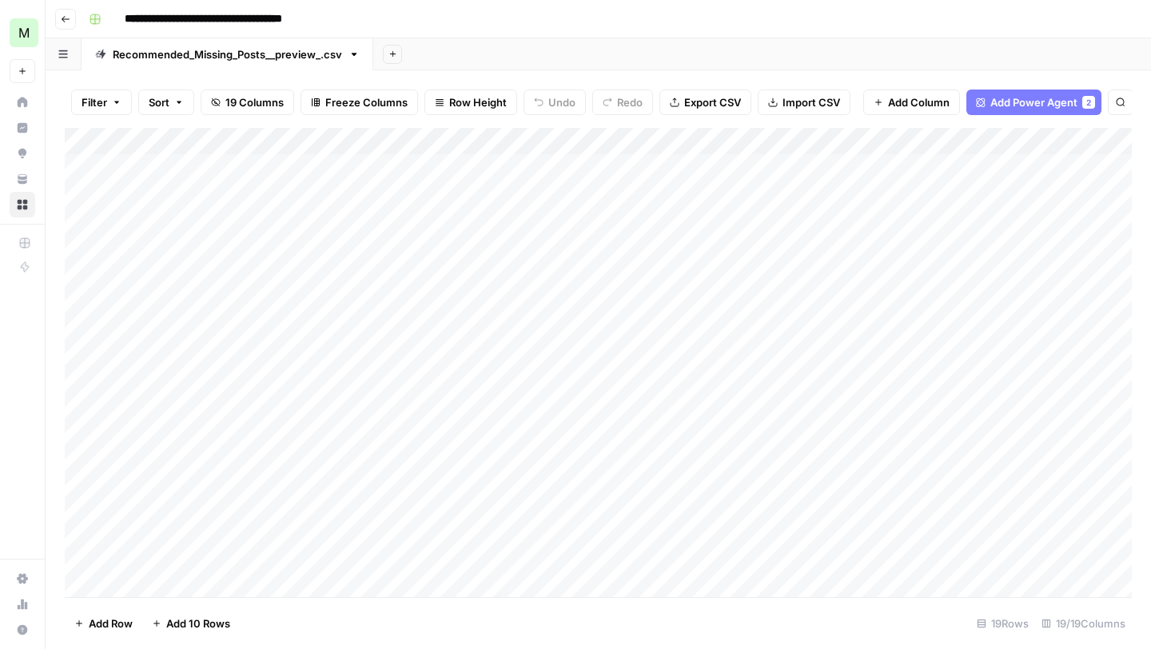
click at [68, 18] on icon "button" at bounding box center [66, 19] width 8 height 6
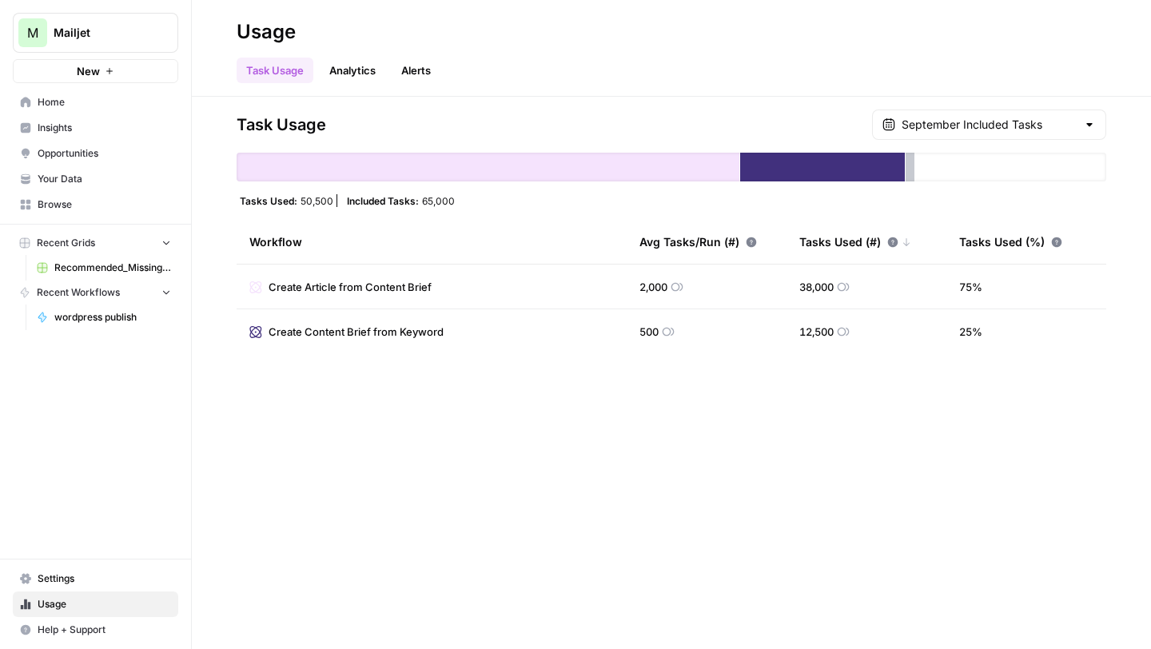
click at [82, 178] on span "Your Data" at bounding box center [104, 179] width 133 height 14
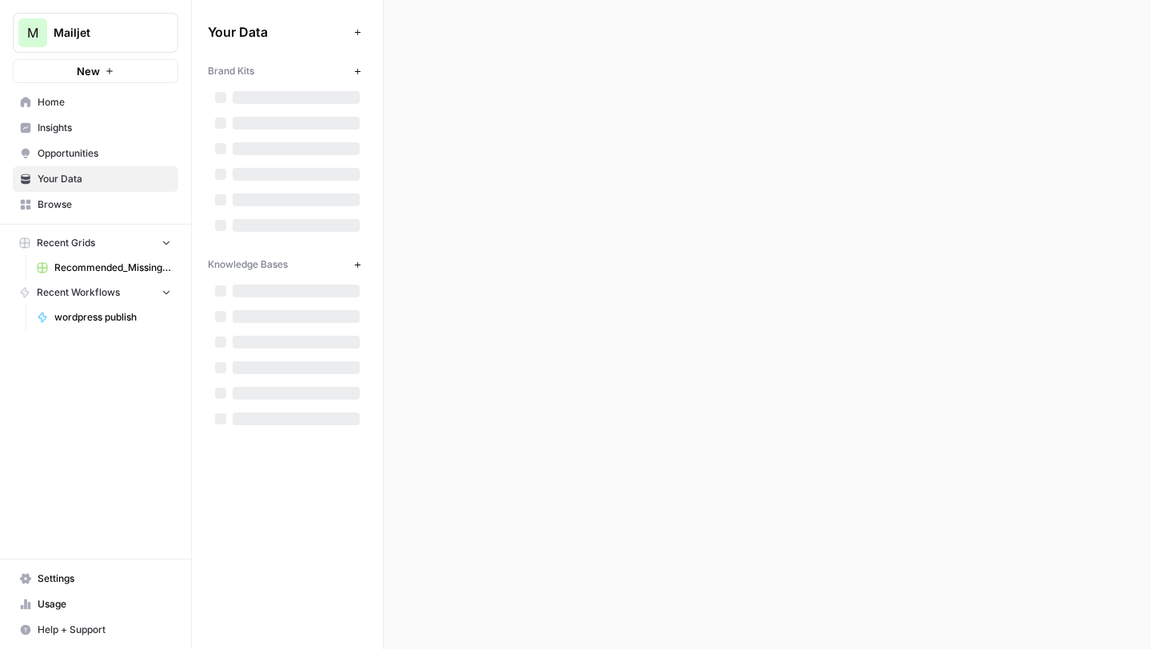
click at [70, 211] on span "Browse" at bounding box center [104, 204] width 133 height 14
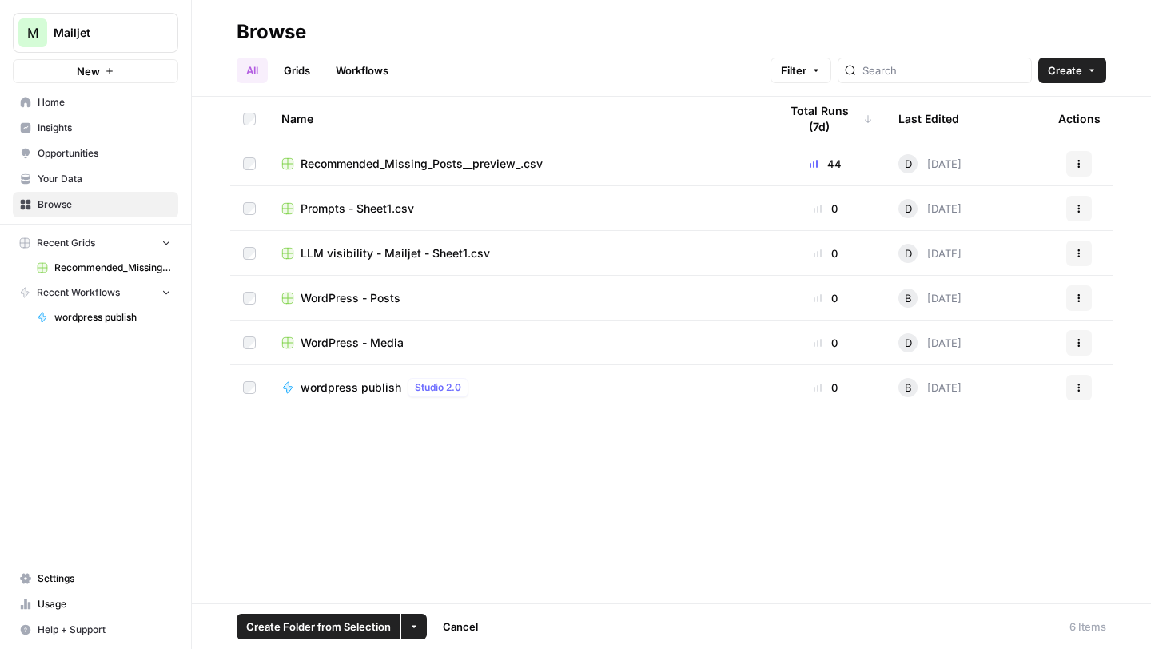
click at [1084, 165] on button "Actions" at bounding box center [1079, 164] width 26 height 26
click at [980, 301] on span "Delete" at bounding box center [1008, 296] width 128 height 16
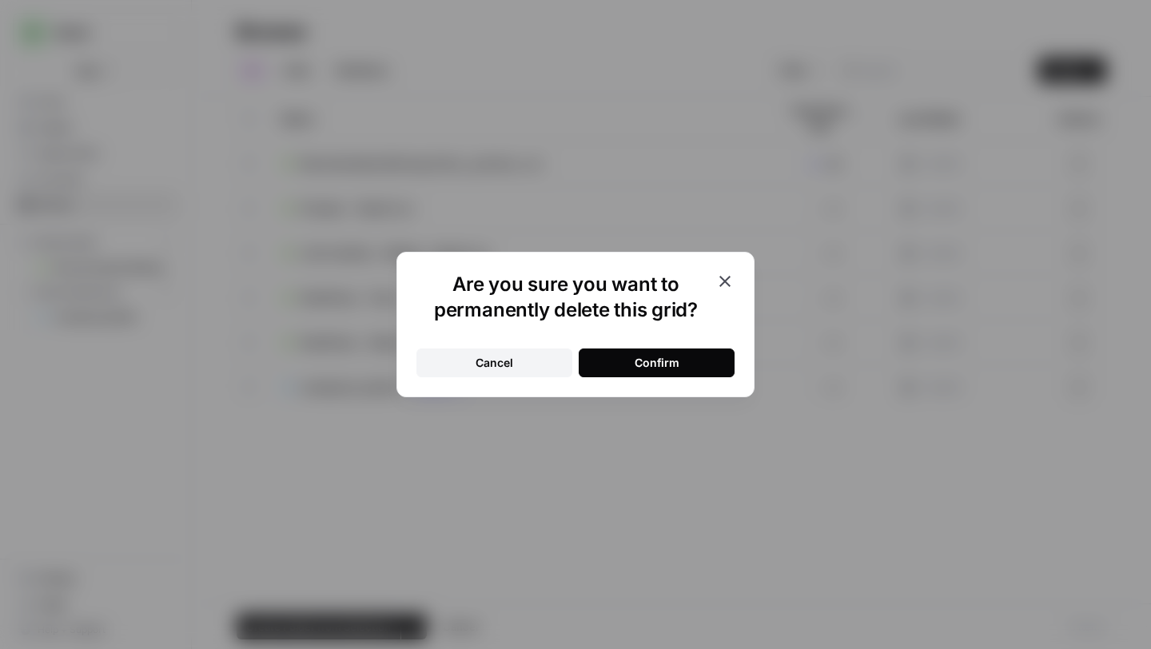
click at [707, 366] on button "Confirm" at bounding box center [657, 362] width 156 height 29
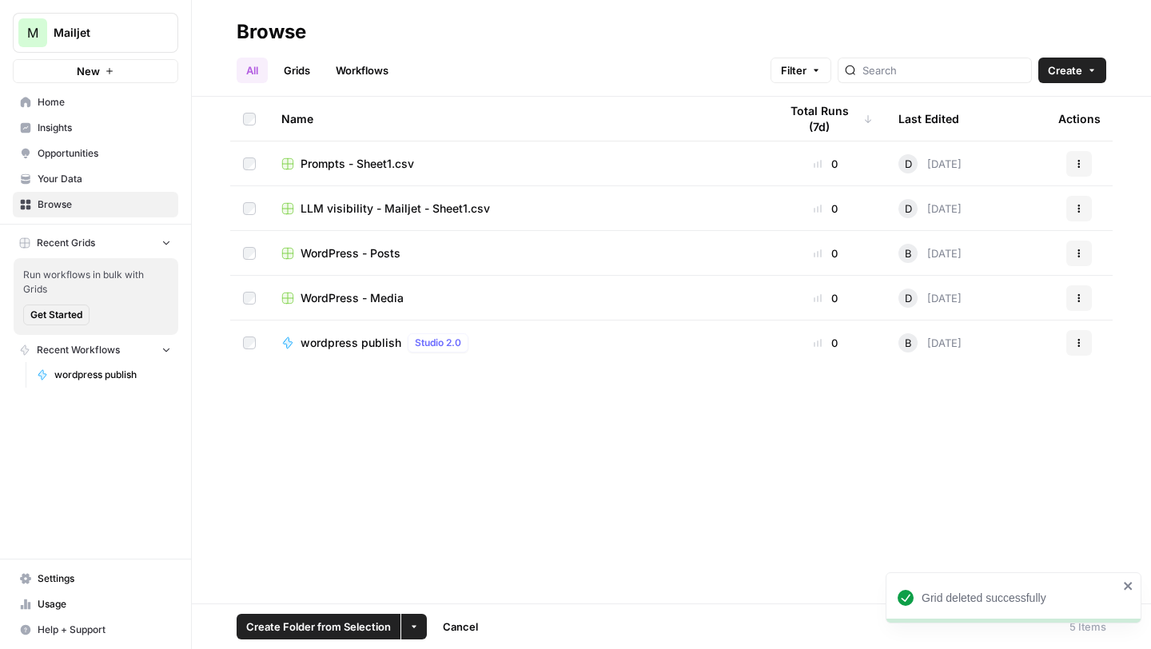
click at [89, 173] on span "Your Data" at bounding box center [104, 179] width 133 height 14
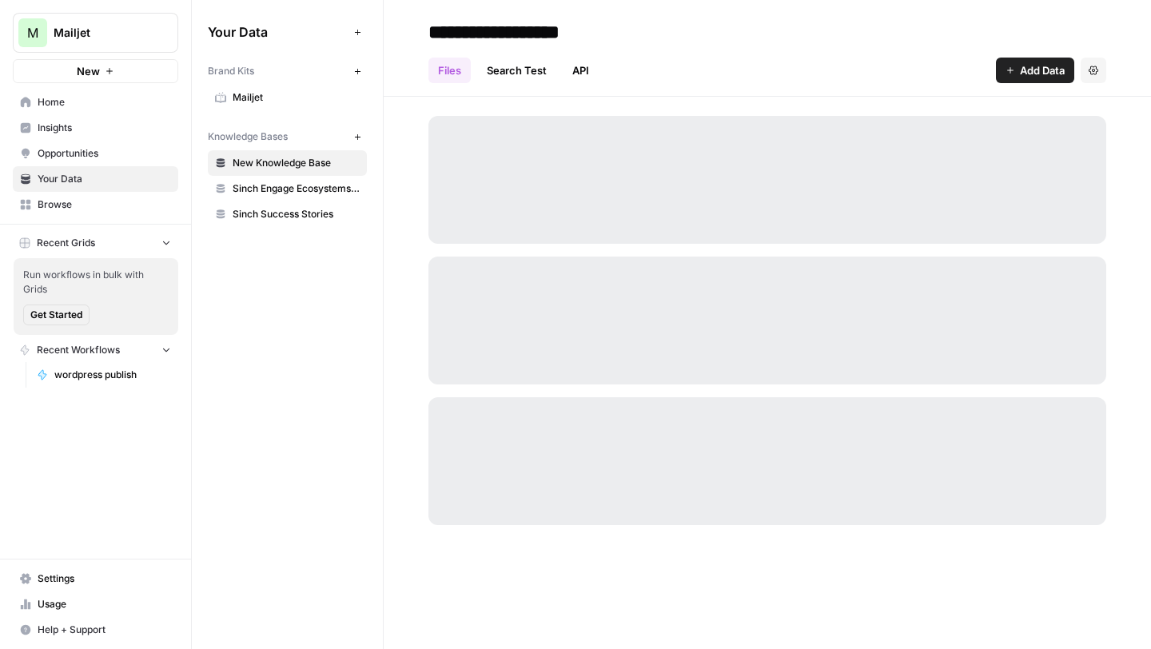
click at [74, 603] on span "Usage" at bounding box center [104, 604] width 133 height 14
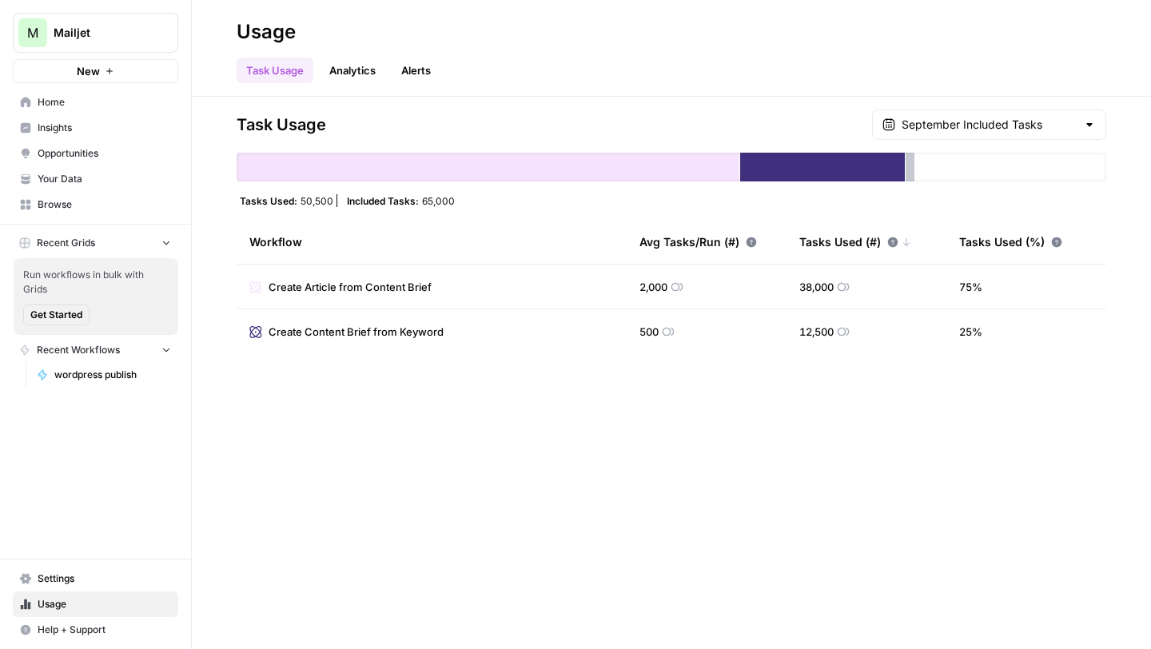
click at [381, 327] on span "Create Content Brief from Keyword" at bounding box center [356, 332] width 175 height 16
click at [412, 293] on span "Create Article from Content Brief" at bounding box center [350, 287] width 163 height 16
click at [917, 164] on div at bounding box center [1010, 167] width 191 height 29
click at [364, 73] on link "Analytics" at bounding box center [353, 71] width 66 height 26
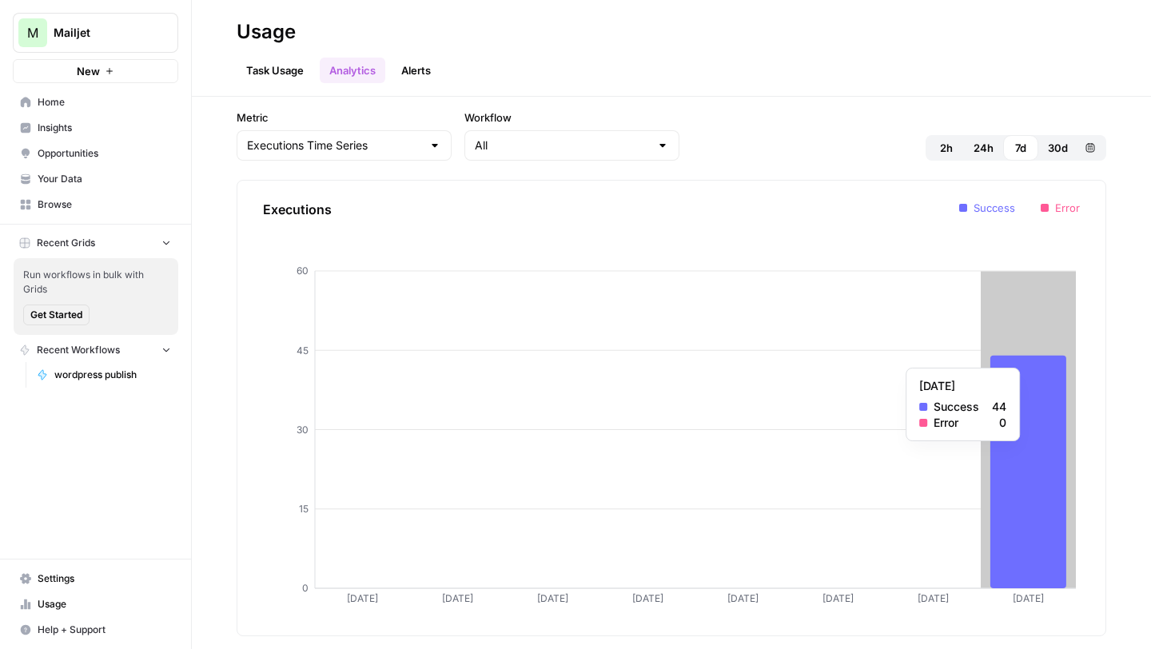
click at [1033, 360] on icon at bounding box center [1028, 472] width 76 height 233
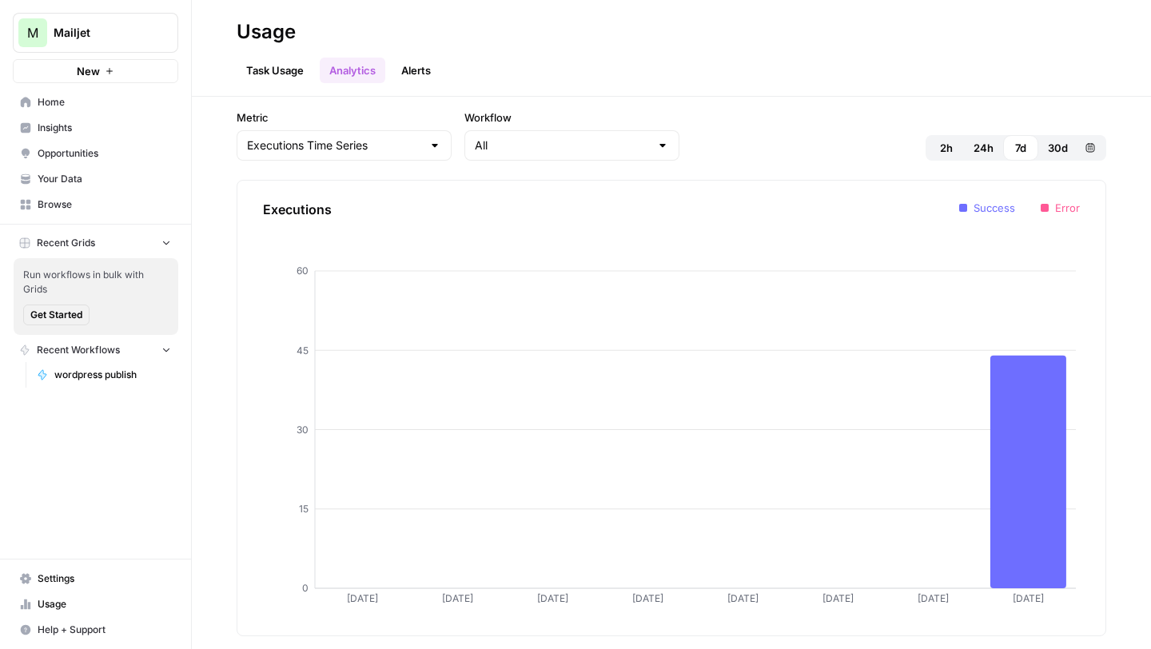
click at [412, 62] on link "Alerts" at bounding box center [416, 71] width 49 height 26
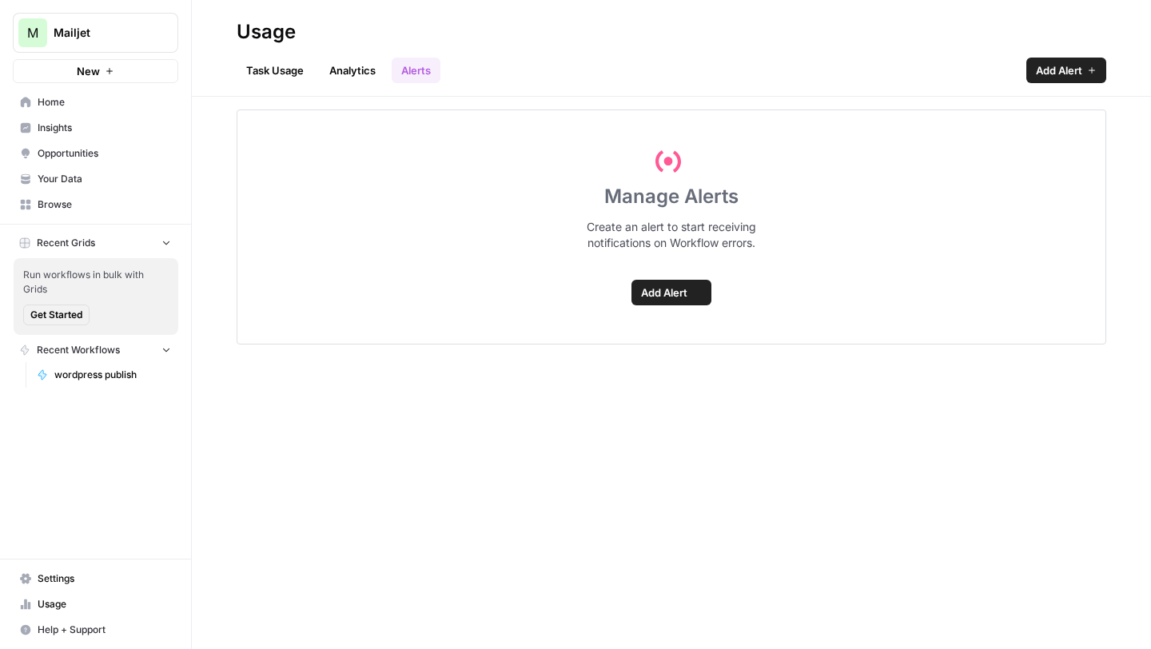
click at [357, 62] on link "Analytics" at bounding box center [353, 71] width 66 height 26
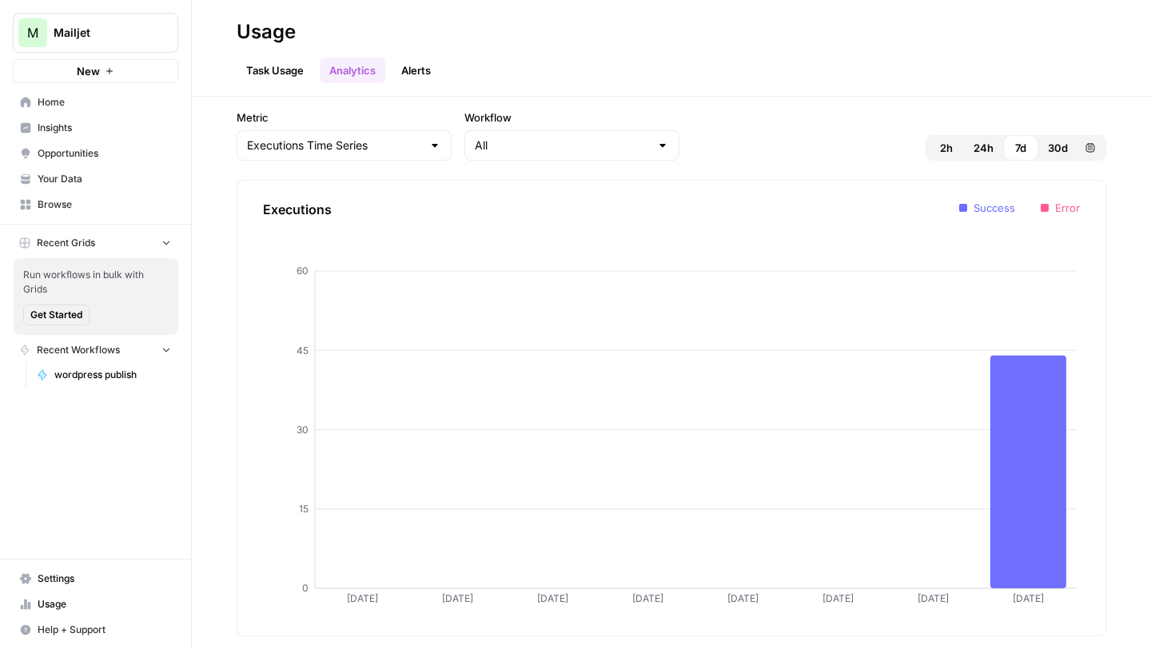
click at [81, 172] on span "Your Data" at bounding box center [104, 179] width 133 height 14
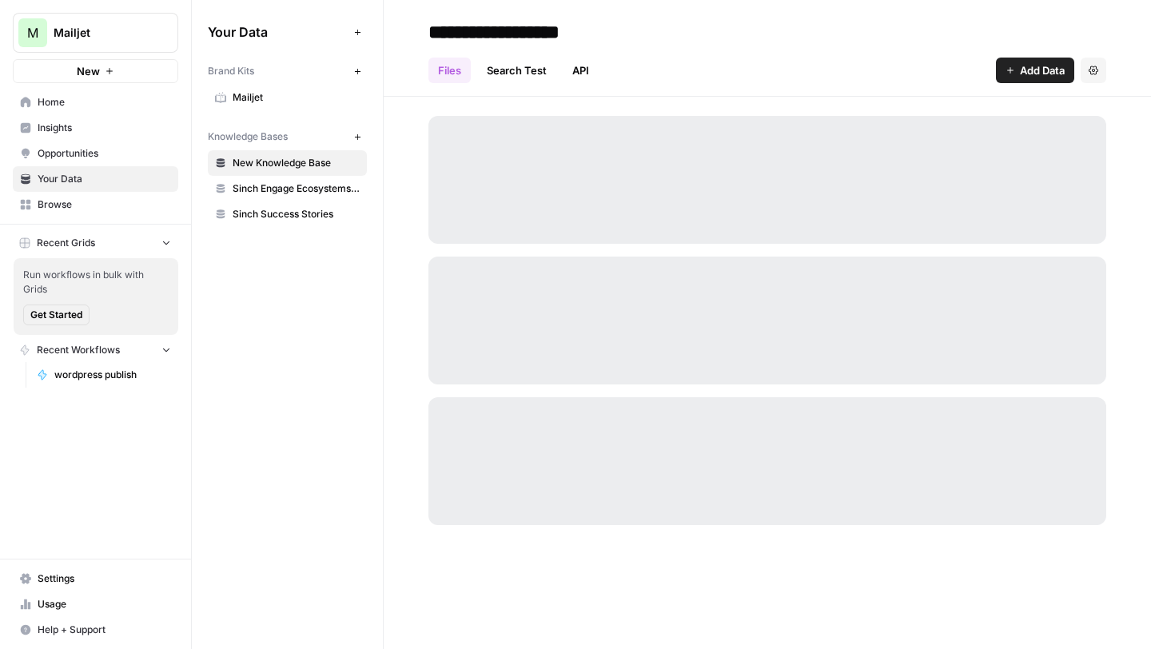
click at [61, 563] on nav "Settings Usage Help + Support" at bounding box center [95, 604] width 191 height 90
click at [61, 573] on span "Settings" at bounding box center [104, 578] width 133 height 14
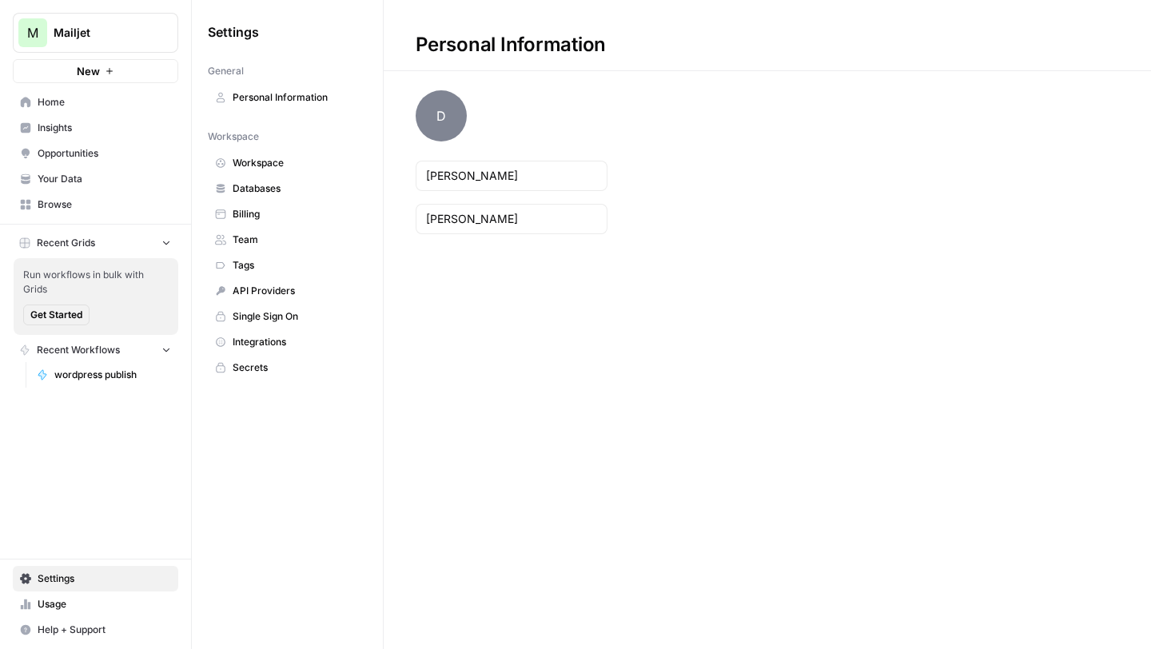
click at [103, 595] on link "Usage" at bounding box center [95, 604] width 165 height 26
